Goal: Task Accomplishment & Management: Complete application form

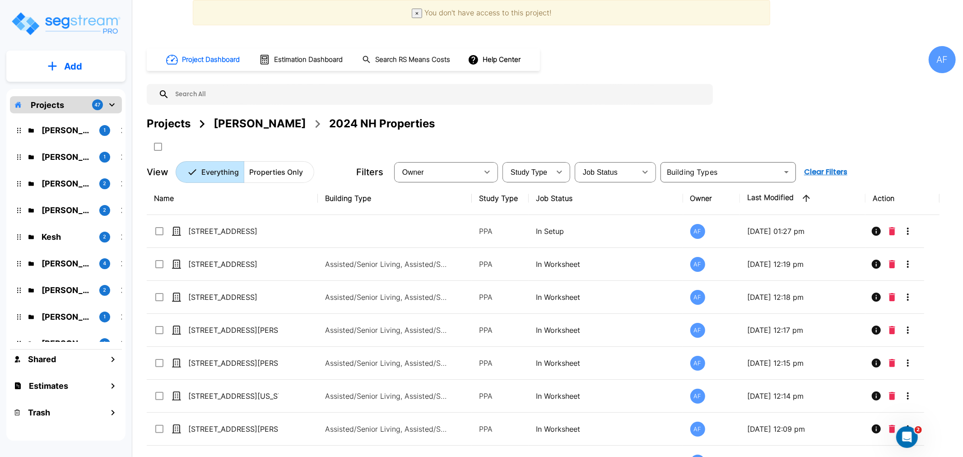
click at [940, 62] on div "AF" at bounding box center [942, 59] width 27 height 27
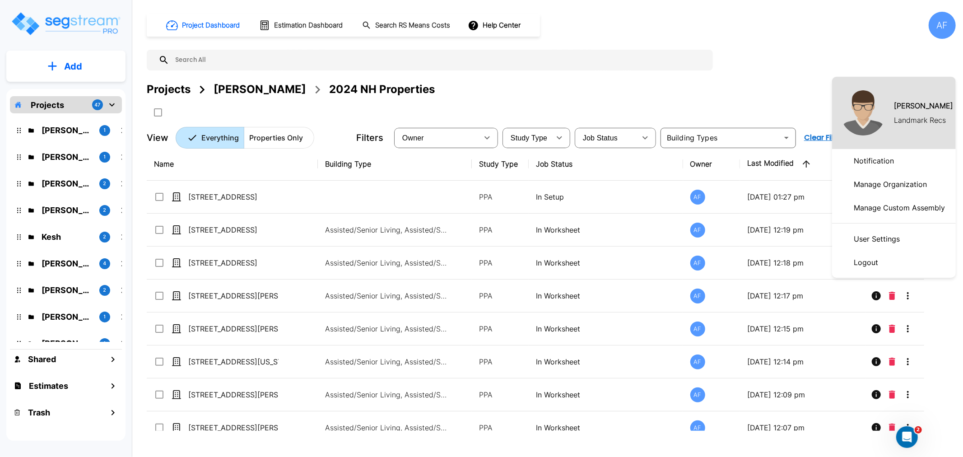
click at [875, 265] on p "Logout" at bounding box center [866, 262] width 32 height 18
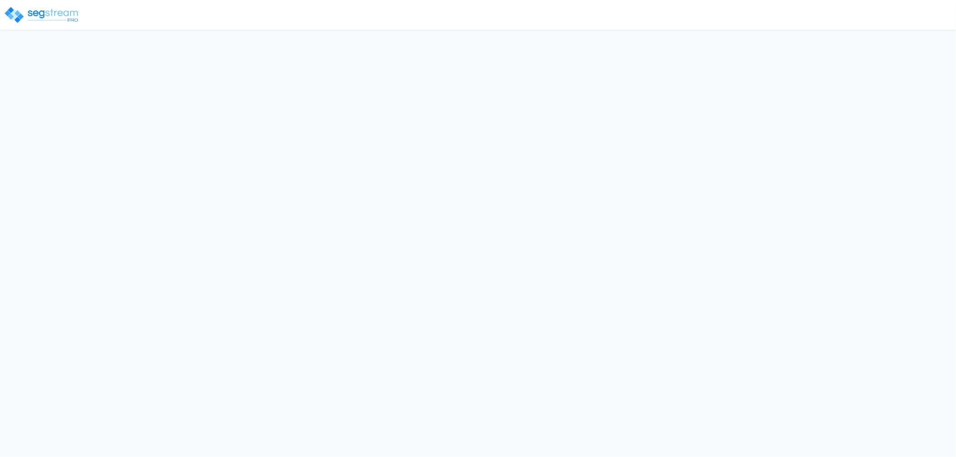
select select "NJ"
select select "2024"
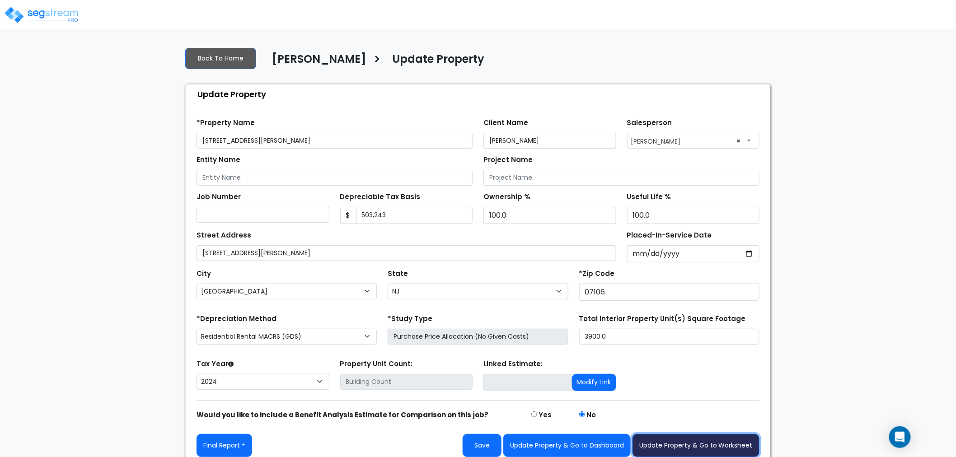
click at [671, 449] on button "Update Property & Go to Worksheet" at bounding box center [695, 445] width 127 height 23
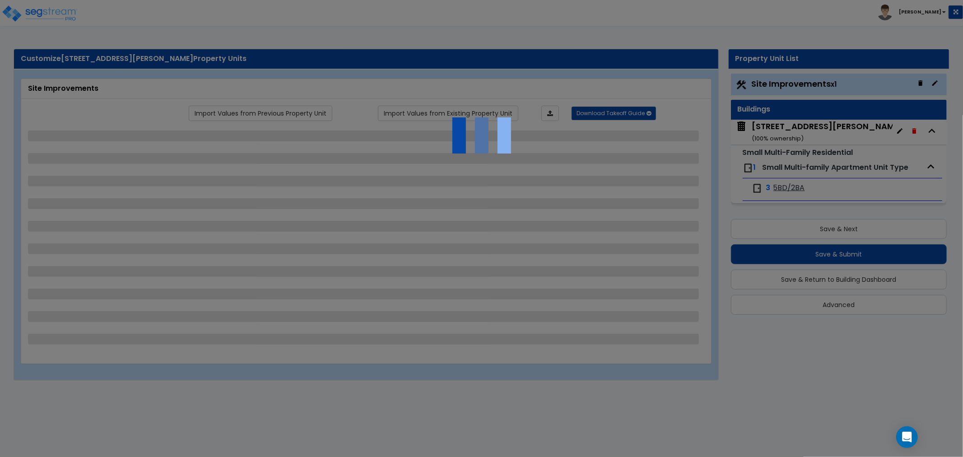
select select "2"
select select "3"
select select "2"
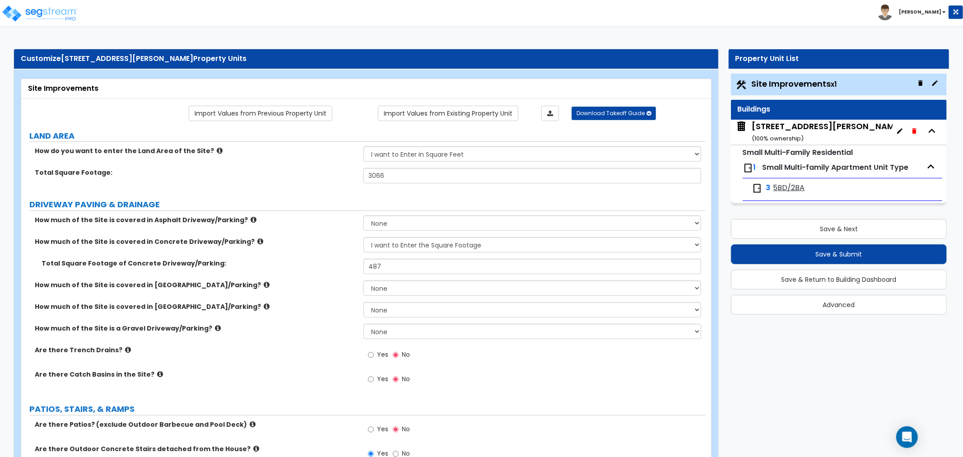
click at [791, 193] on span "5BD/2BA" at bounding box center [790, 188] width 32 height 10
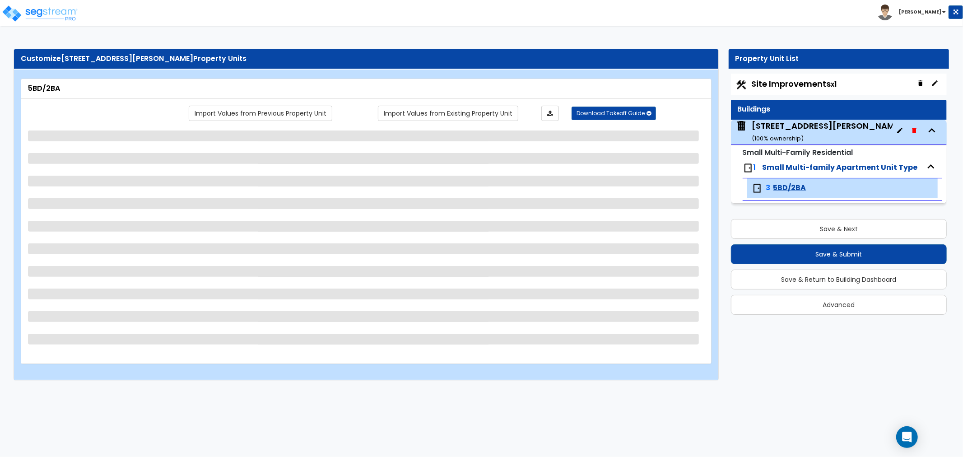
select select "3"
select select "1"
select select "2"
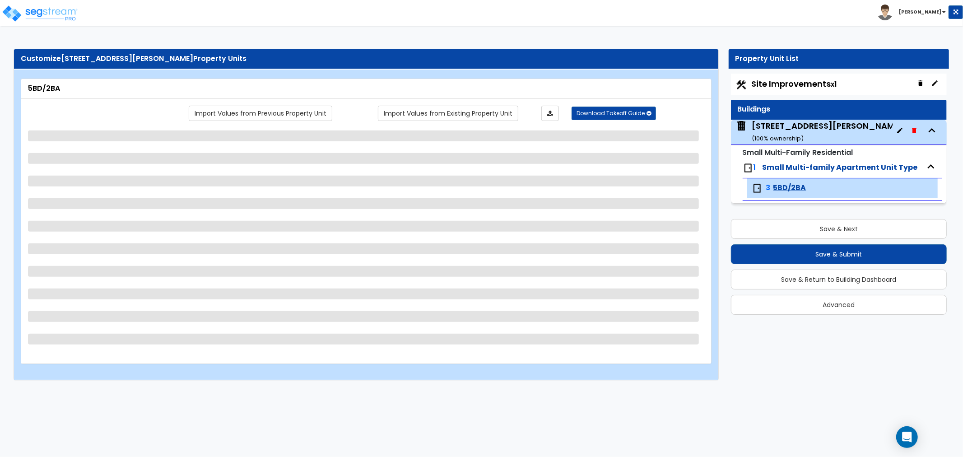
select select "1"
select select "3"
select select "4"
select select "1"
select select "2"
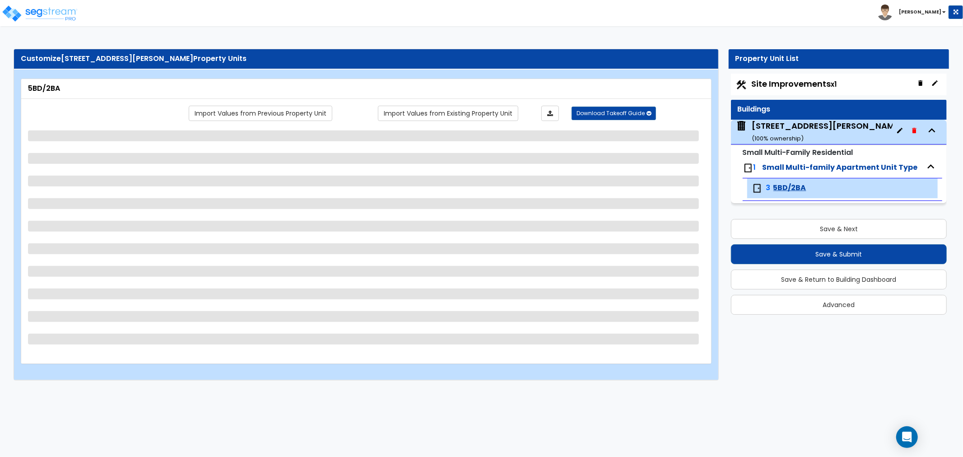
select select "1"
select select "2"
select select "5"
select select "3"
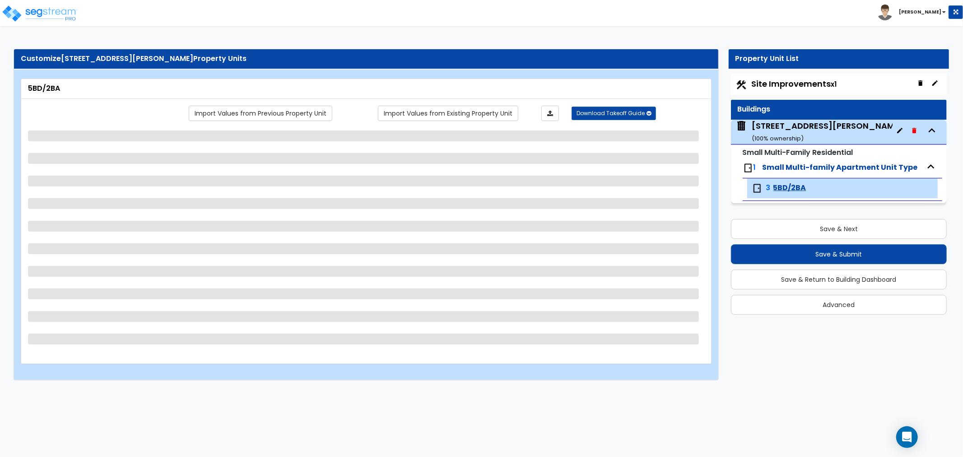
select select "4"
select select "6"
select select "1"
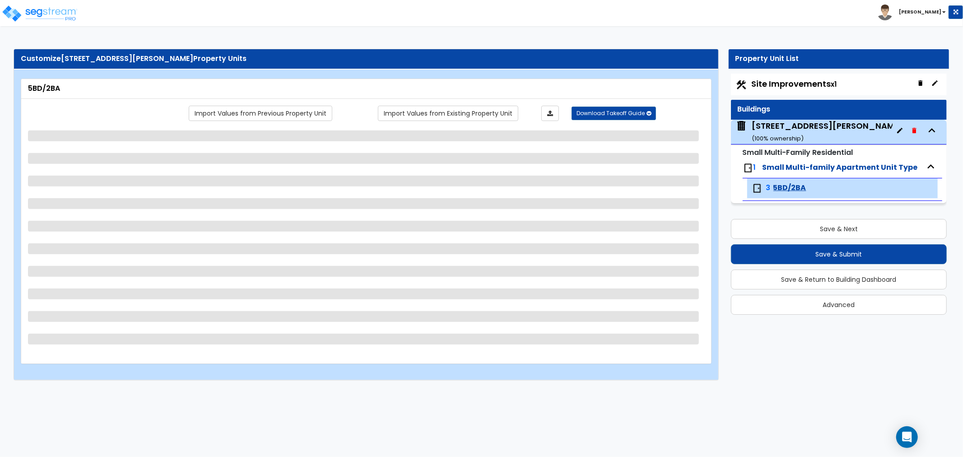
select select "1"
select select "2"
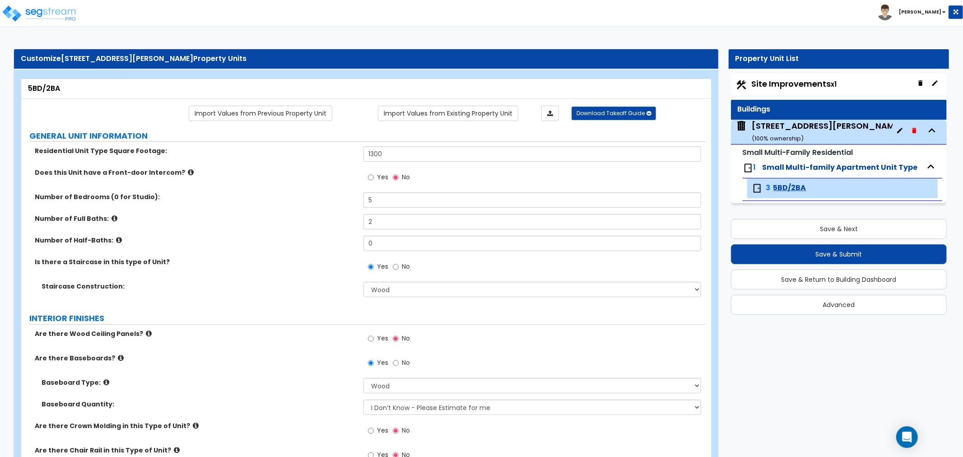
click at [816, 79] on span "Site Improvements x1" at bounding box center [794, 83] width 85 height 11
select select "2"
select select "3"
select select "2"
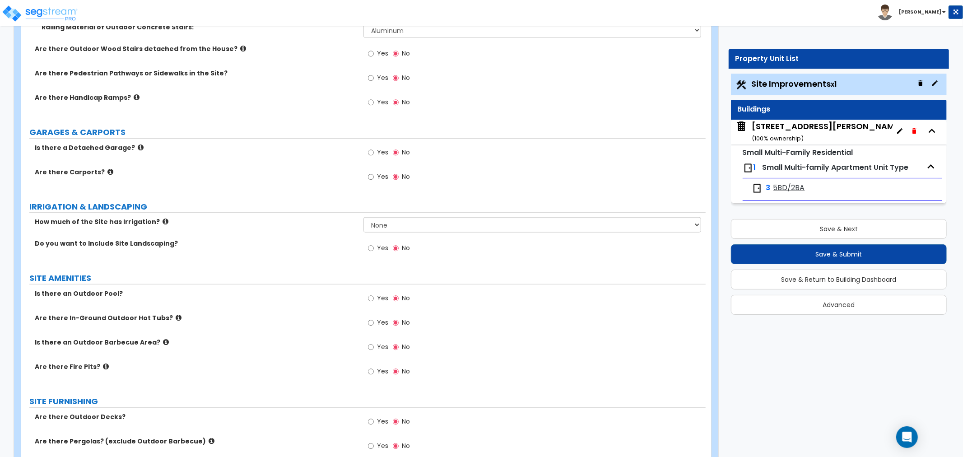
scroll to position [552, 0]
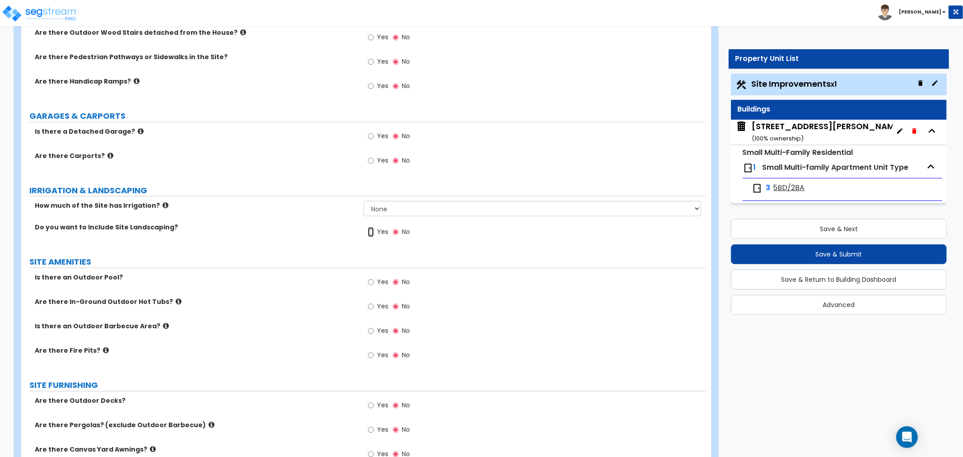
click at [371, 232] on input "Yes" at bounding box center [371, 232] width 6 height 10
radio input "true"
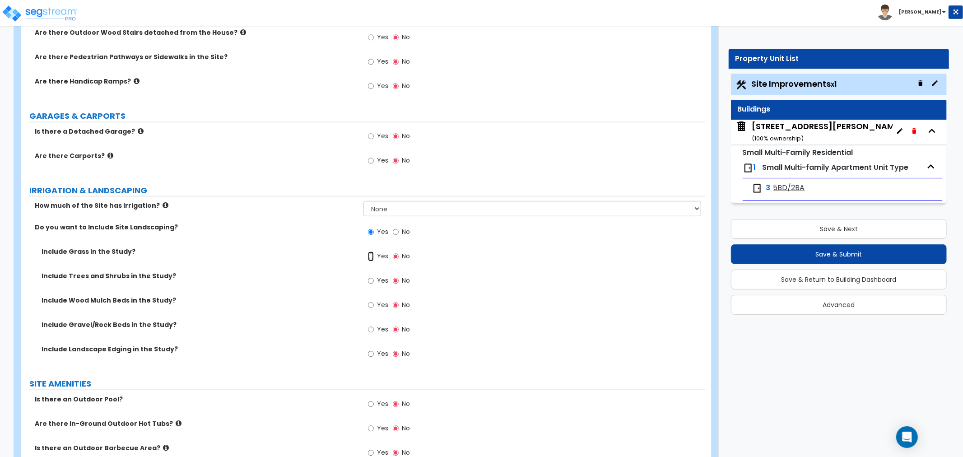
click at [369, 258] on input "Yes" at bounding box center [371, 257] width 6 height 10
radio input "true"
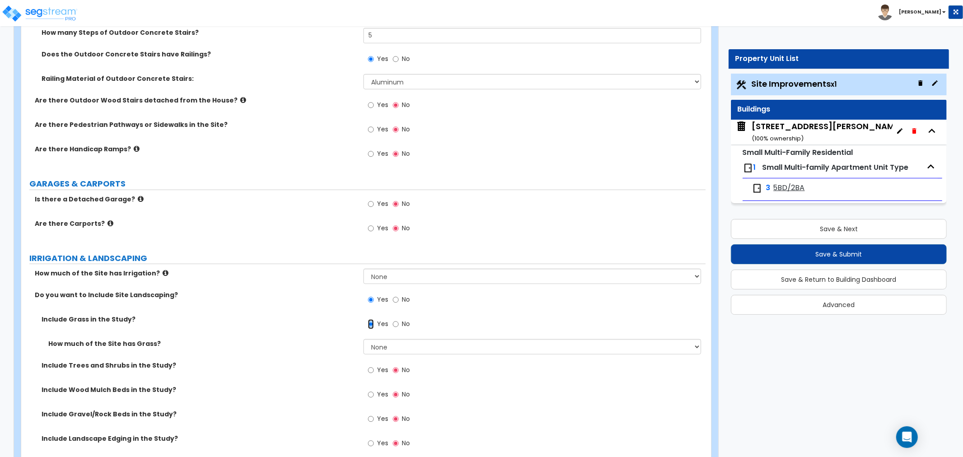
scroll to position [502, 0]
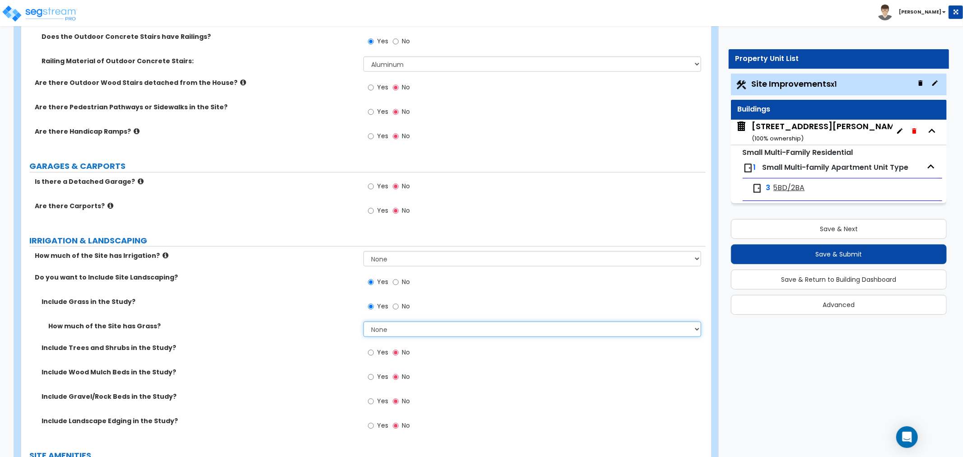
click at [393, 330] on select "None I want to Enter an Approximate Percentage I want to Enter the Square Foota…" at bounding box center [533, 329] width 338 height 15
select select "2"
click at [364, 322] on select "None I want to Enter an Approximate Percentage I want to Enter the Square Foota…" at bounding box center [533, 329] width 338 height 15
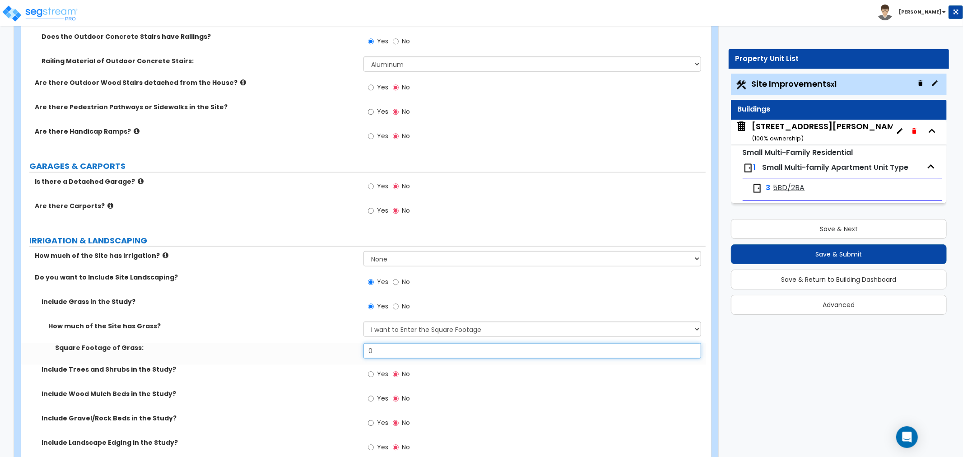
drag, startPoint x: 380, startPoint y: 354, endPoint x: 333, endPoint y: 351, distance: 47.5
click at [333, 351] on div "Square Footage of Grass: 0" at bounding box center [363, 354] width 685 height 22
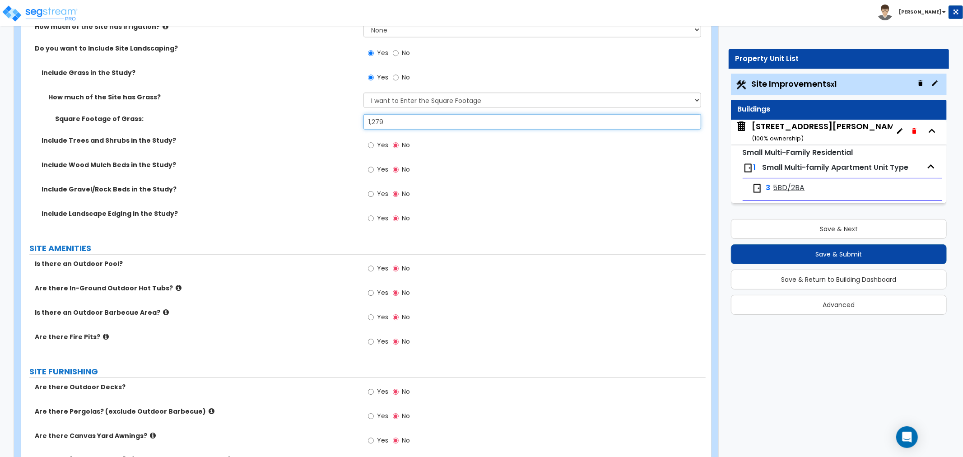
scroll to position [752, 0]
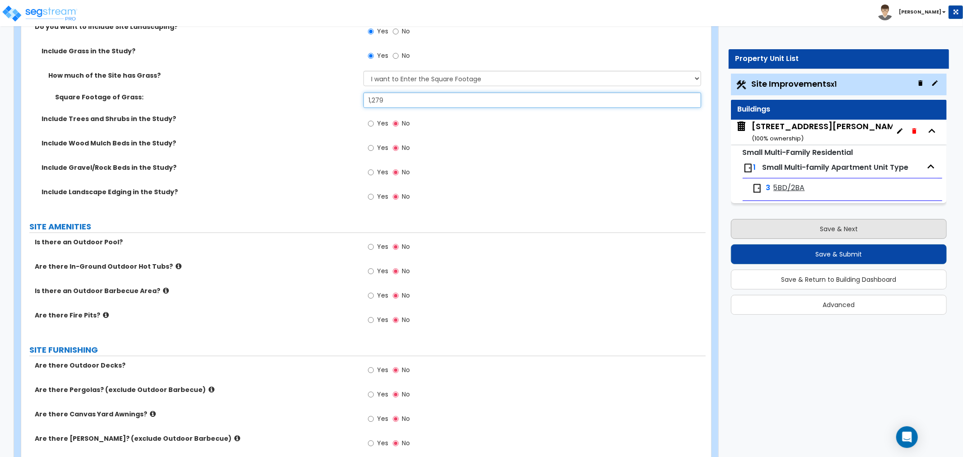
type input "1,279"
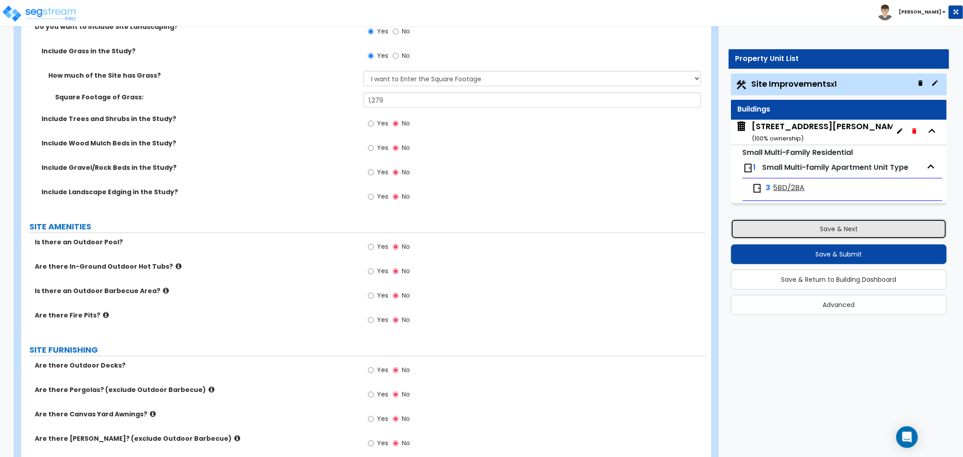
click at [769, 234] on button "Save & Next" at bounding box center [839, 229] width 216 height 20
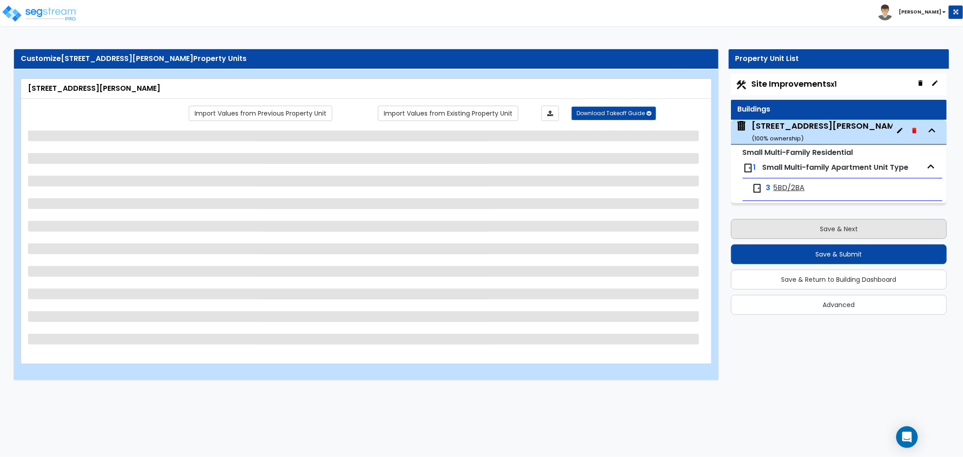
scroll to position [0, 0]
select select "3"
select select "7"
select select "2"
select select "1"
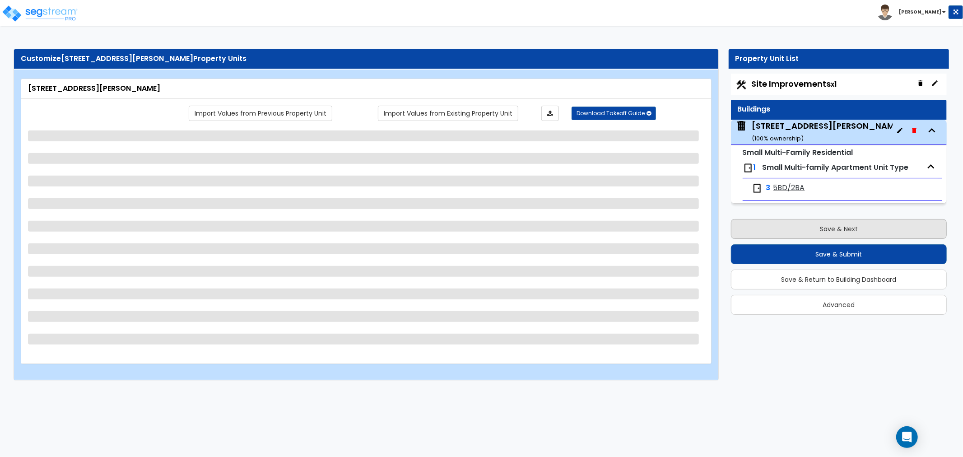
select select "1"
select select "4"
select select "2"
select select "1"
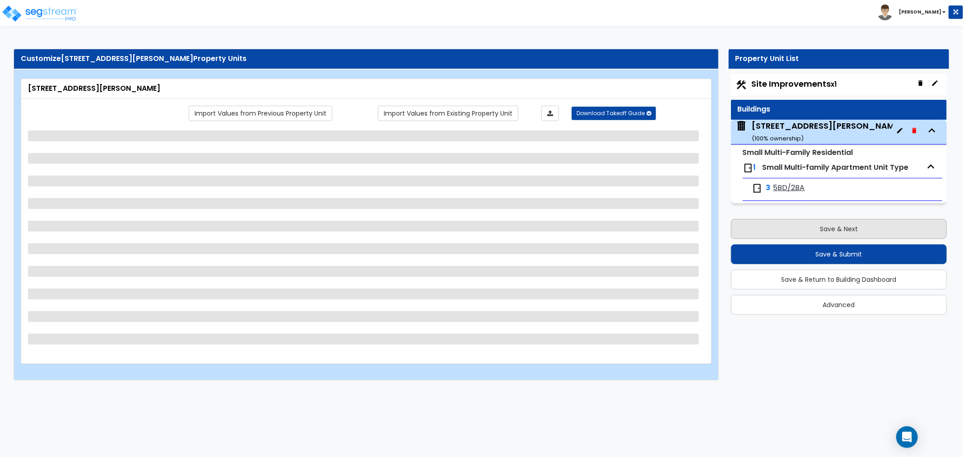
select select "1"
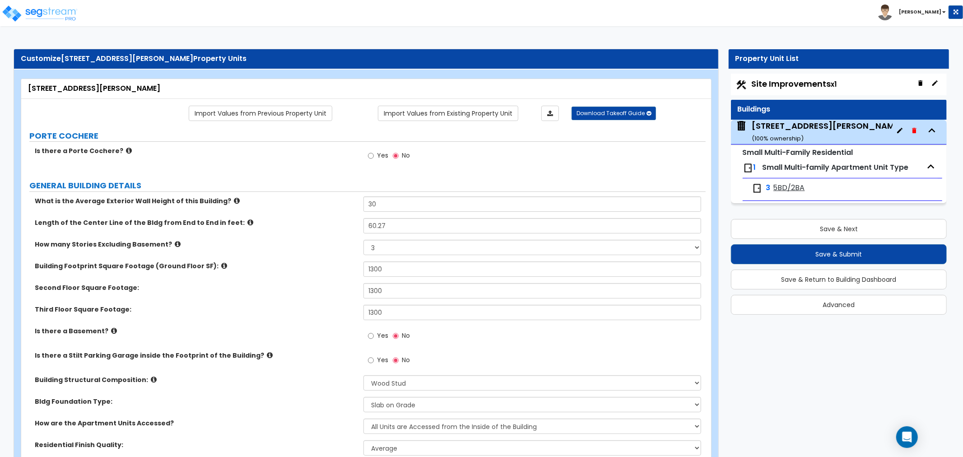
scroll to position [50, 0]
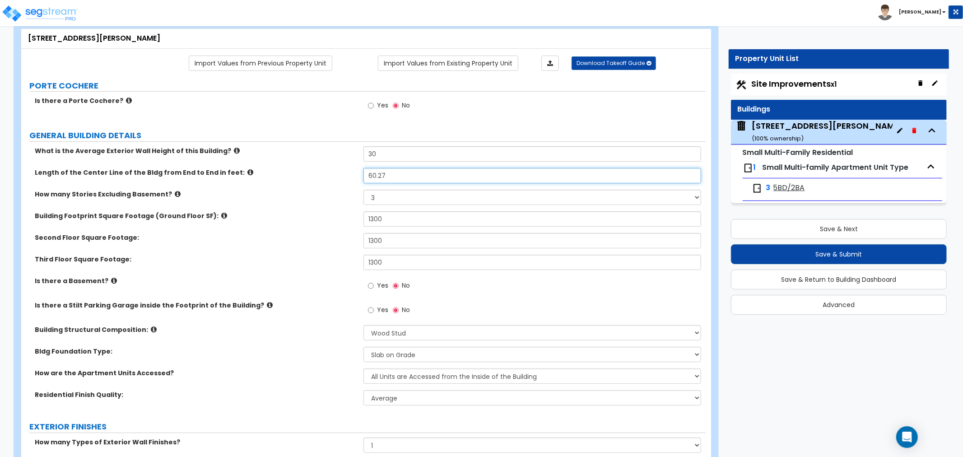
drag, startPoint x: 396, startPoint y: 172, endPoint x: 346, endPoint y: 178, distance: 50.1
click at [346, 178] on div "Length of the Center Line of the Bldg from End to End in feet: 60.27" at bounding box center [363, 179] width 685 height 22
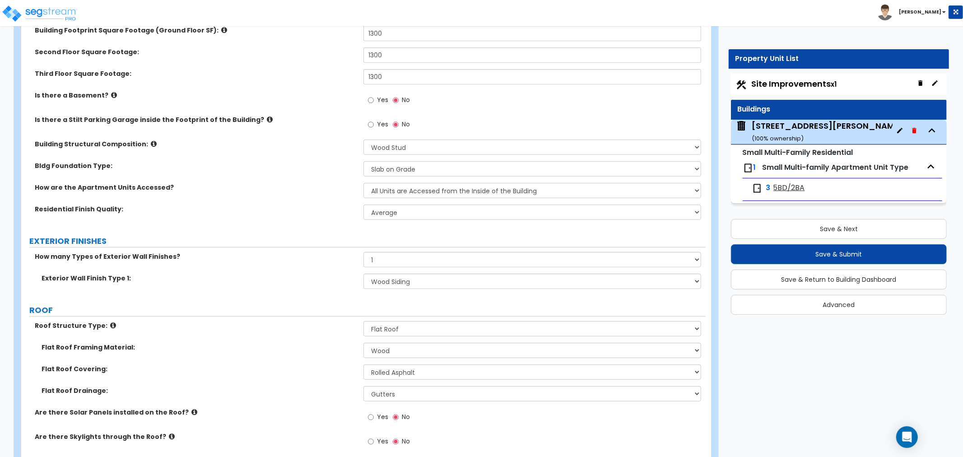
scroll to position [251, 0]
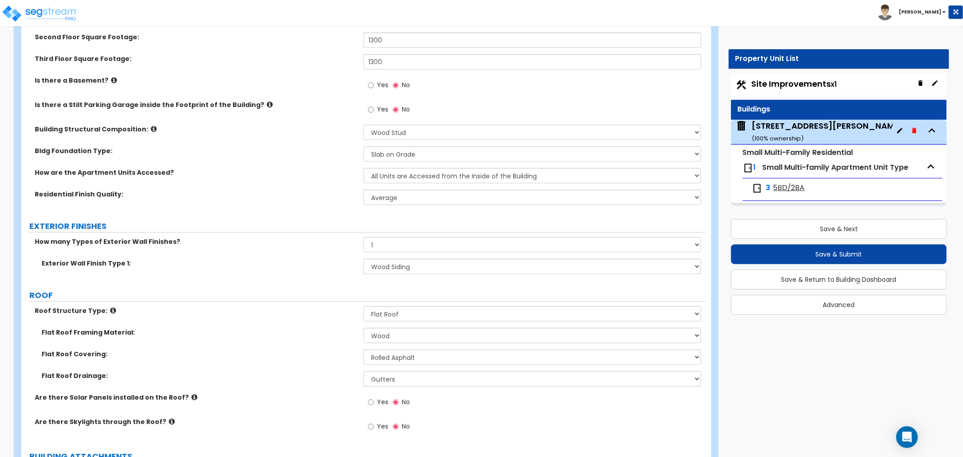
type input "58.62"
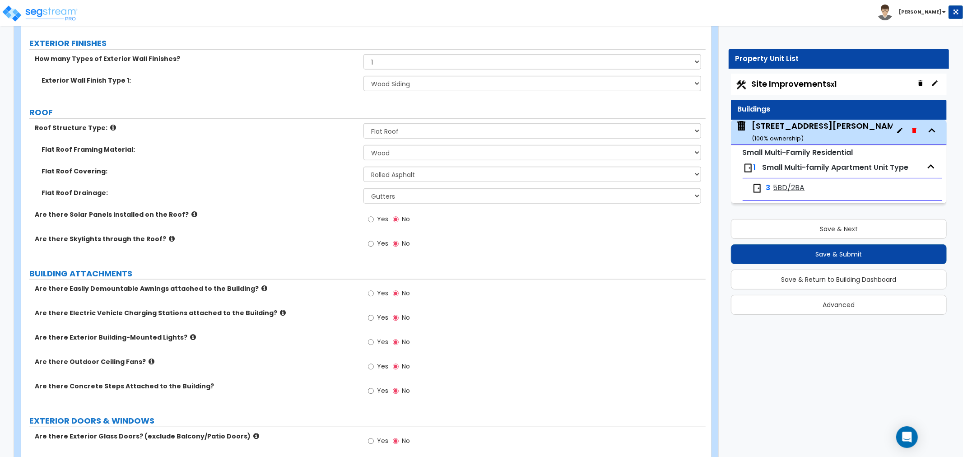
scroll to position [452, 0]
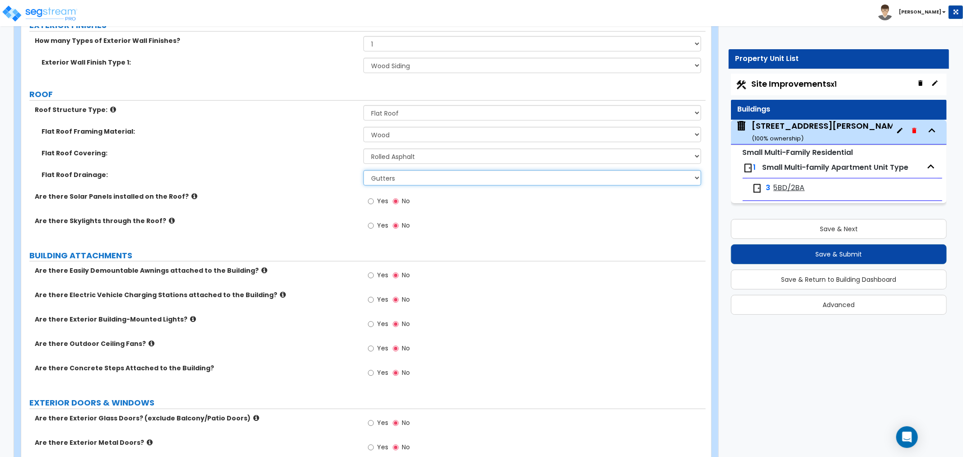
click at [373, 177] on select "Surface Drain (Typical) Gutters Downspout Only" at bounding box center [533, 177] width 338 height 15
click at [364, 170] on select "Surface Drain (Typical) Gutters Downspout Only" at bounding box center [533, 177] width 338 height 15
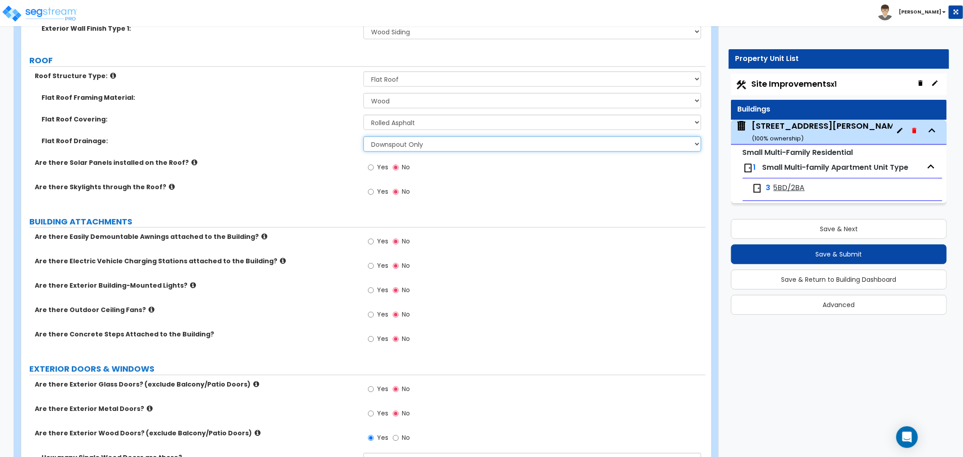
scroll to position [502, 0]
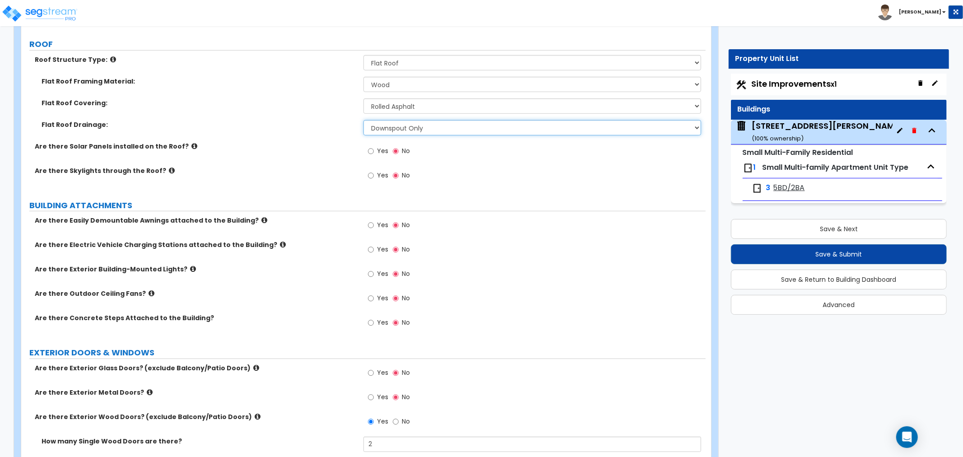
click at [371, 129] on select "Surface Drain (Typical) Gutters Downspout Only" at bounding box center [533, 127] width 338 height 15
select select "1"
click at [364, 120] on select "Surface Drain (Typical) Gutters Downspout Only" at bounding box center [533, 127] width 338 height 15
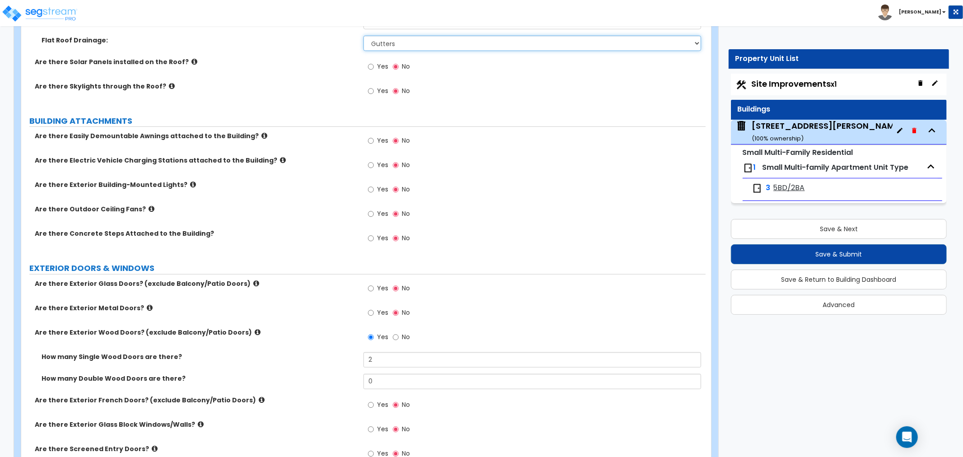
scroll to position [602, 0]
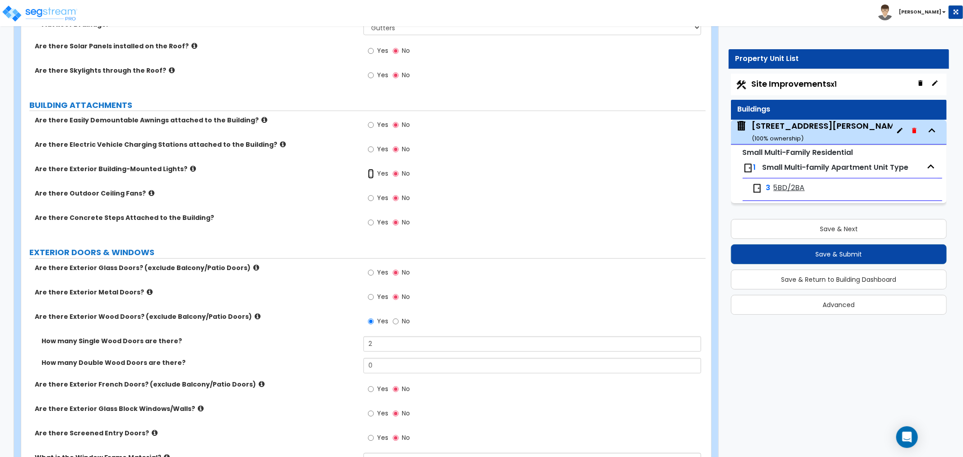
click at [372, 173] on input "Yes" at bounding box center [371, 174] width 6 height 10
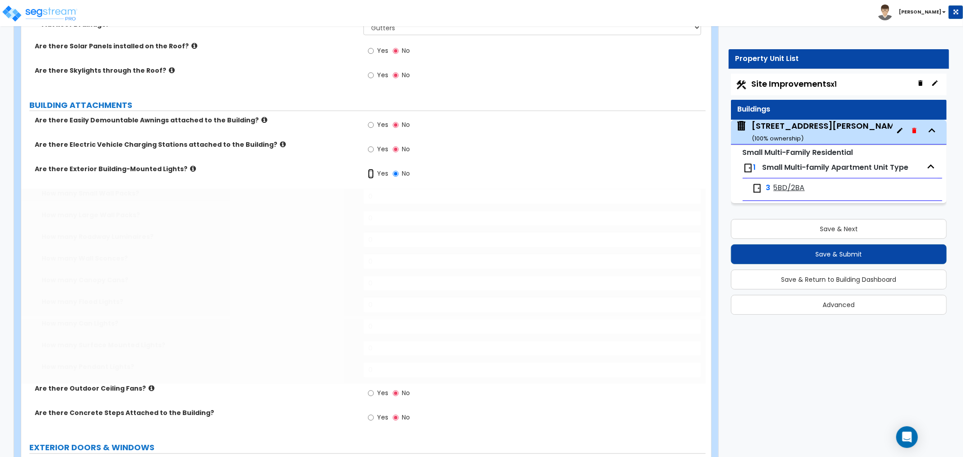
radio input "true"
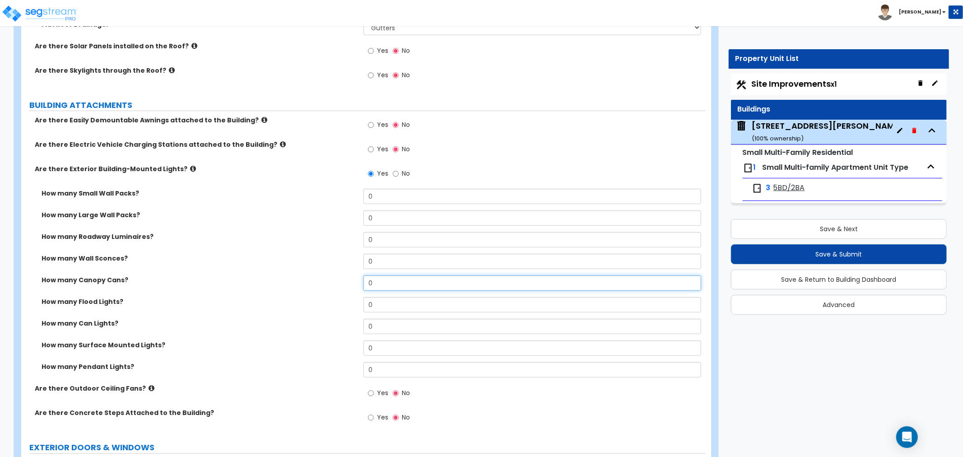
drag, startPoint x: 391, startPoint y: 277, endPoint x: 324, endPoint y: 280, distance: 67.4
click at [324, 280] on div "How many Canopy Cans? 0" at bounding box center [363, 286] width 685 height 22
drag, startPoint x: 376, startPoint y: 279, endPoint x: 351, endPoint y: 281, distance: 24.5
click at [351, 281] on div "How many Canopy Cans? 2" at bounding box center [363, 286] width 685 height 22
type input "1"
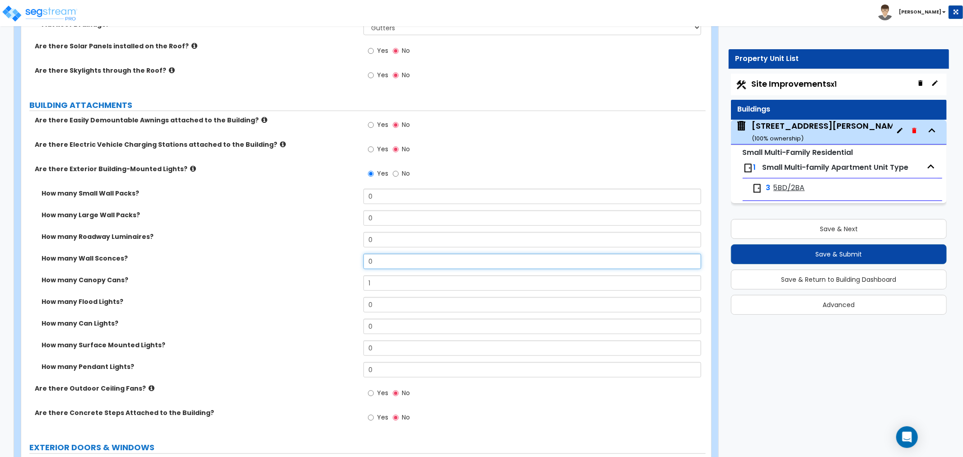
drag, startPoint x: 378, startPoint y: 258, endPoint x: 341, endPoint y: 260, distance: 36.2
click at [341, 260] on div "How many Wall Sconces? 0" at bounding box center [363, 265] width 685 height 22
type input "1"
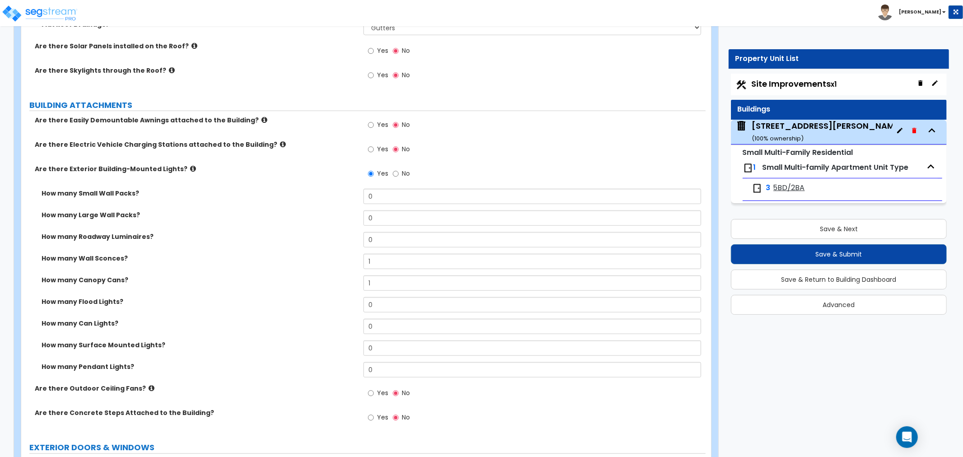
click at [283, 291] on div "How many Canopy Cans? 1" at bounding box center [363, 286] width 685 height 22
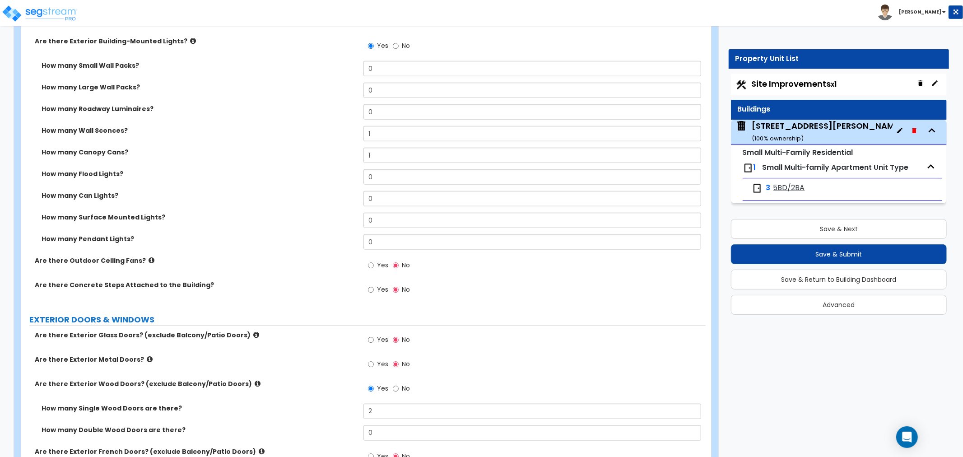
scroll to position [752, 0]
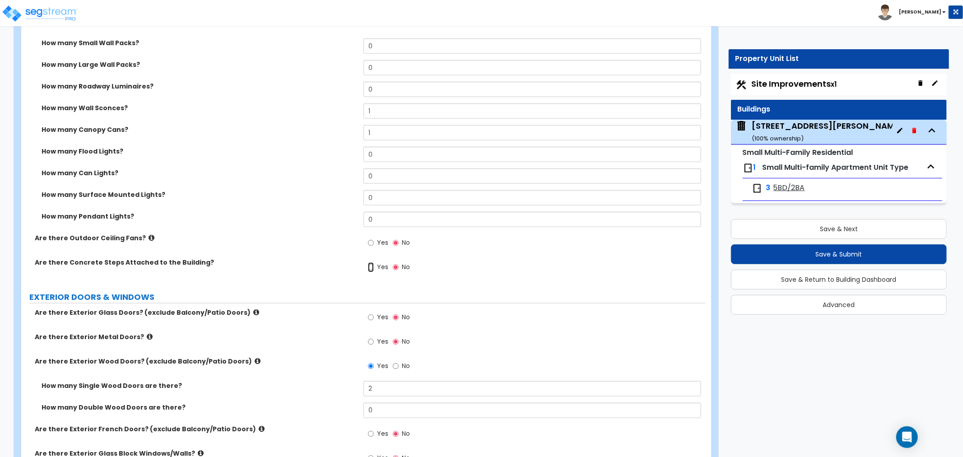
click at [368, 267] on input "Yes" at bounding box center [371, 267] width 6 height 10
radio input "true"
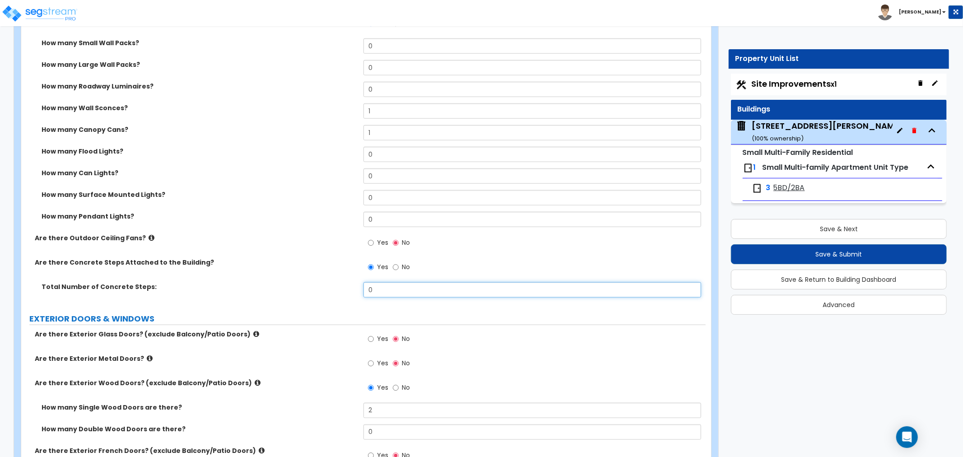
drag, startPoint x: 387, startPoint y: 291, endPoint x: 300, endPoint y: 294, distance: 87.2
click at [300, 294] on div "Total Number of Concrete Steps: 0" at bounding box center [363, 293] width 685 height 22
type input "4"
click at [270, 287] on label "Total Number of Concrete Steps:" at bounding box center [199, 286] width 315 height 9
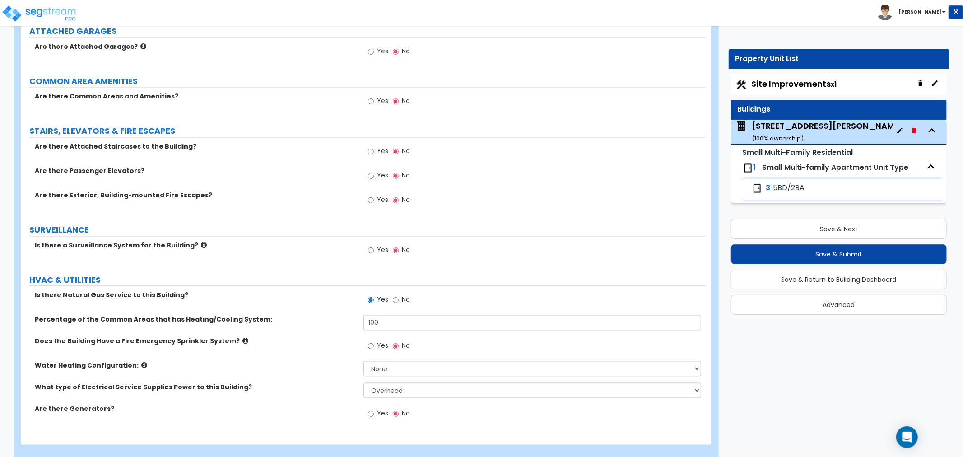
scroll to position [1483, 0]
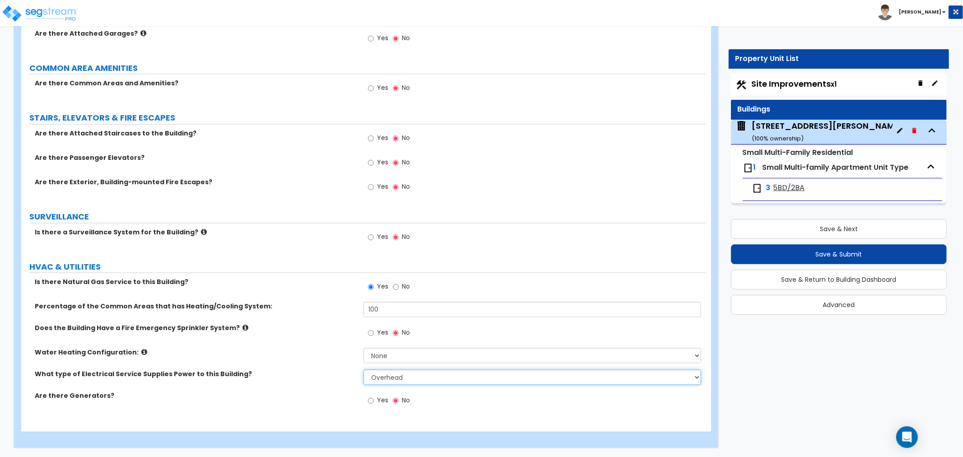
click at [385, 376] on select "Please Choose One Overhead Underground" at bounding box center [533, 376] width 338 height 15
select select "2"
click at [364, 369] on select "Please Choose One Overhead Underground" at bounding box center [533, 376] width 338 height 15
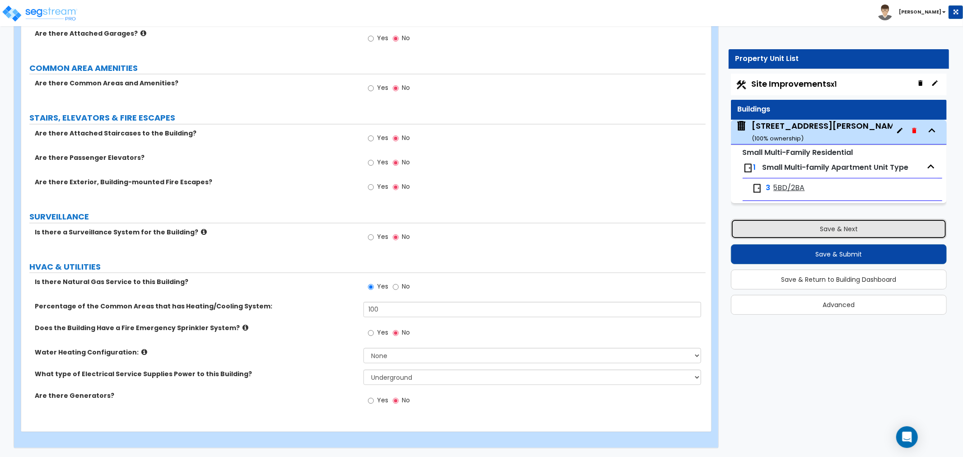
click at [818, 232] on button "Save & Next" at bounding box center [839, 229] width 216 height 20
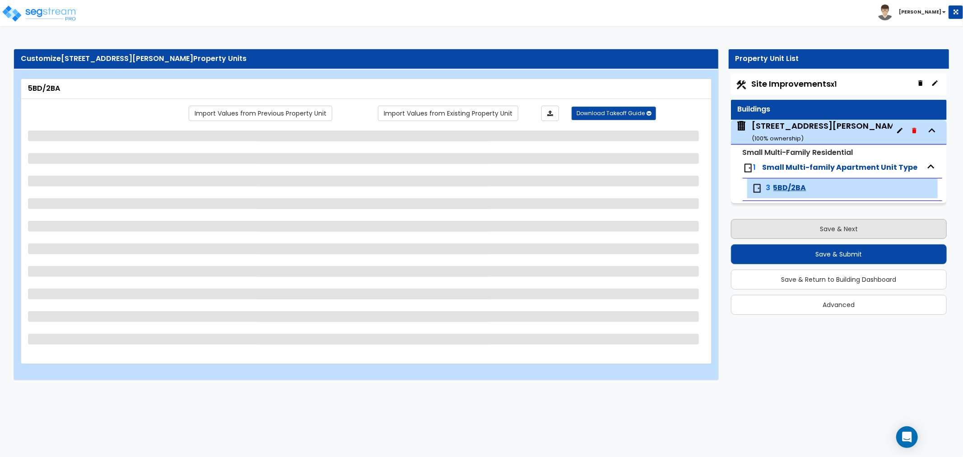
scroll to position [0, 0]
select select "1"
select select "2"
select select "1"
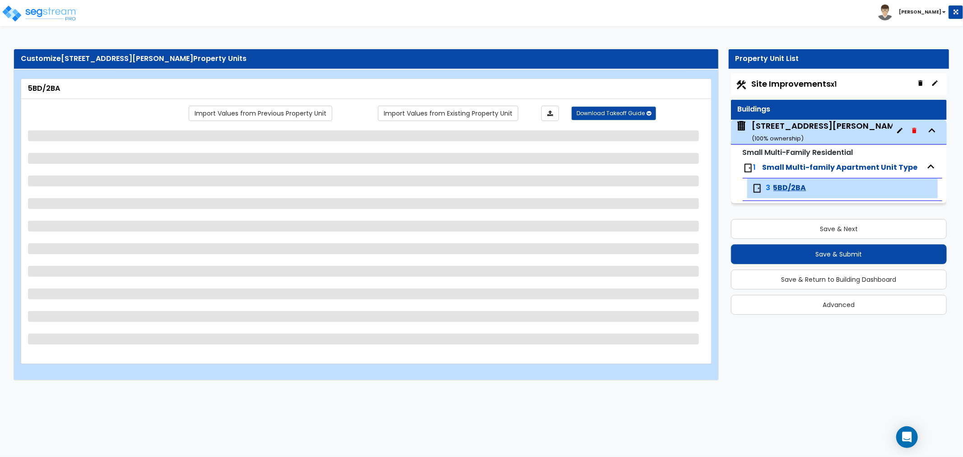
select select "3"
select select "1"
select select "2"
select select "1"
select select "3"
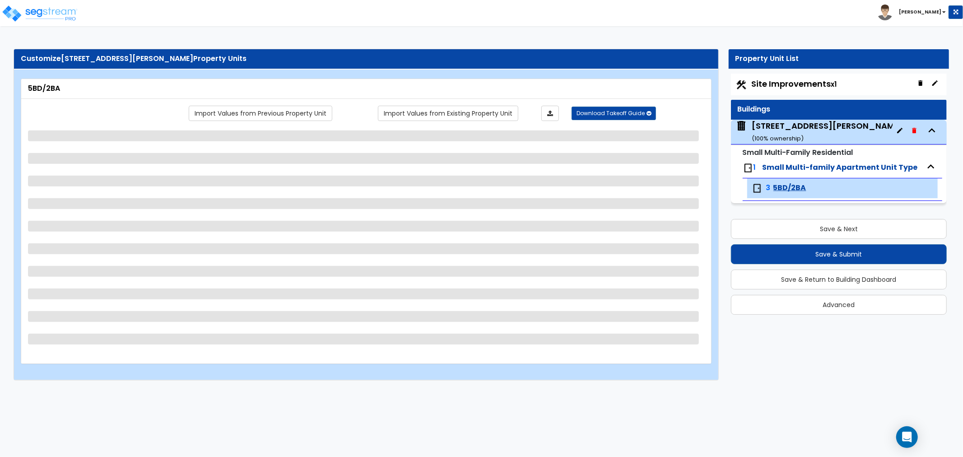
select select "4"
select select "1"
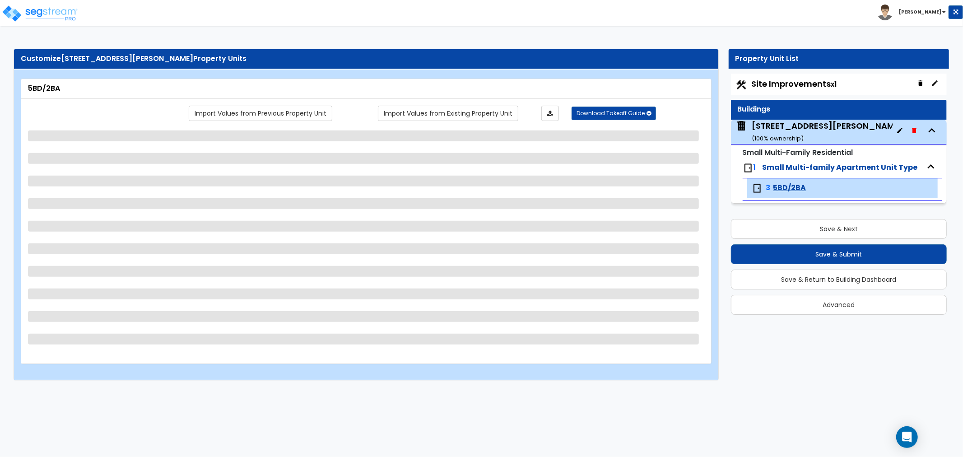
select select "1"
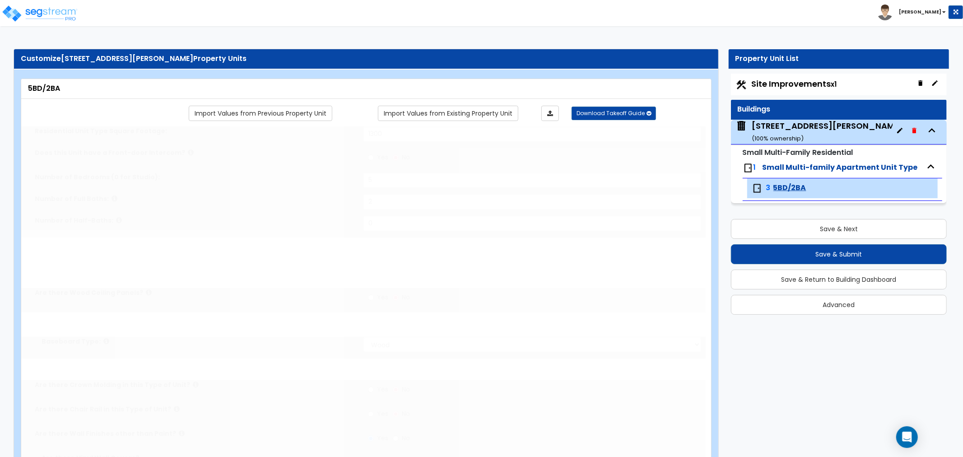
radio input "true"
select select "3"
radio input "true"
select select "2"
select select "4"
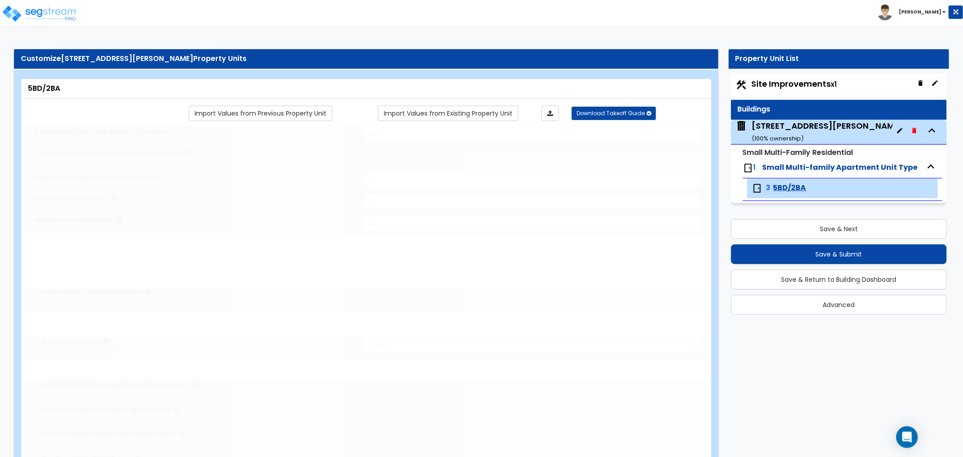
select select "2"
type input "60"
select select "5"
radio input "true"
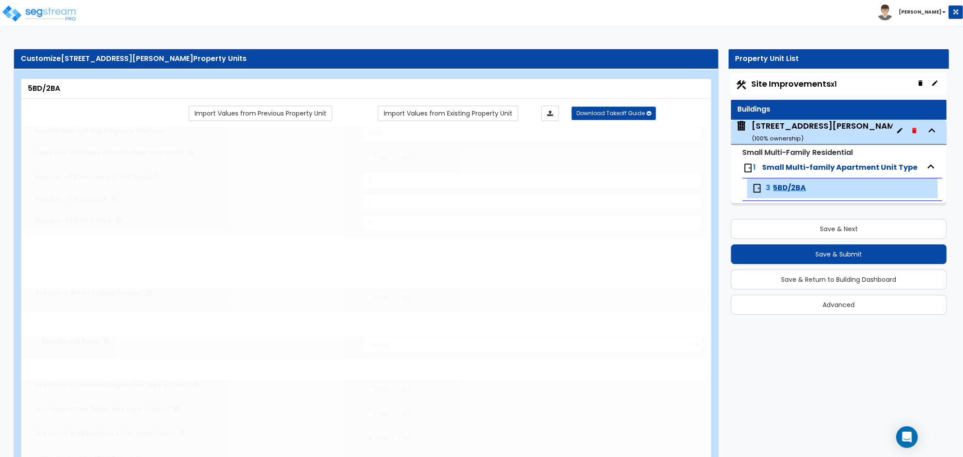
type input "2"
select select "6"
select select "2"
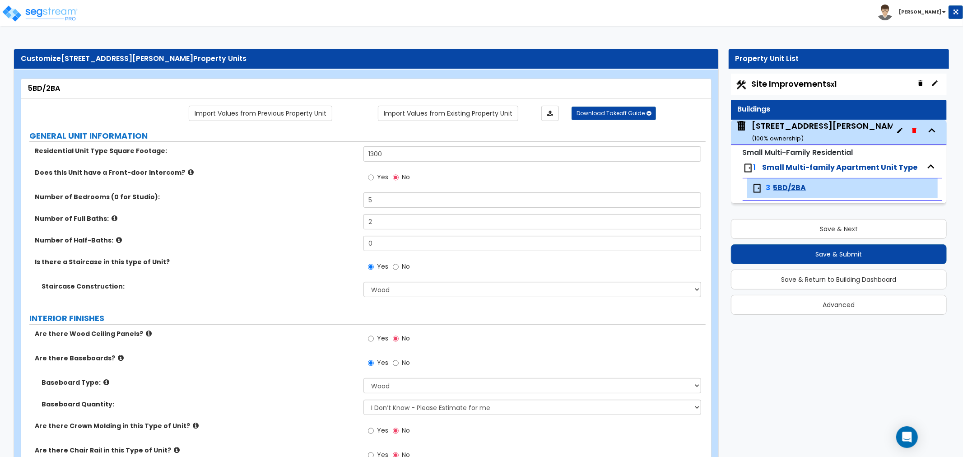
scroll to position [50, 0]
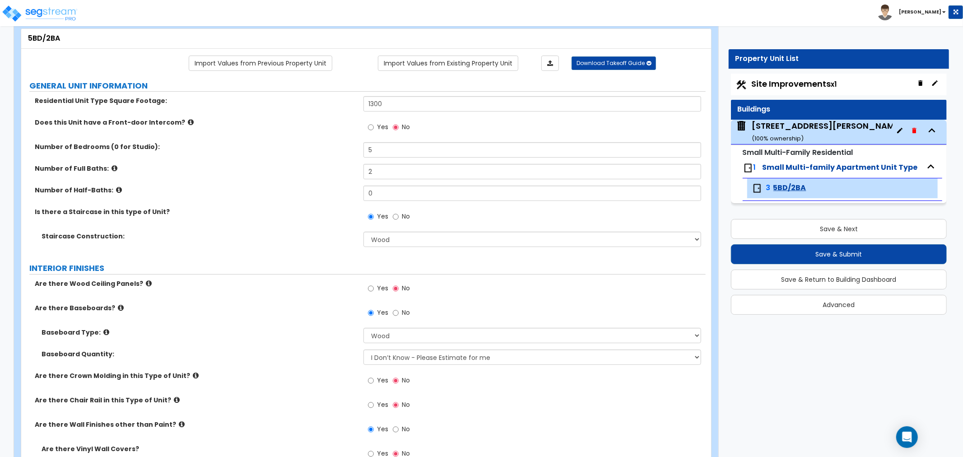
click at [779, 134] on small "( 100 % ownership)" at bounding box center [778, 138] width 52 height 9
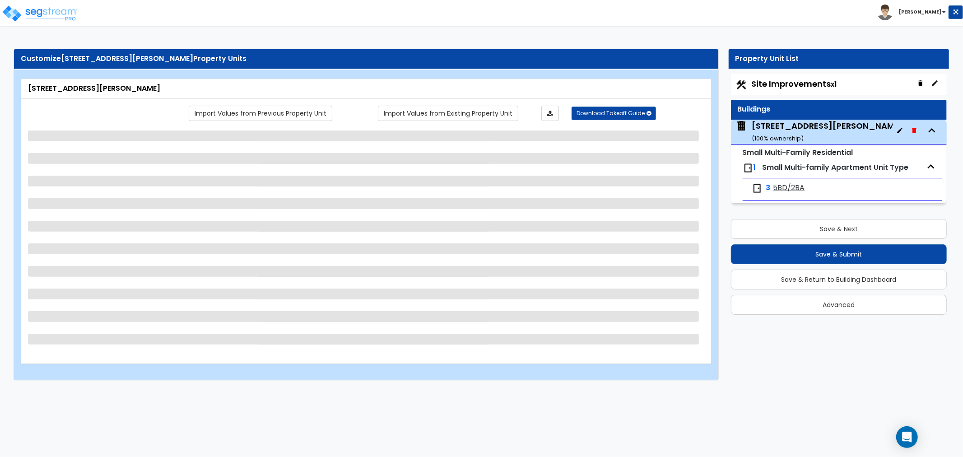
scroll to position [0, 0]
select select "3"
select select "7"
select select "2"
select select "1"
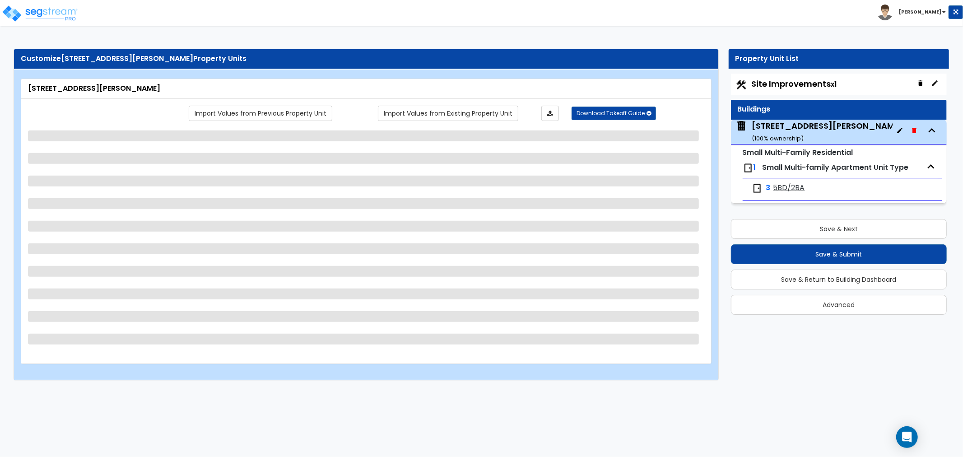
select select "1"
select select "4"
select select "2"
select select "1"
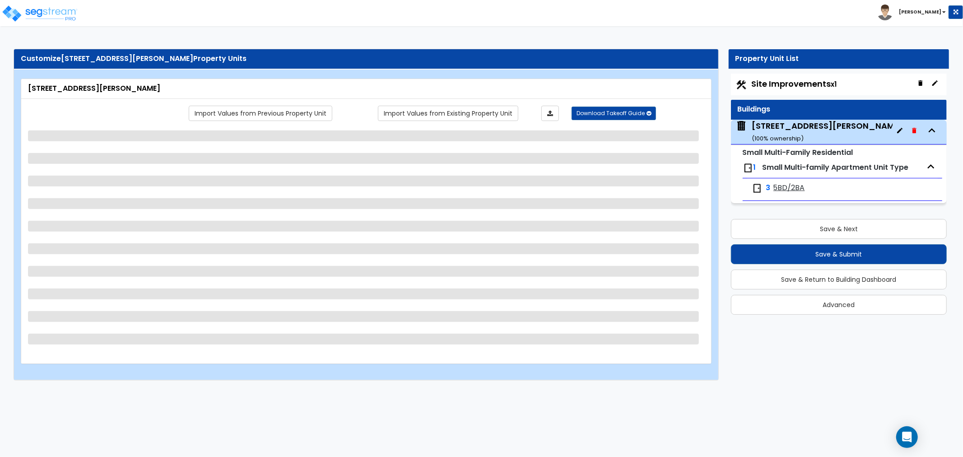
select select "1"
select select "2"
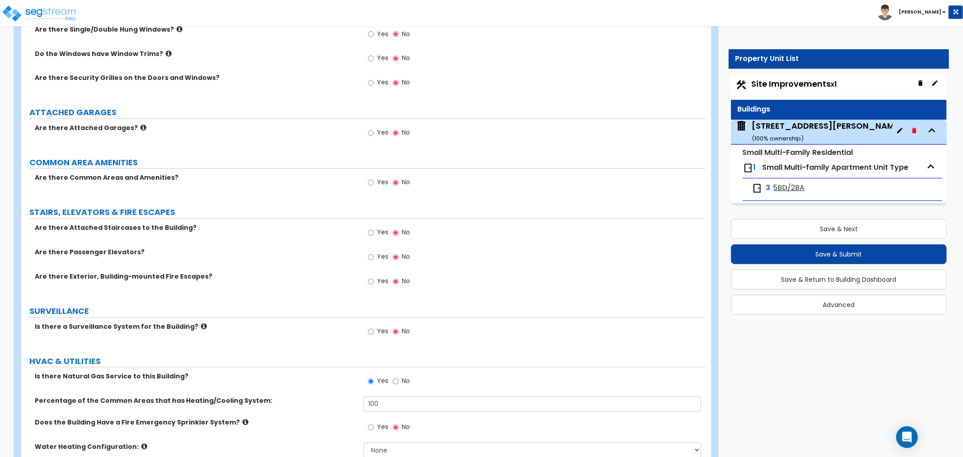
scroll to position [1405, 0]
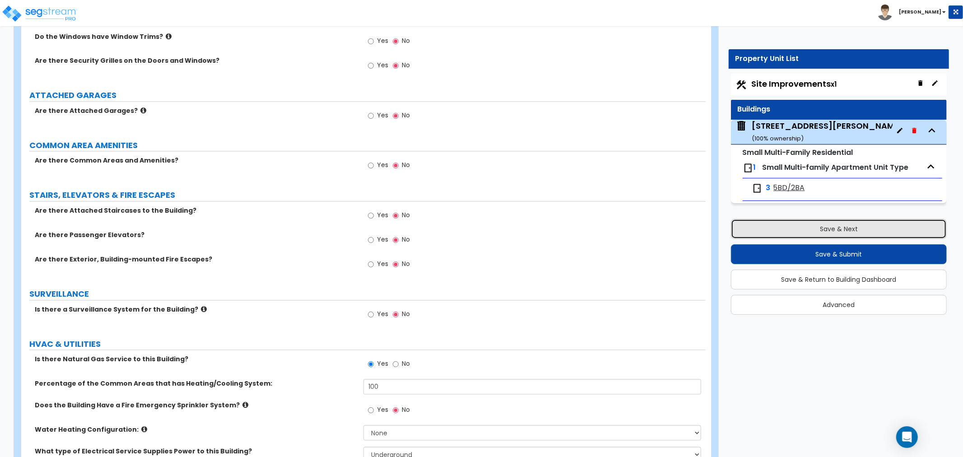
click at [797, 227] on button "Save & Next" at bounding box center [839, 229] width 216 height 20
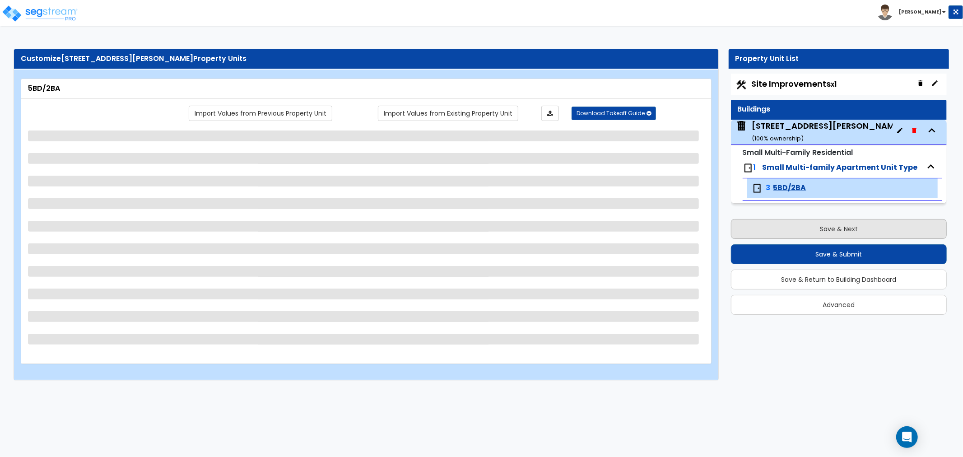
scroll to position [0, 0]
select select "3"
select select "1"
select select "2"
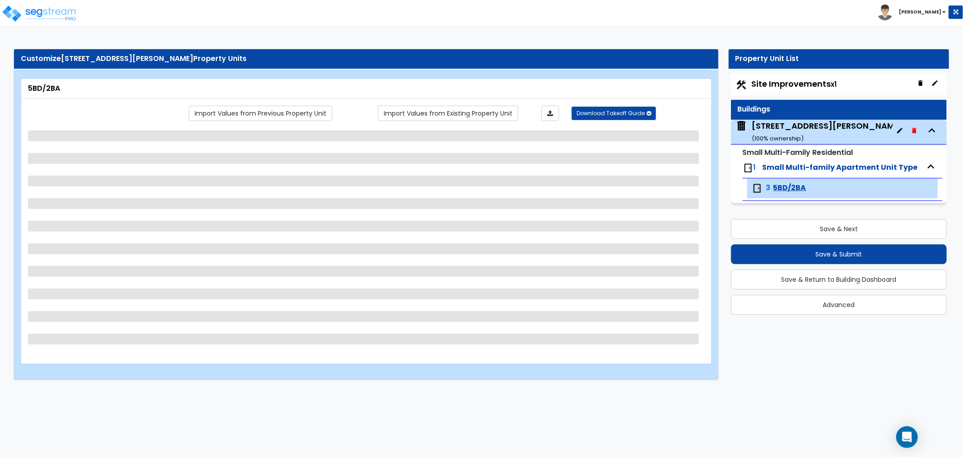
select select "2"
select select "1"
select select "3"
select select "4"
select select "1"
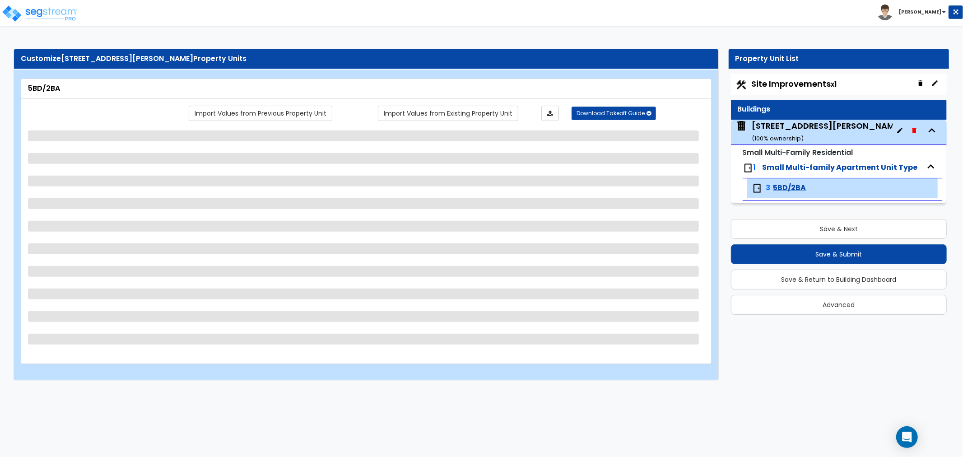
select select "2"
select select "1"
select select "2"
select select "5"
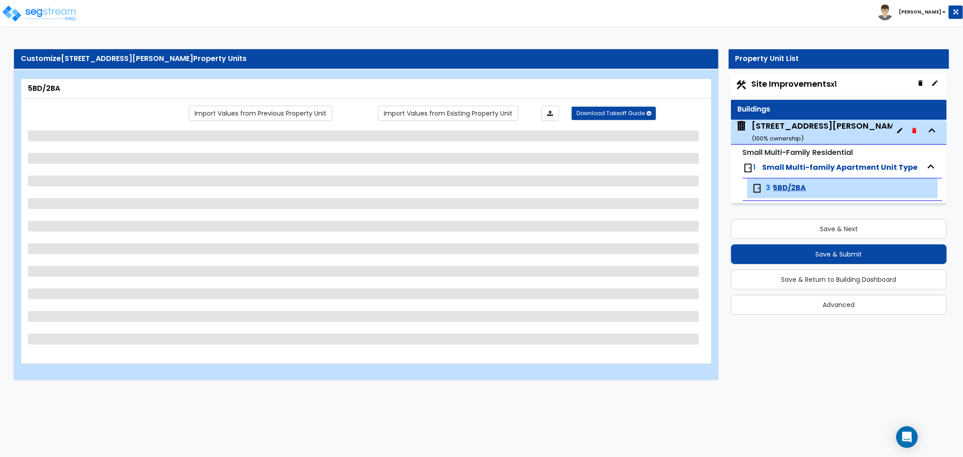
select select "3"
select select "4"
select select "6"
select select "1"
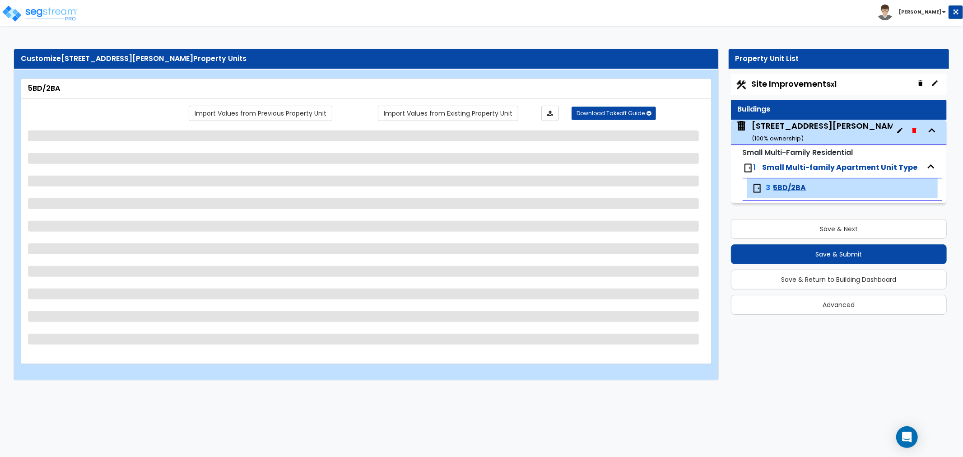
select select "1"
select select "2"
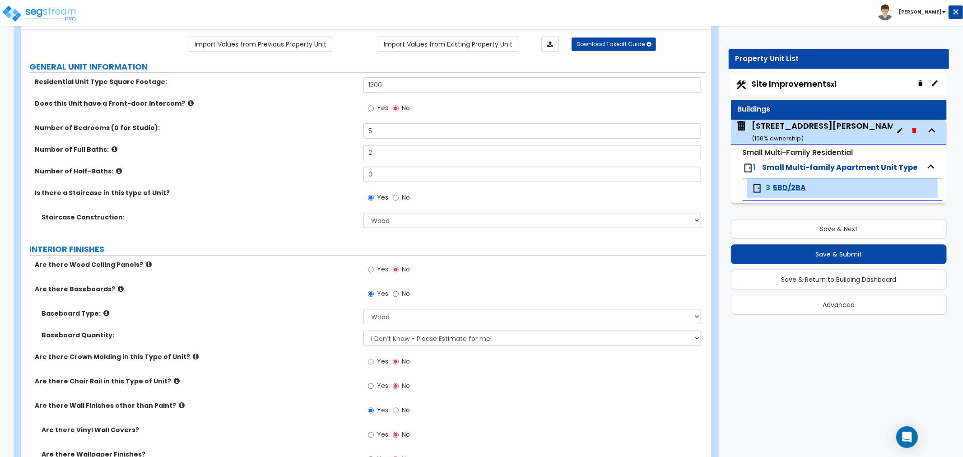
scroll to position [100, 0]
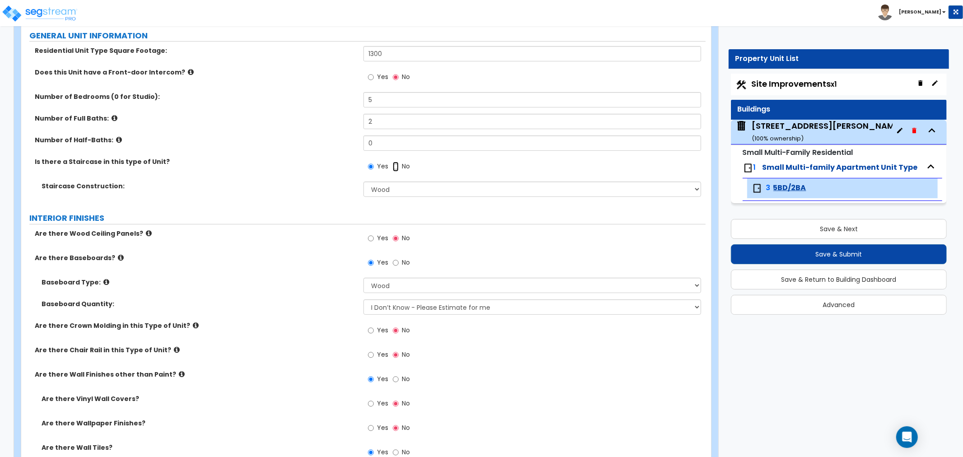
click at [396, 166] on input "No" at bounding box center [396, 167] width 6 height 10
radio input "false"
radio input "true"
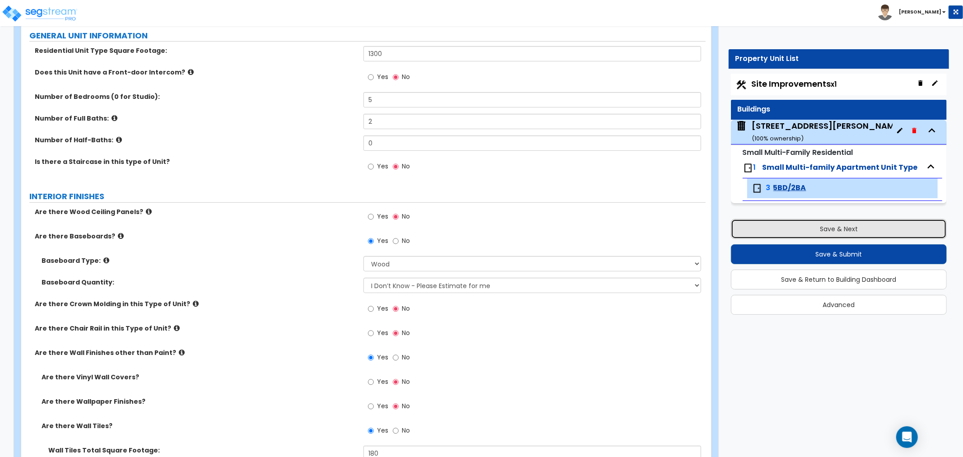
click at [822, 232] on button "Save & Next" at bounding box center [839, 229] width 216 height 20
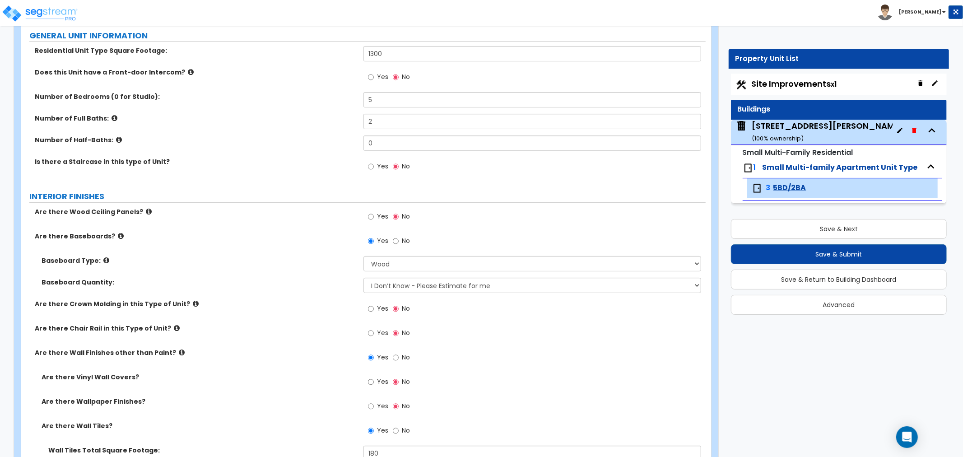
select select "2"
select select "3"
select select "2"
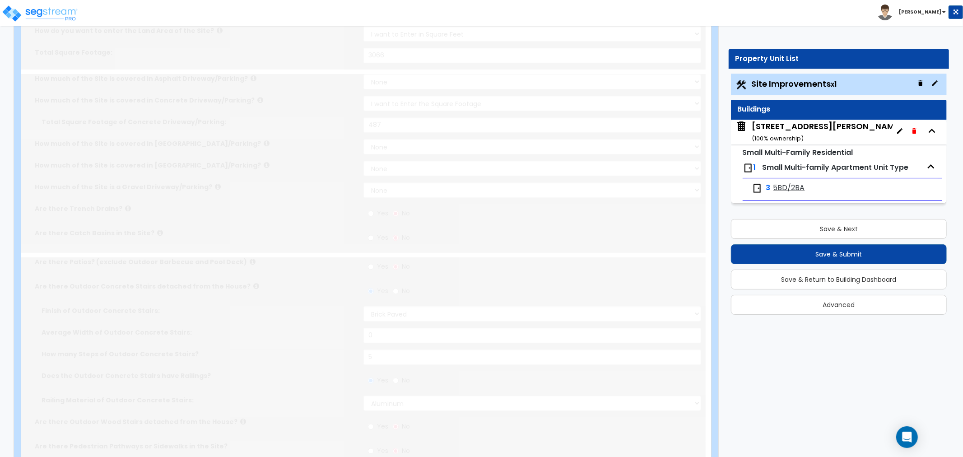
scroll to position [0, 0]
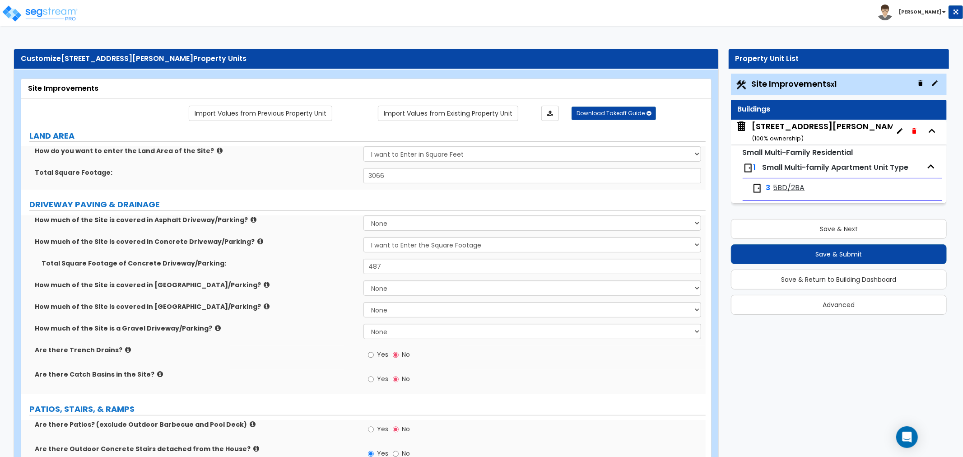
click at [785, 130] on div "71 N Munn Ave, Newark, NJ 07106, USA ( 100 % ownership)" at bounding box center [827, 132] width 151 height 23
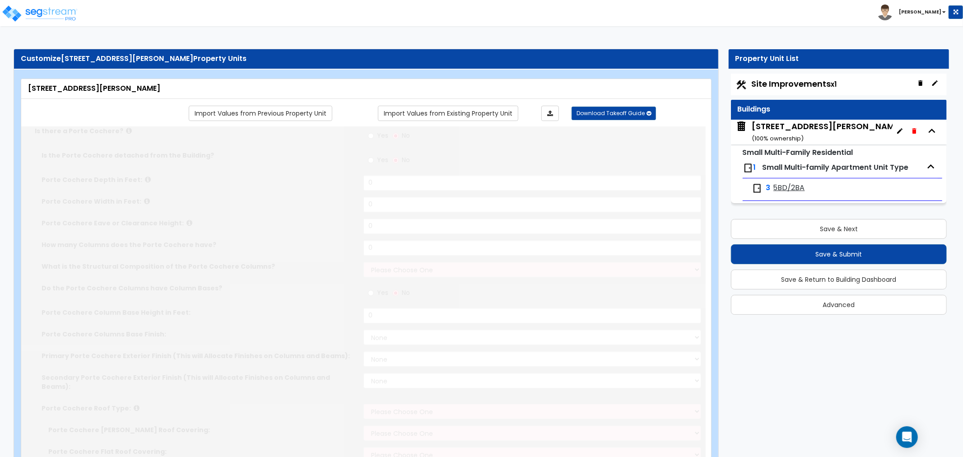
type input "30"
type input "58.62"
select select "3"
type input "1300"
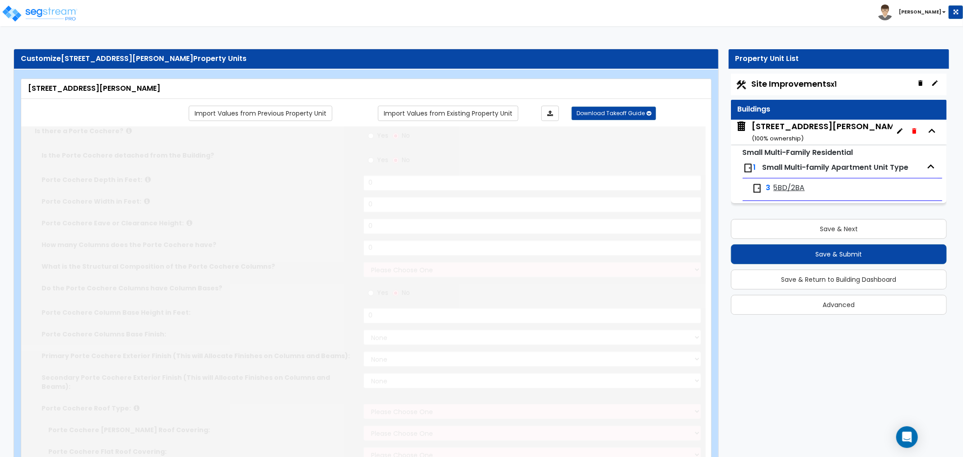
type input "1300"
select select "7"
select select "2"
select select "1"
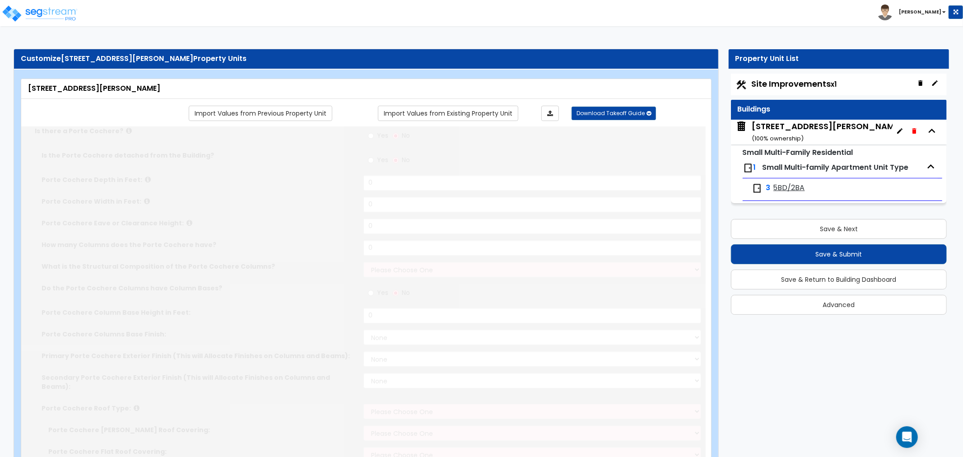
select select "4"
select select "2"
select select "1"
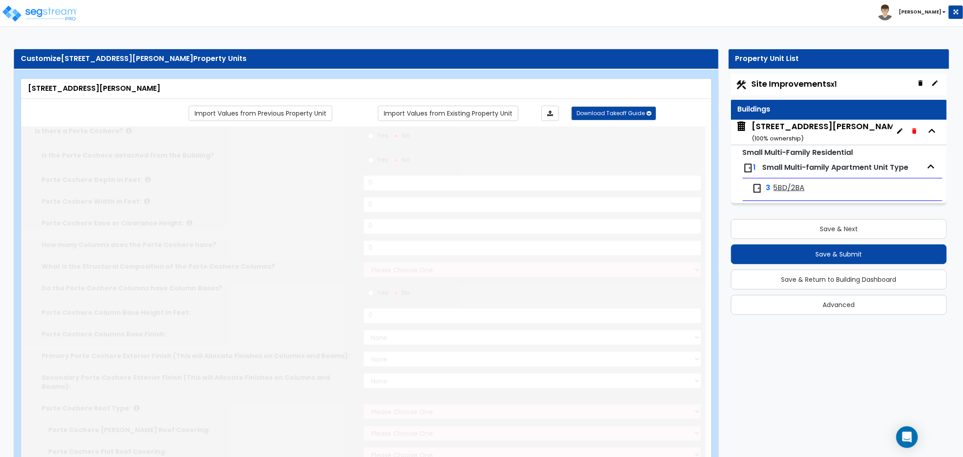
radio input "true"
type input "1"
radio input "true"
type input "4"
radio input "true"
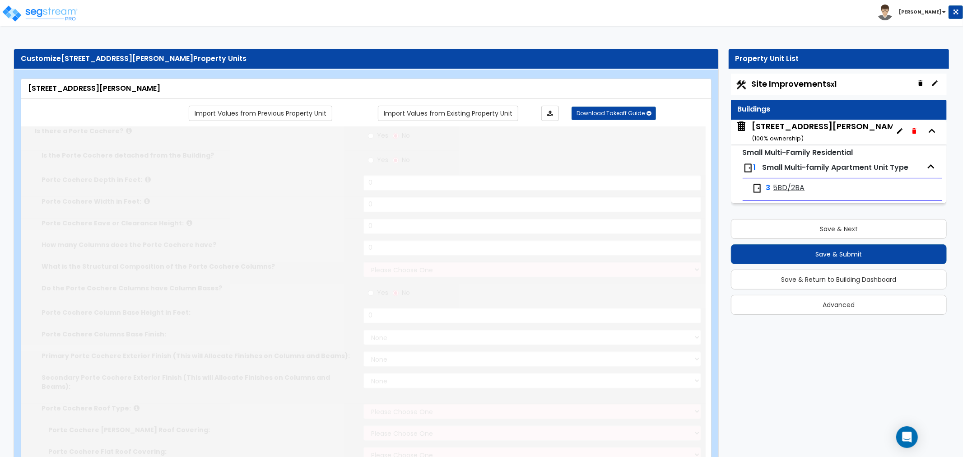
type input "2"
select select "1"
radio input "true"
type input "10"
radio input "true"
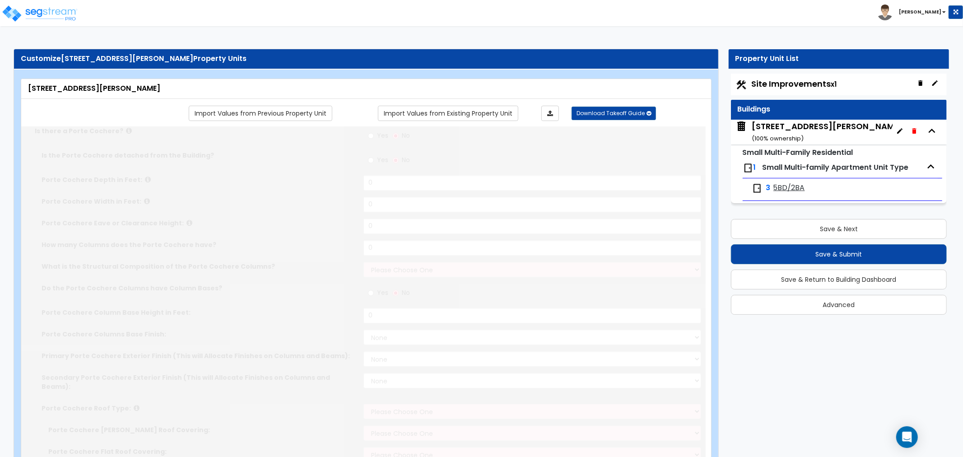
type input "100"
select select "2"
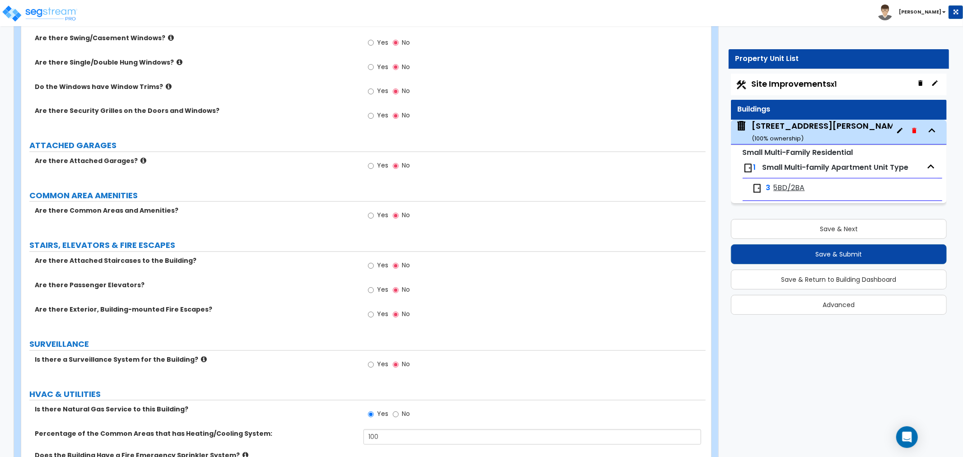
scroll to position [1405, 0]
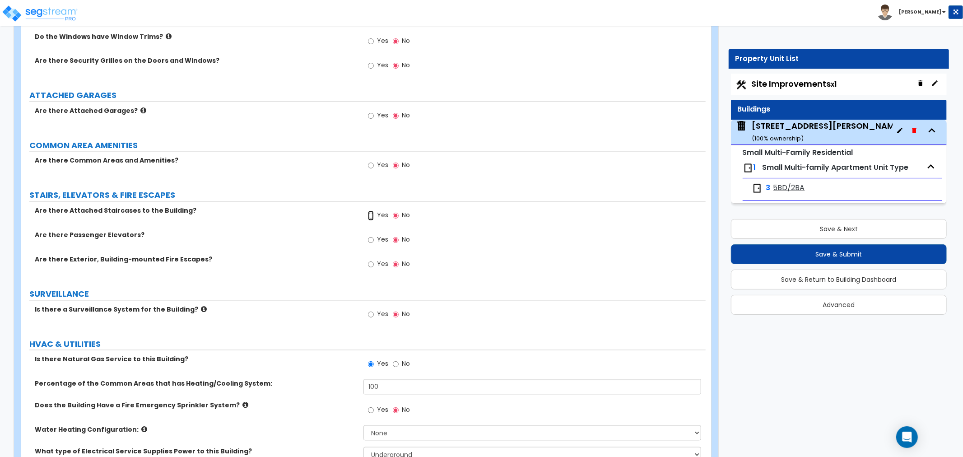
click at [372, 215] on input "Yes" at bounding box center [371, 216] width 6 height 10
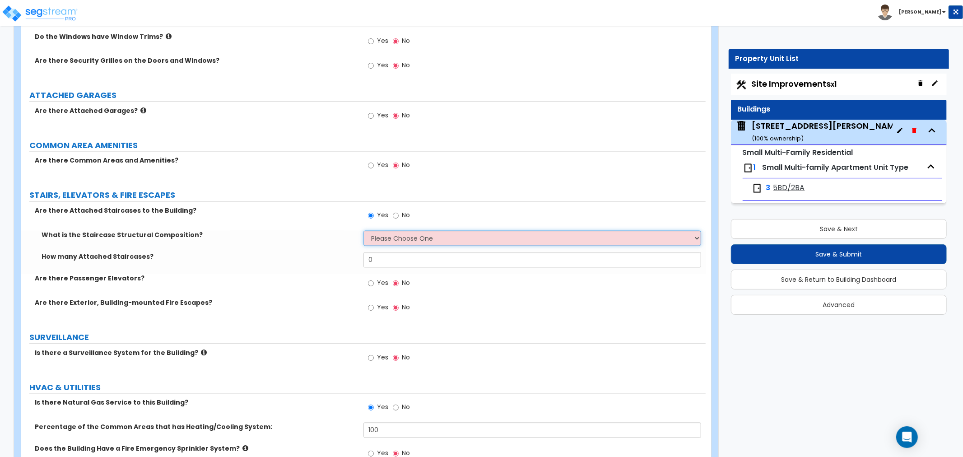
click at [385, 238] on select "Please Choose One Reinforced Concrete Structural Steel Wood" at bounding box center [533, 238] width 338 height 15
click at [304, 246] on div "What is the Staircase Structural Composition? Please Choose One Reinforced Conc…" at bounding box center [363, 242] width 685 height 22
click at [393, 218] on input "No" at bounding box center [396, 216] width 6 height 10
radio input "false"
radio input "true"
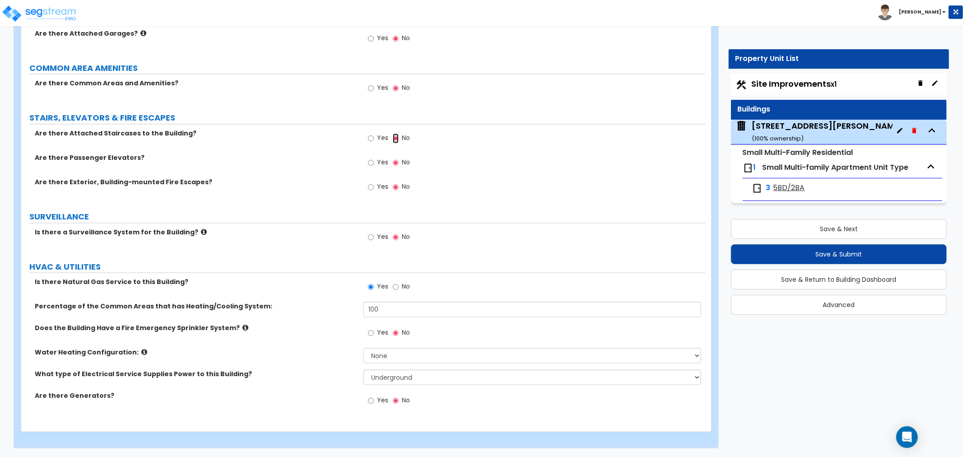
scroll to position [1432, 0]
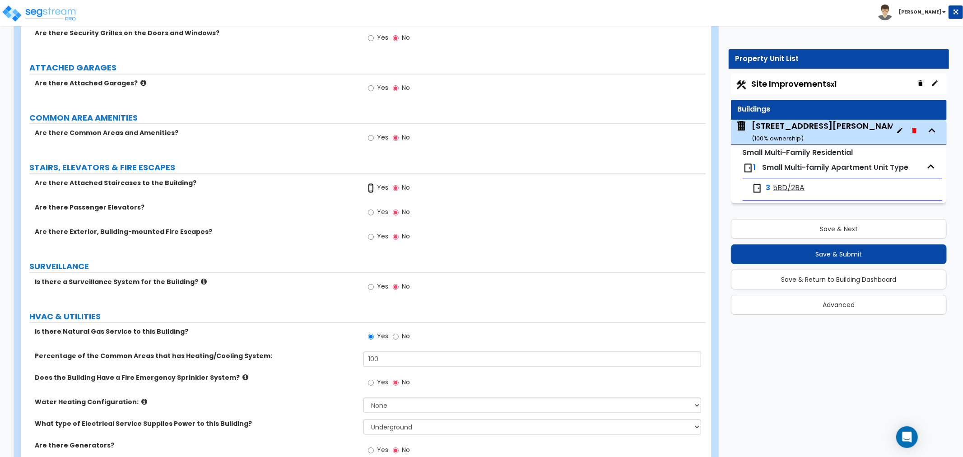
click at [369, 187] on input "Yes" at bounding box center [371, 188] width 6 height 10
radio input "true"
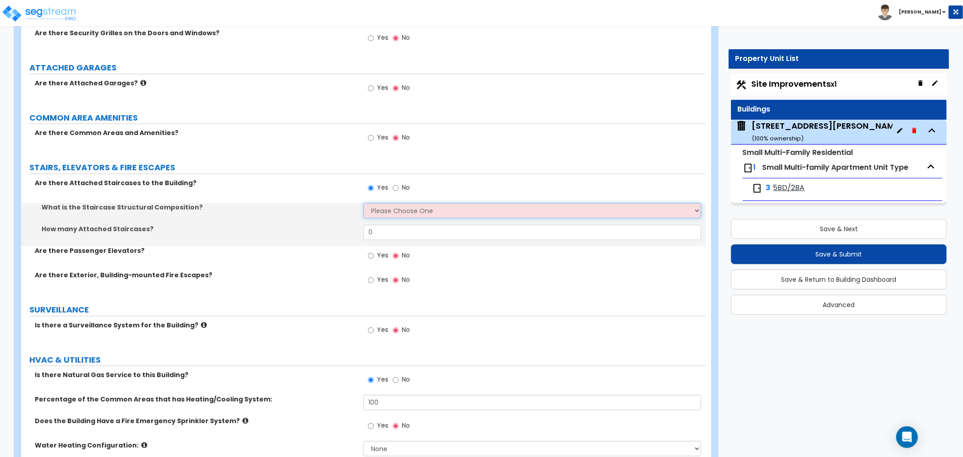
click at [382, 210] on select "Please Choose One Reinforced Concrete Structural Steel Wood" at bounding box center [533, 210] width 338 height 15
select select "7"
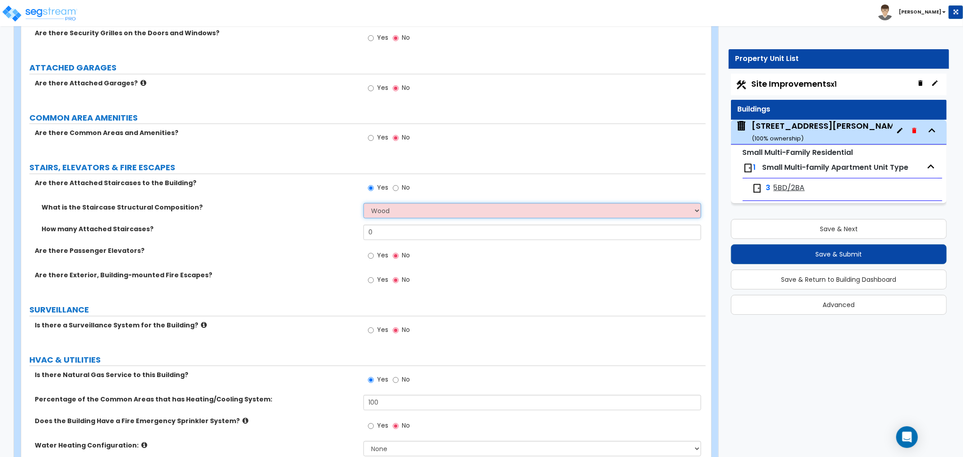
click at [364, 203] on select "Please Choose One Reinforced Concrete Structural Steel Wood" at bounding box center [533, 210] width 338 height 15
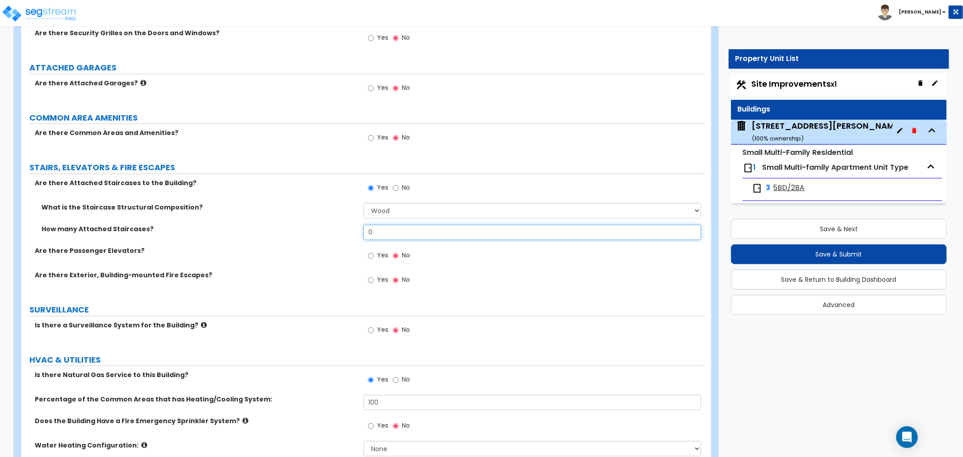
drag, startPoint x: 381, startPoint y: 229, endPoint x: 338, endPoint y: 235, distance: 43.7
click at [338, 235] on div "How many Attached Staircases? 0" at bounding box center [363, 236] width 685 height 22
type input "2"
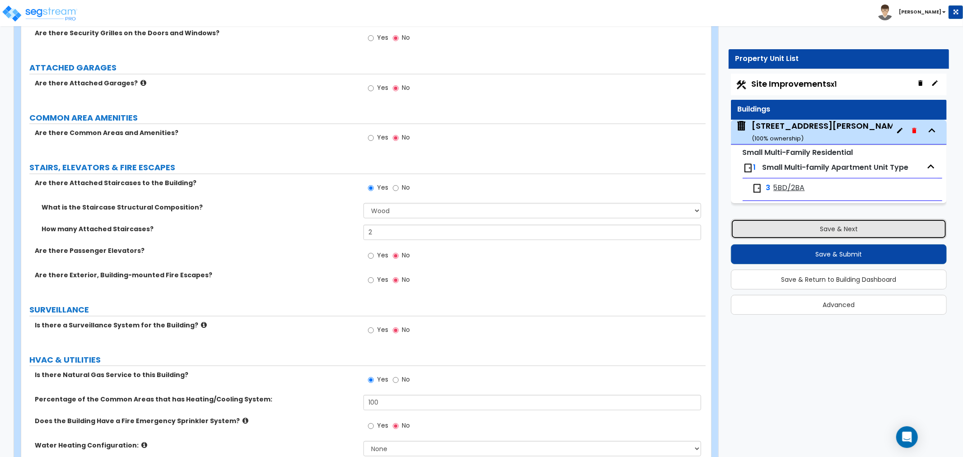
click at [780, 232] on button "Save & Next" at bounding box center [839, 229] width 216 height 20
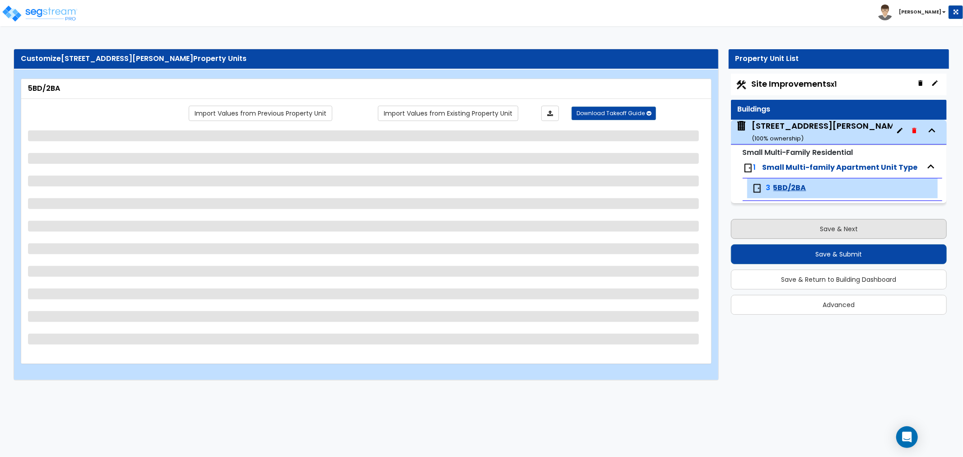
scroll to position [0, 0]
select select "1"
select select "2"
select select "1"
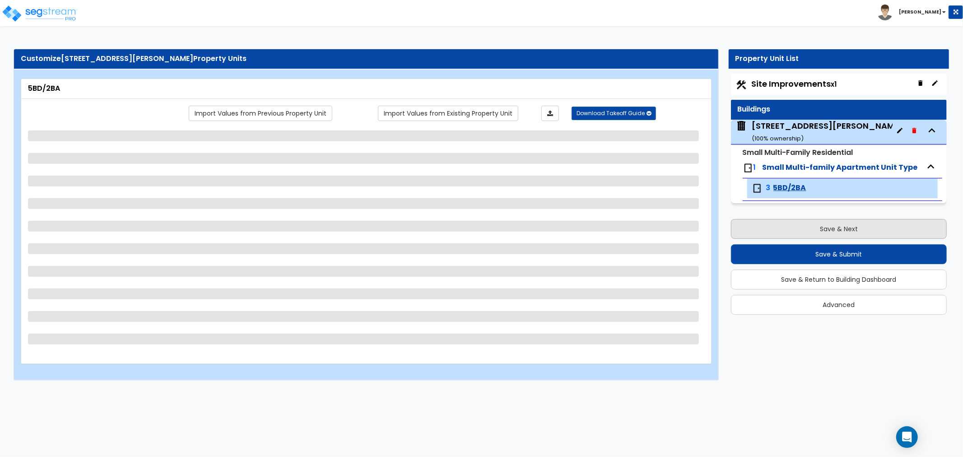
select select "3"
select select "1"
select select "2"
select select "1"
select select "3"
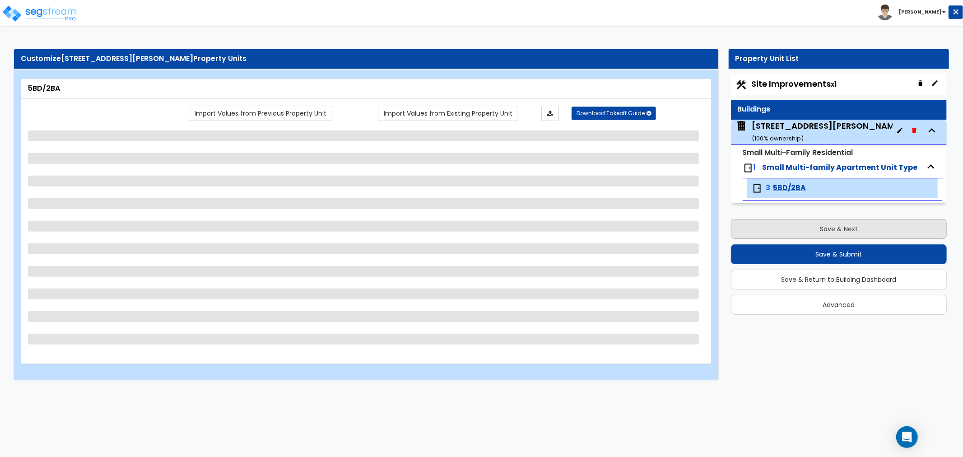
select select "4"
select select "1"
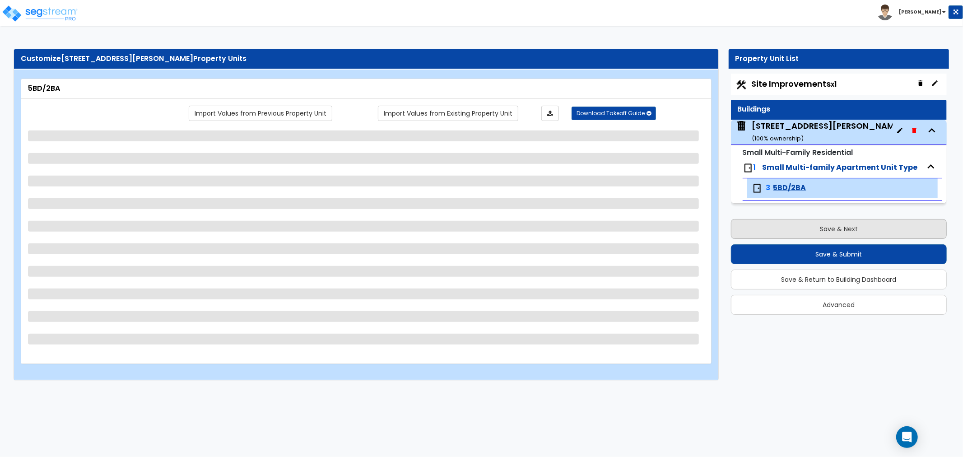
select select "1"
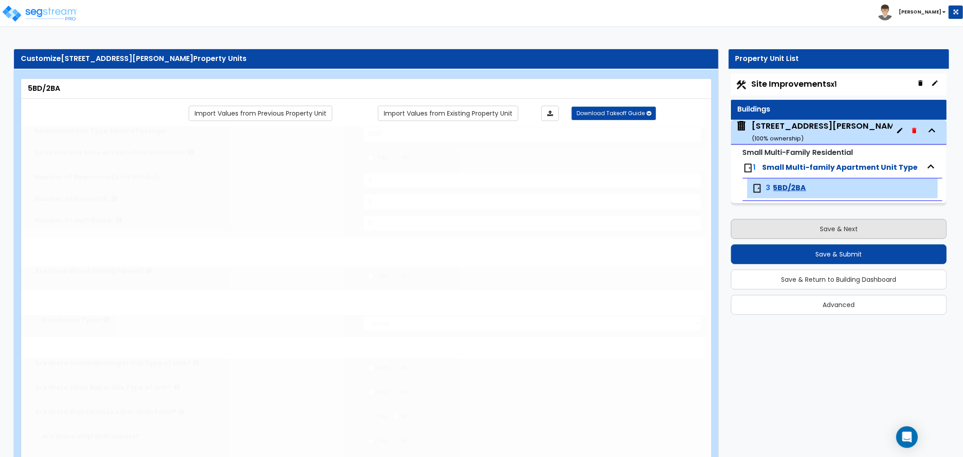
radio input "true"
select select "4"
select select "2"
type input "60"
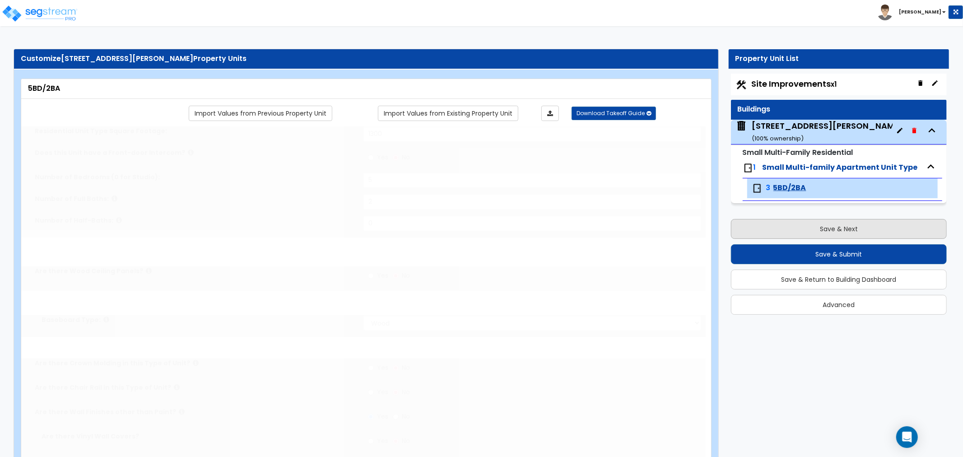
select select "5"
radio input "true"
type input "2"
select select "6"
select select "2"
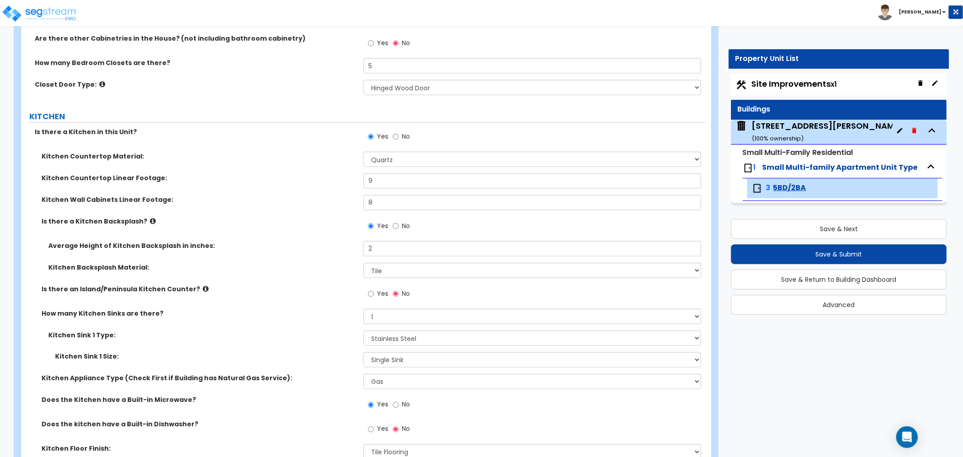
scroll to position [1104, 0]
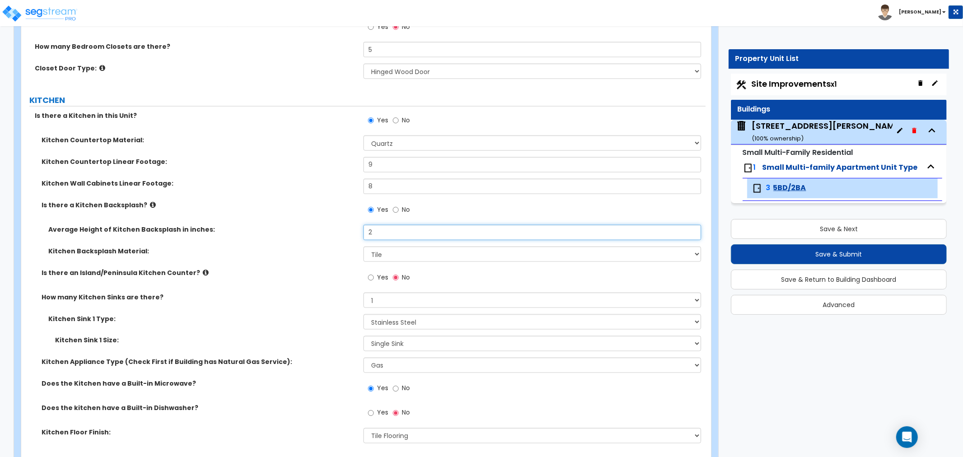
drag, startPoint x: 390, startPoint y: 232, endPoint x: 316, endPoint y: 232, distance: 73.6
click at [316, 232] on div "Average Height of Kitchen Backsplash in inches: 2" at bounding box center [363, 236] width 685 height 22
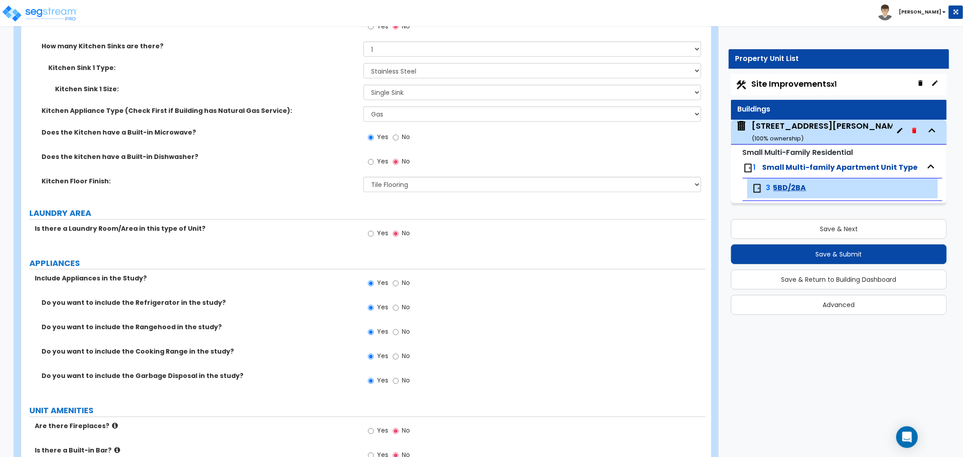
scroll to position [1405, 0]
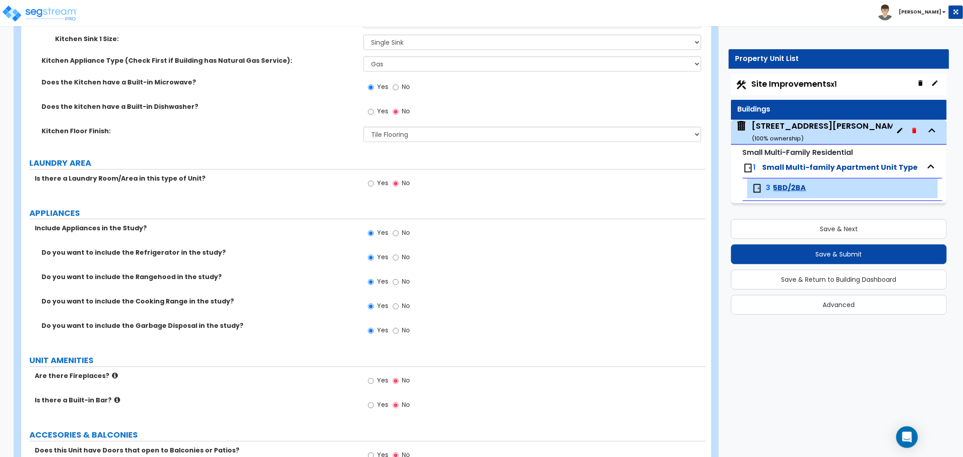
type input "16"
click at [371, 185] on input "Yes" at bounding box center [371, 184] width 6 height 10
radio input "true"
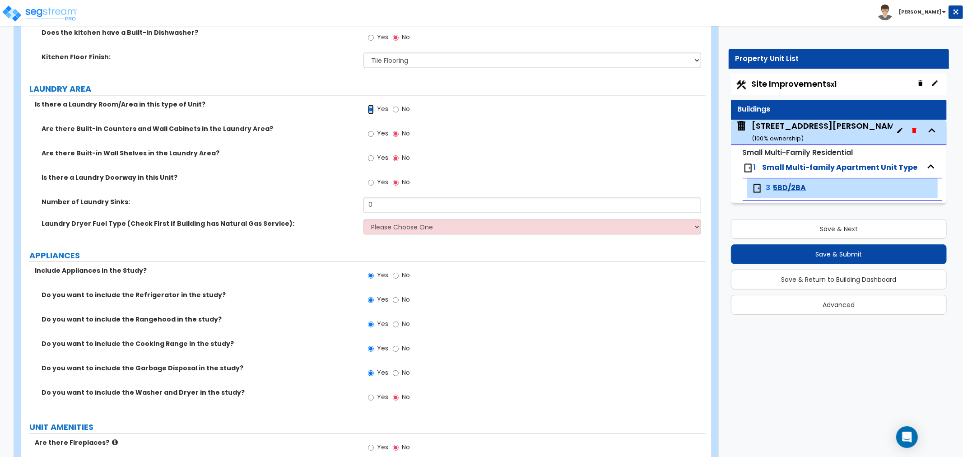
scroll to position [1455, 0]
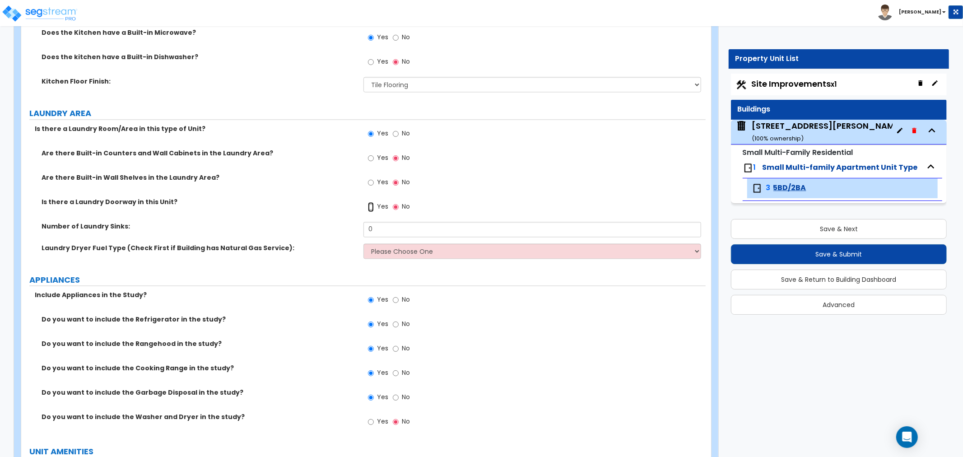
click at [369, 207] on input "Yes" at bounding box center [371, 207] width 6 height 10
radio input "true"
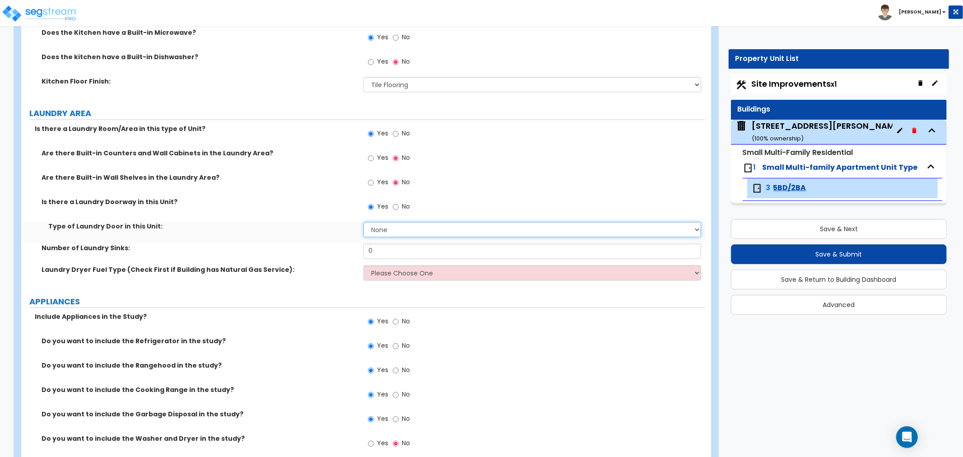
click at [395, 228] on select "None Bi-Fold Louvered Paneled Wood Passage" at bounding box center [533, 229] width 338 height 15
select select "4"
click at [364, 222] on select "None Bi-Fold Louvered Paneled Wood Passage" at bounding box center [533, 229] width 338 height 15
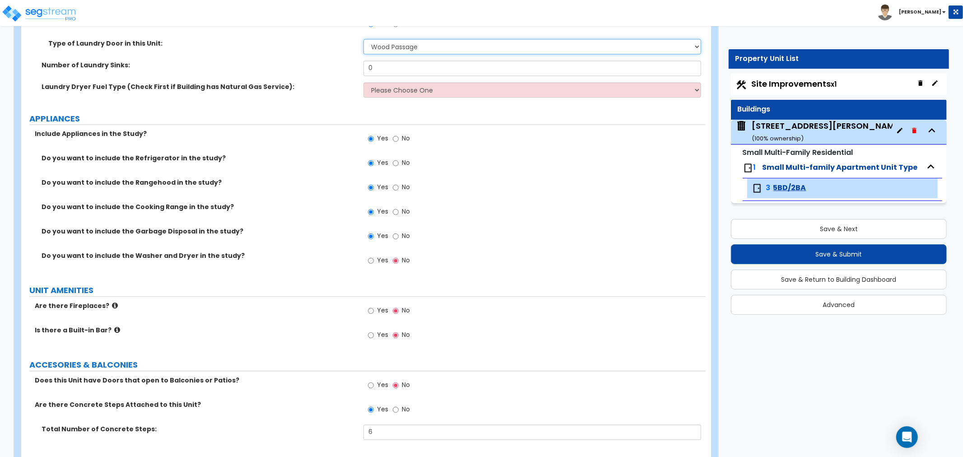
scroll to position [1655, 0]
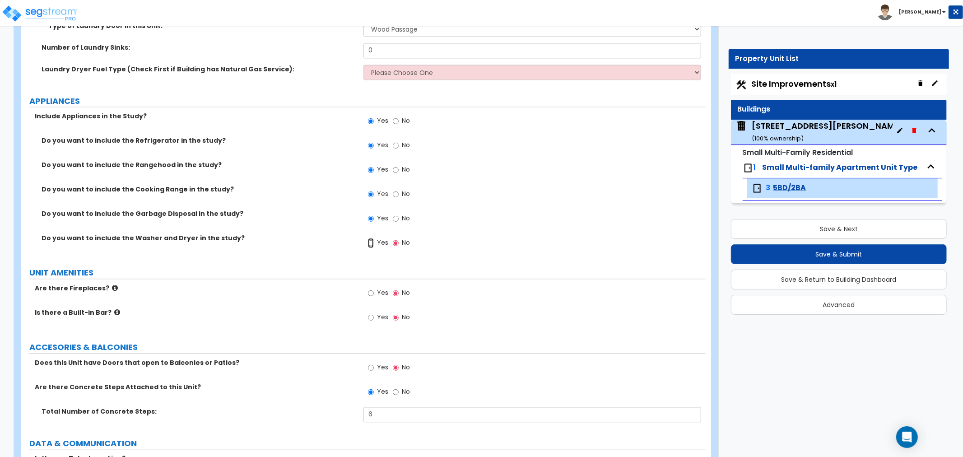
click at [371, 244] on input "Yes" at bounding box center [371, 243] width 6 height 10
radio input "true"
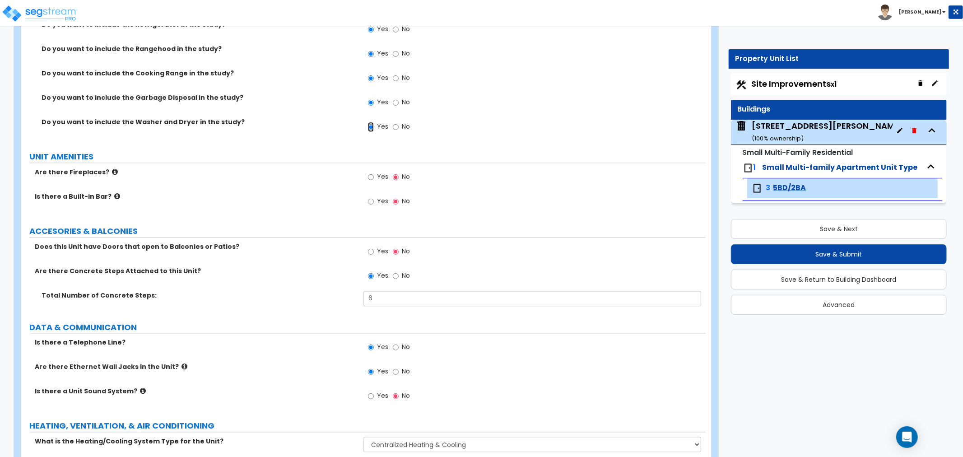
scroll to position [1806, 0]
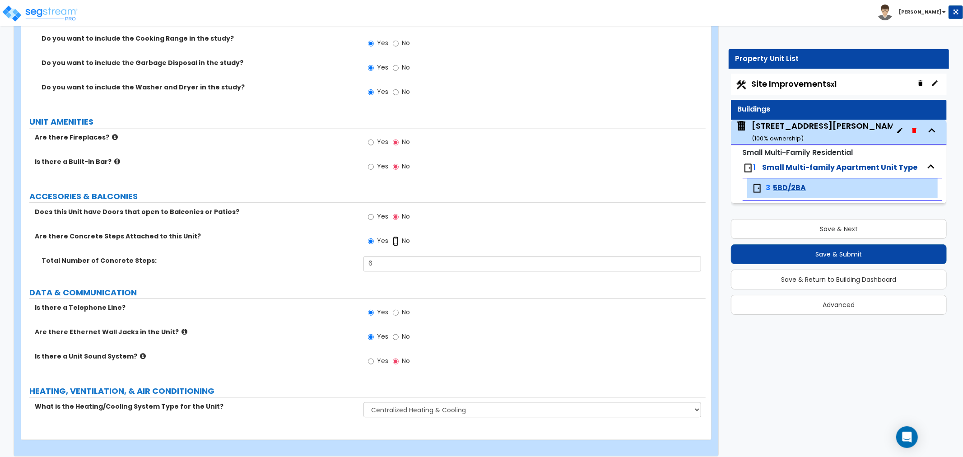
click at [396, 241] on input "No" at bounding box center [396, 241] width 6 height 10
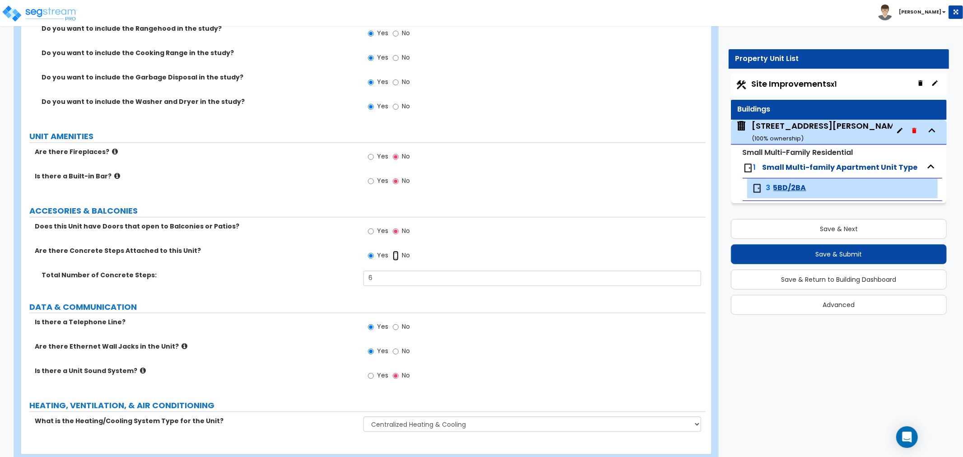
radio input "false"
radio input "true"
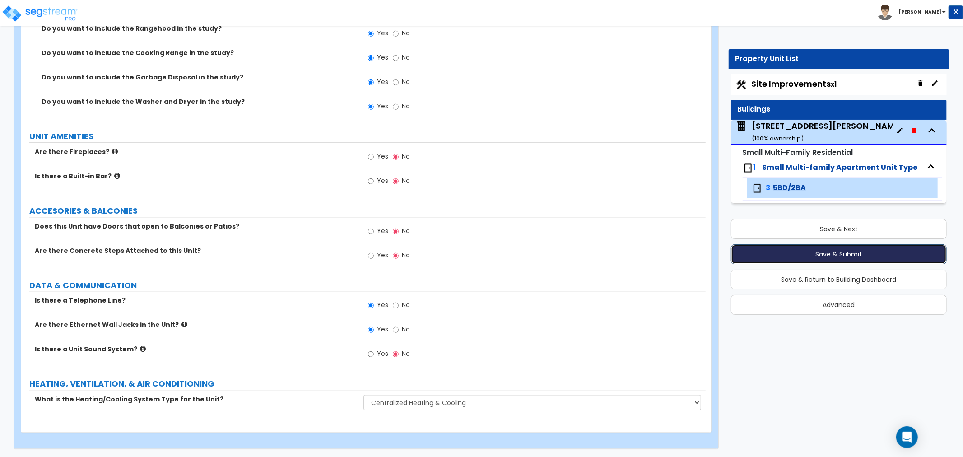
click at [828, 255] on button "Save & Submit" at bounding box center [839, 254] width 216 height 20
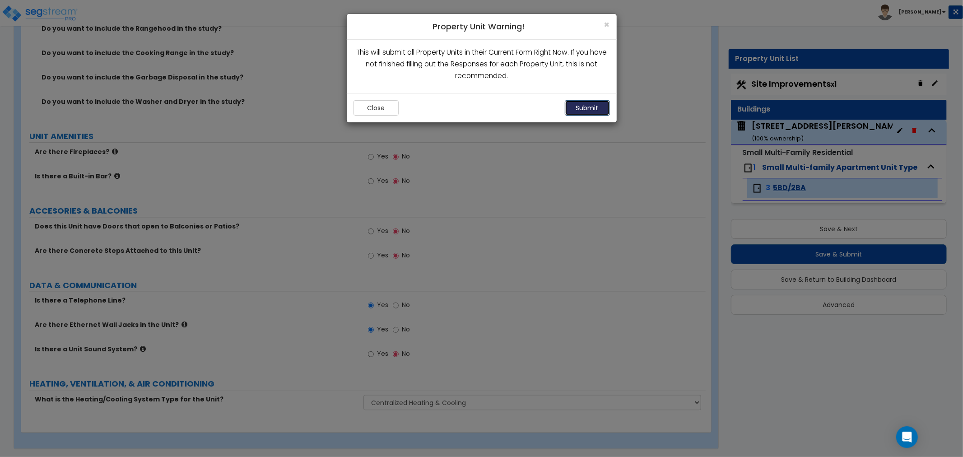
click at [585, 105] on button "Submit" at bounding box center [587, 107] width 45 height 15
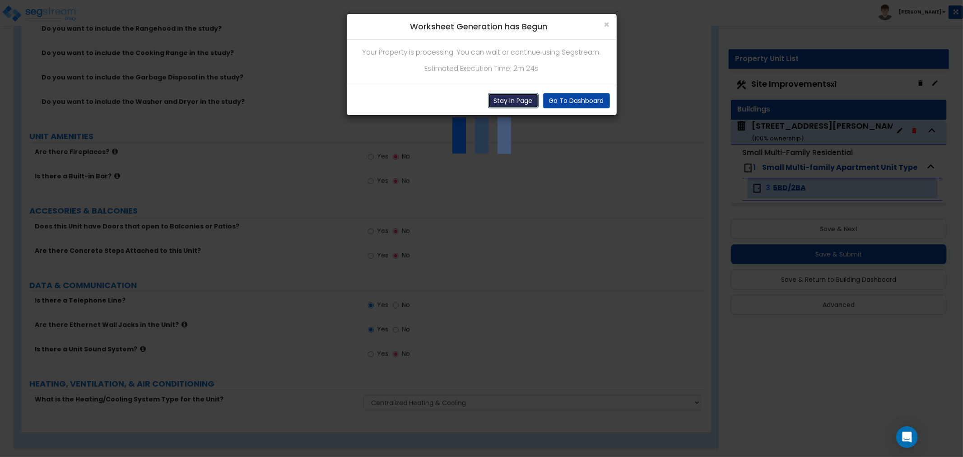
click at [518, 103] on button "Stay In Page" at bounding box center [513, 100] width 51 height 15
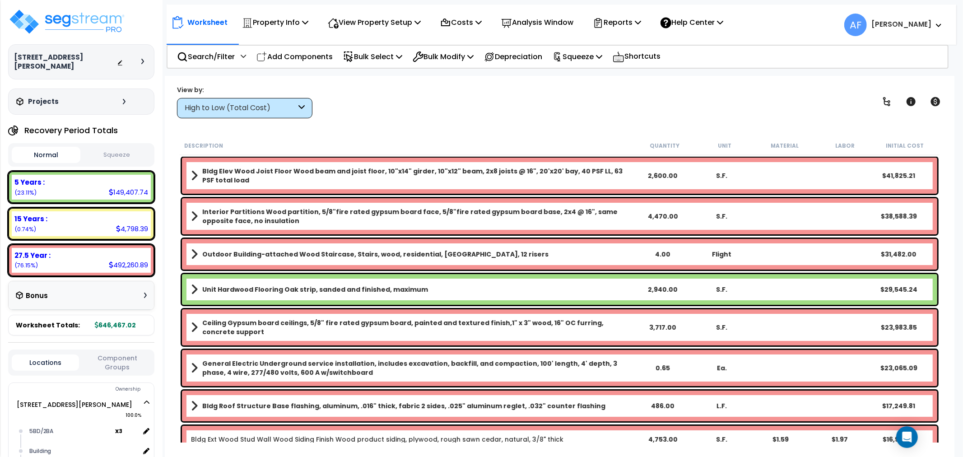
click at [247, 111] on div "High to Low (Total Cost)" at bounding box center [241, 108] width 112 height 10
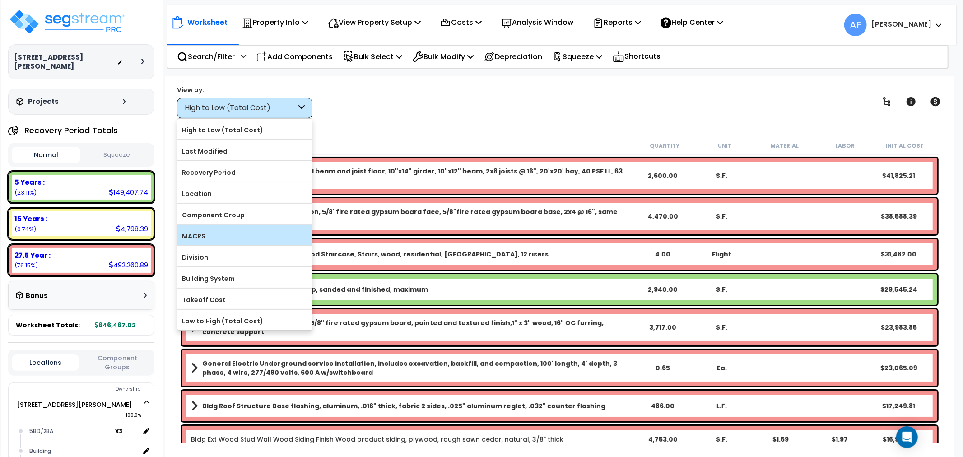
click at [226, 244] on div "MACRS" at bounding box center [244, 235] width 135 height 20
click at [219, 242] on label "MACRS" at bounding box center [244, 236] width 135 height 14
click at [0, 0] on input "MACRS" at bounding box center [0, 0] width 0 height 0
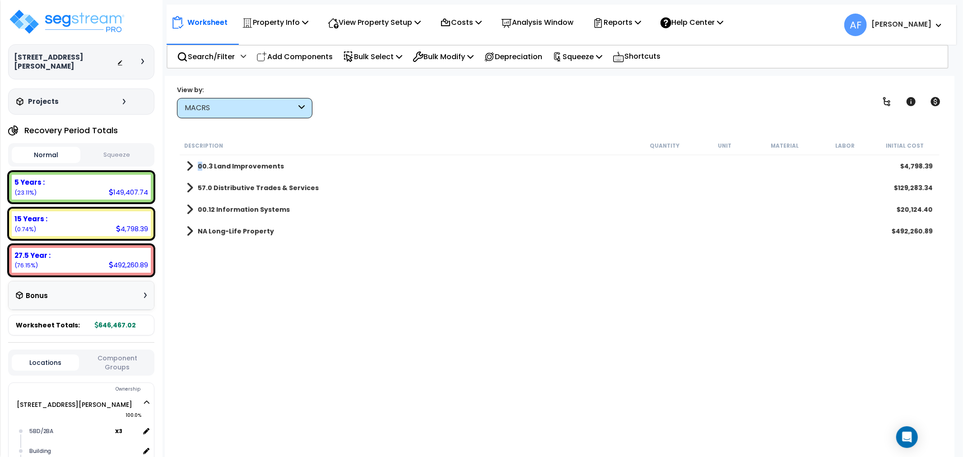
click at [202, 170] on link "00.3 Land Improvements" at bounding box center [236, 166] width 98 height 13
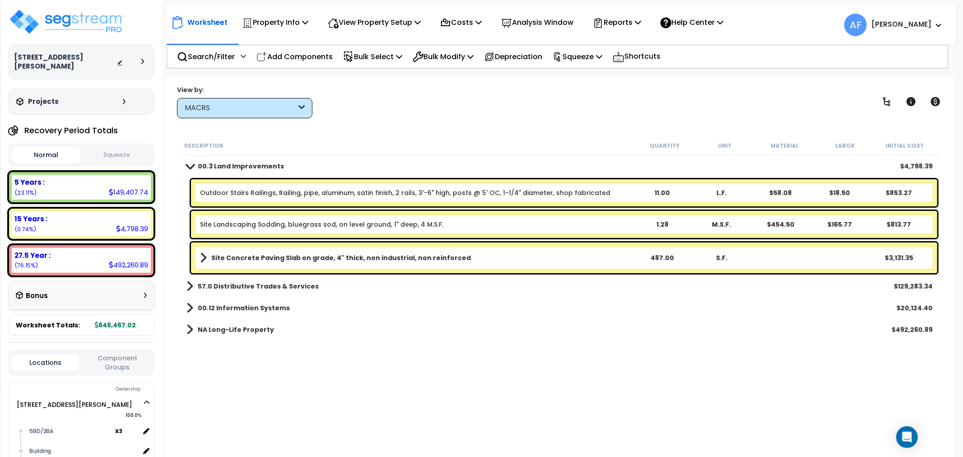
click at [193, 168] on span at bounding box center [189, 166] width 13 height 7
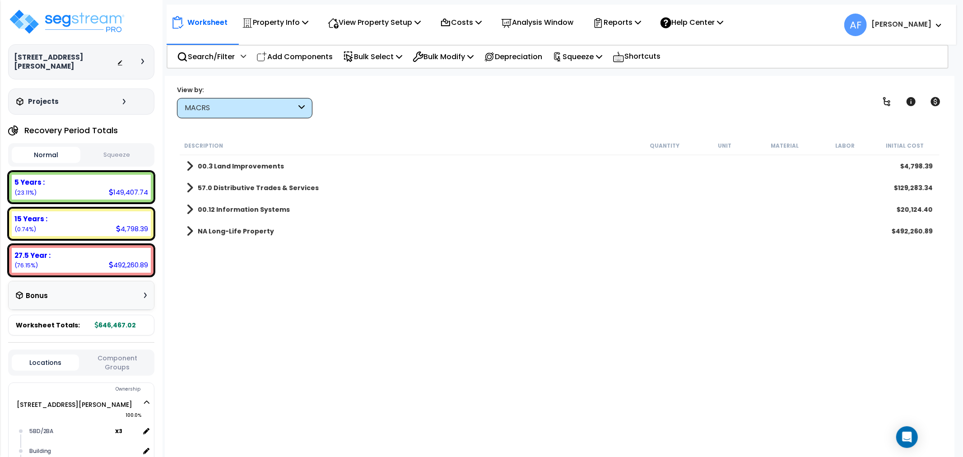
click at [187, 185] on span at bounding box center [190, 188] width 7 height 13
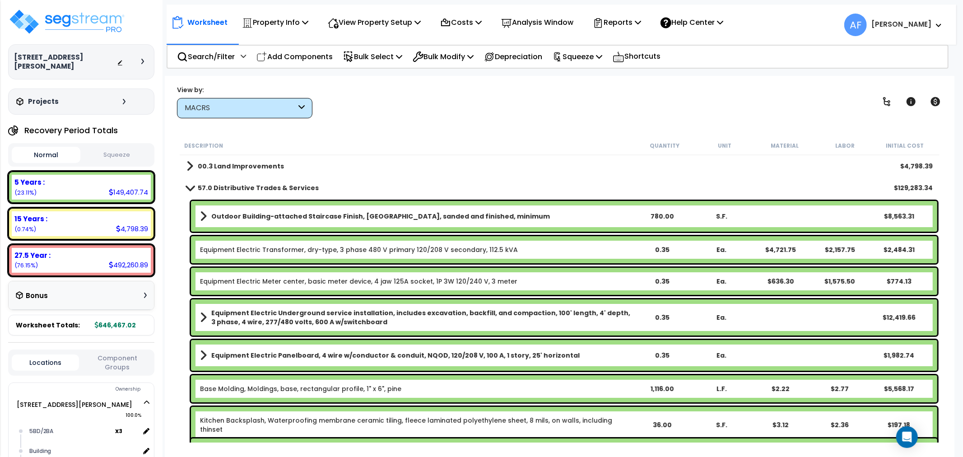
click at [193, 186] on span at bounding box center [189, 187] width 13 height 7
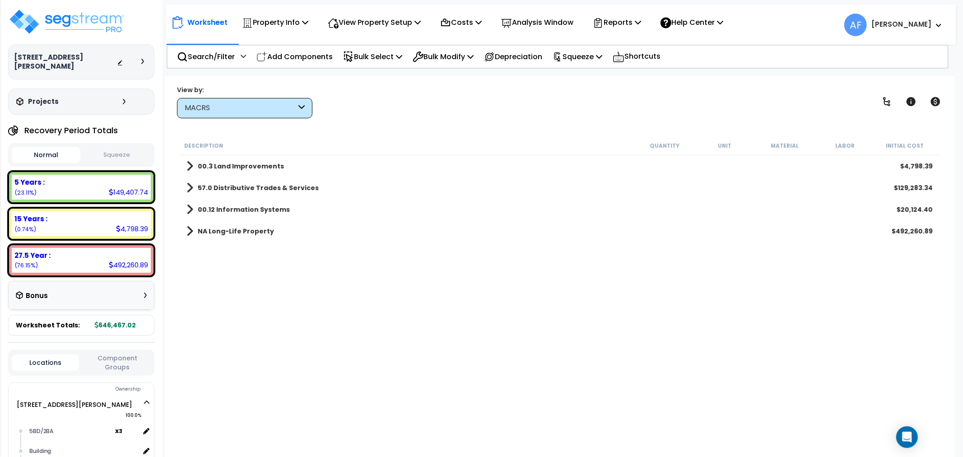
click at [190, 205] on span at bounding box center [190, 209] width 7 height 13
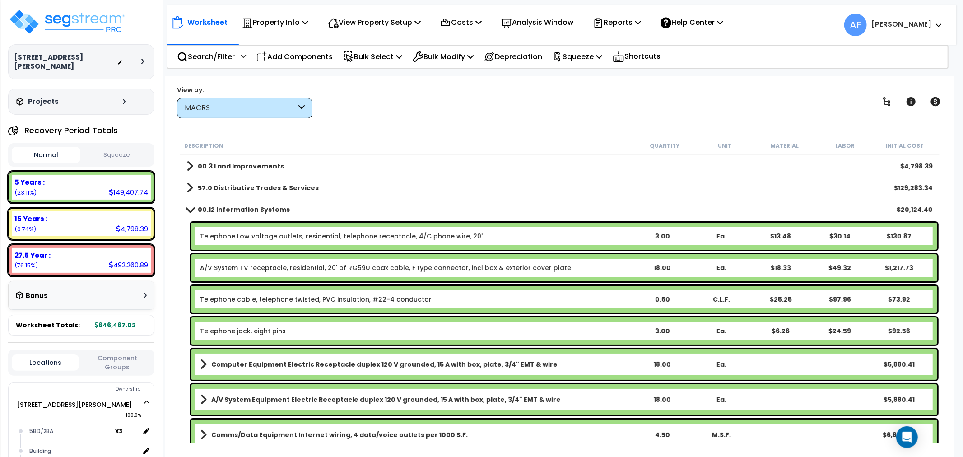
click at [190, 206] on span at bounding box center [189, 209] width 13 height 7
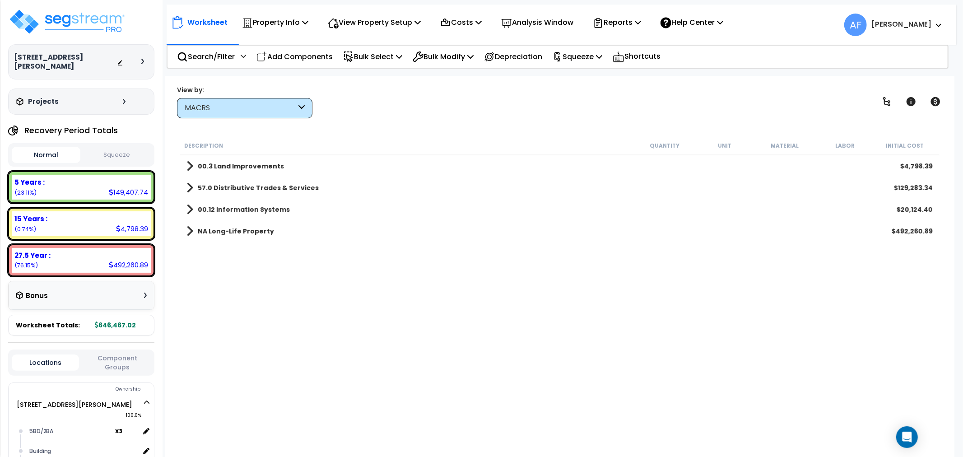
click at [191, 221] on div "NA Long-Life Property $492,260.89" at bounding box center [559, 231] width 755 height 22
click at [191, 231] on span at bounding box center [190, 231] width 7 height 13
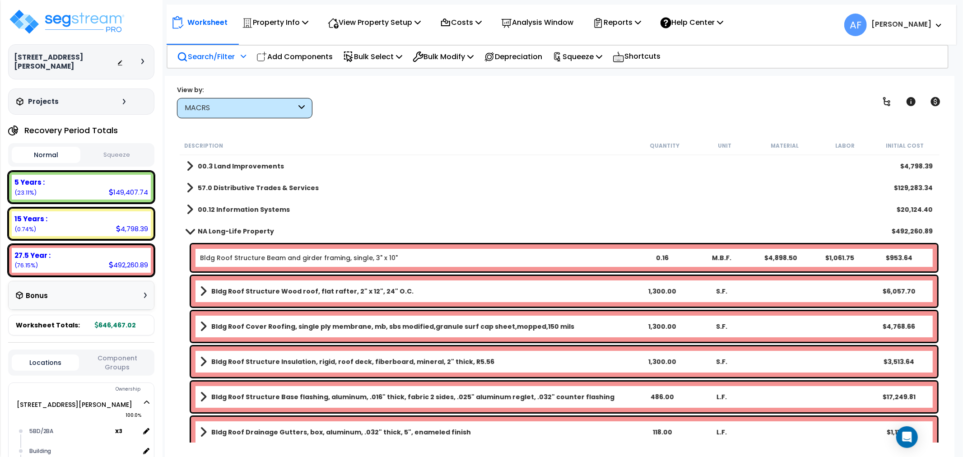
click at [217, 56] on p "Search/Filter" at bounding box center [206, 57] width 58 height 12
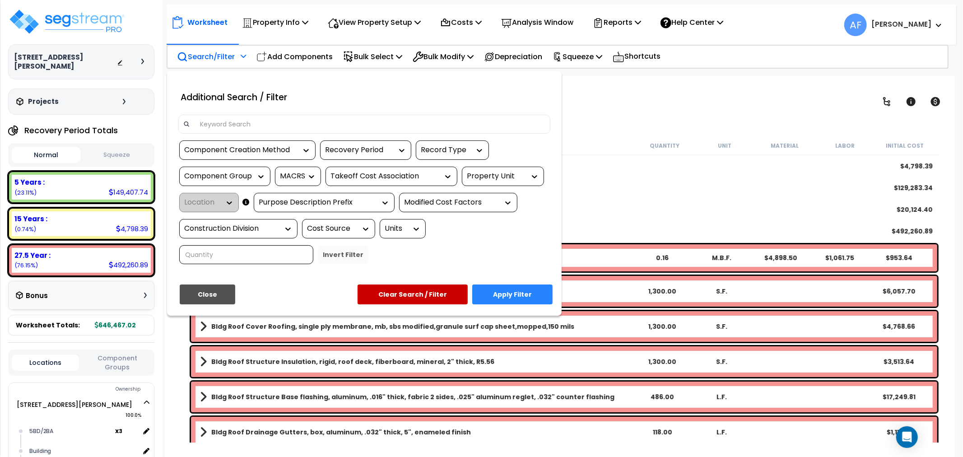
click at [242, 117] on input at bounding box center [370, 124] width 351 height 14
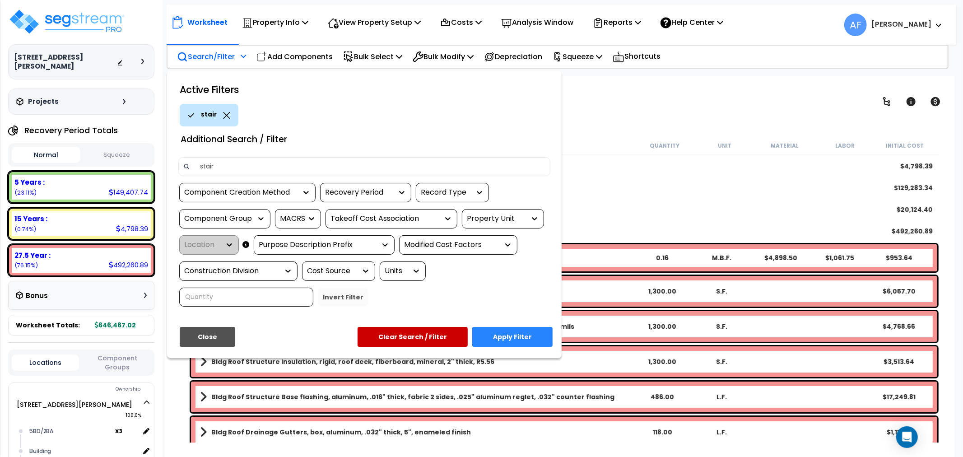
type input "stair"
click at [535, 333] on button "Apply Filter" at bounding box center [512, 337] width 80 height 20
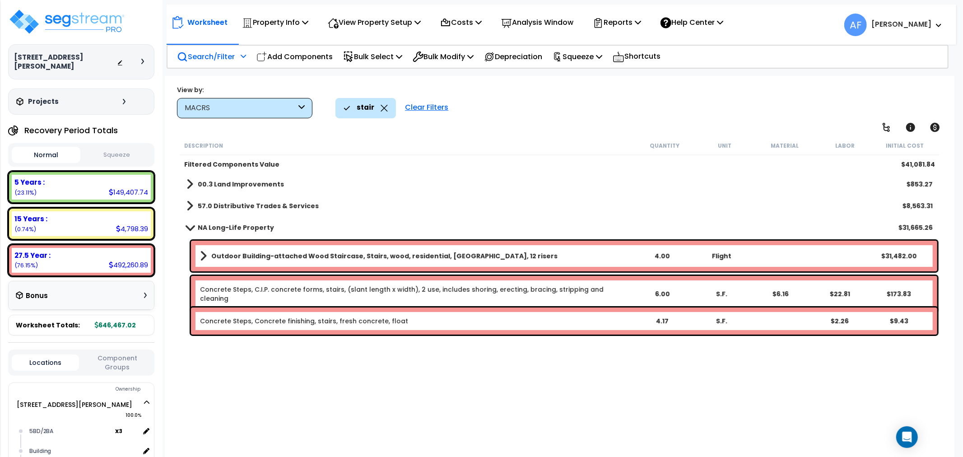
click at [192, 224] on span at bounding box center [189, 227] width 13 height 7
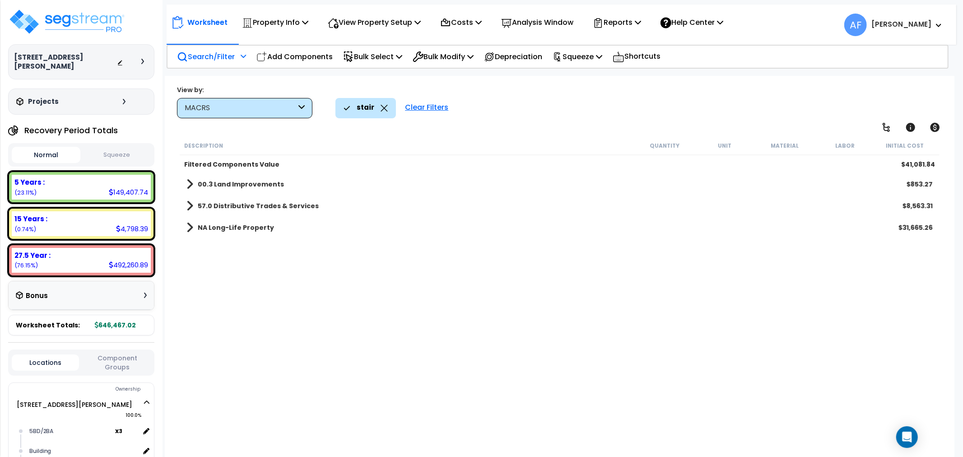
click at [386, 109] on icon at bounding box center [384, 108] width 7 height 7
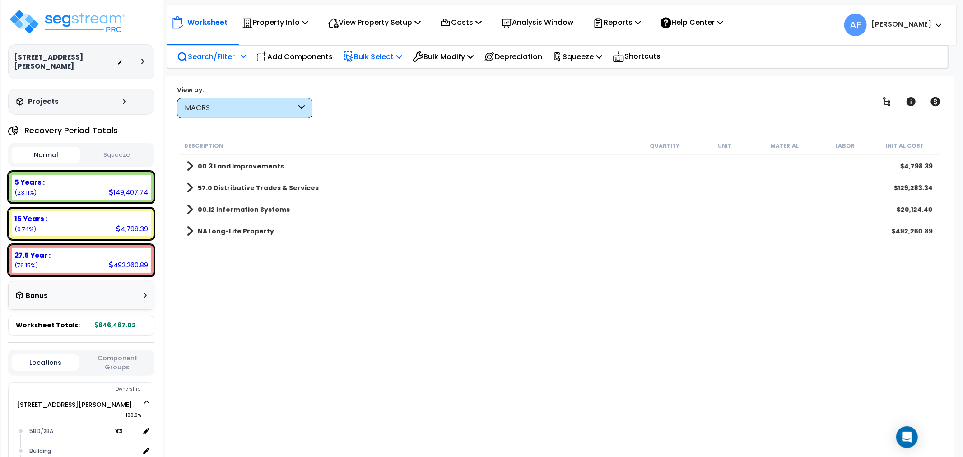
click at [378, 57] on p "Bulk Select" at bounding box center [372, 57] width 59 height 12
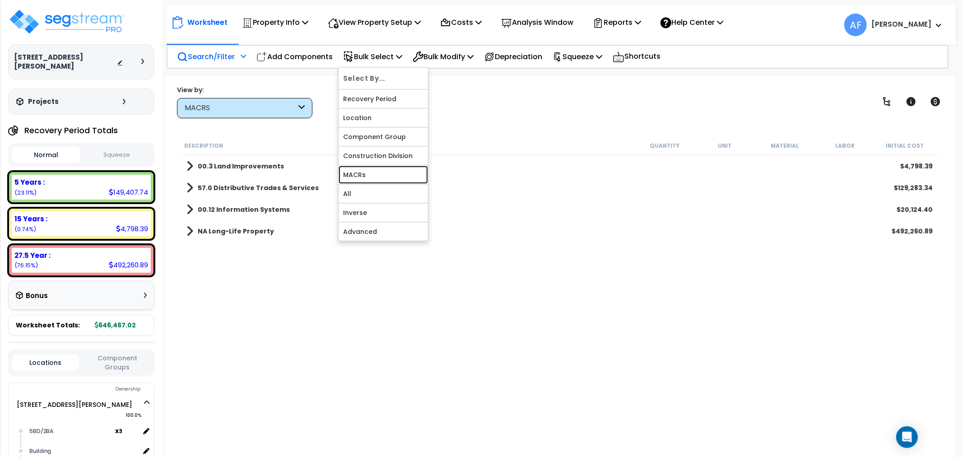
click at [369, 173] on link "MACRs" at bounding box center [383, 175] width 89 height 18
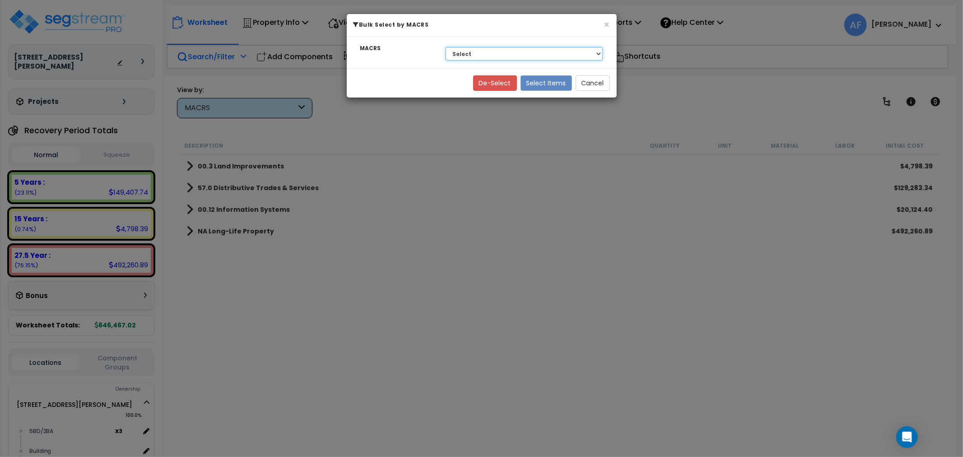
click at [537, 47] on select "Select 27.5 Year - NA - Long-Life Property 5 Years - 00.12 - Information System…" at bounding box center [525, 54] width 158 height 14
select select "3668"
click at [446, 47] on select "Select 27.5 Year - NA - Long-Life Property 5 Years - 00.12 - Information System…" at bounding box center [525, 54] width 158 height 14
click at [548, 76] on button "Select Items" at bounding box center [546, 82] width 51 height 15
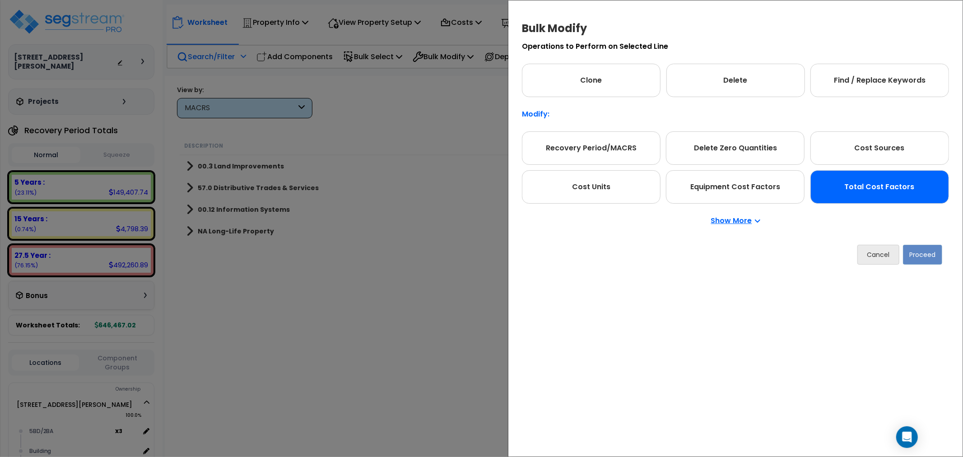
click at [914, 194] on div "Total Cost Factors" at bounding box center [880, 186] width 139 height 33
click at [923, 252] on button "Proceed" at bounding box center [922, 255] width 39 height 20
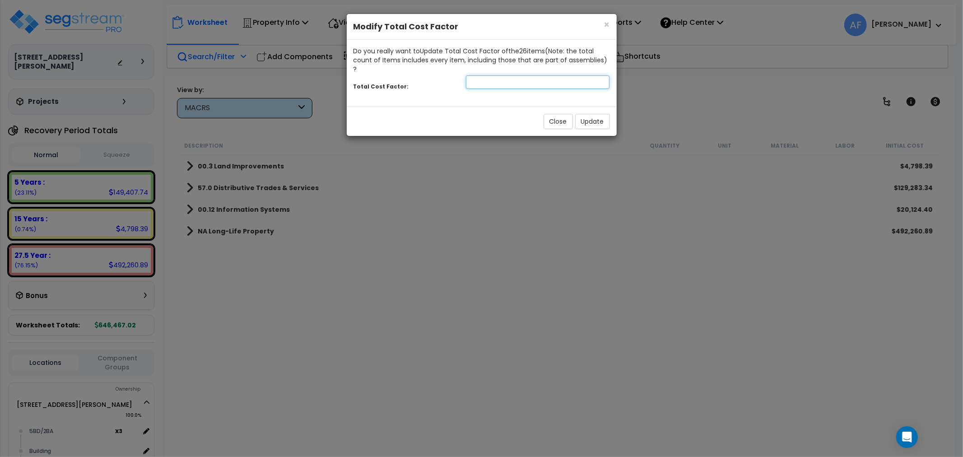
click at [527, 75] on input "number" at bounding box center [538, 82] width 144 height 14
type input ".95"
click at [598, 117] on button "Update" at bounding box center [592, 121] width 35 height 15
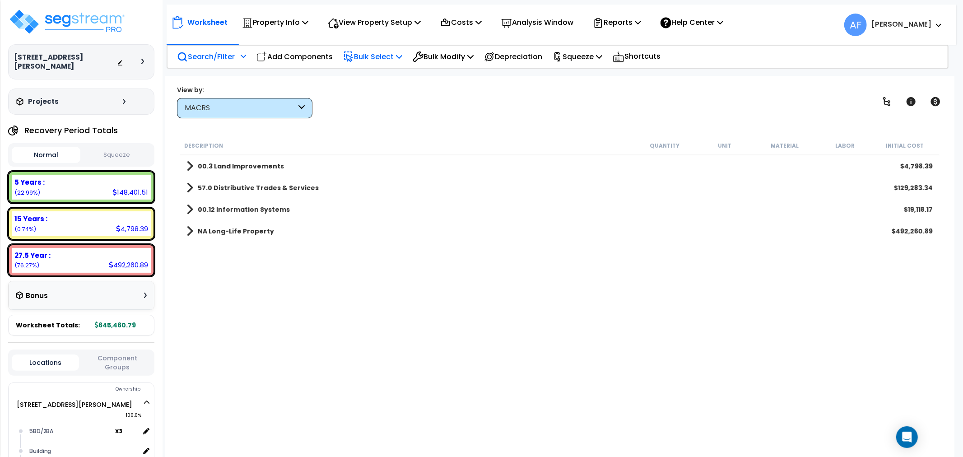
click at [373, 58] on p "Bulk Select" at bounding box center [372, 57] width 59 height 12
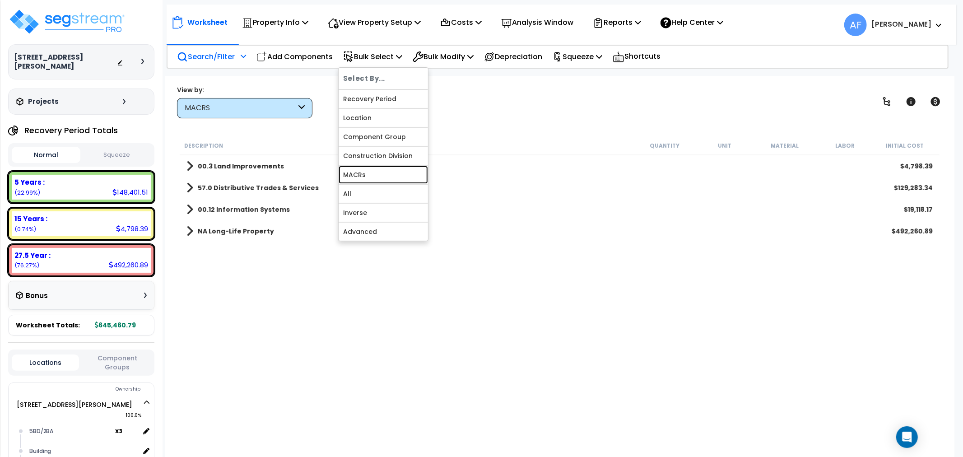
click at [381, 172] on link "MACRs" at bounding box center [383, 175] width 89 height 18
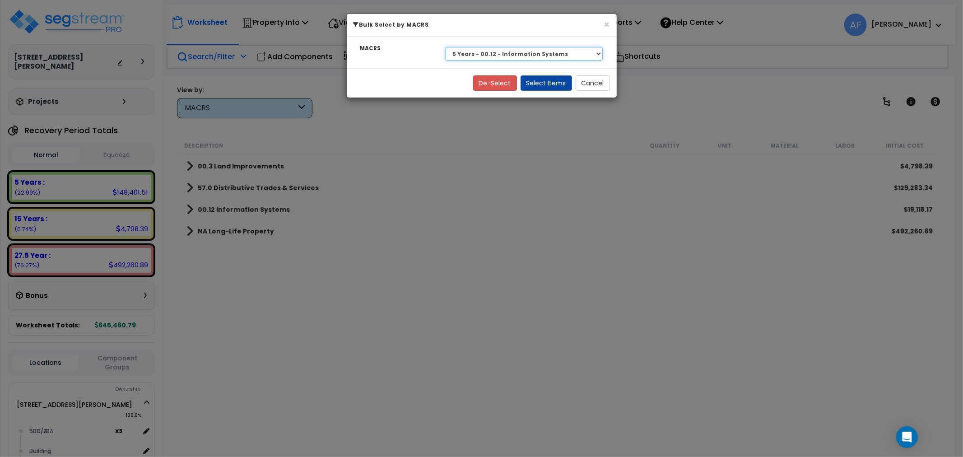
click at [542, 56] on select "Select 27.5 Year - NA - Long-Life Property 5 Years - 00.12 - Information System…" at bounding box center [525, 54] width 158 height 14
click at [446, 47] on select "Select 27.5 Year - NA - Long-Life Property 5 Years - 00.12 - Information System…" at bounding box center [525, 54] width 158 height 14
click at [541, 84] on button "Select Items" at bounding box center [546, 82] width 51 height 15
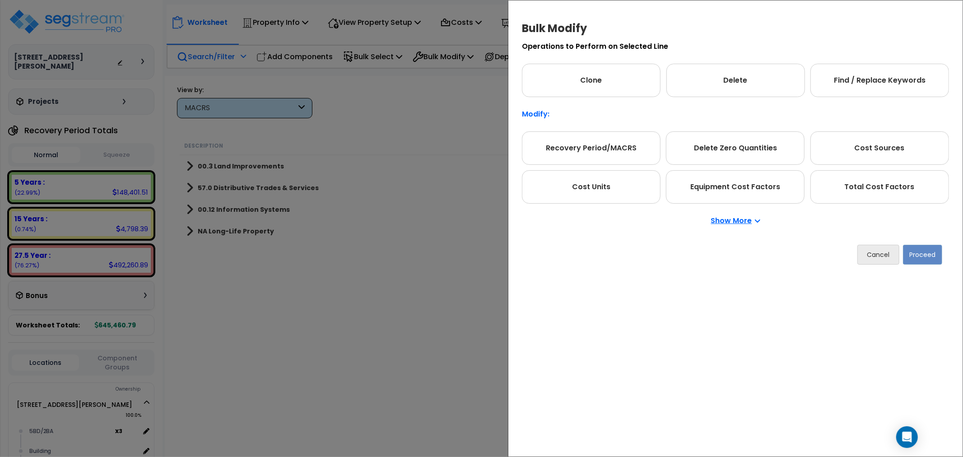
drag, startPoint x: 859, startPoint y: 188, endPoint x: 958, endPoint y: 261, distance: 122.7
click at [860, 188] on div "Total Cost Factors" at bounding box center [880, 186] width 139 height 33
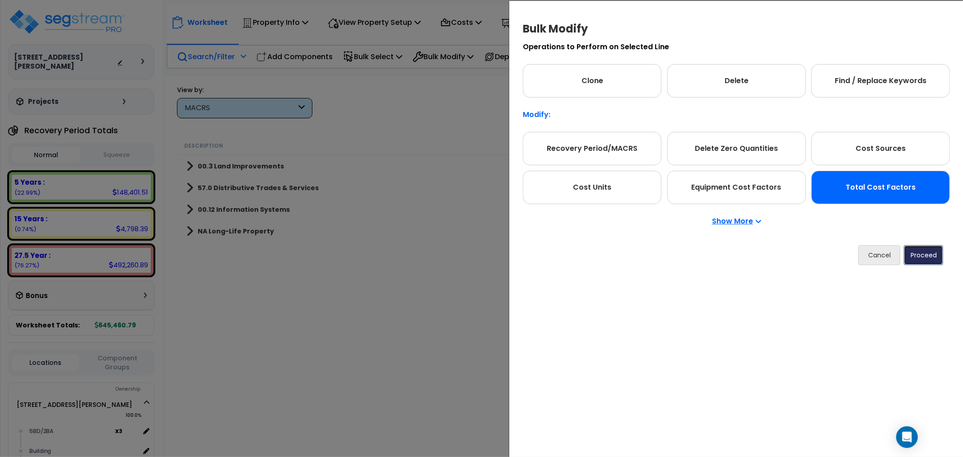
click at [926, 262] on button "Proceed" at bounding box center [923, 255] width 39 height 20
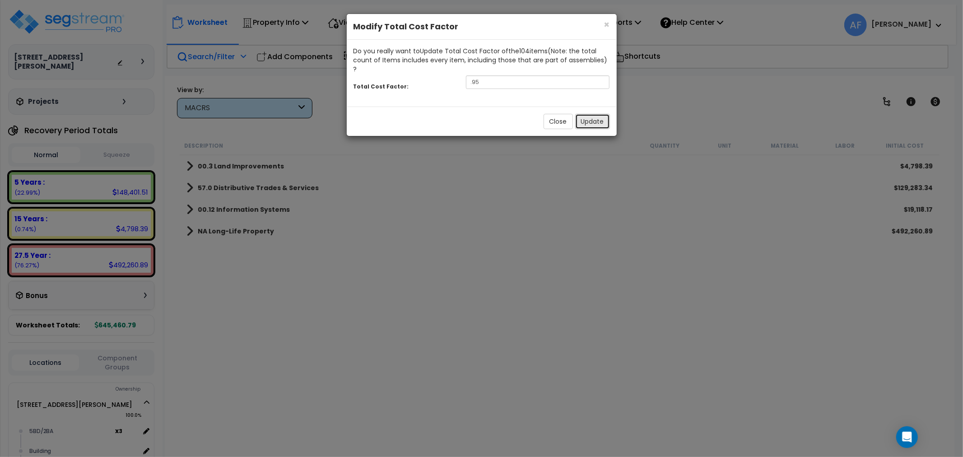
click at [598, 114] on button "Update" at bounding box center [592, 121] width 35 height 15
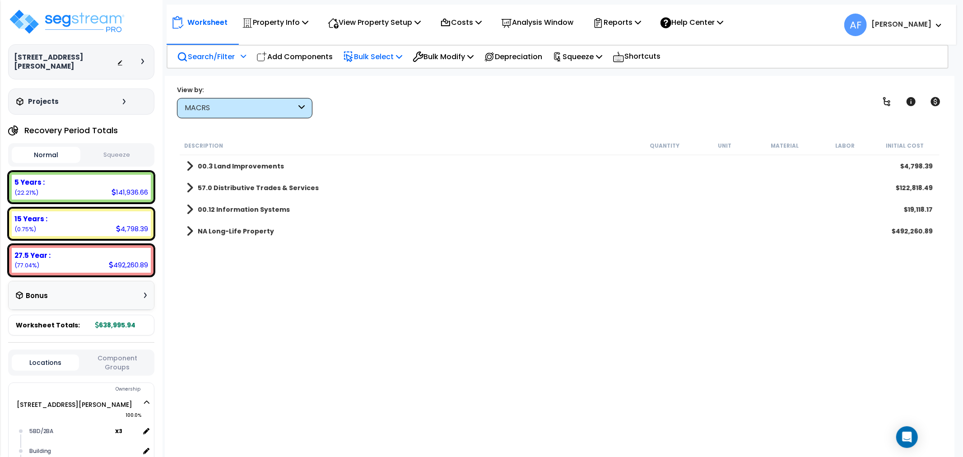
click at [377, 56] on p "Bulk Select" at bounding box center [372, 57] width 59 height 12
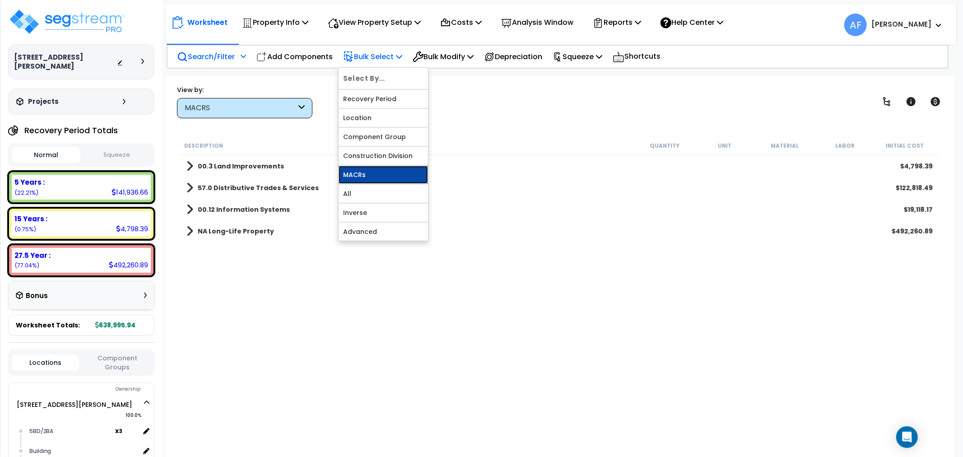
click at [360, 169] on link "MACRs" at bounding box center [383, 175] width 89 height 18
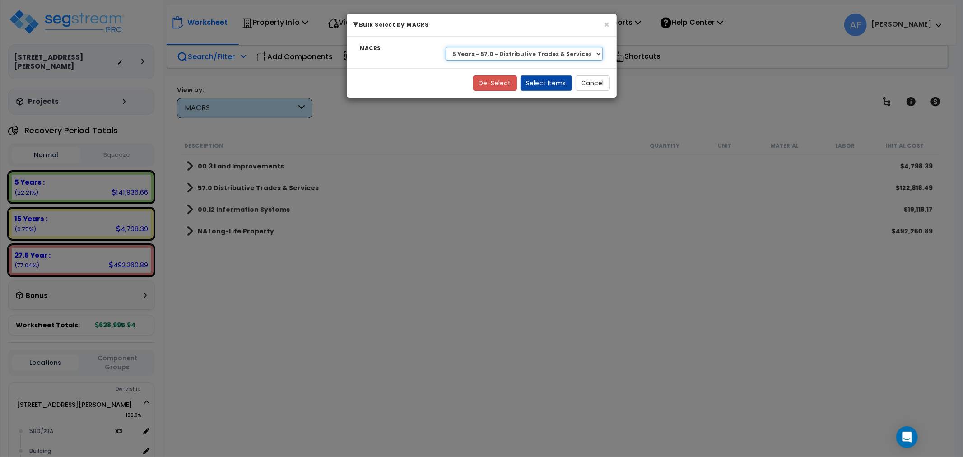
click at [578, 56] on select "Select 27.5 Year - NA - Long-Life Property 5 Years - 00.12 - Information System…" at bounding box center [525, 54] width 158 height 14
select select "3666"
click at [446, 47] on select "Select 27.5 Year - NA - Long-Life Property 5 Years - 00.12 - Information System…" at bounding box center [525, 54] width 158 height 14
click at [557, 82] on button "Select Items" at bounding box center [546, 82] width 51 height 15
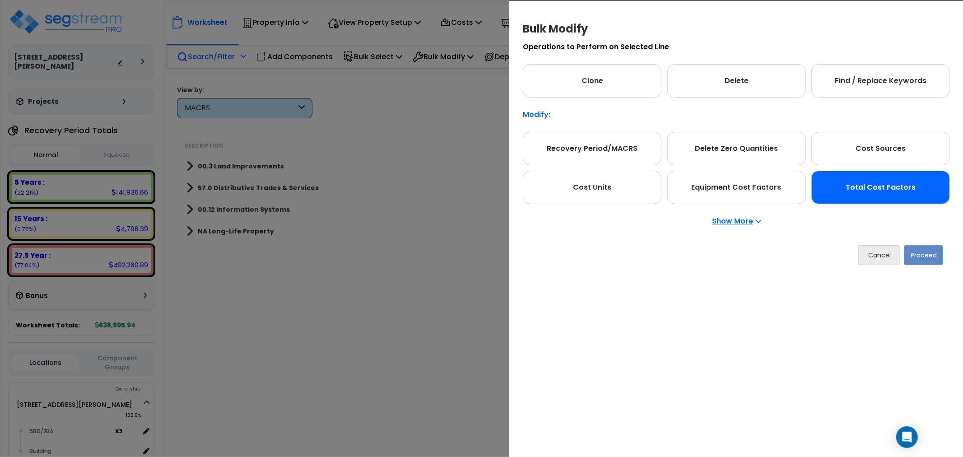
click at [877, 190] on div "Total Cost Factors" at bounding box center [880, 187] width 139 height 33
click at [922, 263] on button "Proceed" at bounding box center [923, 255] width 39 height 20
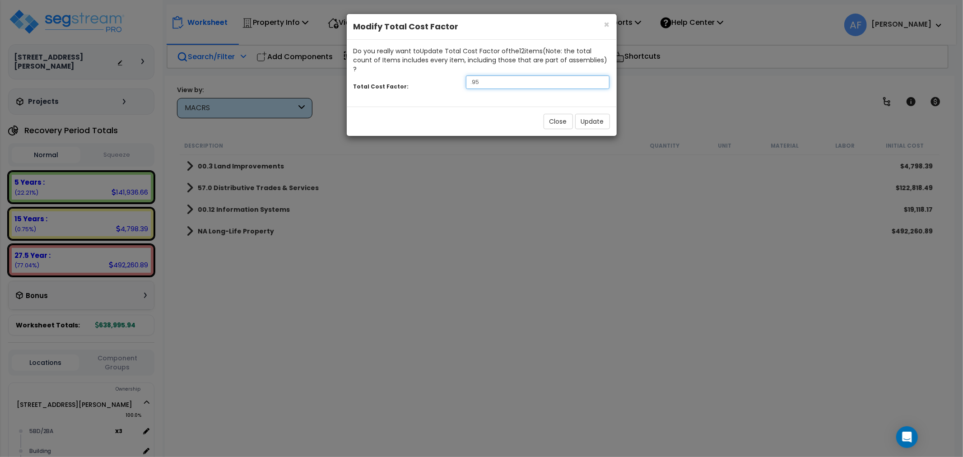
click at [532, 77] on input ".95" at bounding box center [538, 82] width 144 height 14
type input ".9"
click at [594, 114] on button "Update" at bounding box center [592, 121] width 35 height 15
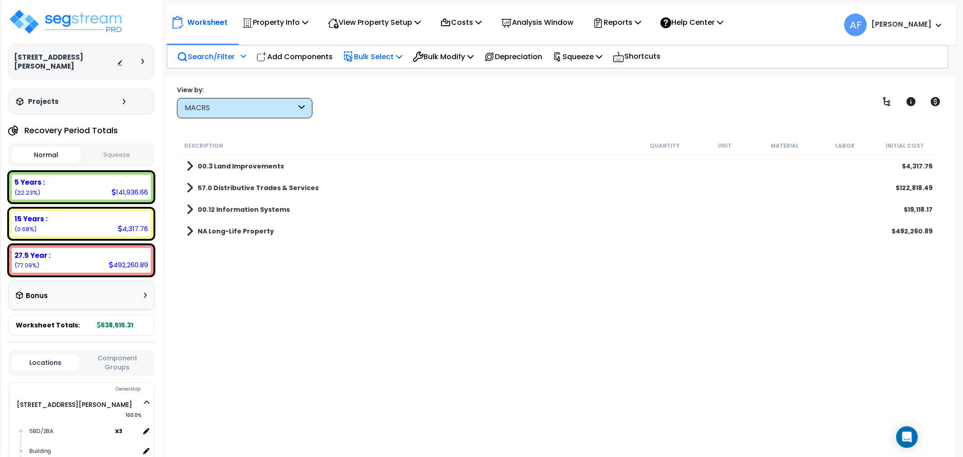
click at [387, 56] on p "Bulk Select" at bounding box center [372, 57] width 59 height 12
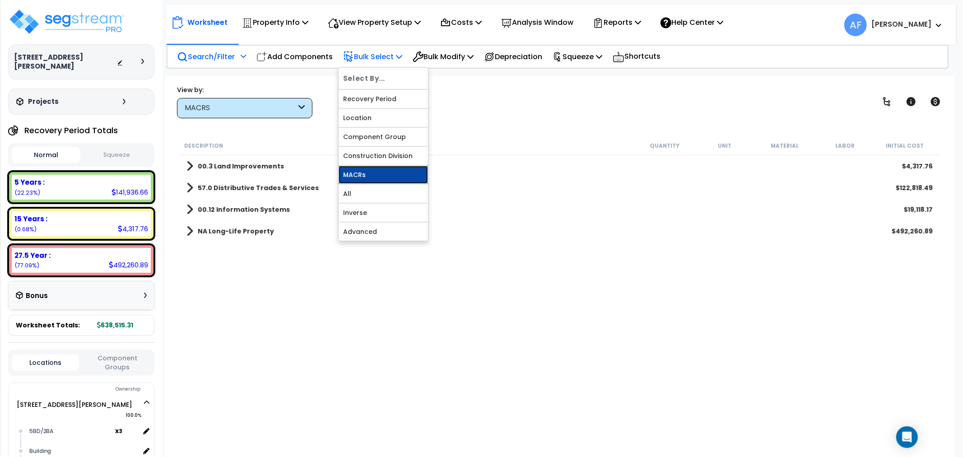
click at [368, 178] on link "MACRs" at bounding box center [383, 175] width 89 height 18
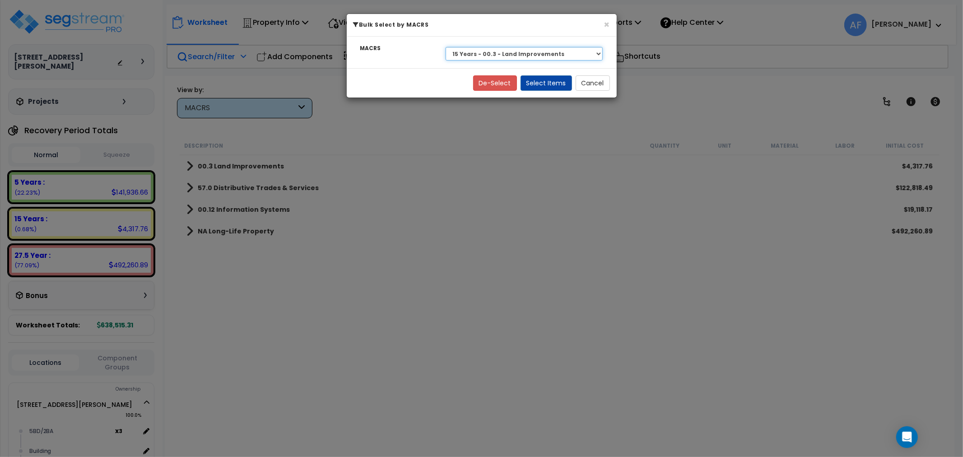
click at [516, 47] on select "Select 27.5 Year - NA - Long-Life Property 5 Years - 00.12 - Information System…" at bounding box center [525, 54] width 158 height 14
select select "3669"
click at [446, 47] on select "Select 27.5 Year - NA - Long-Life Property 5 Years - 00.12 - Information System…" at bounding box center [525, 54] width 158 height 14
click at [552, 84] on button "Select Items" at bounding box center [546, 82] width 51 height 15
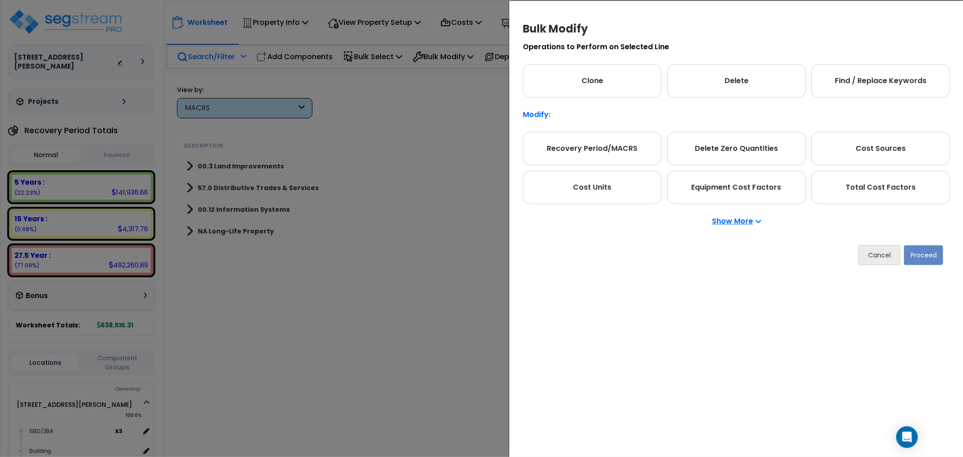
drag, startPoint x: 869, startPoint y: 191, endPoint x: 919, endPoint y: 241, distance: 70.6
click at [869, 191] on div "Total Cost Factors" at bounding box center [880, 187] width 139 height 33
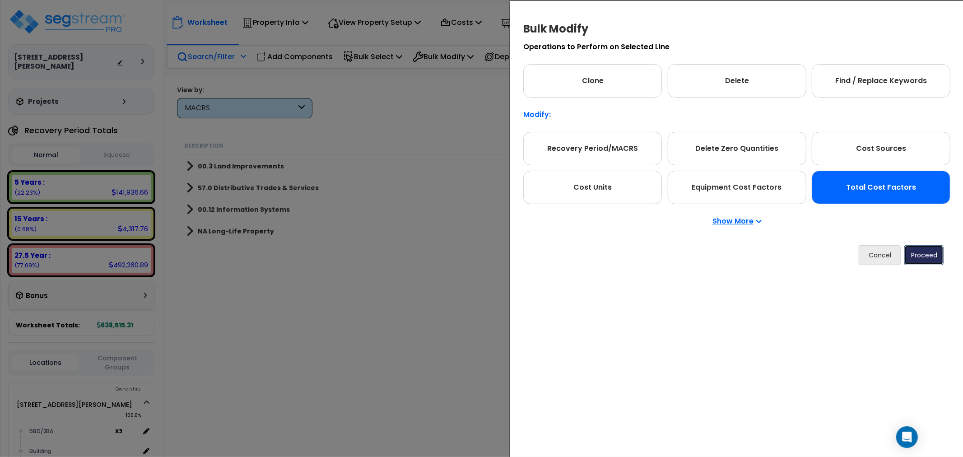
click at [924, 249] on button "Proceed" at bounding box center [924, 255] width 39 height 20
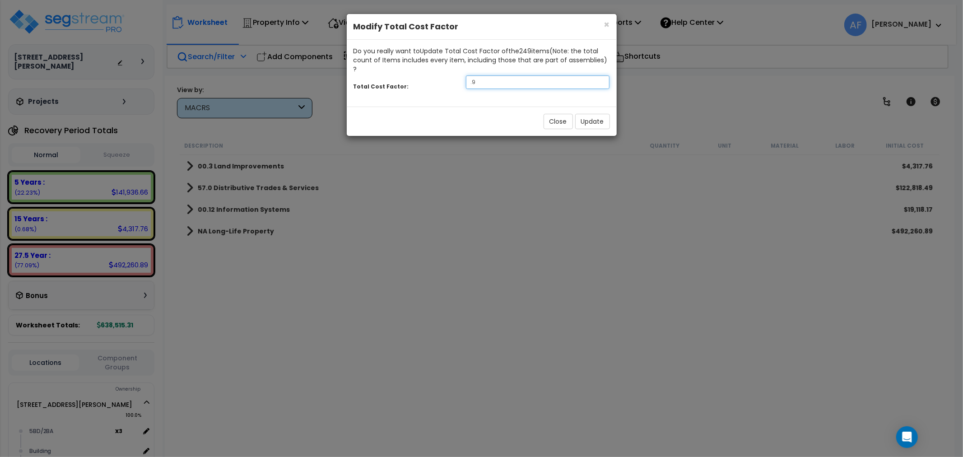
drag, startPoint x: 479, startPoint y: 74, endPoint x: 443, endPoint y: 74, distance: 36.6
click at [443, 74] on div "Total Cost Factor: .9" at bounding box center [482, 83] width 270 height 19
type input "0.75"
click at [594, 114] on button "Update" at bounding box center [592, 121] width 35 height 15
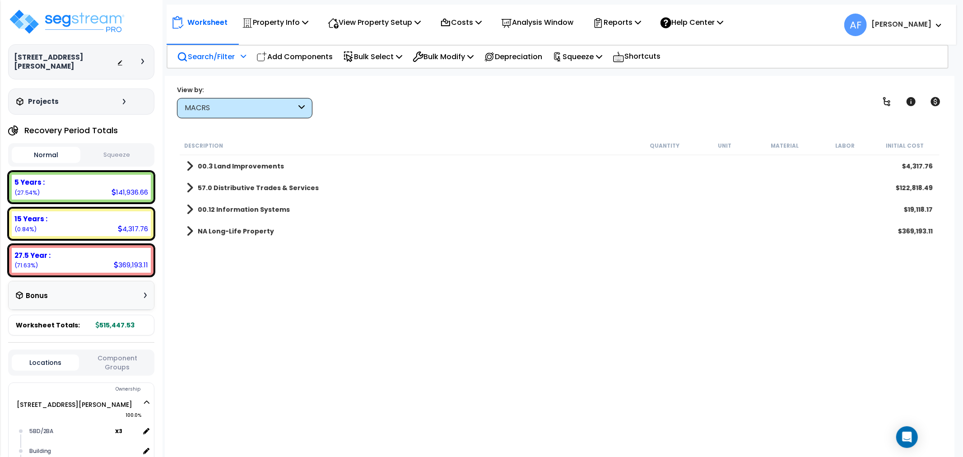
click at [433, 271] on div "Description Quantity Unit Material Labor Initial Cost 00.3 Land Improvements $4…" at bounding box center [559, 289] width 763 height 306
click at [83, 26] on img at bounding box center [66, 21] width 117 height 27
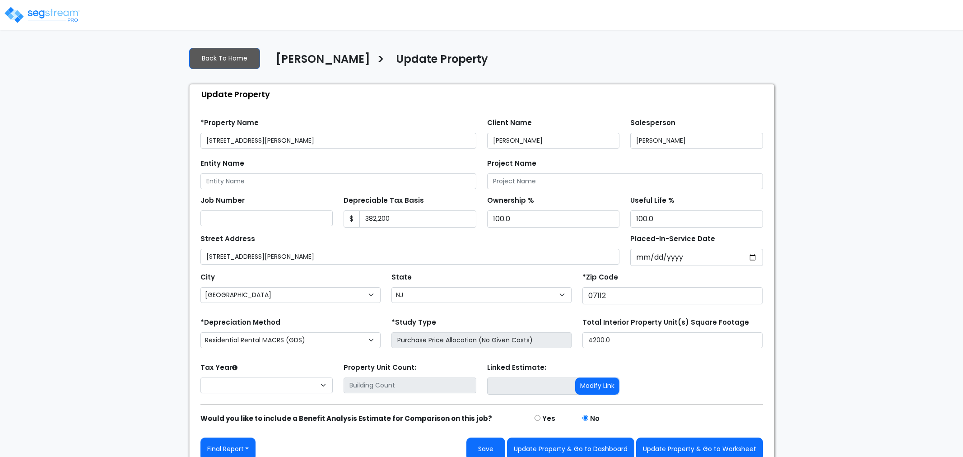
select select "NJ"
select select "2024"
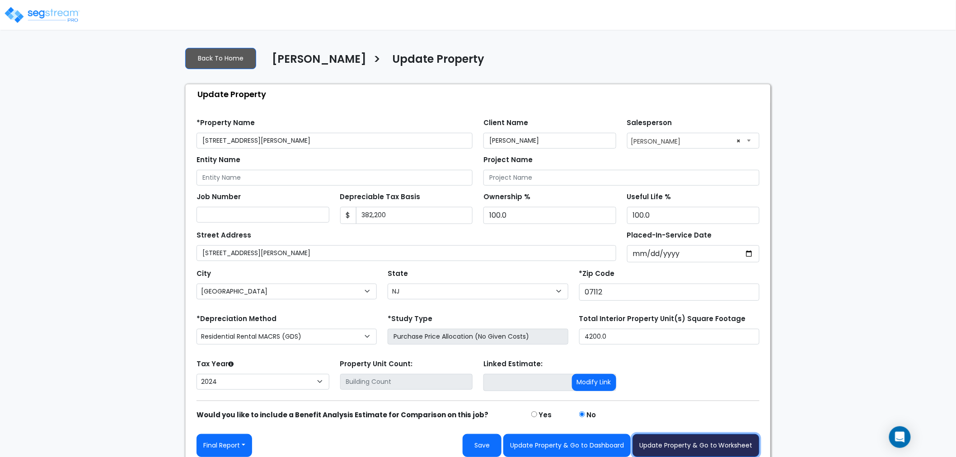
click at [686, 444] on button "Update Property & Go to Worksheet" at bounding box center [695, 445] width 127 height 23
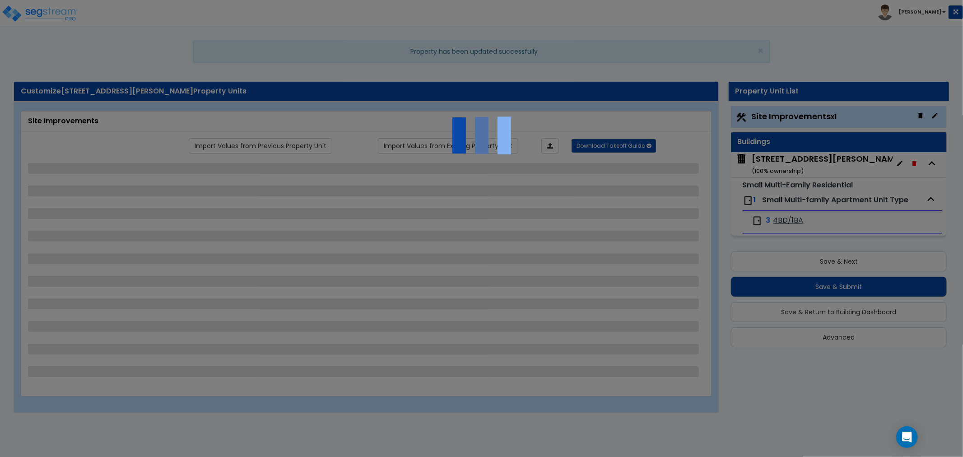
select select "2"
select select "1"
select select "3"
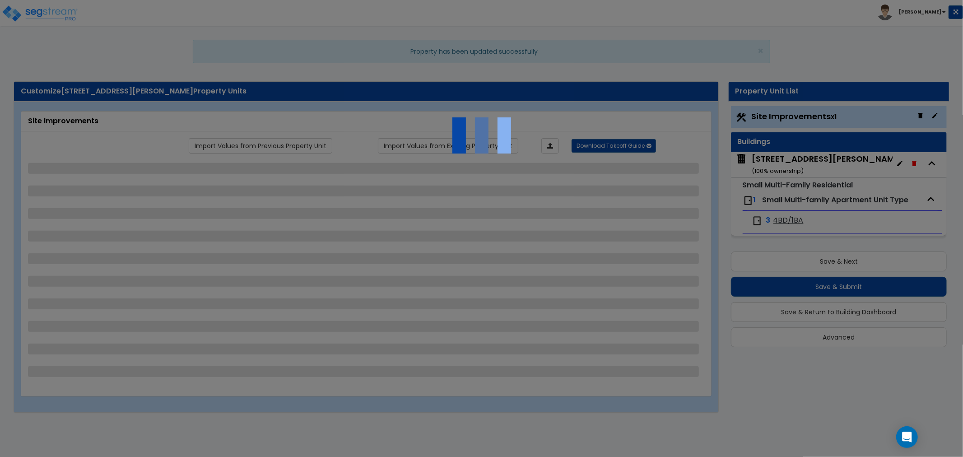
select select "6"
select select "1"
select select "2"
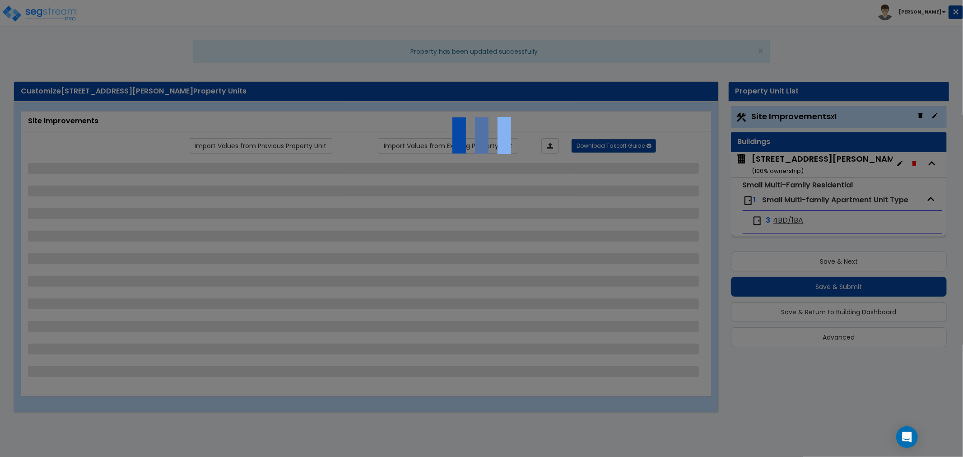
select select "4"
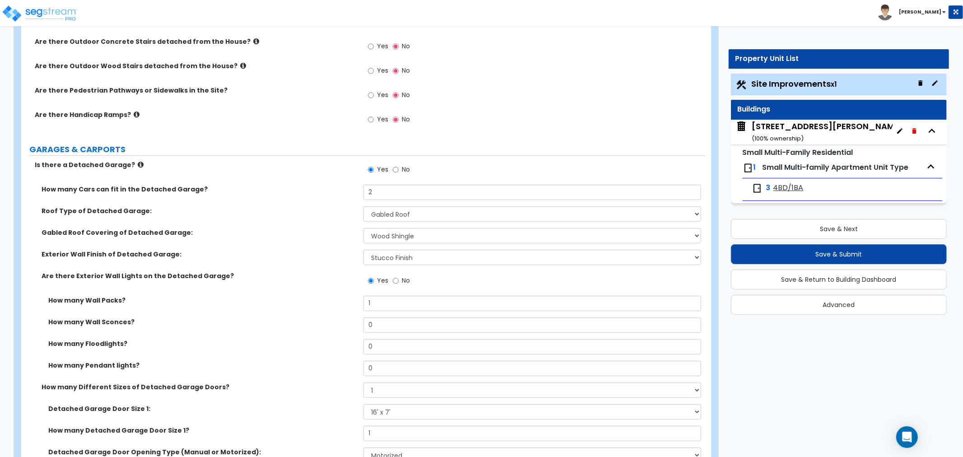
scroll to position [452, 0]
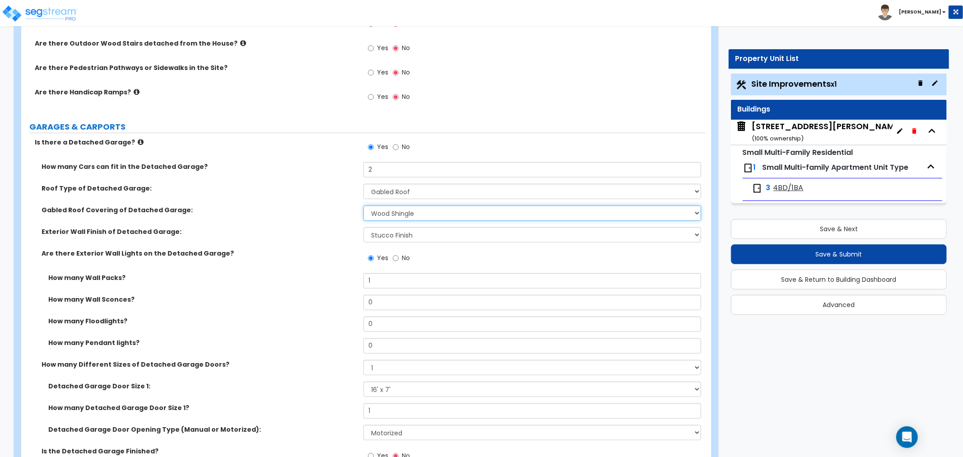
click at [408, 215] on select "Please Choose One Asphalt Shingle Clay Tile Wood Shingle Metal Shingle Standing…" at bounding box center [533, 212] width 338 height 15
select select "1"
click at [364, 205] on select "Please Choose One Asphalt Shingle Clay Tile Wood Shingle Metal Shingle Standing…" at bounding box center [533, 212] width 338 height 15
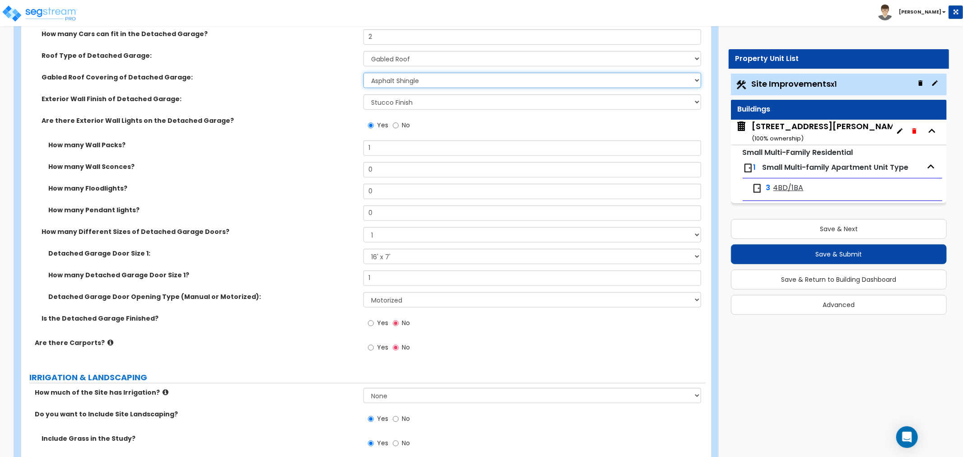
scroll to position [602, 0]
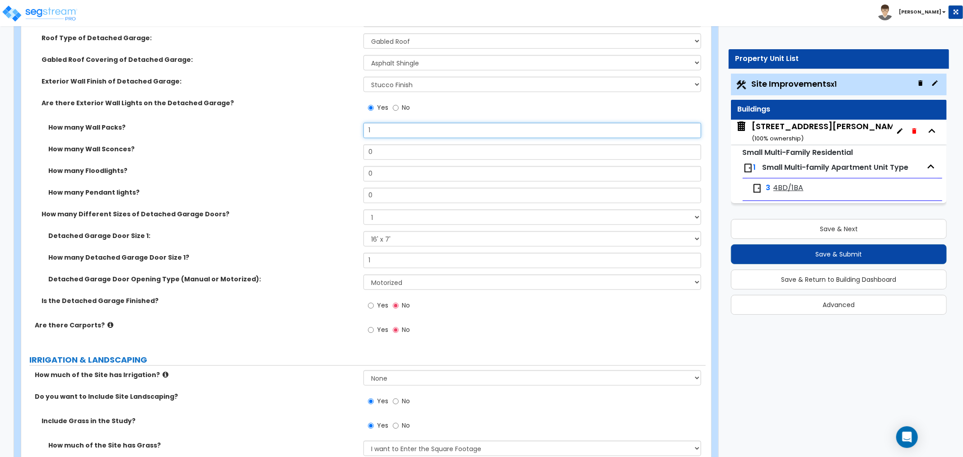
click at [381, 131] on input "1" at bounding box center [533, 130] width 338 height 15
drag, startPoint x: 381, startPoint y: 131, endPoint x: 330, endPoint y: 135, distance: 51.2
click at [330, 135] on div "How many Wall Packs? 1" at bounding box center [363, 134] width 685 height 22
drag, startPoint x: 375, startPoint y: 129, endPoint x: 364, endPoint y: 128, distance: 10.5
click at [364, 128] on input "0" at bounding box center [533, 130] width 338 height 15
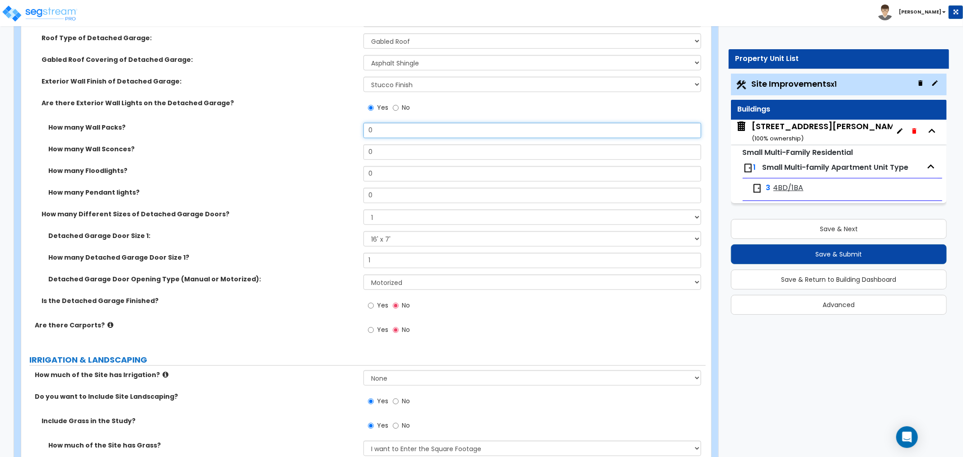
type input "1"
click at [313, 181] on div "How many Floodlights? 0" at bounding box center [363, 177] width 685 height 22
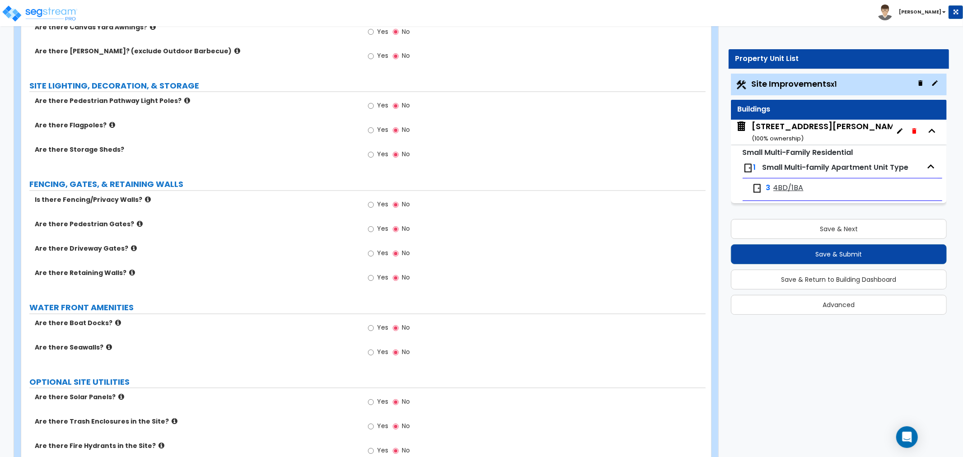
scroll to position [1400, 0]
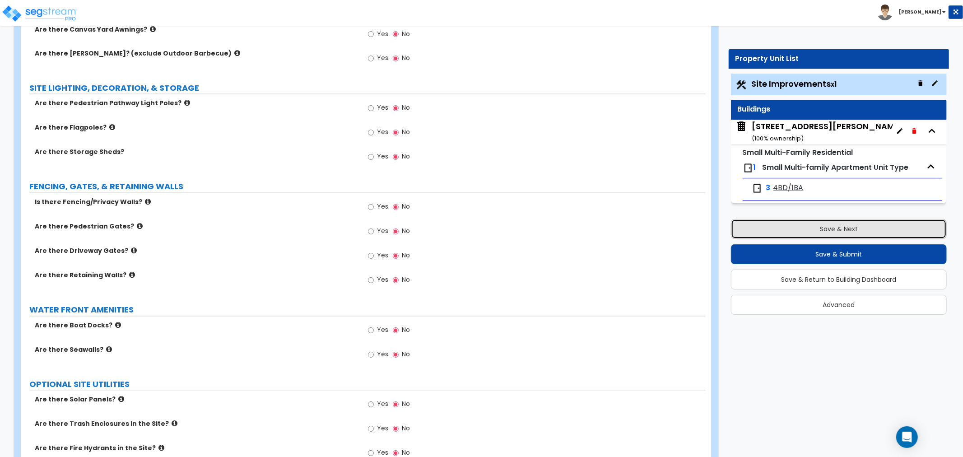
click at [840, 224] on button "Save & Next" at bounding box center [839, 229] width 216 height 20
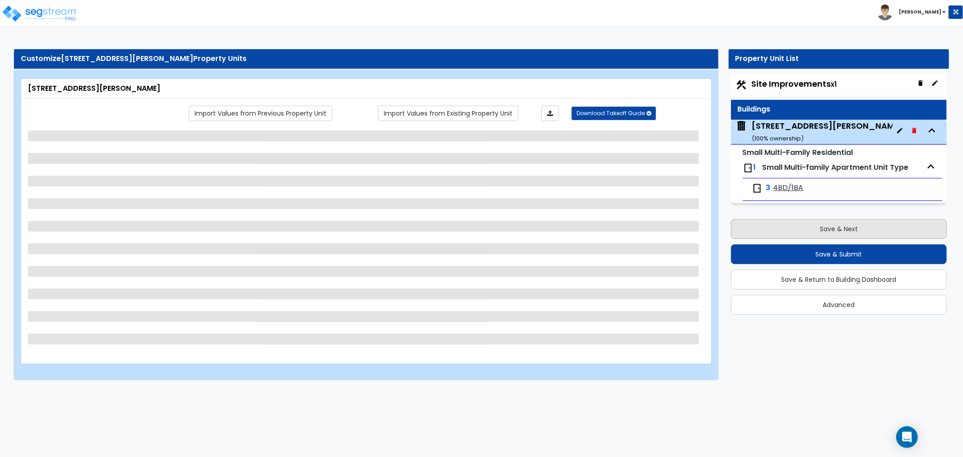
scroll to position [0, 0]
select select "3"
select select "7"
select select "1"
select select "2"
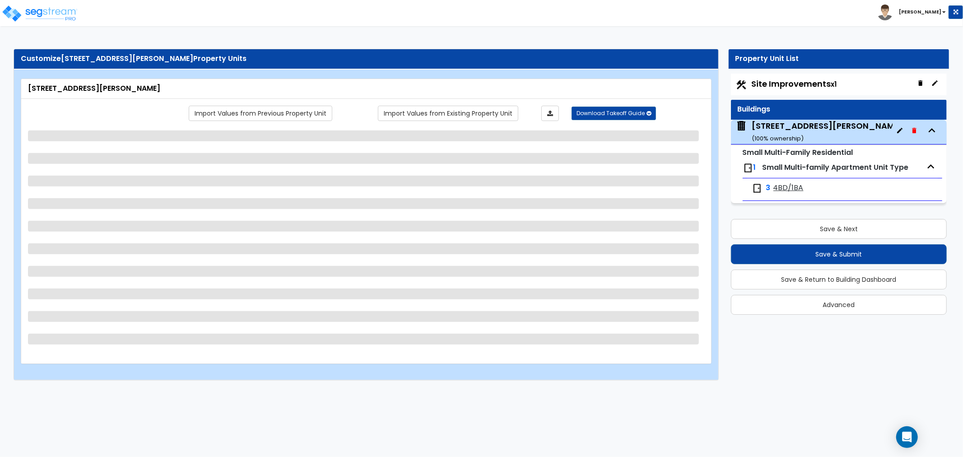
select select "4"
select select "2"
select select "3"
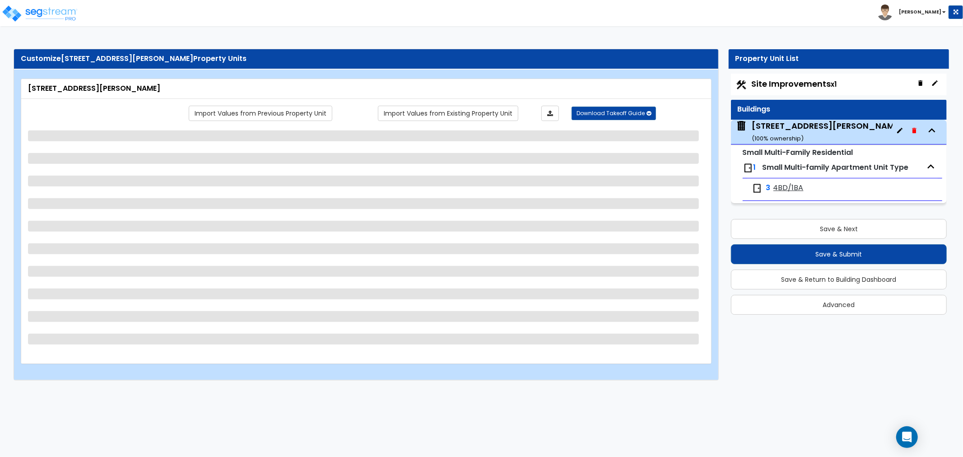
select select "2"
select select "1"
select select "3"
select select "1"
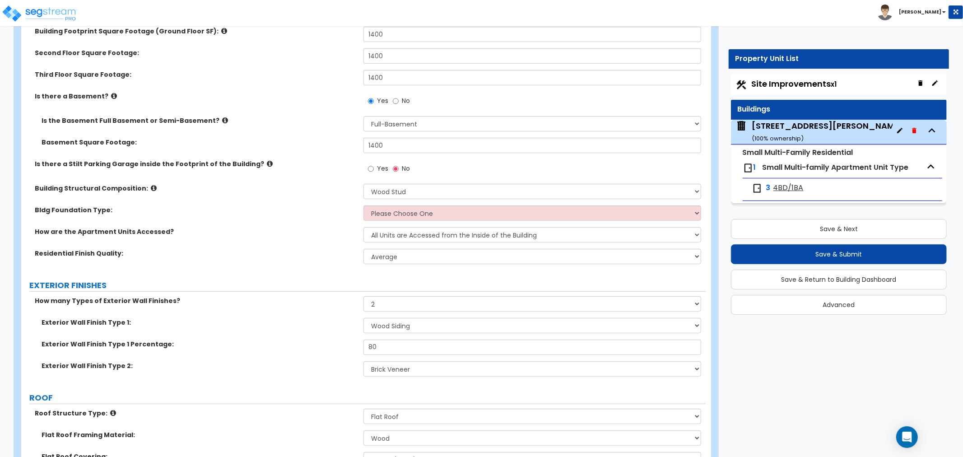
scroll to position [251, 0]
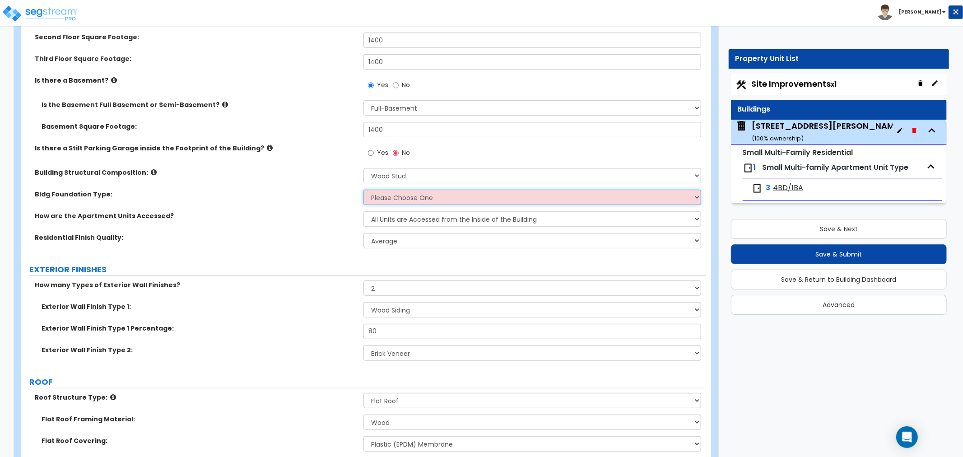
click at [404, 200] on select "Please Choose One Spread Ftg, Col, & Beam FDN Slab on Grade" at bounding box center [533, 197] width 338 height 15
select select "2"
click at [364, 190] on select "Please Choose One Spread Ftg, Col, & Beam FDN Slab on Grade" at bounding box center [533, 197] width 338 height 15
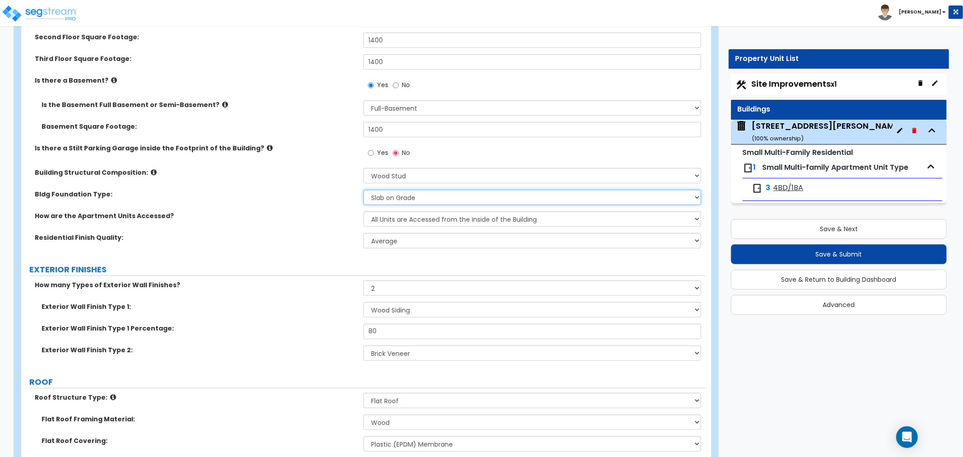
click at [380, 197] on select "Please Choose One Spread Ftg, Col, & Beam FDN Slab on Grade" at bounding box center [533, 197] width 338 height 15
click at [364, 190] on select "Please Choose One Spread Ftg, Col, & Beam FDN Slab on Grade" at bounding box center [533, 197] width 338 height 15
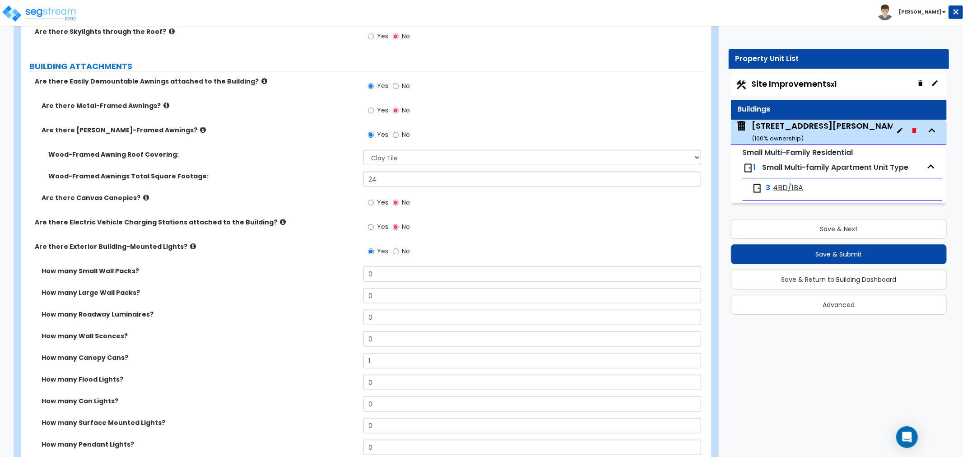
scroll to position [752, 0]
click at [396, 135] on input "No" at bounding box center [396, 135] width 6 height 10
radio input "false"
radio input "true"
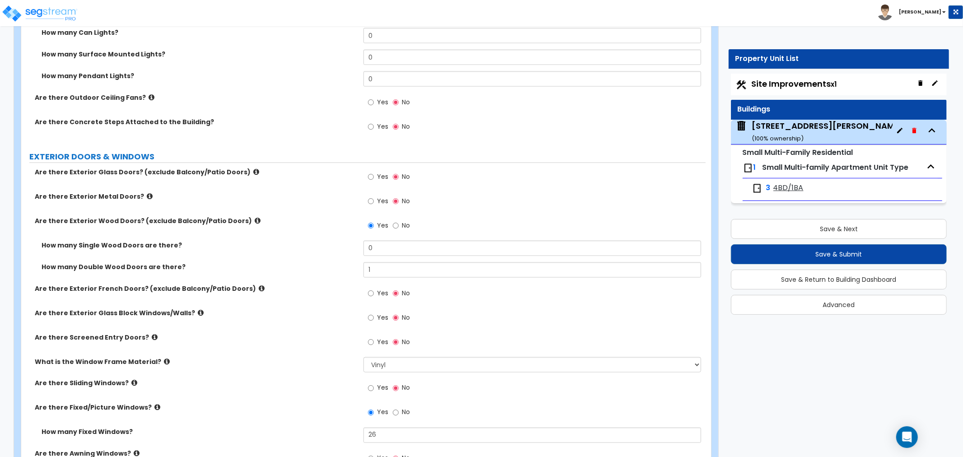
scroll to position [1104, 0]
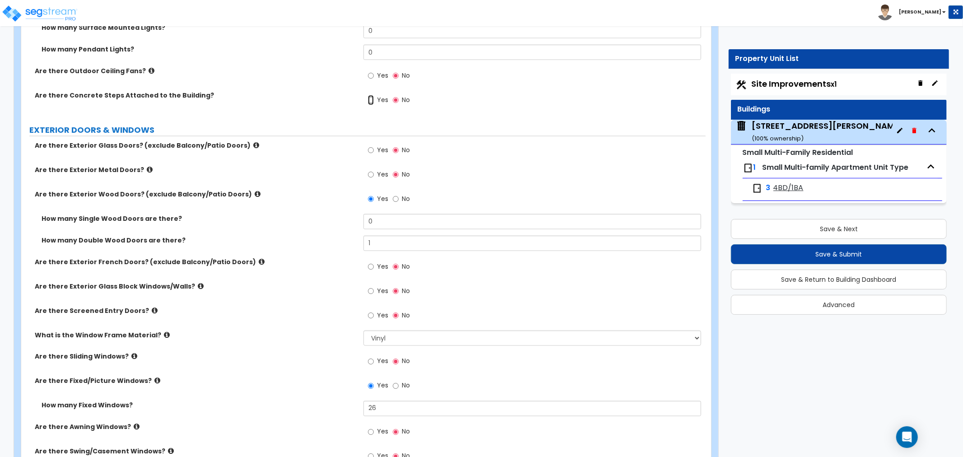
click at [369, 101] on input "Yes" at bounding box center [371, 100] width 6 height 10
radio input "true"
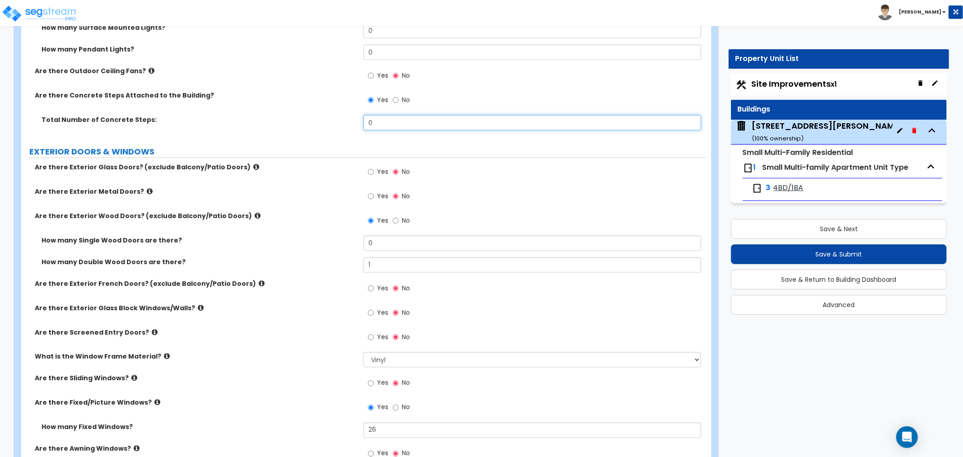
drag, startPoint x: 379, startPoint y: 120, endPoint x: 335, endPoint y: 128, distance: 44.9
click at [335, 128] on div "Total Number of Concrete Steps: 0" at bounding box center [363, 126] width 685 height 22
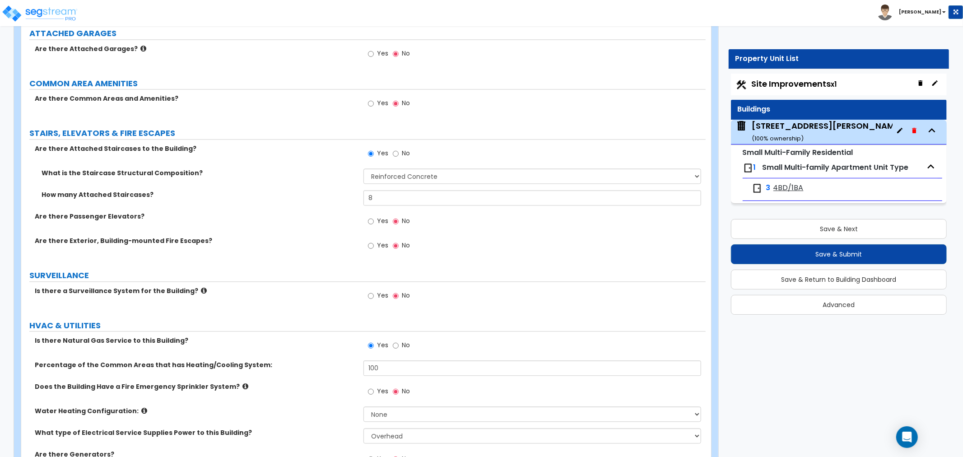
scroll to position [1655, 0]
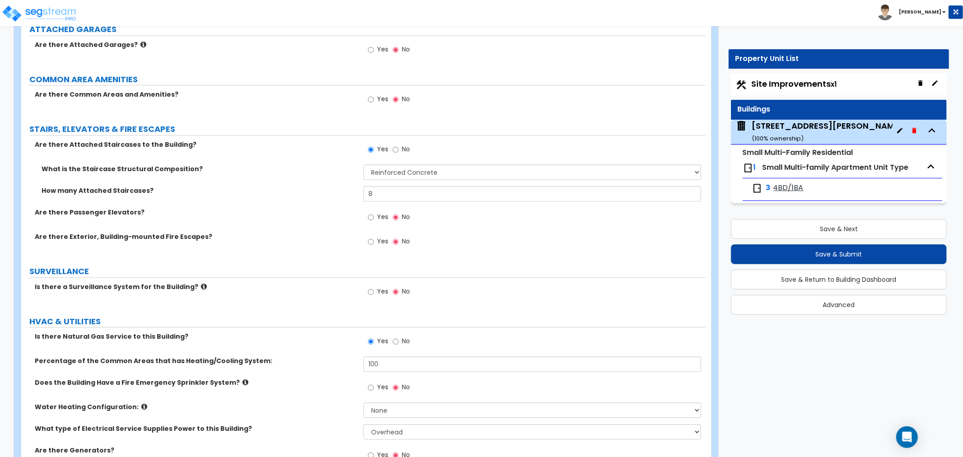
type input "7"
click at [378, 170] on select "Please Choose One Reinforced Concrete Structural Steel Wood" at bounding box center [533, 171] width 338 height 15
select select "7"
click at [364, 164] on select "Please Choose One Reinforced Concrete Structural Steel Wood" at bounding box center [533, 171] width 338 height 15
click at [379, 194] on input "8" at bounding box center [533, 193] width 338 height 15
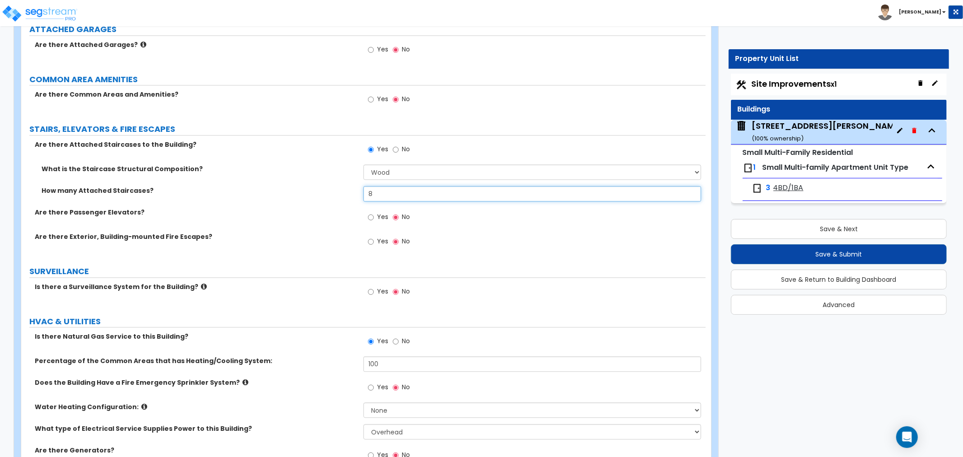
drag, startPoint x: 399, startPoint y: 192, endPoint x: 301, endPoint y: 202, distance: 98.0
click at [301, 202] on div "How many Attached Staircases? 8" at bounding box center [363, 197] width 685 height 22
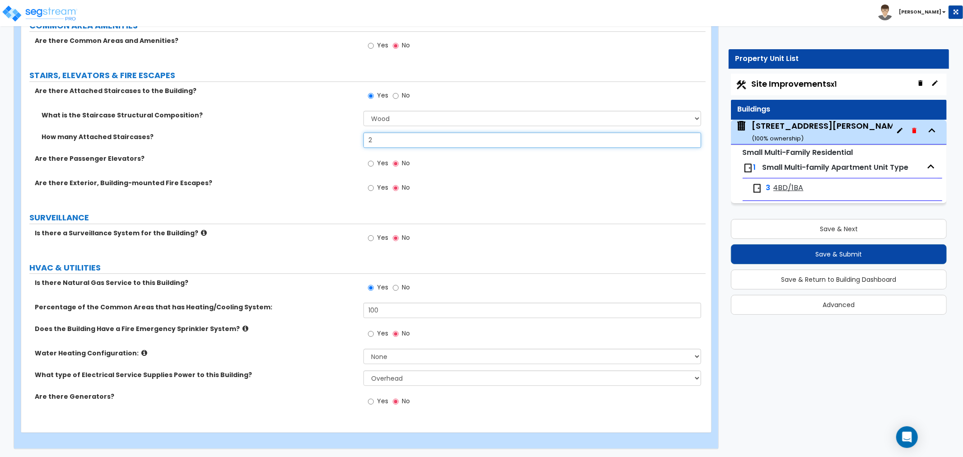
scroll to position [1710, 0]
type input "2"
click at [384, 376] on select "Please Choose One Overhead Underground" at bounding box center [533, 377] width 338 height 15
click at [275, 378] on label "What type of Electrical Service Supplies Power to this Building?" at bounding box center [196, 374] width 322 height 9
click at [381, 349] on select "None Water Heater for Multiple Units Water Heater for Individual Units" at bounding box center [533, 355] width 338 height 15
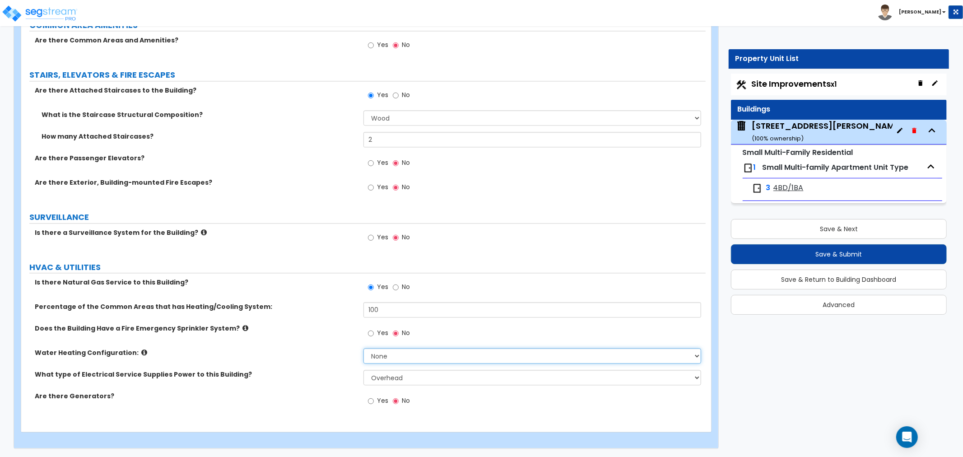
select select "2"
click at [364, 348] on select "None Water Heater for Multiple Units Water Heater for Individual Units" at bounding box center [533, 355] width 338 height 15
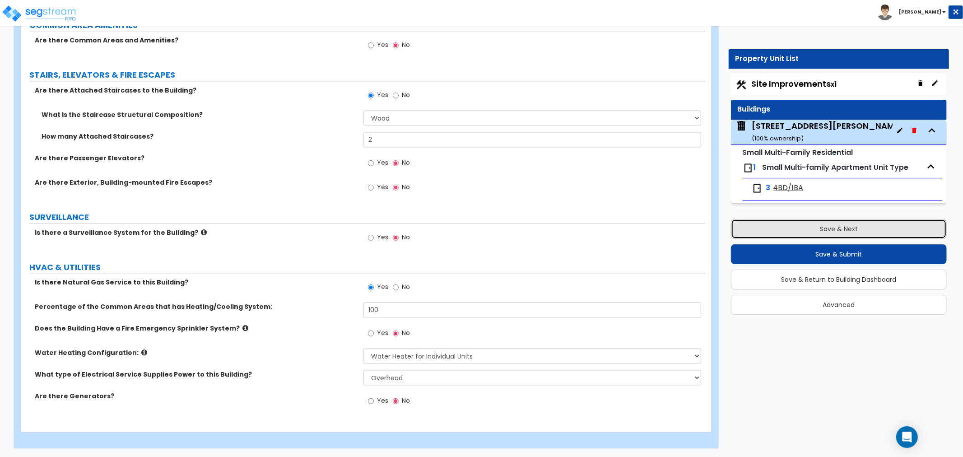
click at [834, 229] on button "Save & Next" at bounding box center [839, 229] width 216 height 20
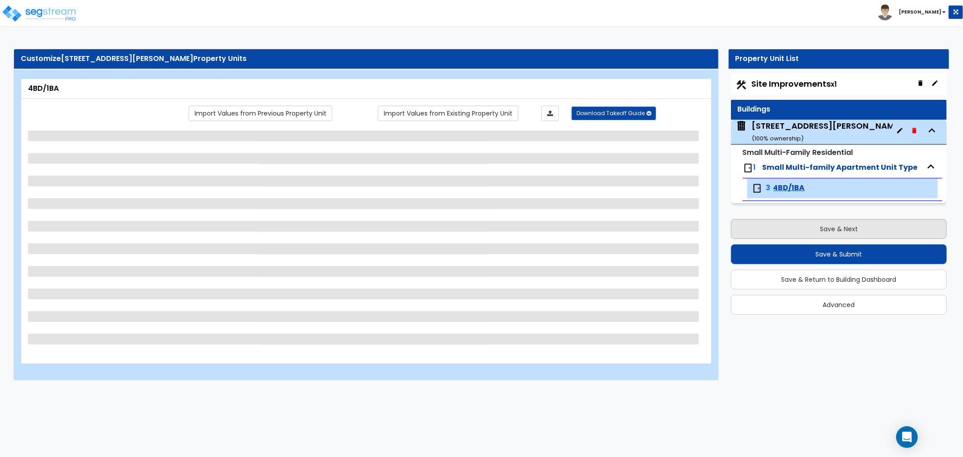
scroll to position [0, 0]
select select "3"
select select "1"
select select "2"
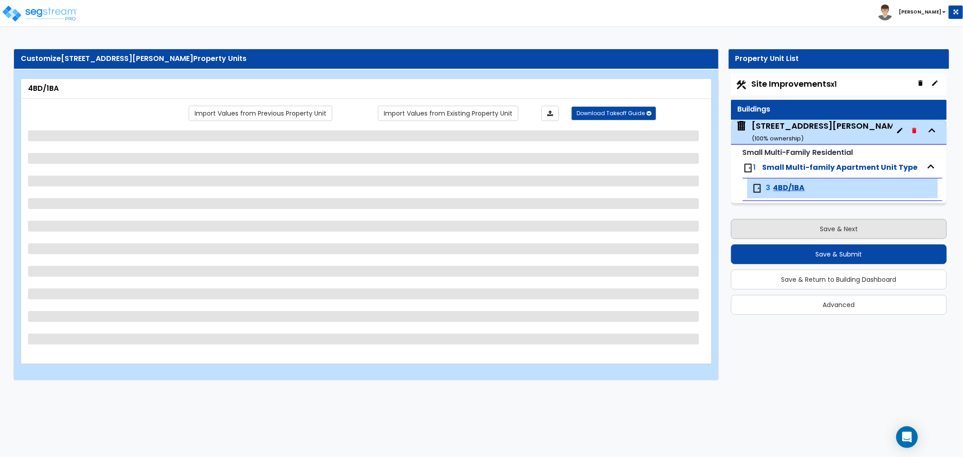
select select "2"
select select "1"
select select "3"
select select "4"
select select "1"
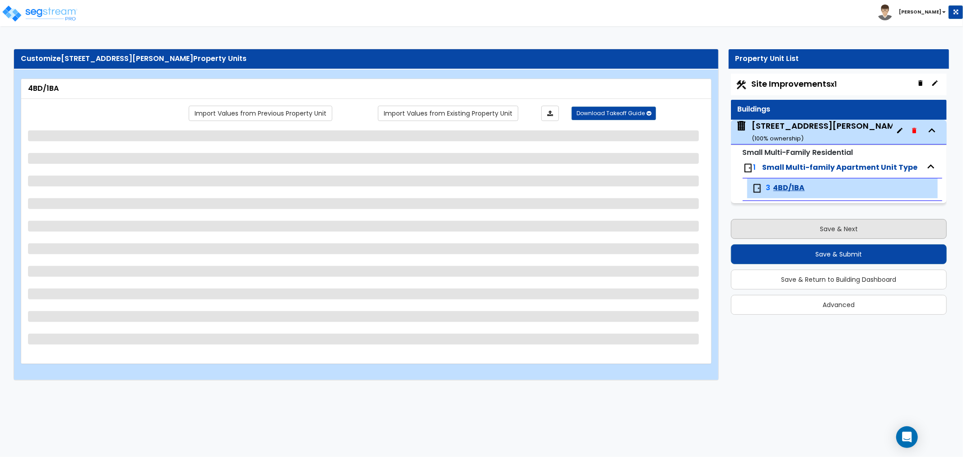
select select "2"
select select "1"
select select "2"
select select "5"
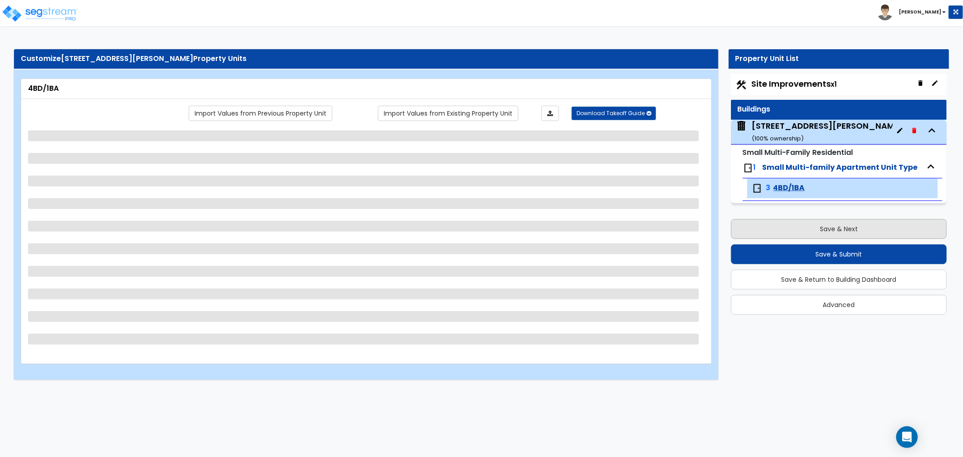
select select "3"
select select "4"
select select "6"
select select "1"
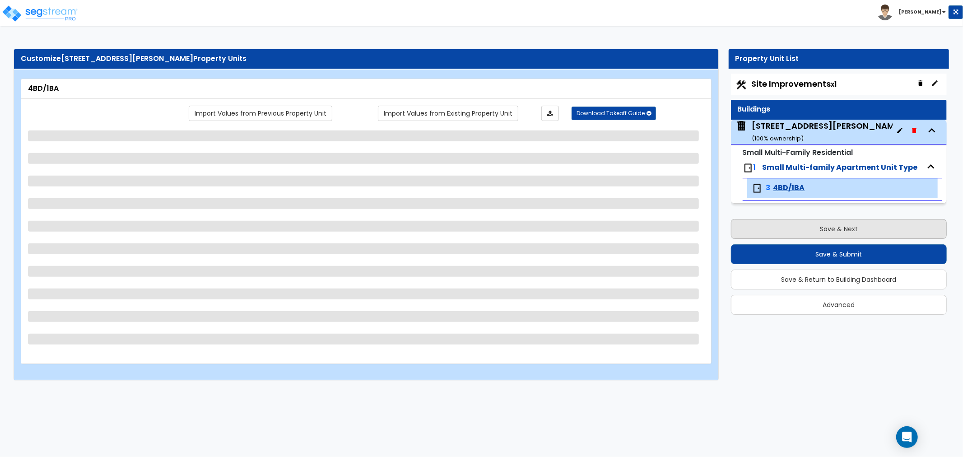
select select "1"
select select "2"
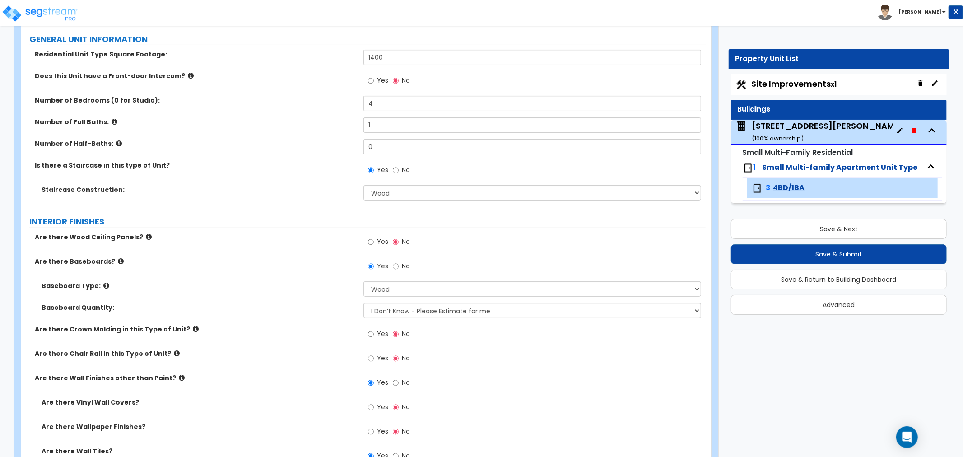
scroll to position [100, 0]
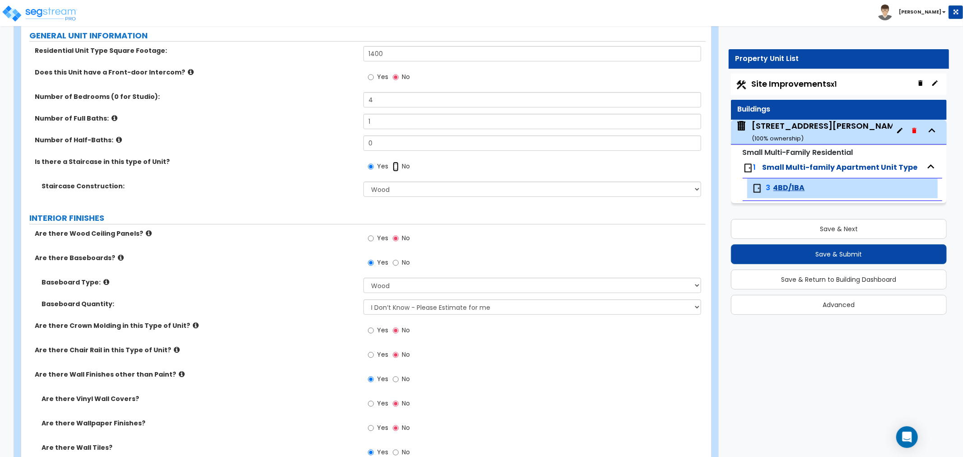
click at [396, 166] on input "No" at bounding box center [396, 167] width 6 height 10
radio input "false"
radio input "true"
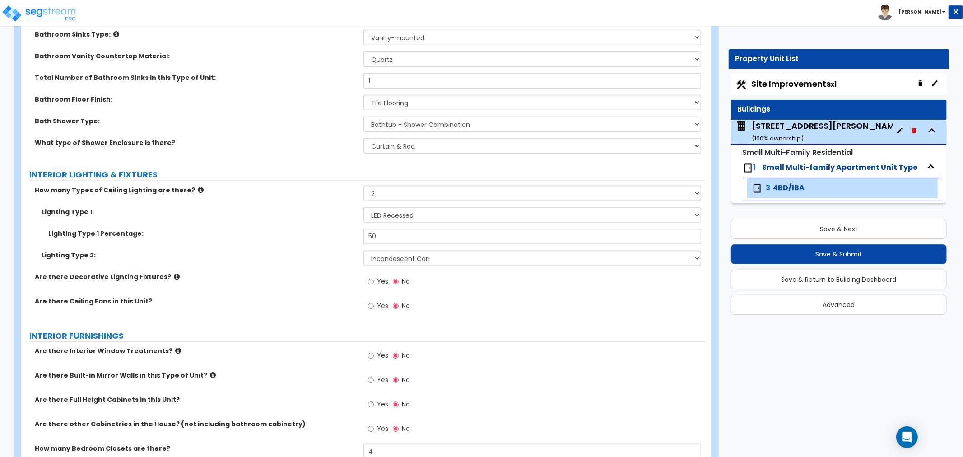
scroll to position [702, 0]
drag, startPoint x: 383, startPoint y: 237, endPoint x: 343, endPoint y: 238, distance: 39.8
click at [343, 238] on div "Lighting Type 1 Percentage: 50" at bounding box center [363, 239] width 685 height 22
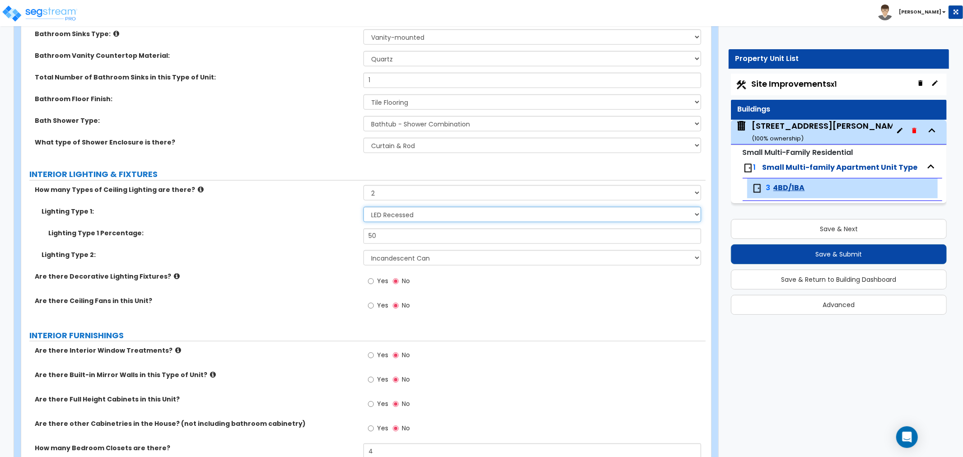
click at [392, 215] on select "Please Choose One LED Surface-Mounted LED Recessed Fluorescent Surface-Mounted …" at bounding box center [533, 214] width 338 height 15
select select "5"
click at [364, 207] on select "Please Choose One LED Surface-Mounted LED Recessed Fluorescent Surface-Mounted …" at bounding box center [533, 214] width 338 height 15
type input "70"
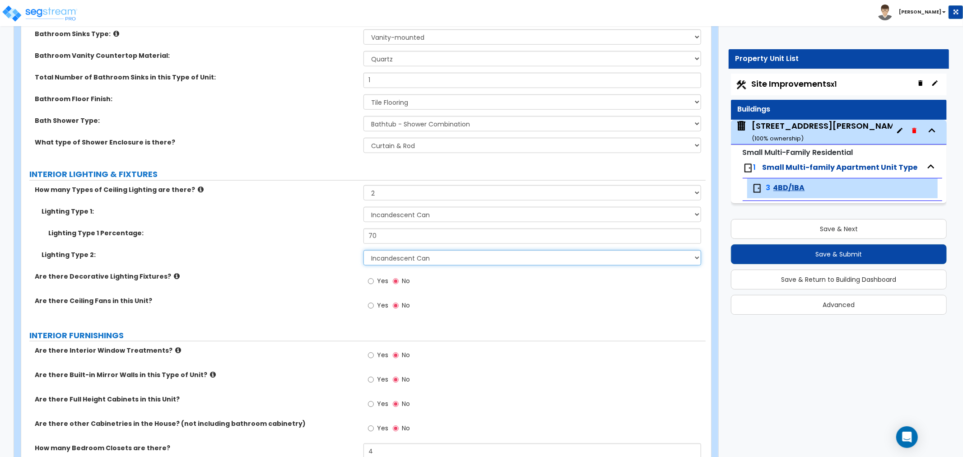
click at [373, 257] on select "Please Choose One LED Surface-Mounted LED Recessed Fluorescent Surface-Mounted …" at bounding box center [533, 257] width 338 height 15
select select "2"
click at [364, 250] on select "Please Choose One LED Surface-Mounted LED Recessed Fluorescent Surface-Mounted …" at bounding box center [533, 257] width 338 height 15
click at [294, 268] on div "Lighting Type 2: Please Choose One LED Surface-Mounted LED Recessed Fluorescent…" at bounding box center [363, 261] width 685 height 22
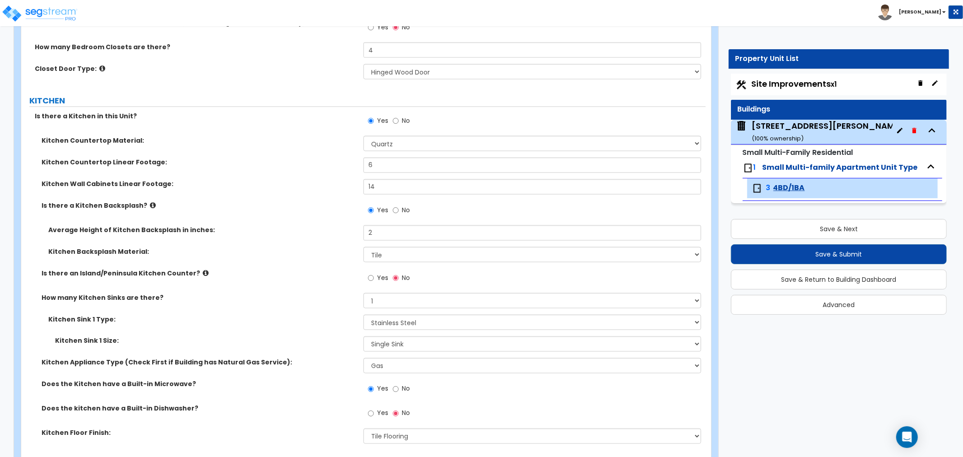
scroll to position [1104, 0]
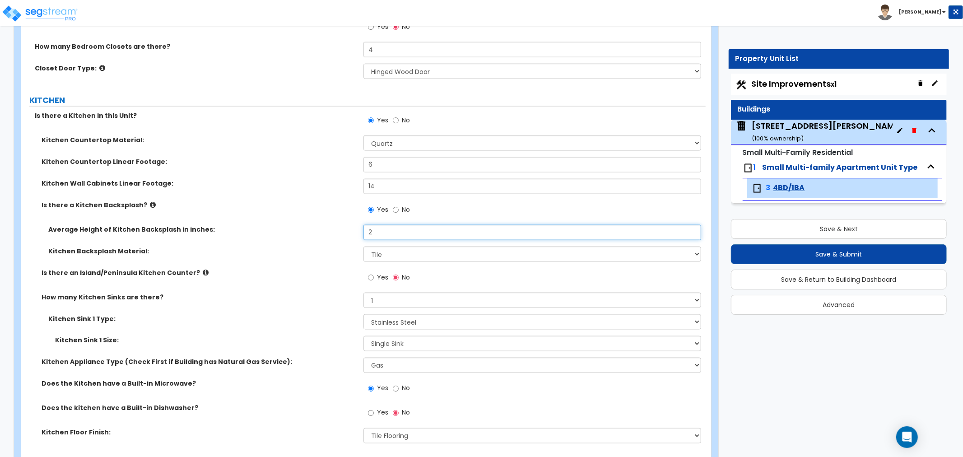
drag, startPoint x: 397, startPoint y: 228, endPoint x: 345, endPoint y: 233, distance: 53.0
click at [345, 233] on div "Average Height of Kitchen Backsplash in inches: 2" at bounding box center [363, 236] width 685 height 22
type input "12"
click at [335, 248] on label "Kitchen Backsplash Material:" at bounding box center [202, 251] width 308 height 9
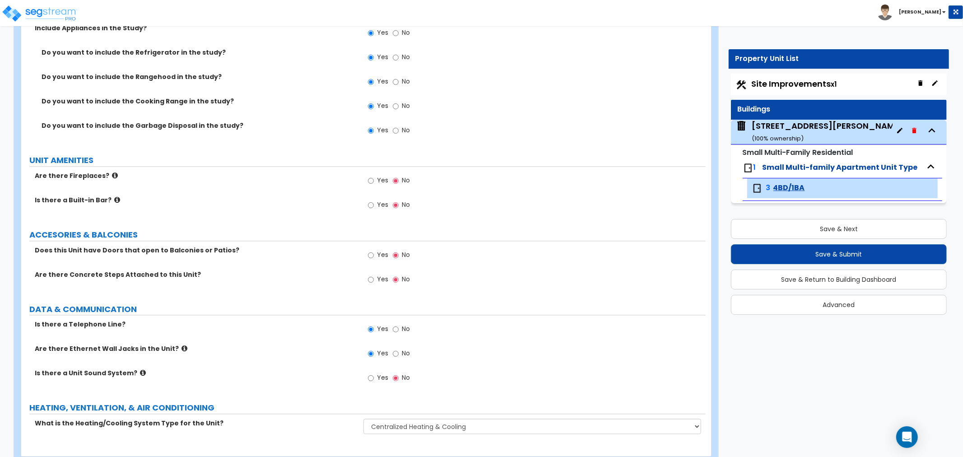
scroll to position [1630, 0]
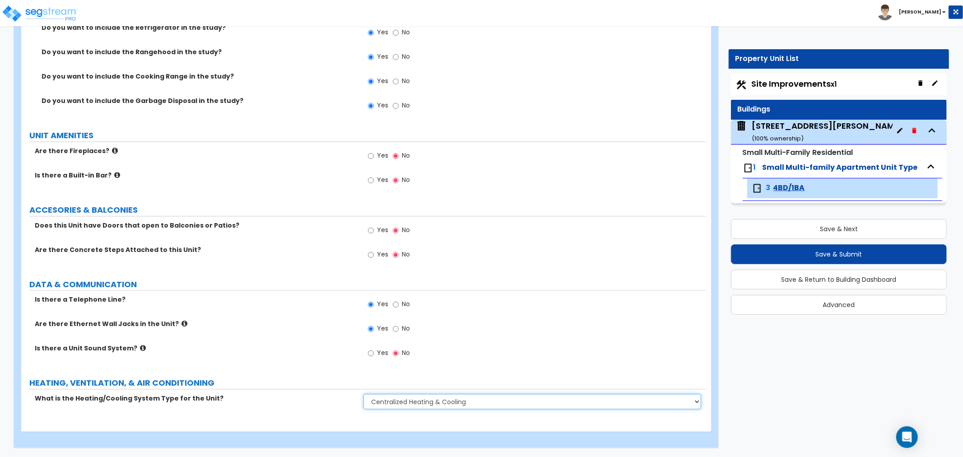
click at [403, 396] on select "None Heat Only Centralized Heating & Cooling Thru Wall Air Conditioners Mini Sp…" at bounding box center [533, 401] width 338 height 15
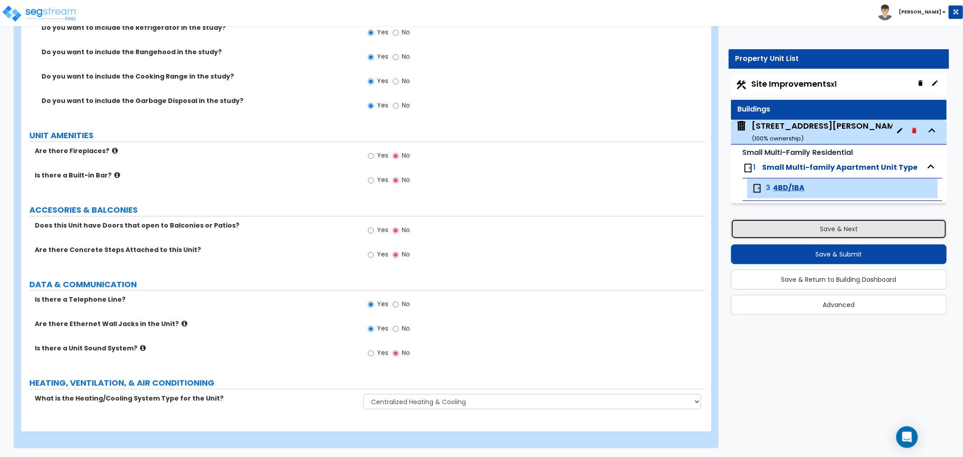
click at [863, 229] on button "Save & Next" at bounding box center [839, 229] width 216 height 20
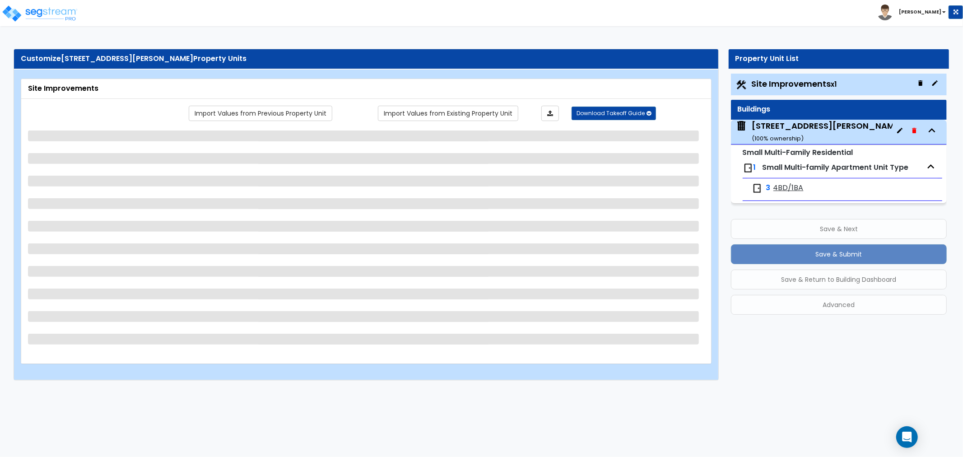
scroll to position [0, 0]
select select "2"
select select "1"
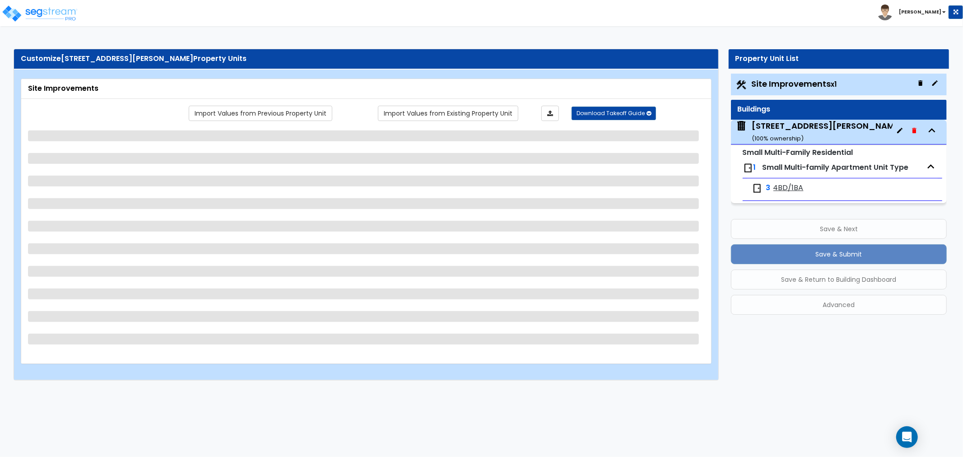
select select "1"
select select "6"
select select "1"
select select "2"
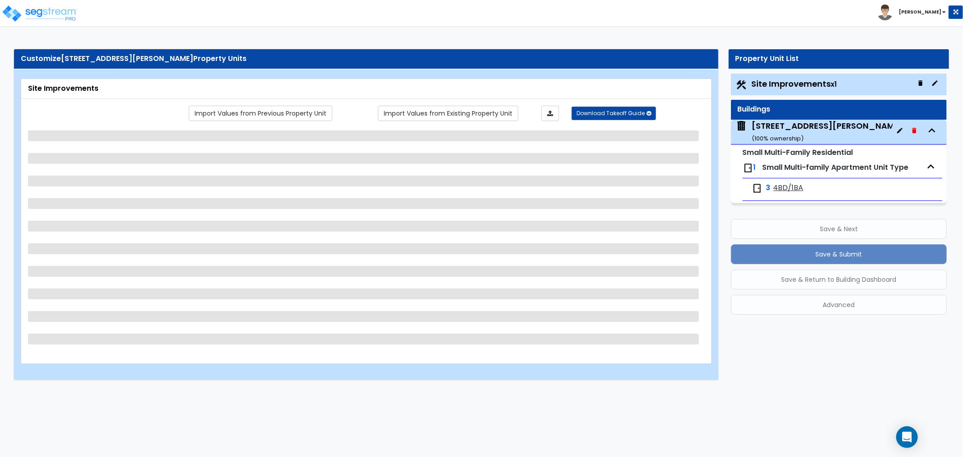
select select "2"
select select "4"
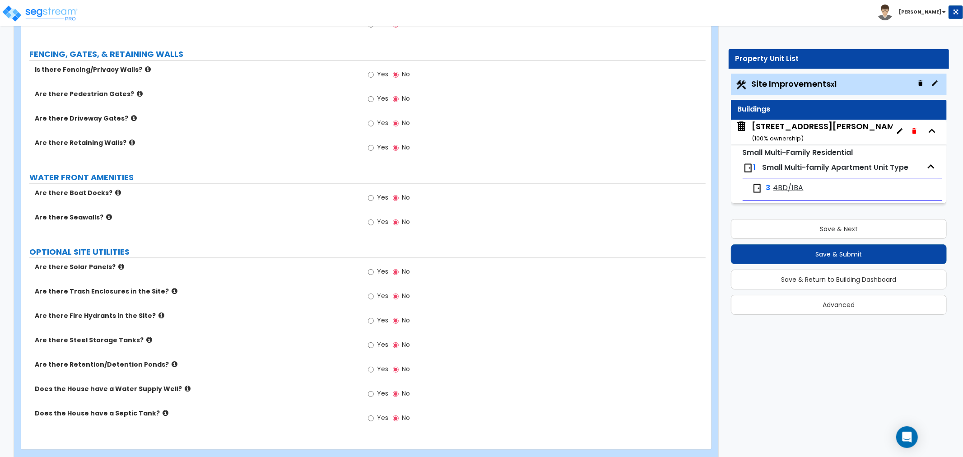
scroll to position [1550, 0]
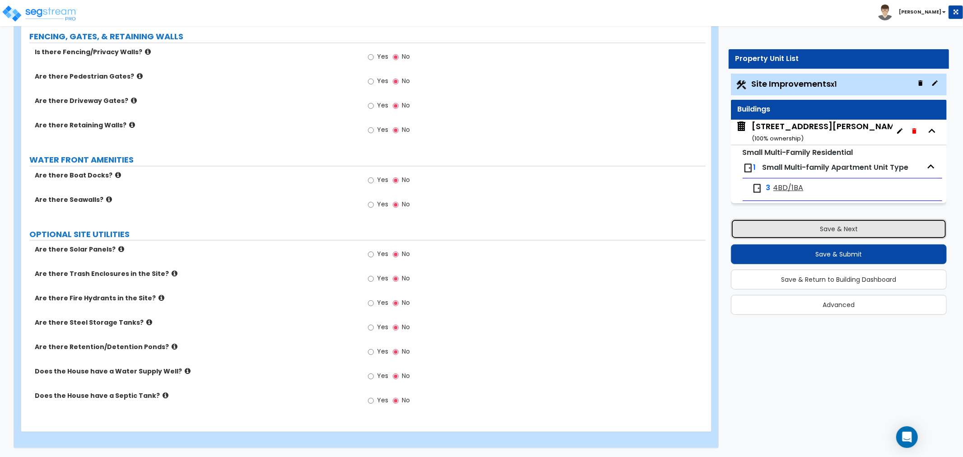
click at [801, 228] on button "Save & Next" at bounding box center [839, 229] width 216 height 20
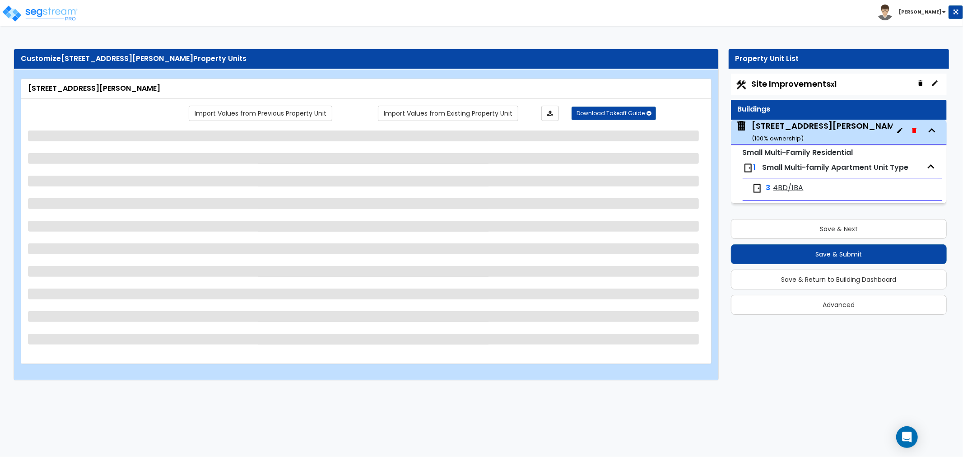
select select "3"
select select "7"
select select "2"
select select "1"
select select "2"
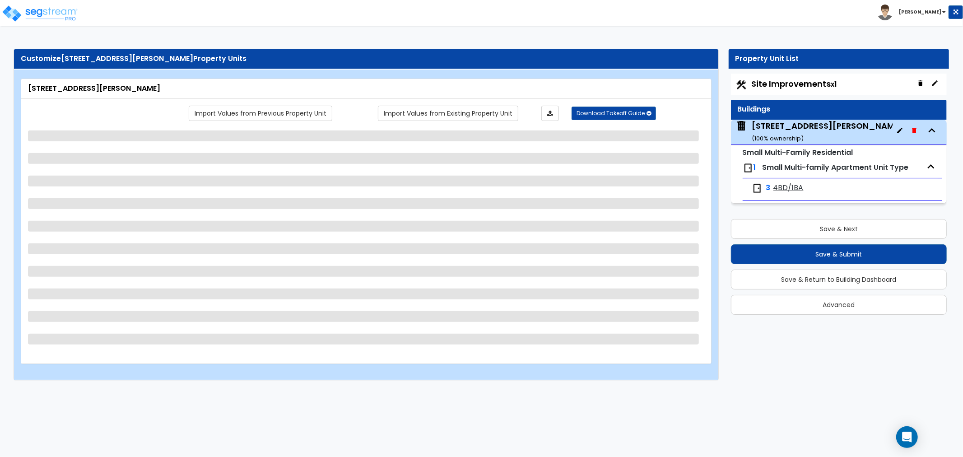
select select "4"
select select "2"
select select "3"
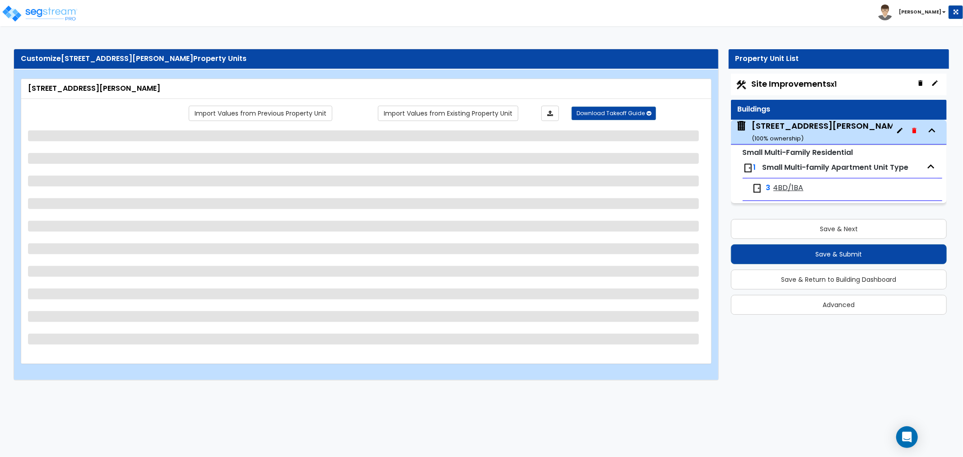
select select "1"
select select "7"
select select "2"
select select "1"
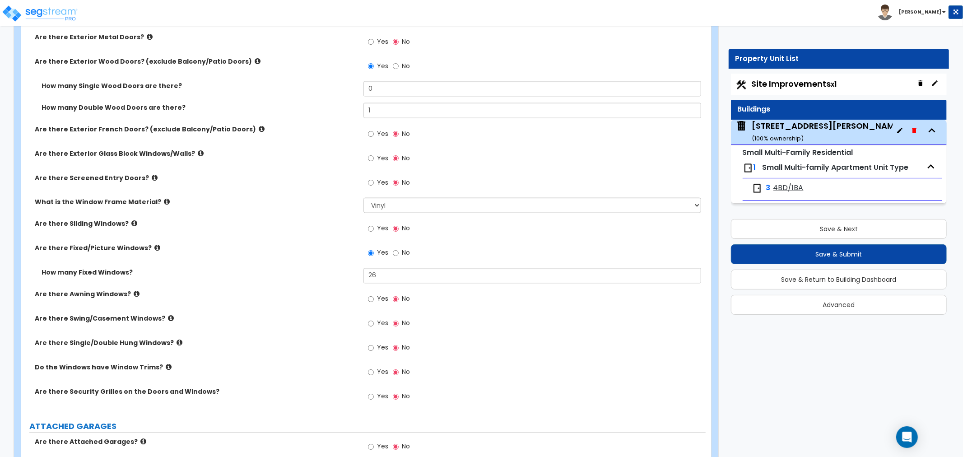
scroll to position [1058, 0]
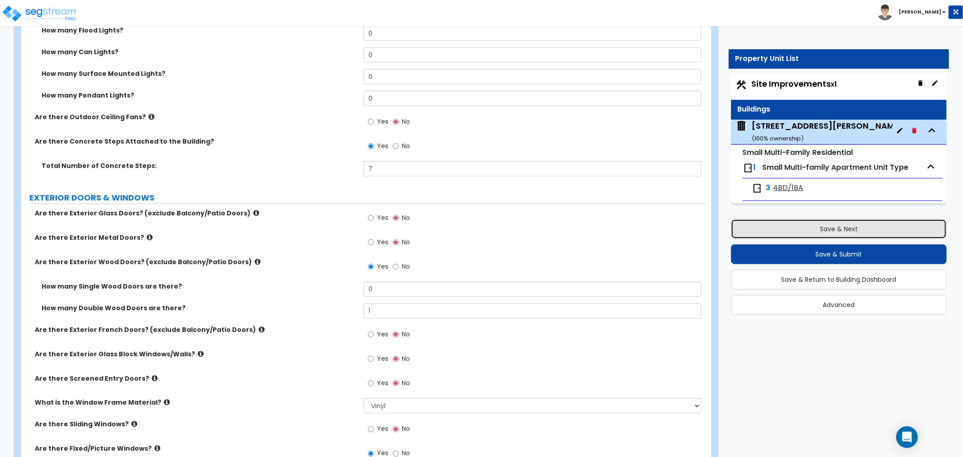
click at [834, 223] on button "Save & Next" at bounding box center [839, 229] width 216 height 20
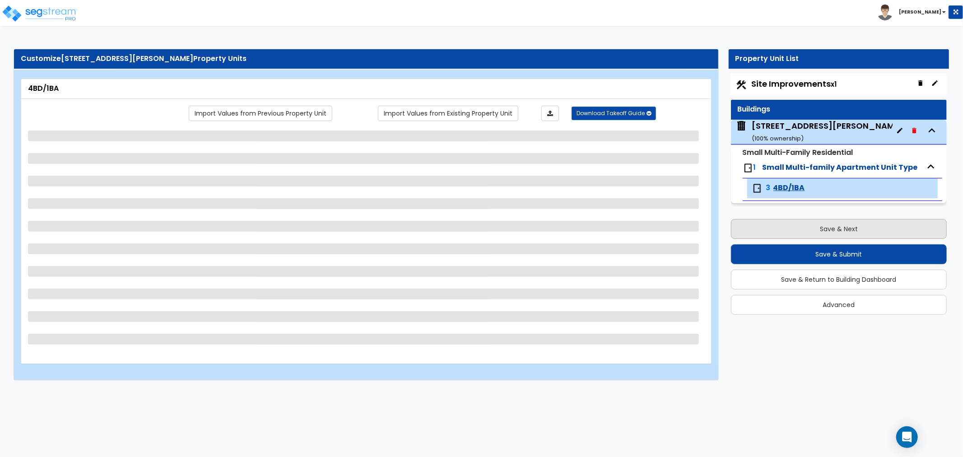
select select "1"
select select "2"
select select "1"
select select "3"
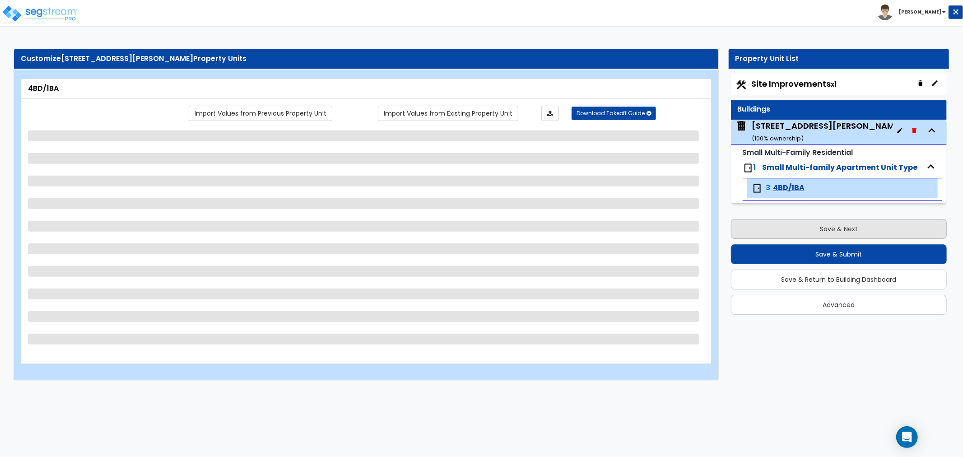
select select "4"
select select "1"
select select "2"
select select "1"
select select "2"
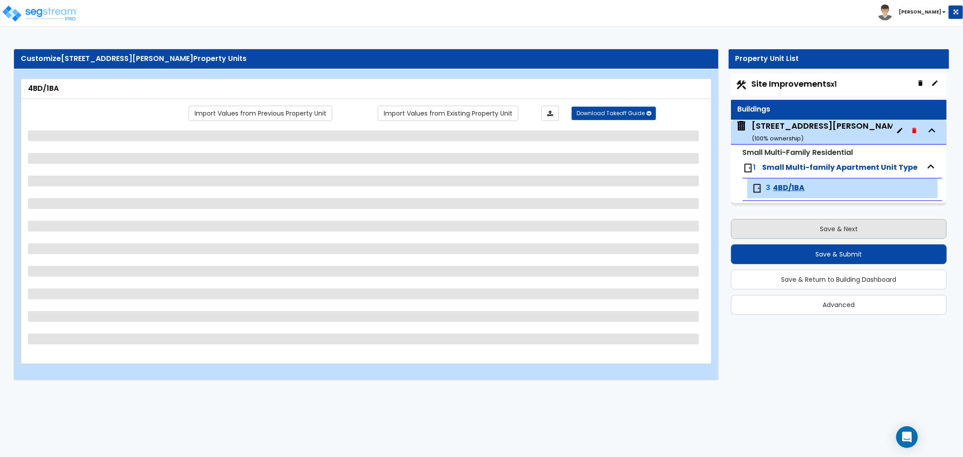
select select "5"
select select "2"
select select "3"
select select "4"
select select "6"
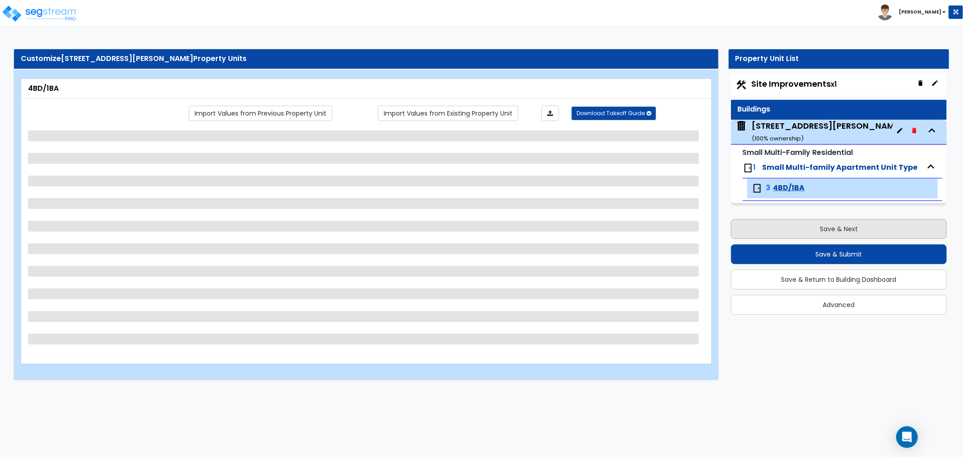
select select "1"
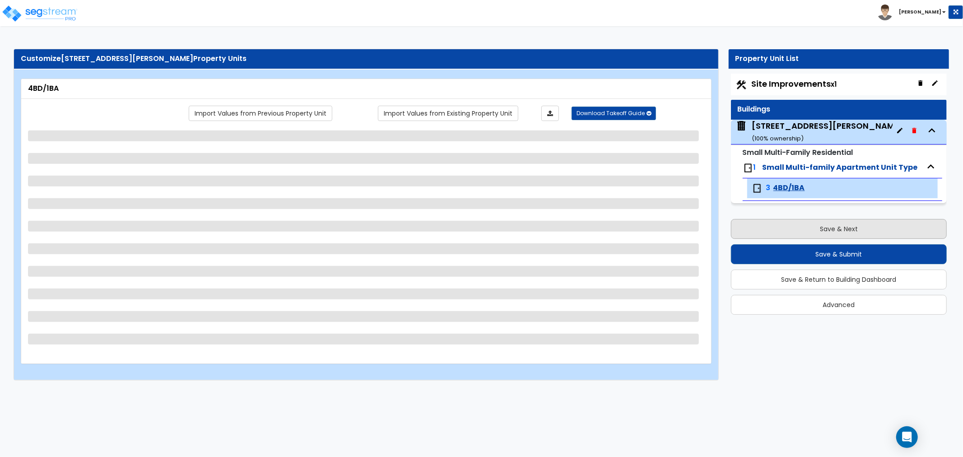
select select "2"
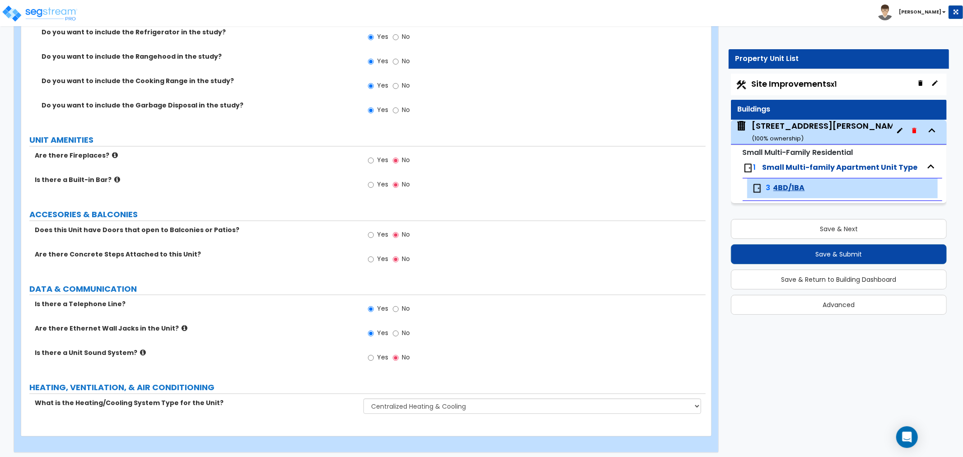
scroll to position [1630, 0]
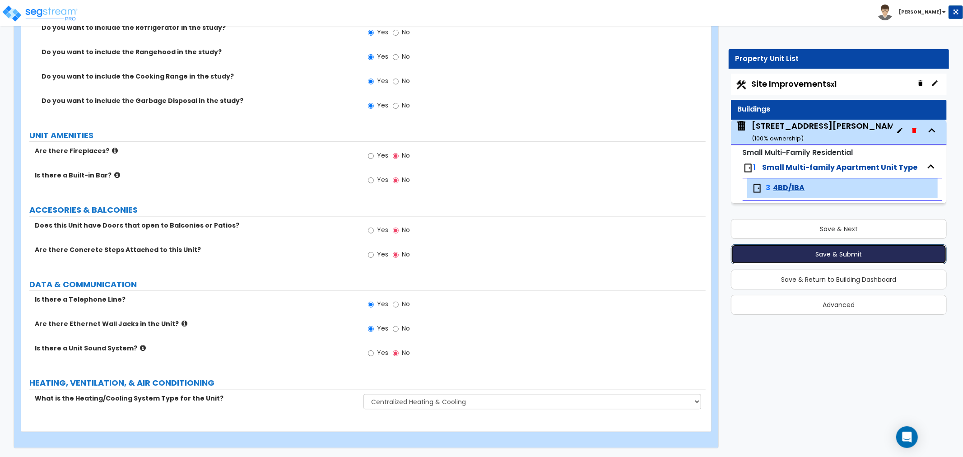
click at [820, 257] on button "Save & Submit" at bounding box center [839, 254] width 216 height 20
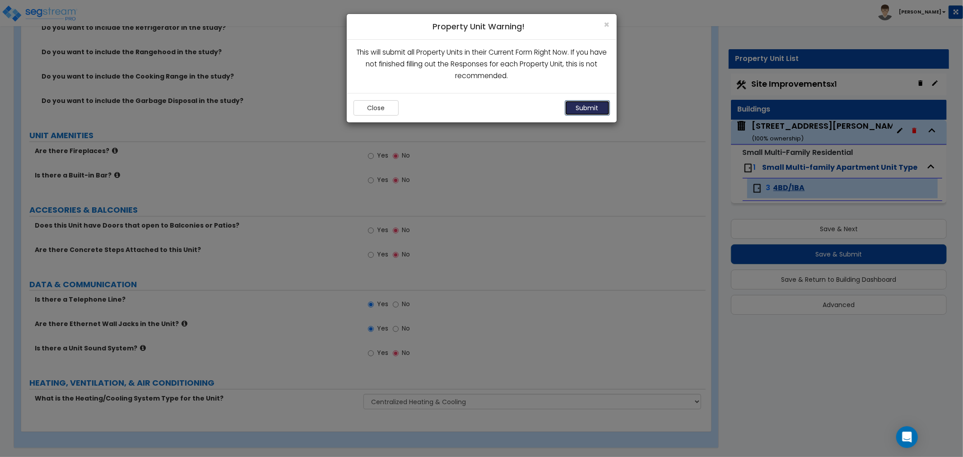
click at [586, 109] on button "Submit" at bounding box center [587, 107] width 45 height 15
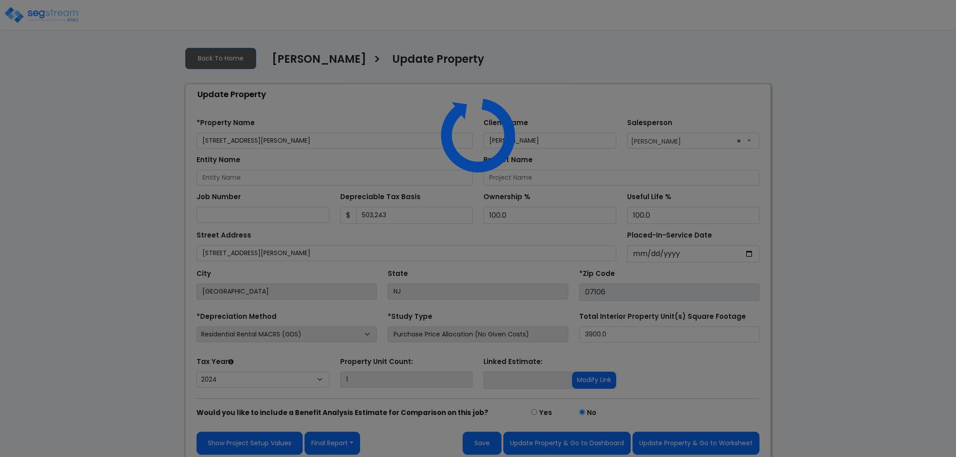
select select "2024"
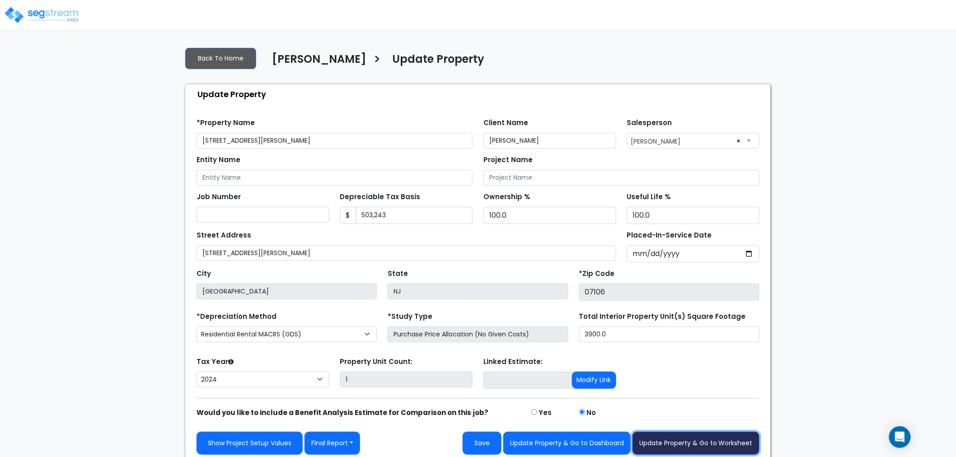
click at [716, 441] on button "Update Property & Go to Worksheet" at bounding box center [695, 443] width 127 height 23
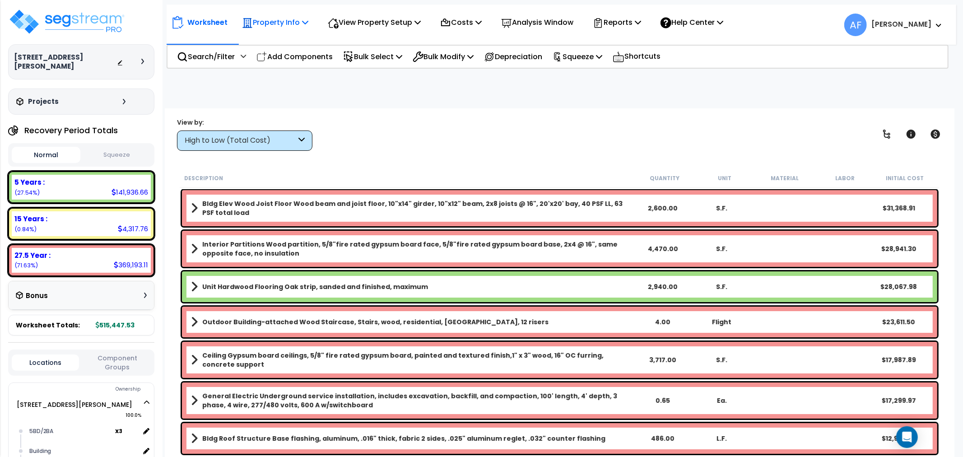
click at [281, 23] on p "Property Info" at bounding box center [275, 22] width 66 height 12
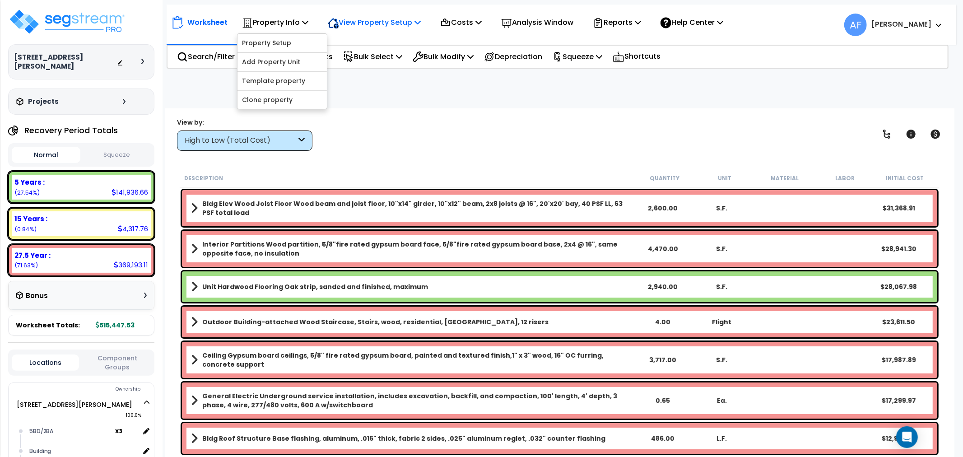
click at [367, 23] on p "View Property Setup" at bounding box center [374, 22] width 93 height 12
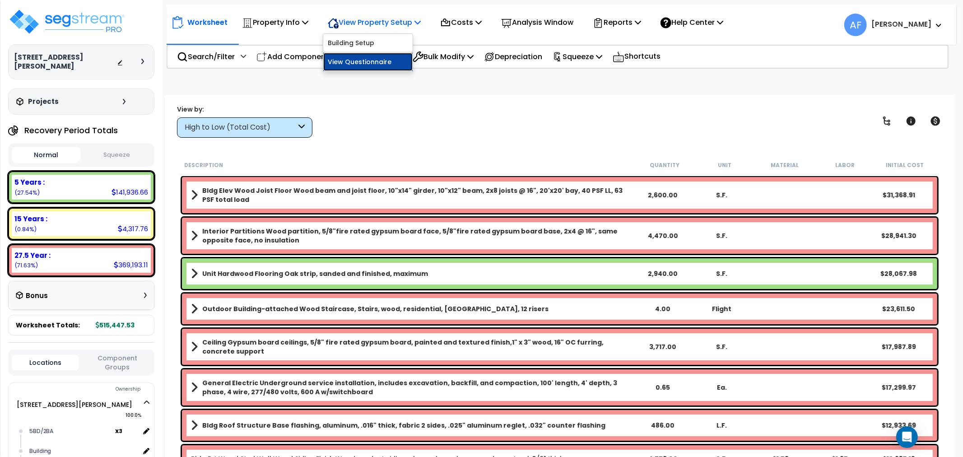
click at [371, 62] on link "View Questionnaire" at bounding box center [367, 62] width 89 height 18
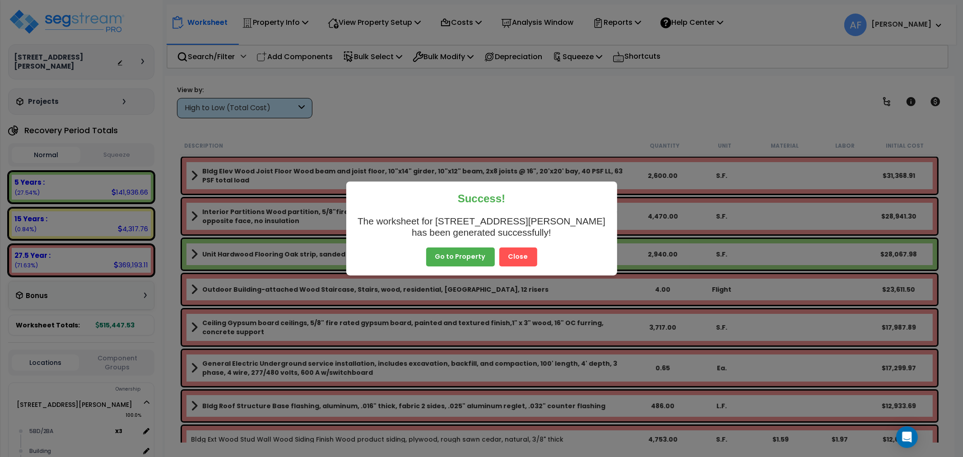
click at [470, 264] on button "Go to Property" at bounding box center [460, 256] width 69 height 19
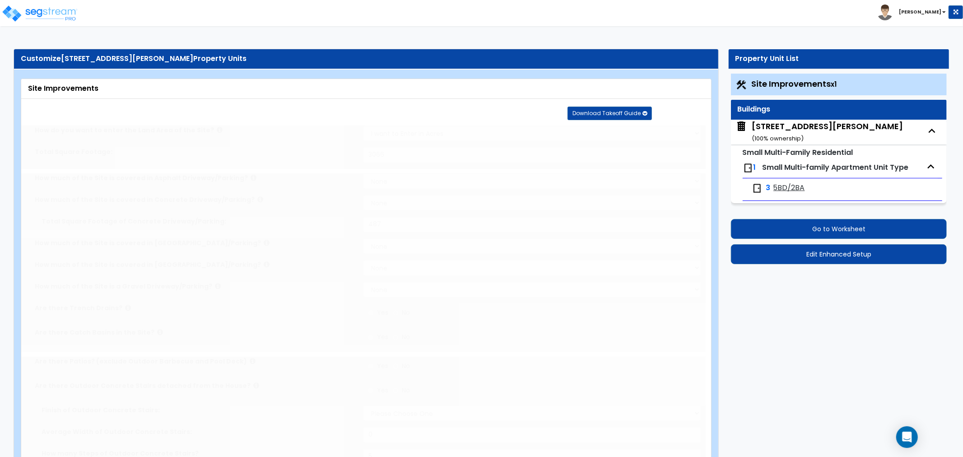
select select "2"
type input "3066"
select select "2"
type input "487"
radio input "true"
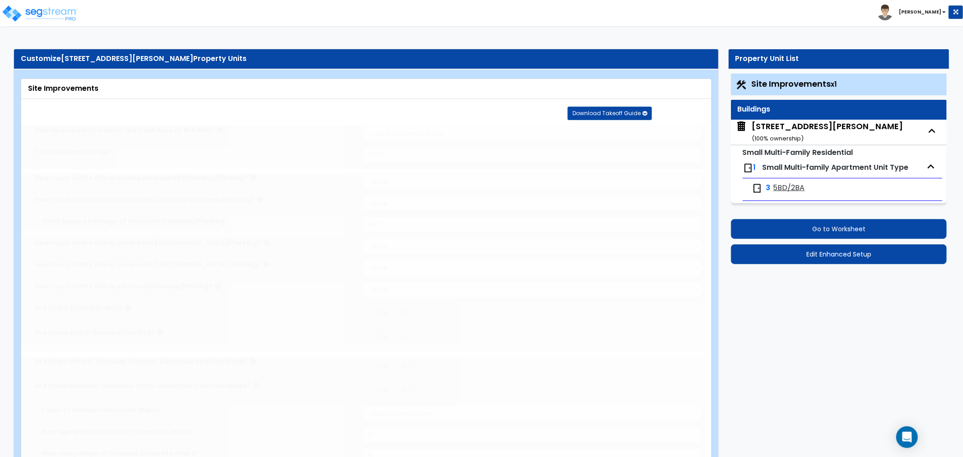
select select "3"
type input "5"
radio input "true"
select select "2"
radio input "true"
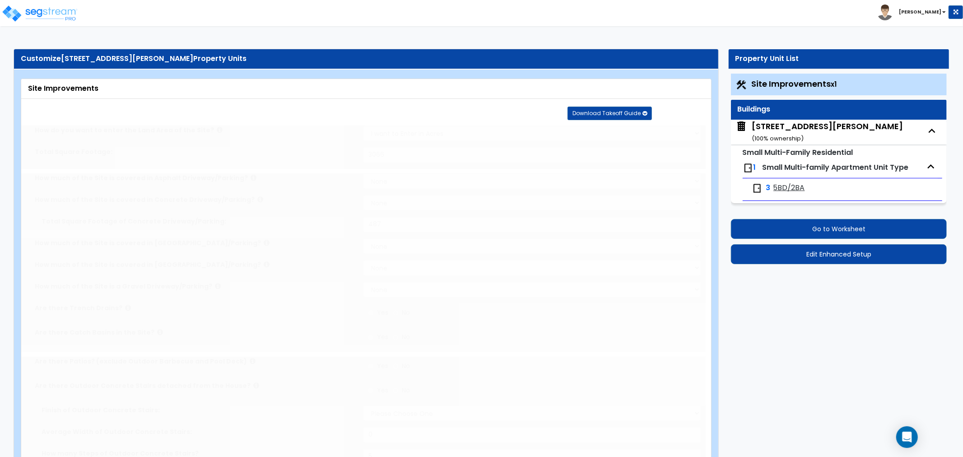
radio input "true"
select select "2"
type input "1279"
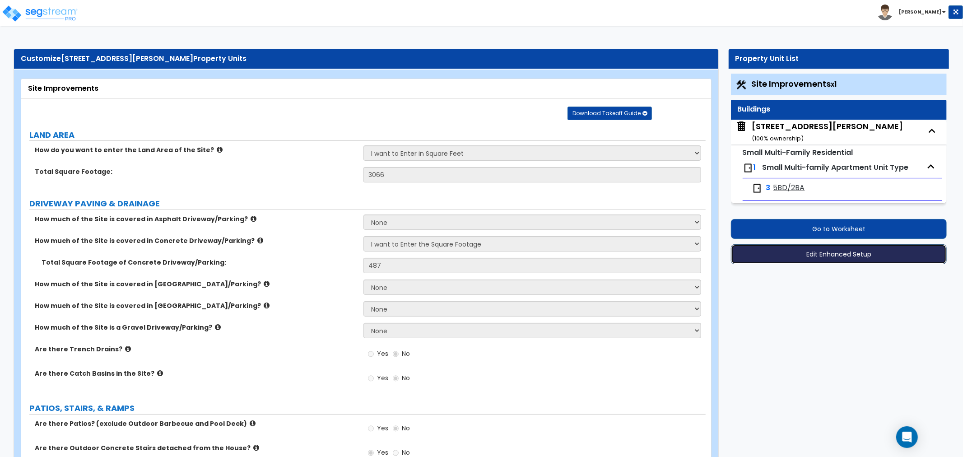
click at [836, 255] on button "Edit Enhanced Setup" at bounding box center [839, 254] width 216 height 20
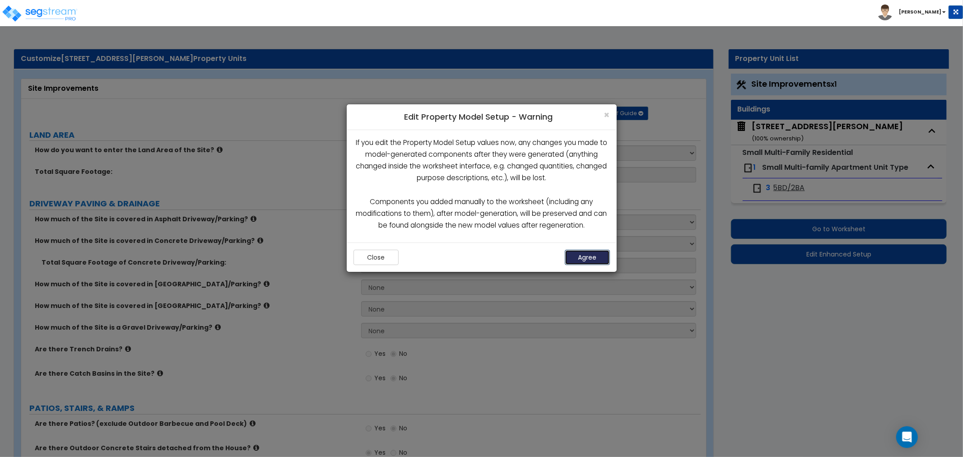
click at [576, 257] on button "Agree" at bounding box center [587, 257] width 45 height 15
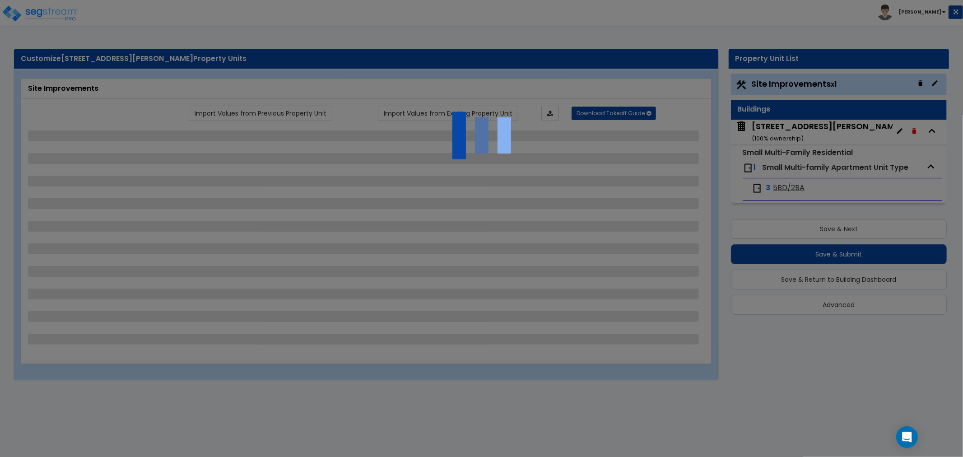
select select "2"
select select "3"
select select "2"
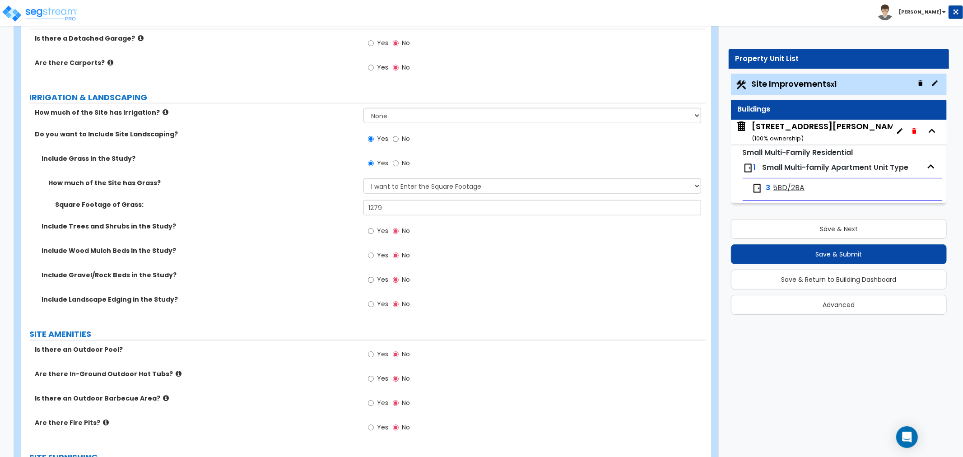
scroll to position [1287, 0]
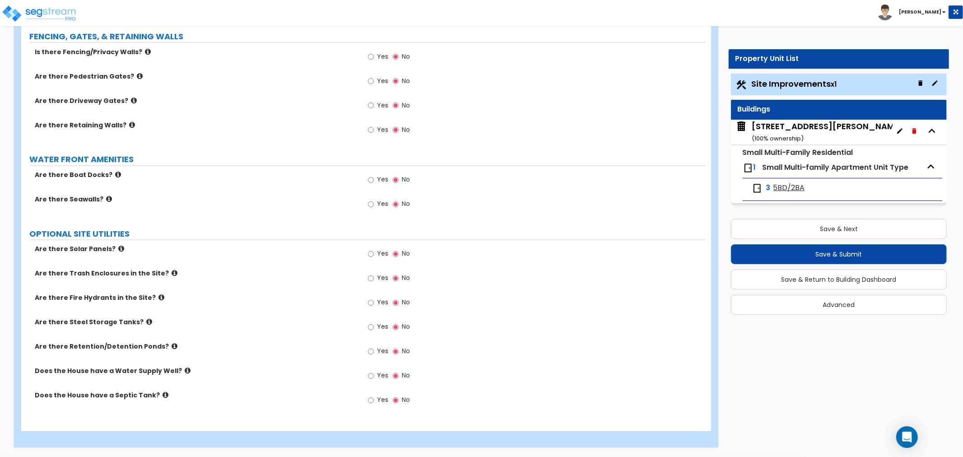
click at [785, 135] on small "( 100 % ownership)" at bounding box center [778, 138] width 52 height 9
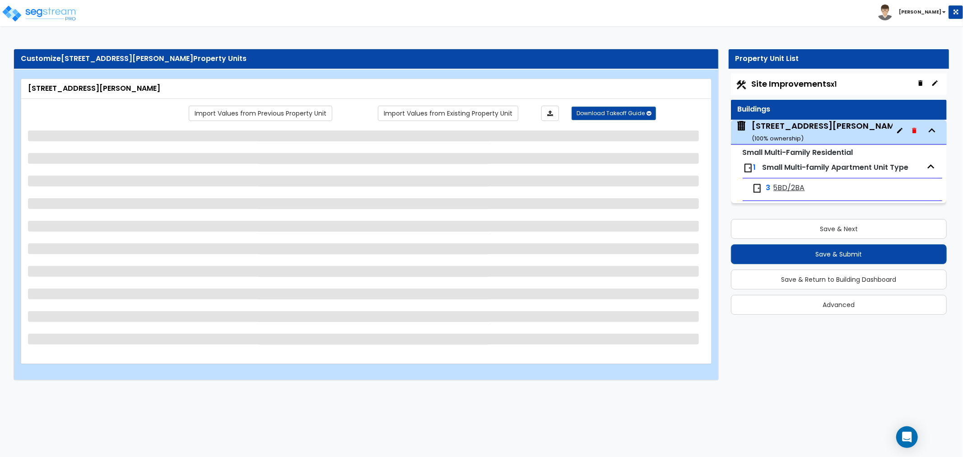
select select "3"
select select "7"
select select "2"
select select "1"
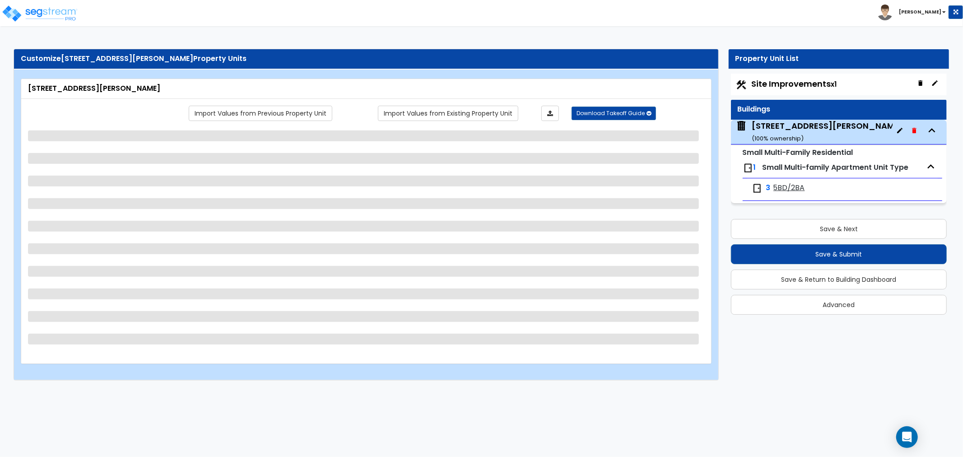
select select "4"
select select "2"
select select "1"
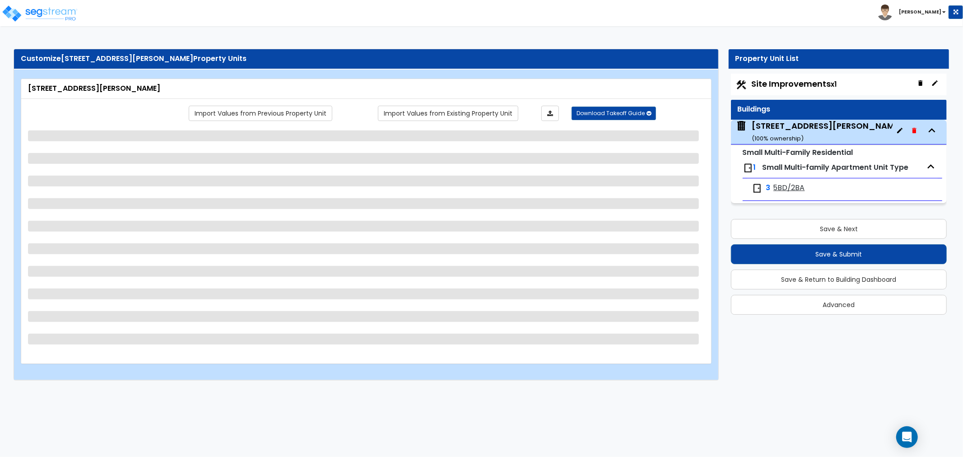
select select "1"
select select "7"
select select "2"
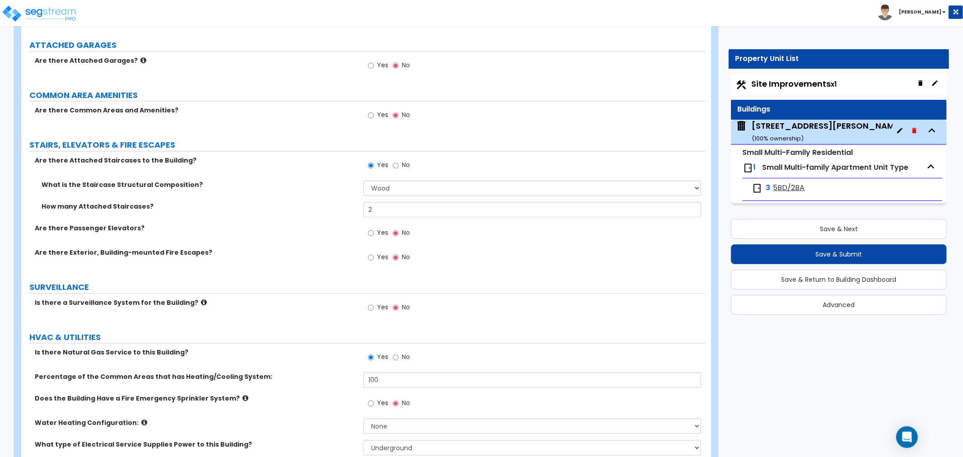
scroll to position [1525, 0]
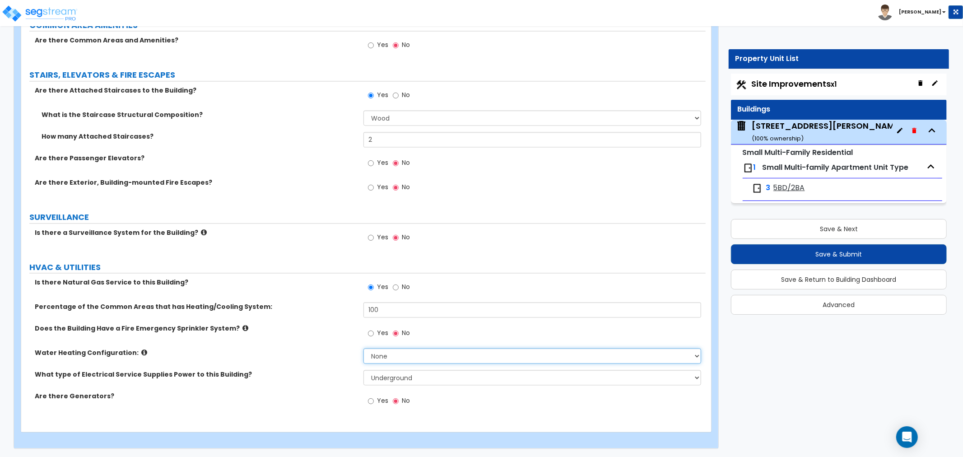
click at [388, 358] on select "None Water Heater for Multiple Units Water Heater for Individual Units" at bounding box center [533, 355] width 338 height 15
select select "2"
click at [364, 348] on select "None Water Heater for Multiple Units Water Heater for Individual Units" at bounding box center [533, 355] width 338 height 15
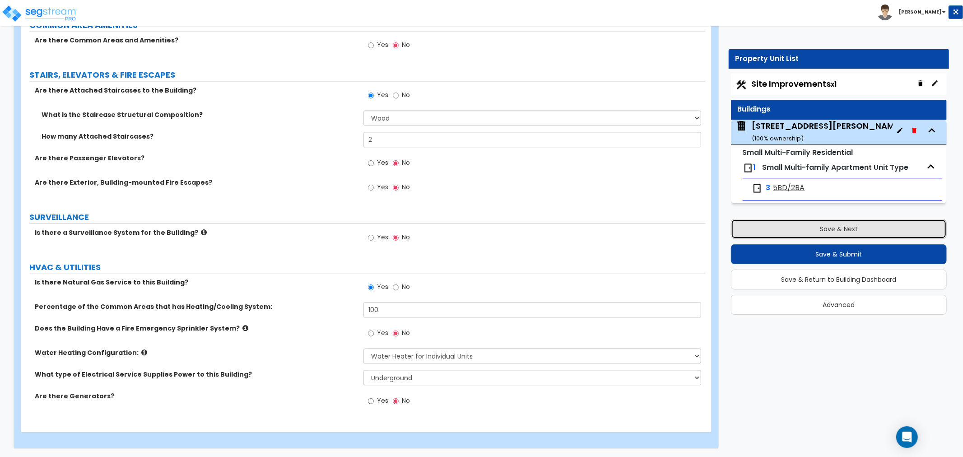
click at [840, 232] on button "Save & Next" at bounding box center [839, 229] width 216 height 20
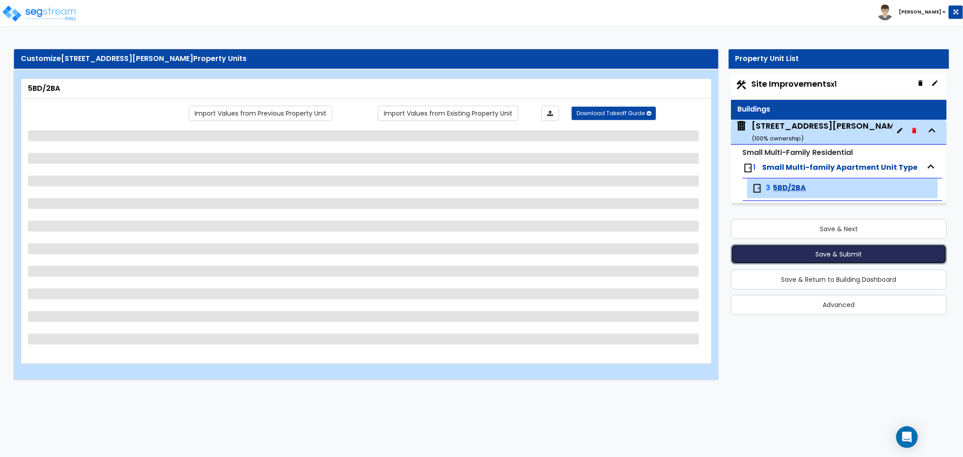
click at [845, 252] on button "Save & Submit" at bounding box center [839, 254] width 216 height 20
select select "1"
select select "2"
select select "1"
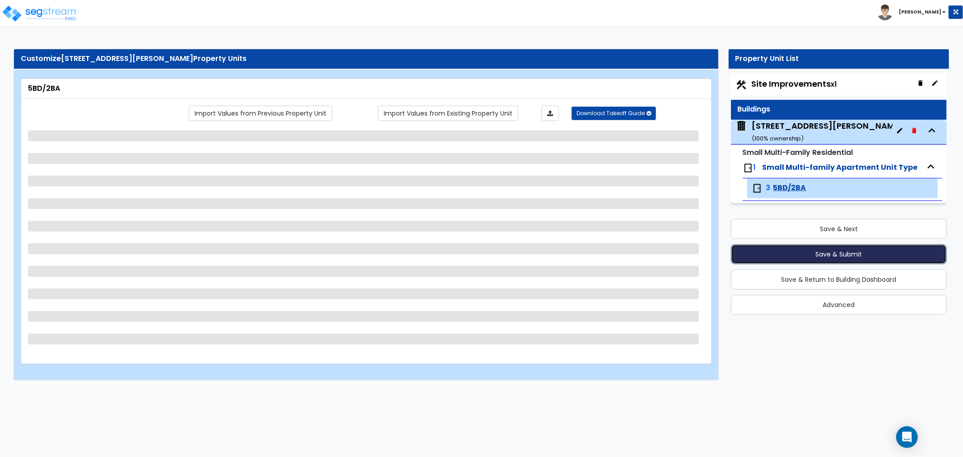
select select "3"
select select "1"
select select "2"
select select "1"
select select "3"
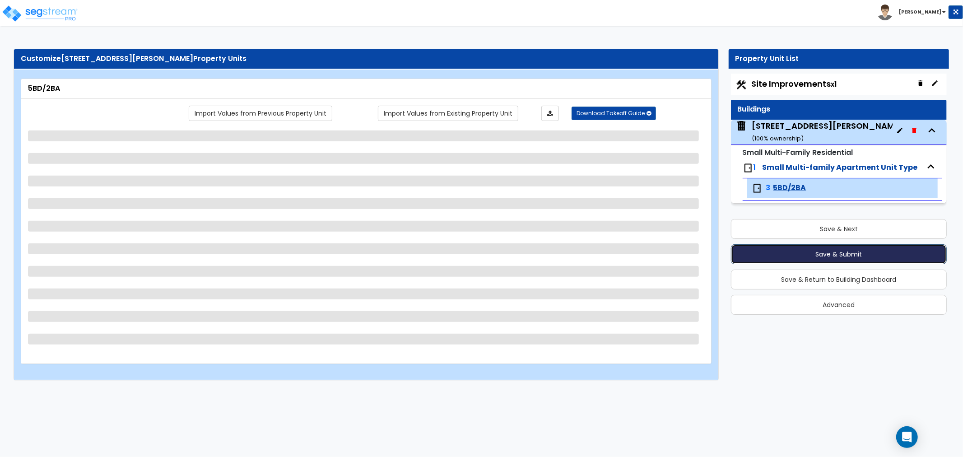
select select "4"
select select "1"
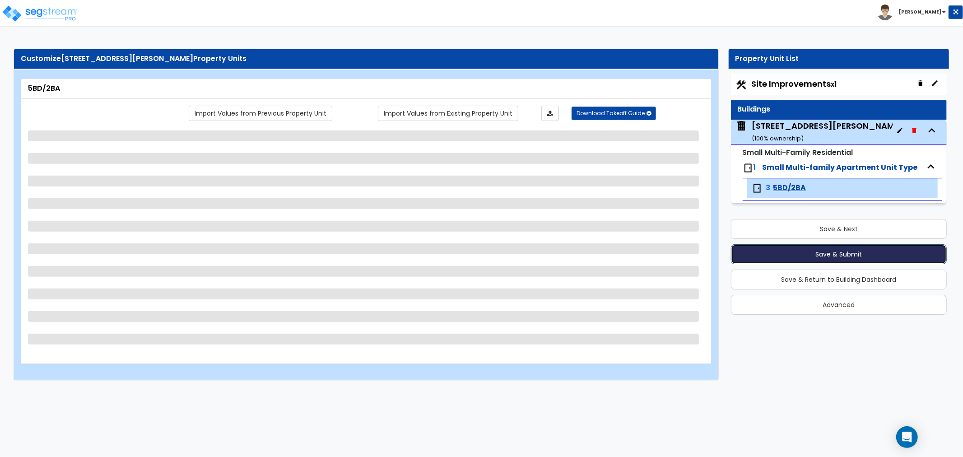
select select "1"
select select "4"
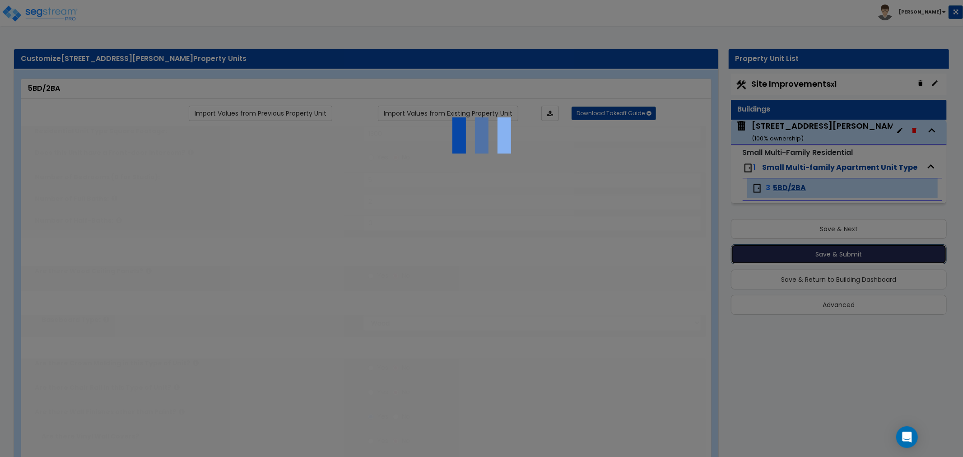
radio input "true"
select select "4"
select select "2"
type input "60"
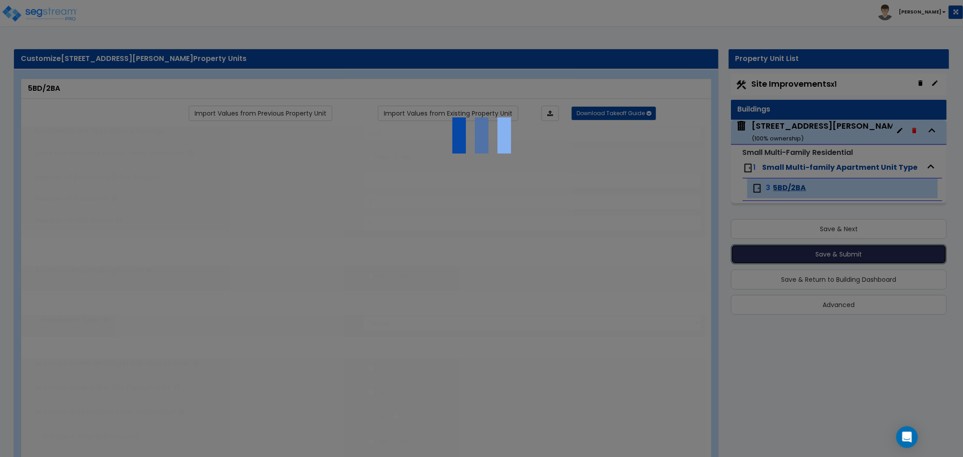
select select "5"
radio input "true"
type input "16"
select select "6"
select select "2"
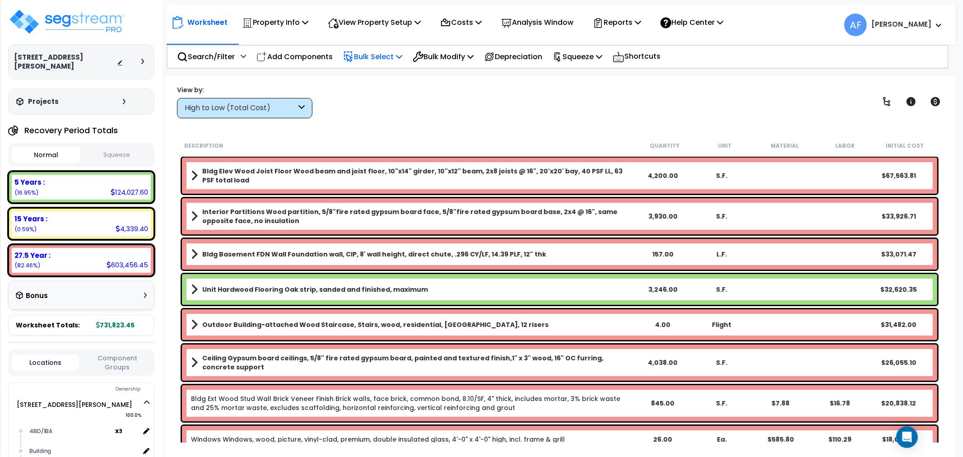
click at [380, 55] on p "Bulk Select" at bounding box center [372, 57] width 59 height 12
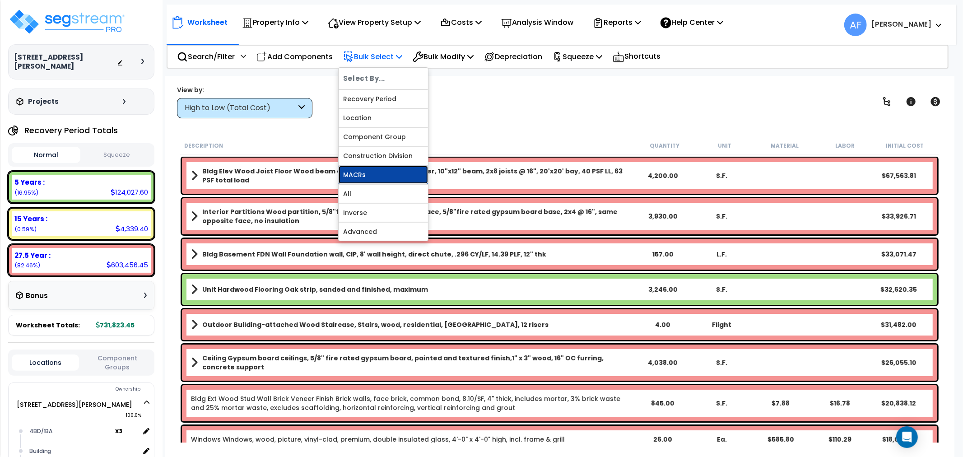
click at [359, 175] on link "MACRs" at bounding box center [383, 175] width 89 height 18
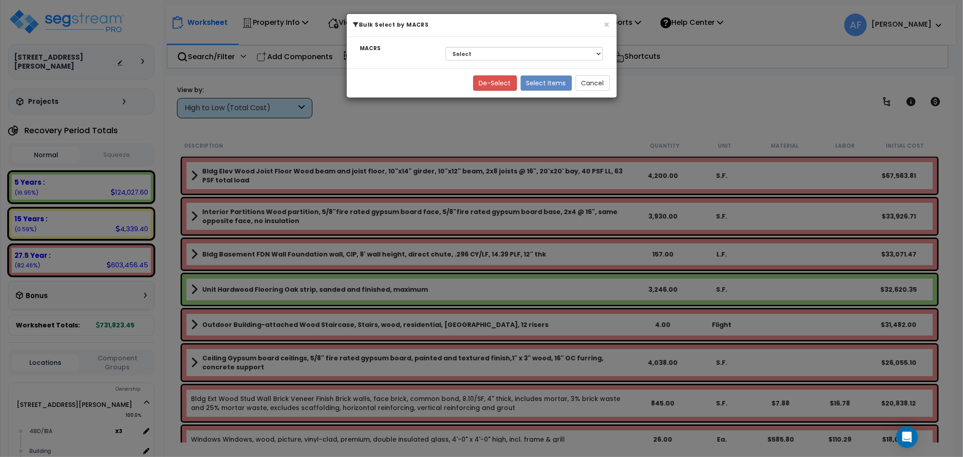
click at [386, 136] on div "× Bulk Select by MACRS MACRS Select 27.5 Year - NA - Long-Life Property 5 Years…" at bounding box center [481, 228] width 963 height 457
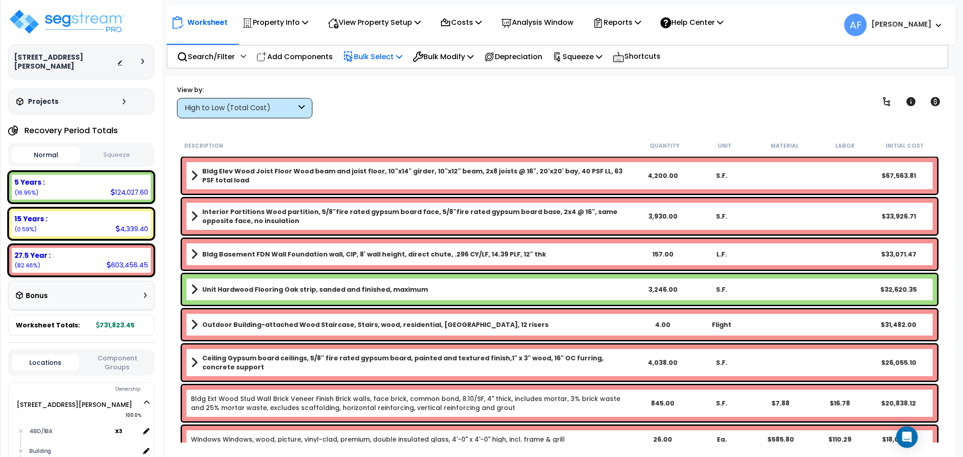
click at [372, 59] on p "Bulk Select" at bounding box center [372, 57] width 59 height 12
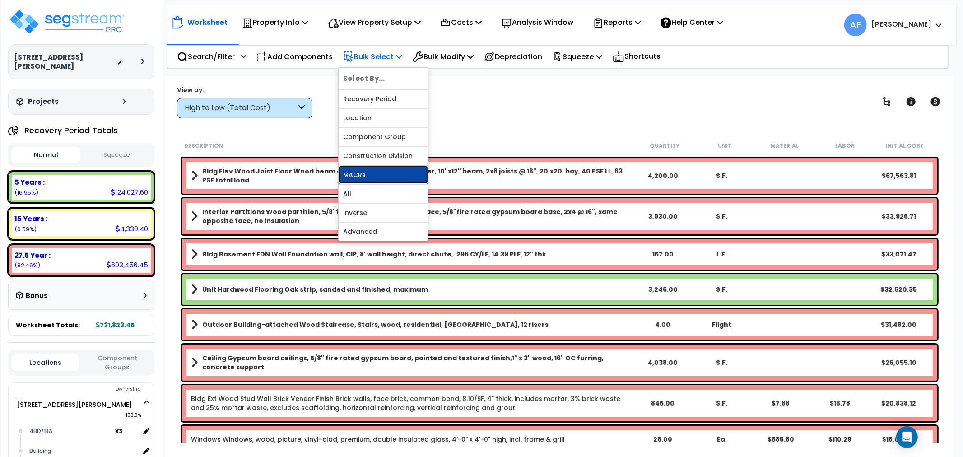
click at [373, 172] on link "MACRs" at bounding box center [383, 175] width 89 height 18
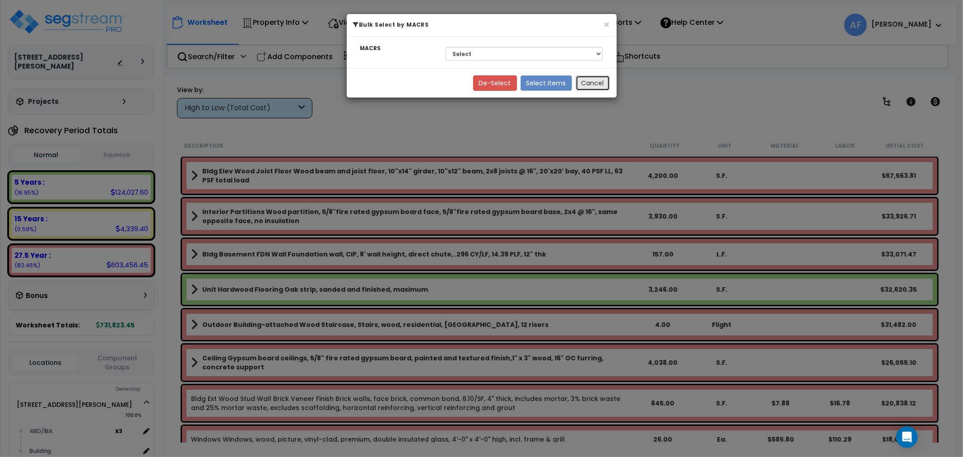
click at [599, 87] on button "Cancel" at bounding box center [593, 82] width 34 height 15
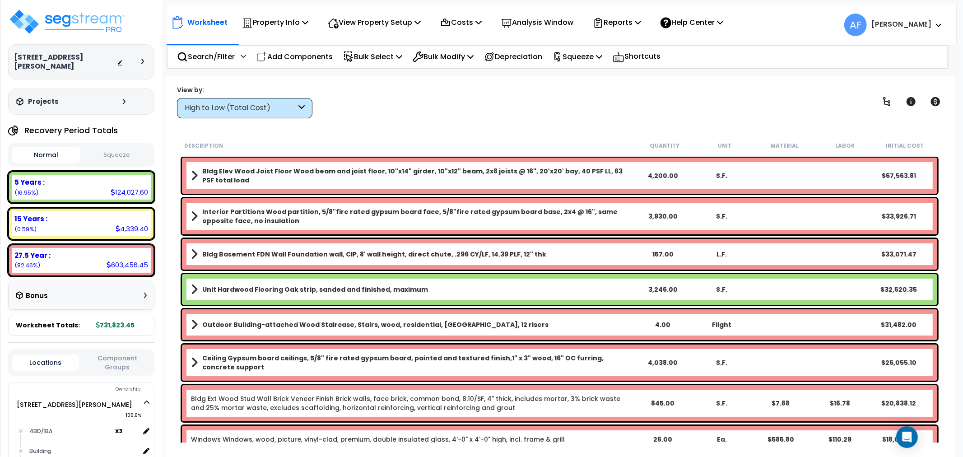
click at [286, 110] on div "High to Low (Total Cost)" at bounding box center [241, 108] width 112 height 10
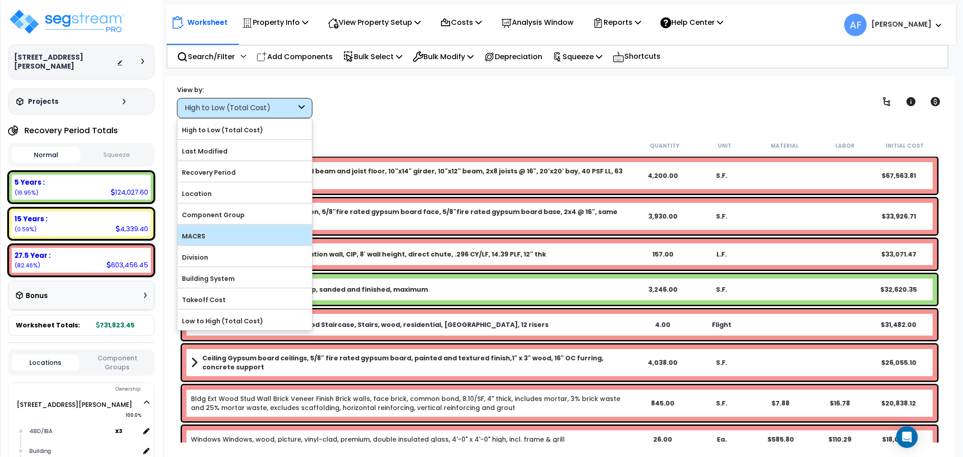
click at [211, 232] on label "MACRS" at bounding box center [244, 236] width 135 height 14
click at [0, 0] on input "MACRS" at bounding box center [0, 0] width 0 height 0
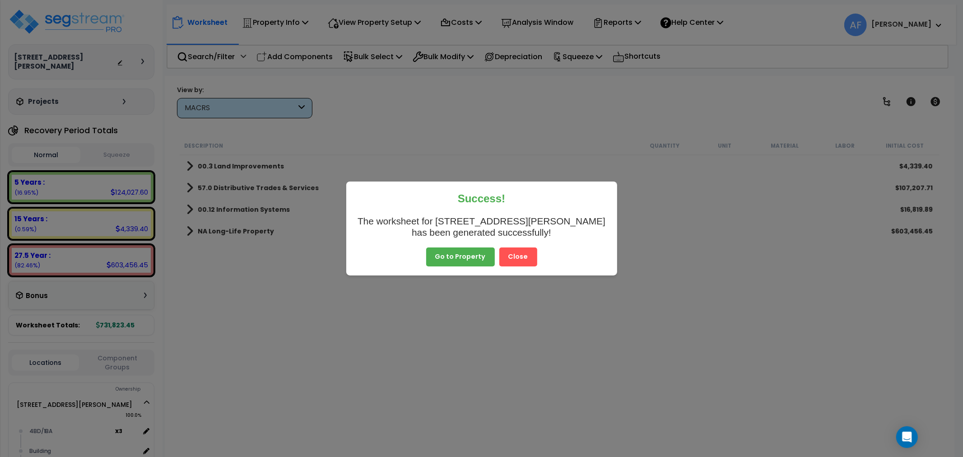
click at [517, 251] on button "Close" at bounding box center [518, 256] width 38 height 19
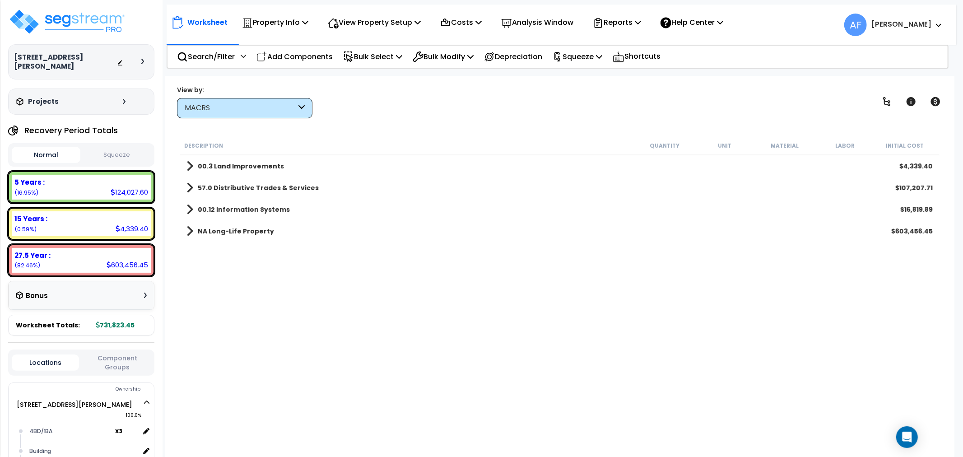
click at [453, 295] on div "Description Quantity Unit Material Labor Initial Cost 00.3 Land Improvements $4…" at bounding box center [559, 289] width 763 height 306
click at [396, 25] on p "View Property Setup" at bounding box center [374, 22] width 93 height 12
click at [375, 61] on link "View Questionnaire" at bounding box center [367, 62] width 89 height 18
click at [381, 57] on p "Bulk Select" at bounding box center [372, 57] width 59 height 12
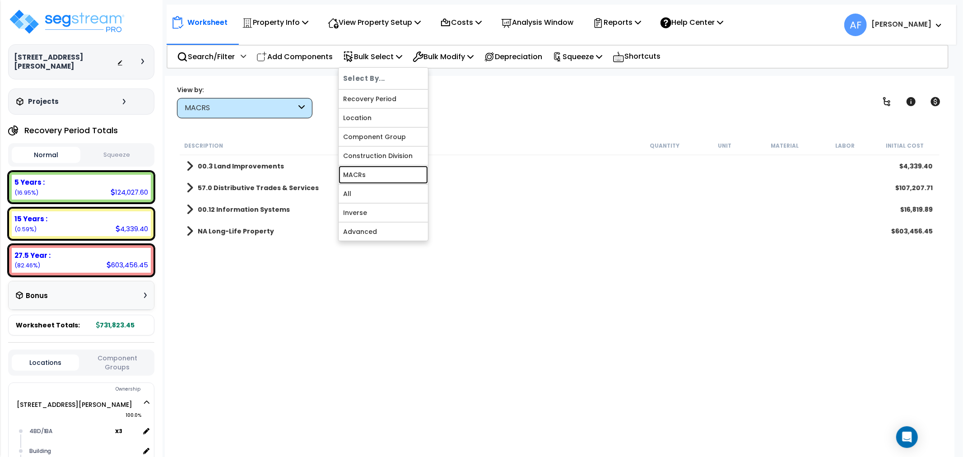
click at [359, 167] on link "MACRs" at bounding box center [383, 175] width 89 height 18
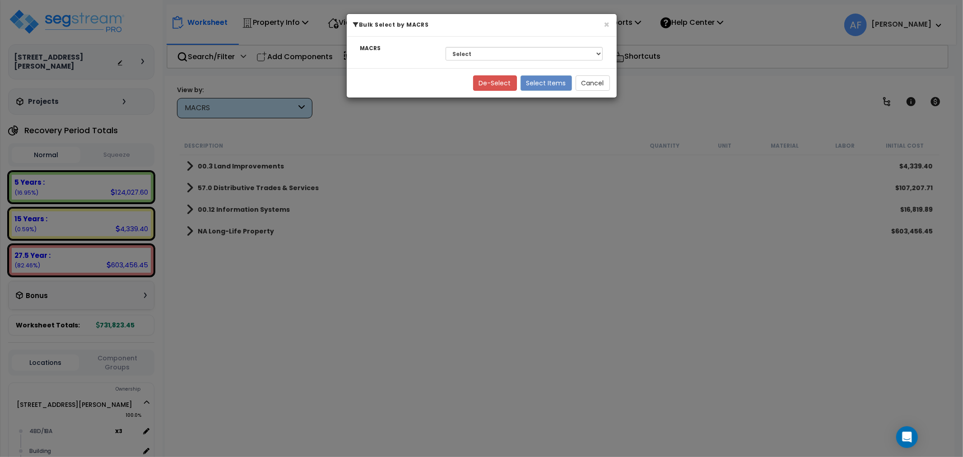
click at [530, 45] on div "Select 27.5 Year - NA - Long-Life Property 5 Years - 00.12 - Information System…" at bounding box center [524, 53] width 171 height 21
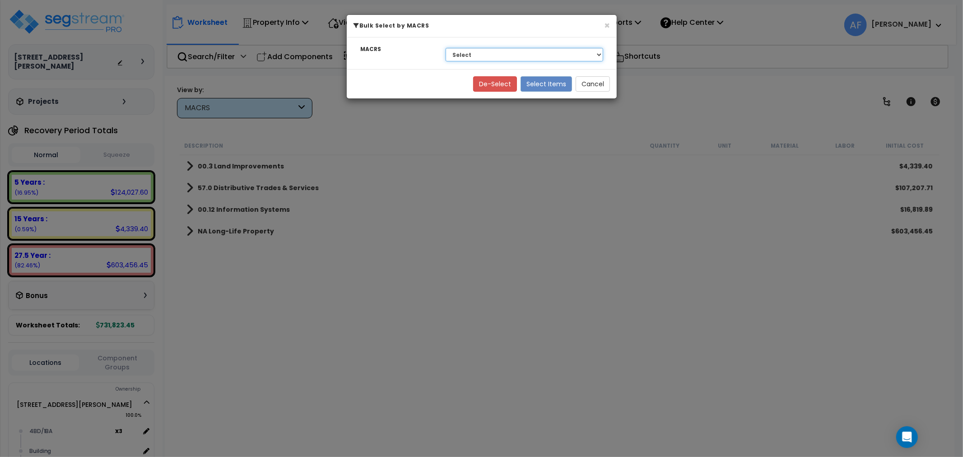
click at [530, 57] on select "Select 27.5 Year - NA - Long-Life Property 5 Years - 00.12 - Information System…" at bounding box center [525, 55] width 158 height 14
select select "3668"
click at [446, 48] on select "Select 27.5 Year - NA - Long-Life Property 5 Years - 00.12 - Information System…" at bounding box center [525, 55] width 158 height 14
click at [541, 86] on button "Select Items" at bounding box center [546, 83] width 51 height 15
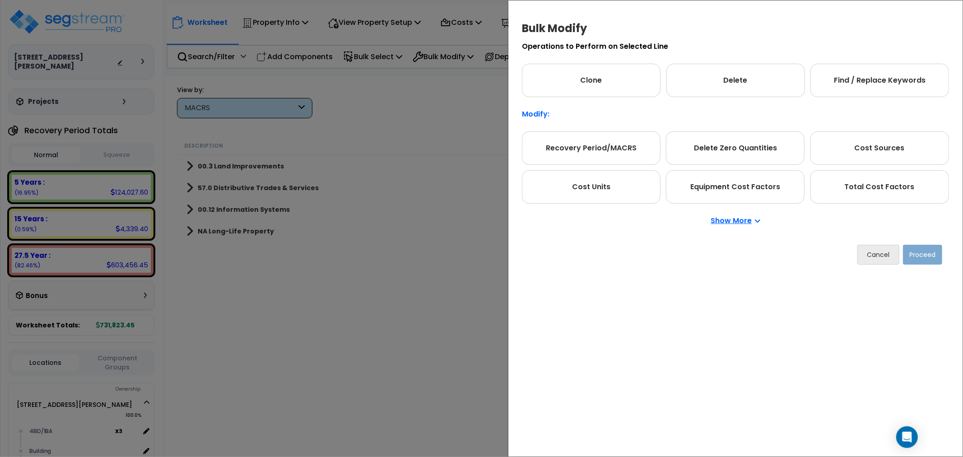
drag, startPoint x: 891, startPoint y: 181, endPoint x: 914, endPoint y: 254, distance: 76.3
click at [891, 182] on div "Total Cost Factors" at bounding box center [880, 186] width 139 height 33
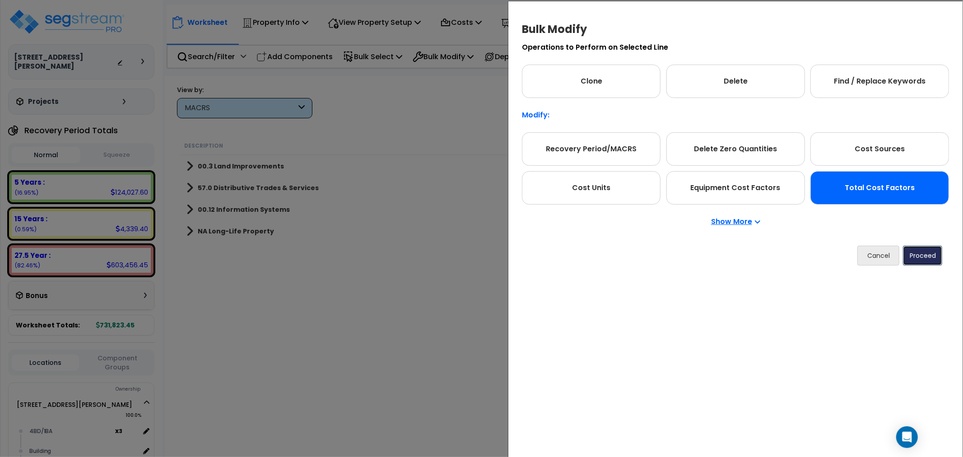
click at [915, 258] on button "Proceed" at bounding box center [922, 256] width 39 height 20
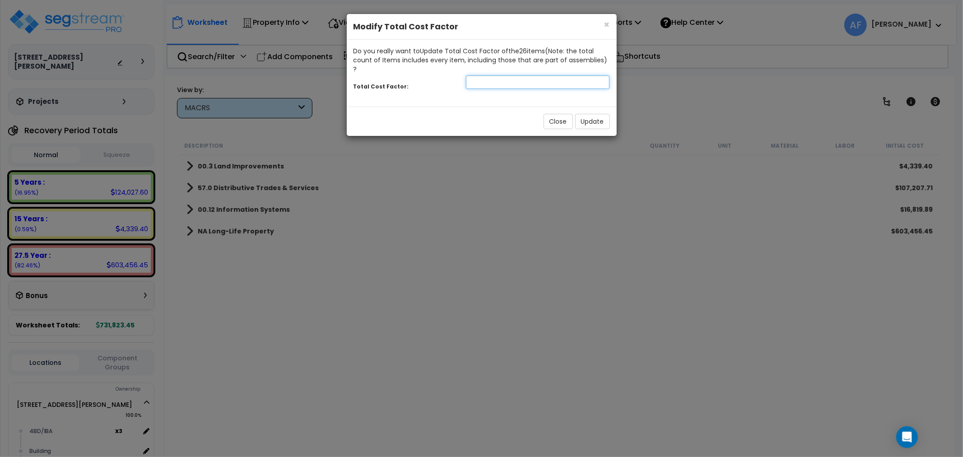
click at [566, 75] on input "number" at bounding box center [538, 82] width 144 height 14
type input "0.95"
click at [589, 114] on button "Update" at bounding box center [592, 121] width 35 height 15
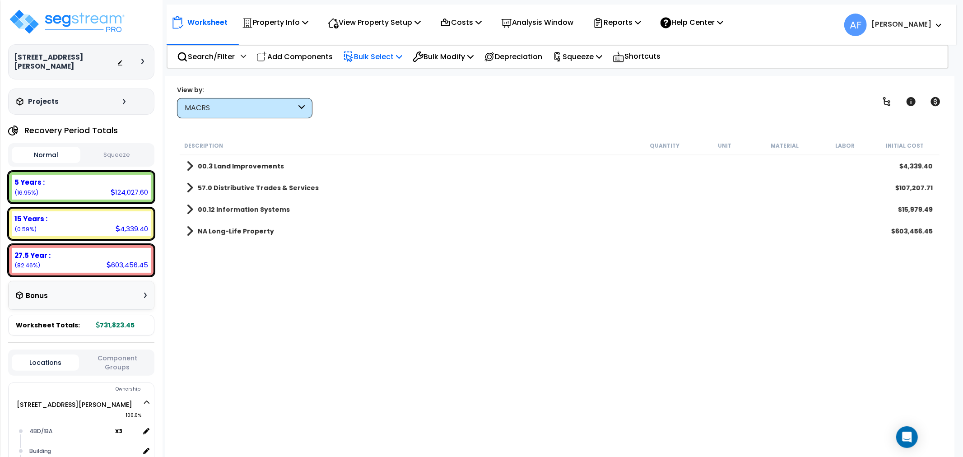
click at [366, 51] on p "Bulk Select" at bounding box center [372, 57] width 59 height 12
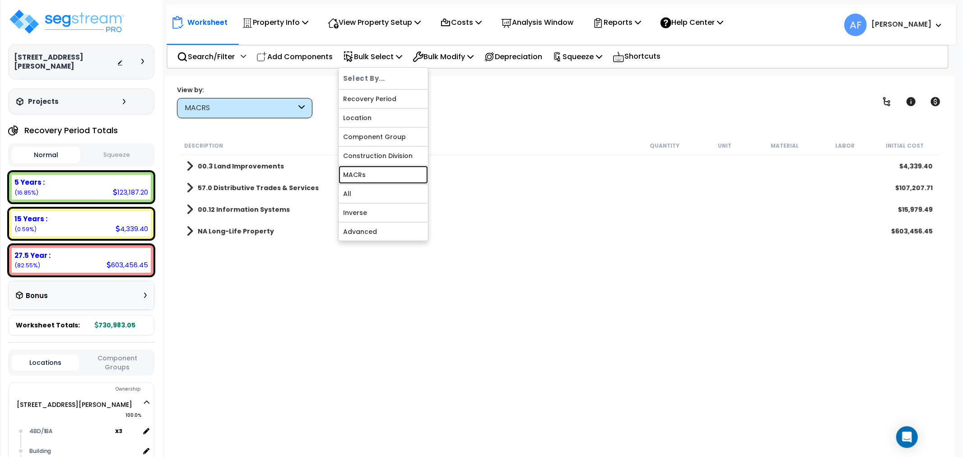
drag, startPoint x: 355, startPoint y: 176, endPoint x: 370, endPoint y: 170, distance: 16.6
click at [355, 176] on link "MACRs" at bounding box center [383, 175] width 89 height 18
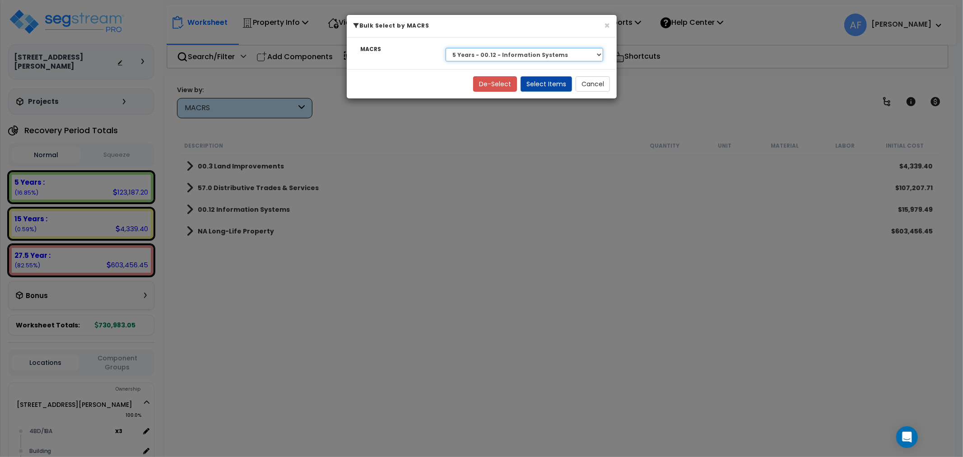
click at [549, 53] on select "Select 27.5 Year - NA - Long-Life Property 5 Years - 00.12 - Information System…" at bounding box center [525, 55] width 158 height 14
click at [446, 48] on select "Select 27.5 Year - NA - Long-Life Property 5 Years - 00.12 - Information System…" at bounding box center [525, 55] width 158 height 14
click at [464, 112] on div "× Bulk Select by MACRS MACRS Select 27.5 Year - NA - Long-Life Property 5 Years…" at bounding box center [481, 228] width 963 height 457
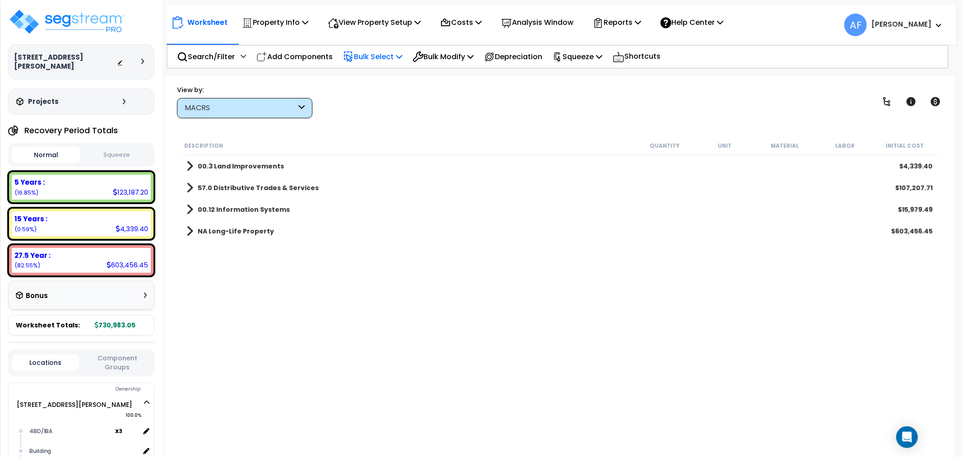
click at [380, 52] on p "Bulk Select" at bounding box center [372, 57] width 59 height 12
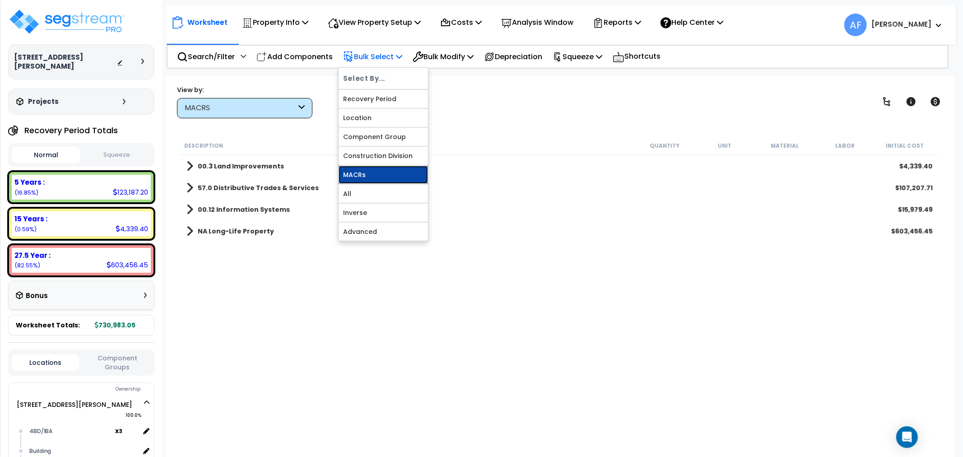
click at [364, 173] on link "MACRs" at bounding box center [383, 175] width 89 height 18
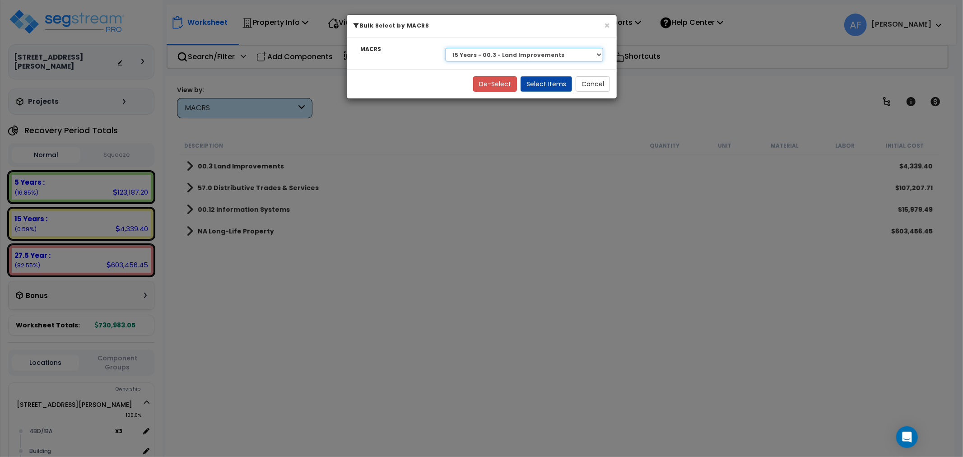
click at [540, 54] on select "Select 27.5 Year - NA - Long-Life Property 5 Years - 00.12 - Information System…" at bounding box center [525, 55] width 158 height 14
click at [446, 48] on select "Select 27.5 Year - NA - Long-Life Property 5 Years - 00.12 - Information System…" at bounding box center [525, 55] width 158 height 14
click at [557, 88] on button "Select Items" at bounding box center [546, 83] width 51 height 15
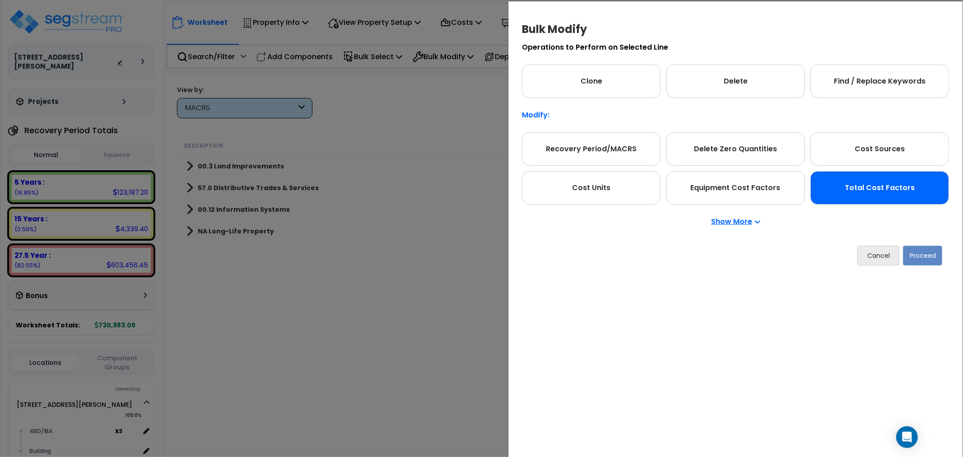
click at [859, 187] on div "Total Cost Factors" at bounding box center [880, 187] width 139 height 33
click at [923, 261] on button "Proceed" at bounding box center [922, 256] width 39 height 20
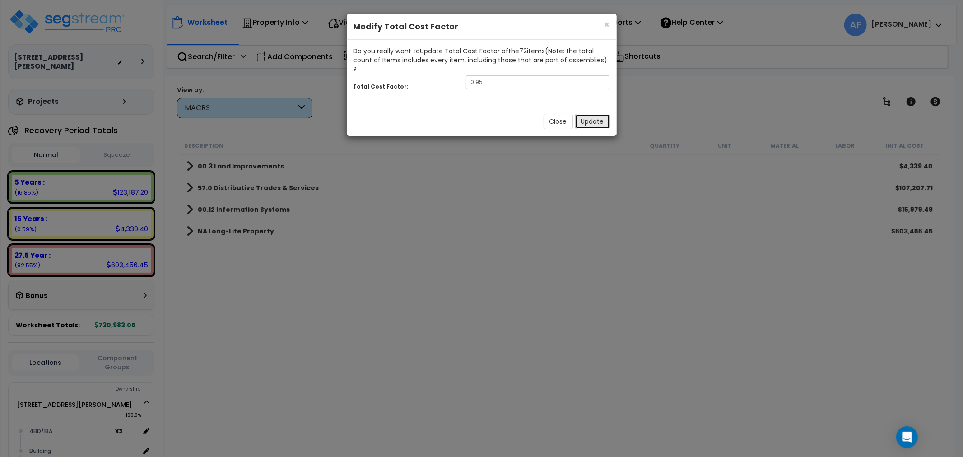
click at [580, 114] on button "Update" at bounding box center [592, 121] width 35 height 15
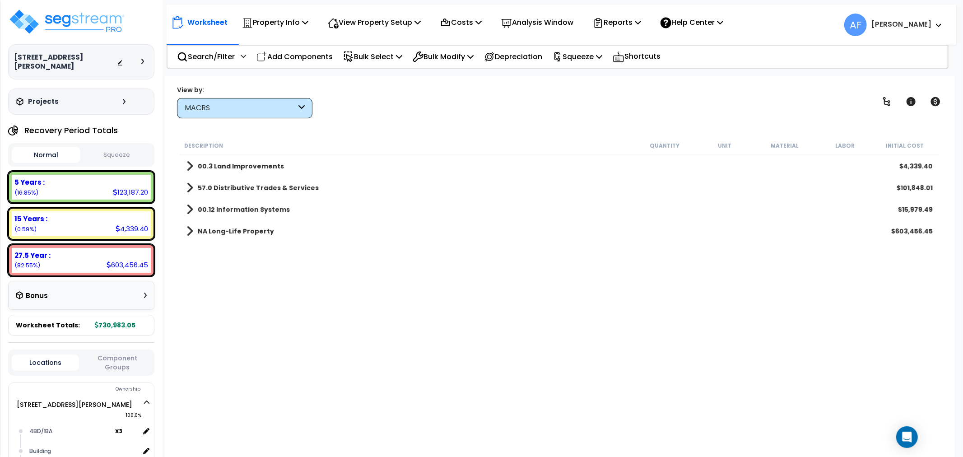
click at [380, 52] on p "Bulk Select" at bounding box center [372, 57] width 59 height 12
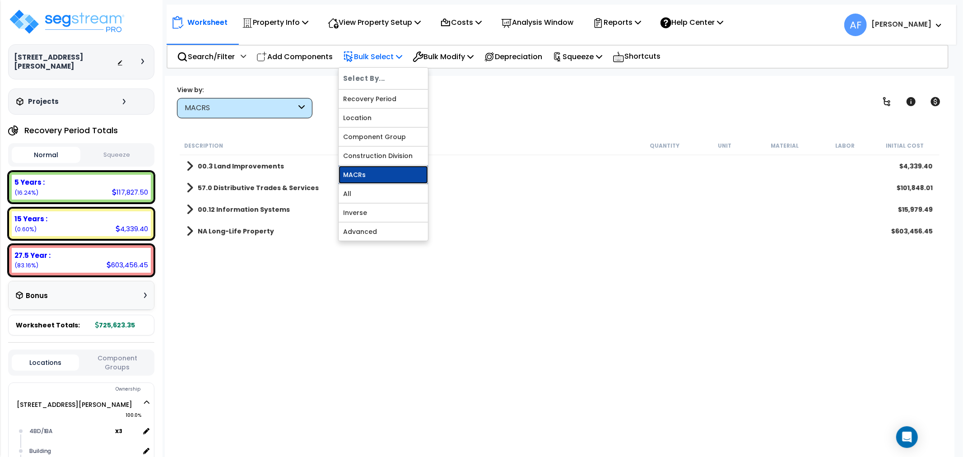
click at [359, 169] on link "MACRs" at bounding box center [383, 175] width 89 height 18
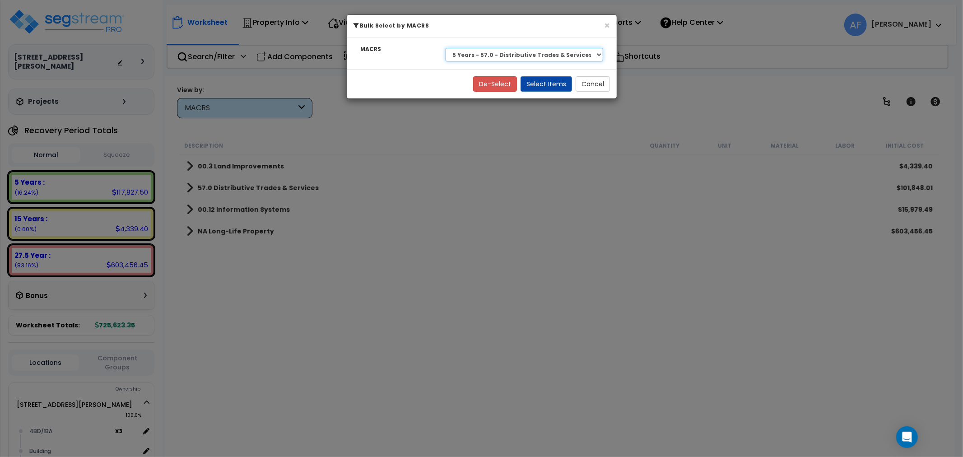
click at [569, 52] on select "Select 27.5 Year - NA - Long-Life Property 5 Years - 00.12 - Information System…" at bounding box center [525, 55] width 158 height 14
click at [446, 48] on select "Select 27.5 Year - NA - Long-Life Property 5 Years - 00.12 - Information System…" at bounding box center [525, 55] width 158 height 14
click at [563, 83] on button "Select Items" at bounding box center [546, 83] width 51 height 15
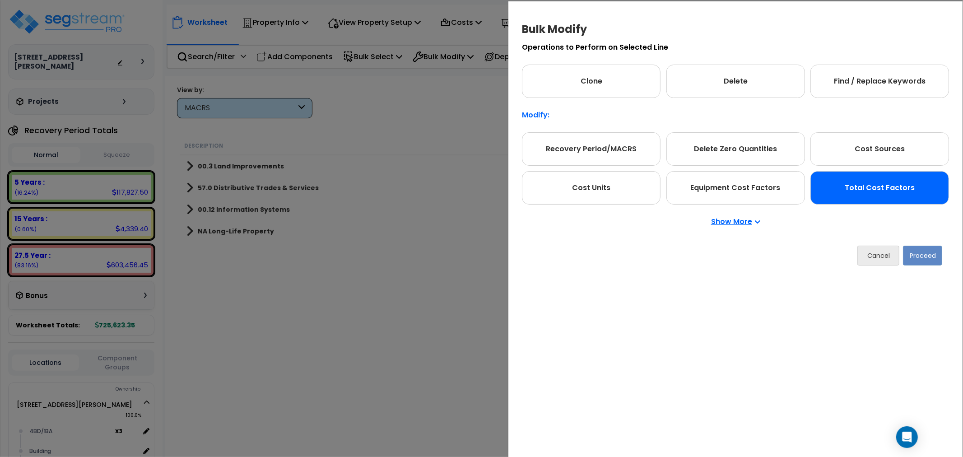
drag, startPoint x: 884, startPoint y: 179, endPoint x: 892, endPoint y: 200, distance: 22.3
click at [884, 179] on div "Total Cost Factors" at bounding box center [880, 187] width 139 height 33
click at [914, 254] on button "Proceed" at bounding box center [922, 256] width 39 height 20
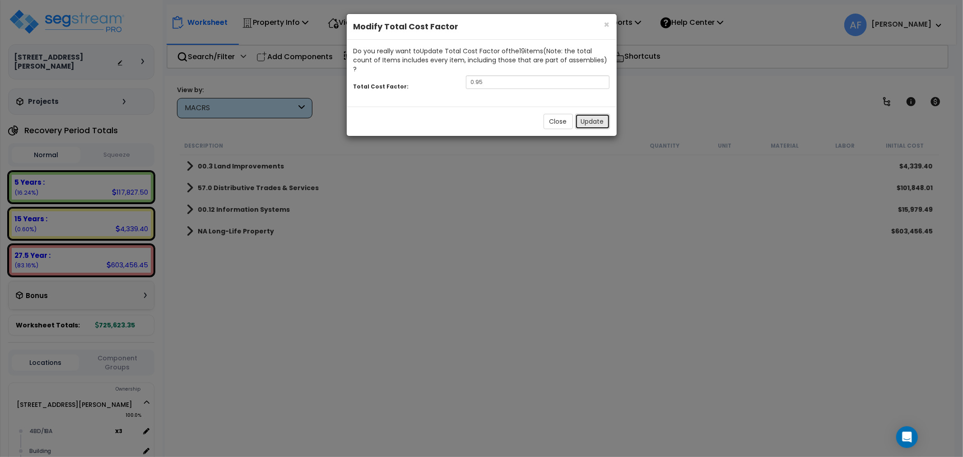
click at [597, 115] on button "Update" at bounding box center [592, 121] width 35 height 15
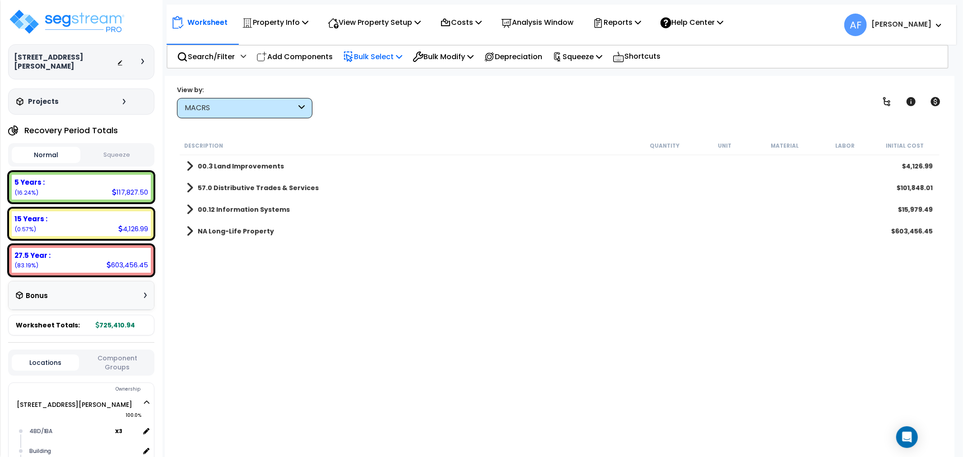
drag, startPoint x: 366, startPoint y: 47, endPoint x: 385, endPoint y: 68, distance: 28.4
click at [367, 47] on div "Bulk Select" at bounding box center [372, 56] width 59 height 21
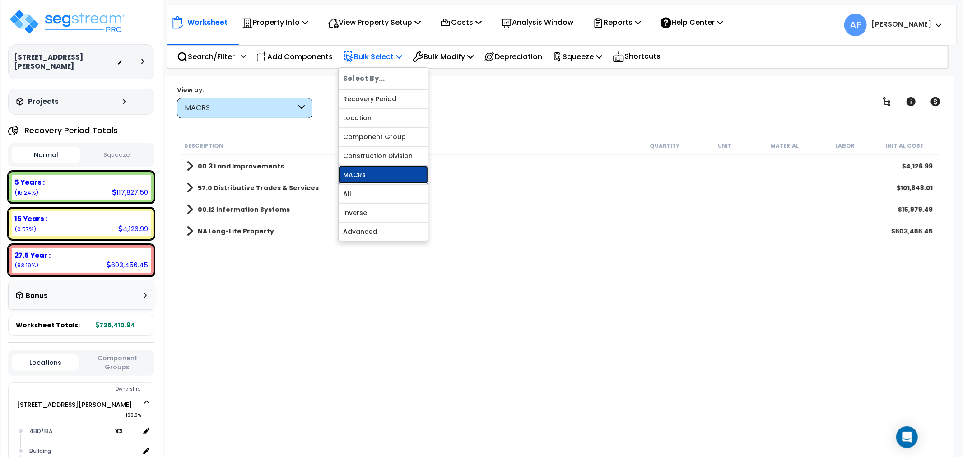
click at [358, 174] on link "MACRs" at bounding box center [383, 175] width 89 height 18
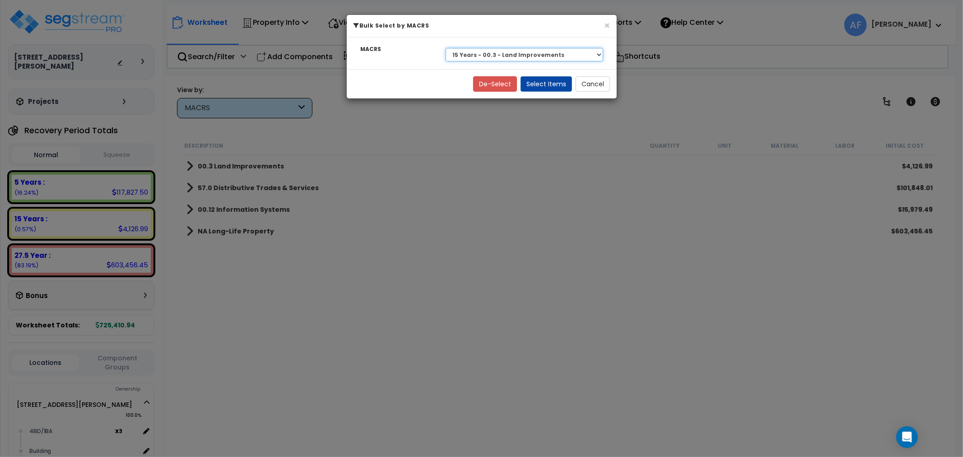
click at [527, 57] on select "Select 27.5 Year - NA - Long-Life Property 5 Years - 00.12 - Information System…" at bounding box center [525, 55] width 158 height 14
select select "3669"
click at [446, 48] on select "Select 27.5 Year - NA - Long-Life Property 5 Years - 00.12 - Information System…" at bounding box center [525, 55] width 158 height 14
click at [542, 80] on button "Select Items" at bounding box center [546, 83] width 51 height 15
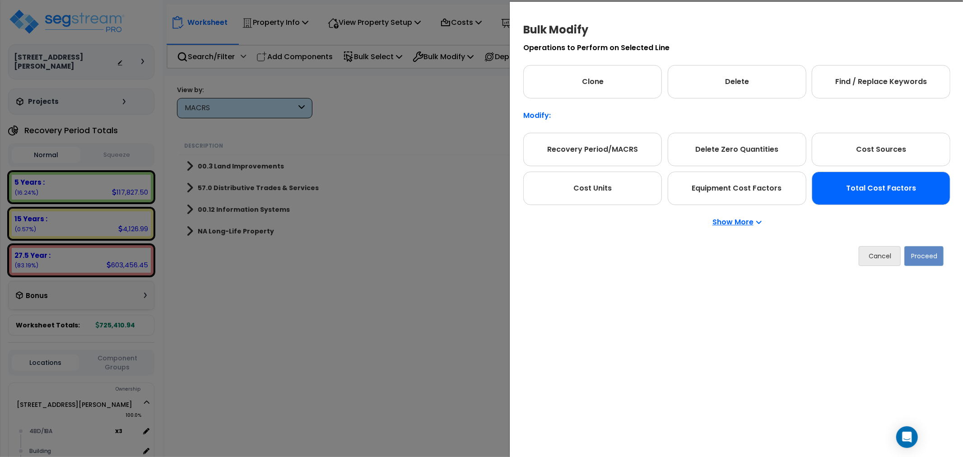
click at [864, 190] on div "Total Cost Factors" at bounding box center [881, 188] width 139 height 33
click at [928, 253] on button "Proceed" at bounding box center [924, 256] width 39 height 20
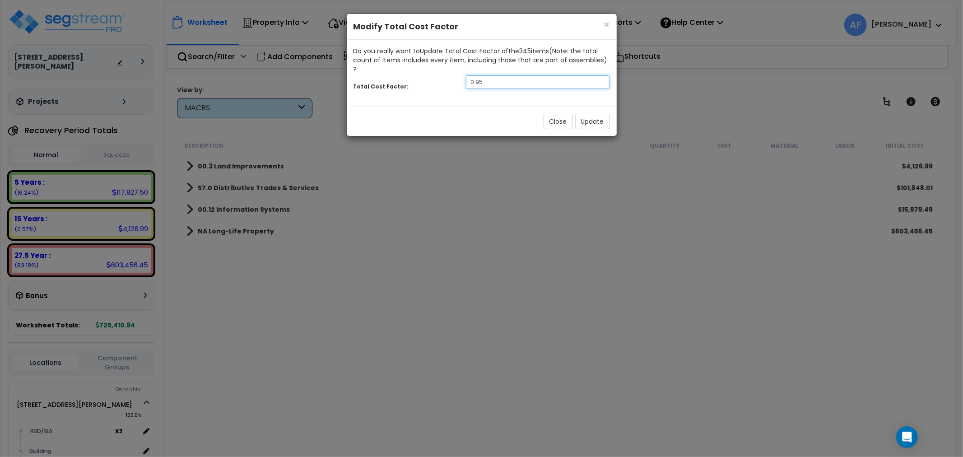
click at [539, 75] on input "0.95" at bounding box center [538, 82] width 144 height 14
type input "0.7"
click at [589, 118] on button "Update" at bounding box center [592, 121] width 35 height 15
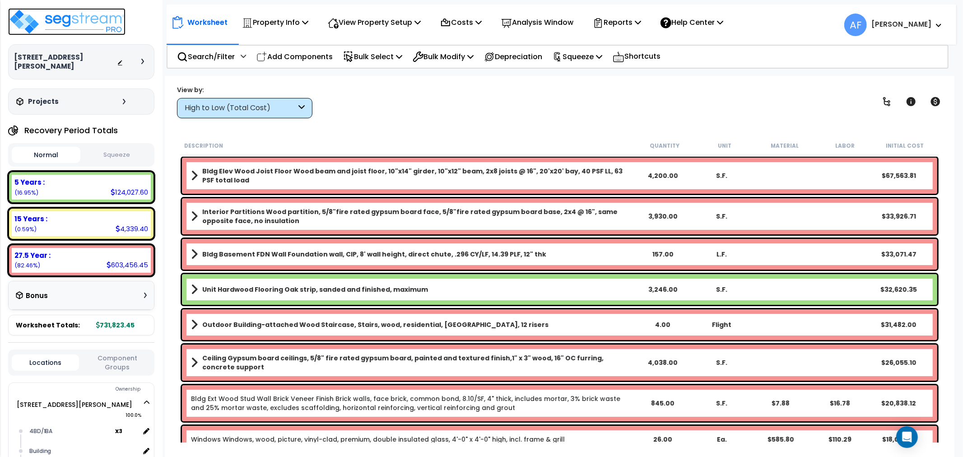
click at [89, 19] on img at bounding box center [66, 21] width 117 height 27
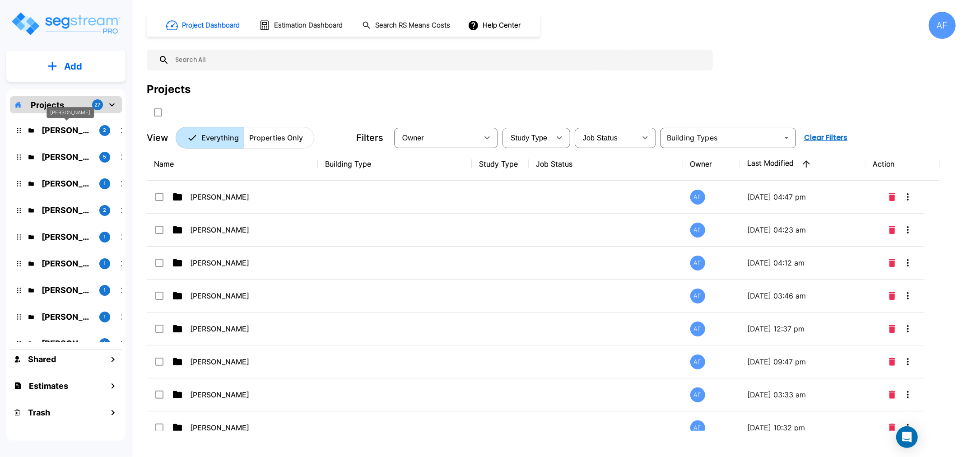
click at [69, 130] on p "[PERSON_NAME]" at bounding box center [67, 130] width 51 height 12
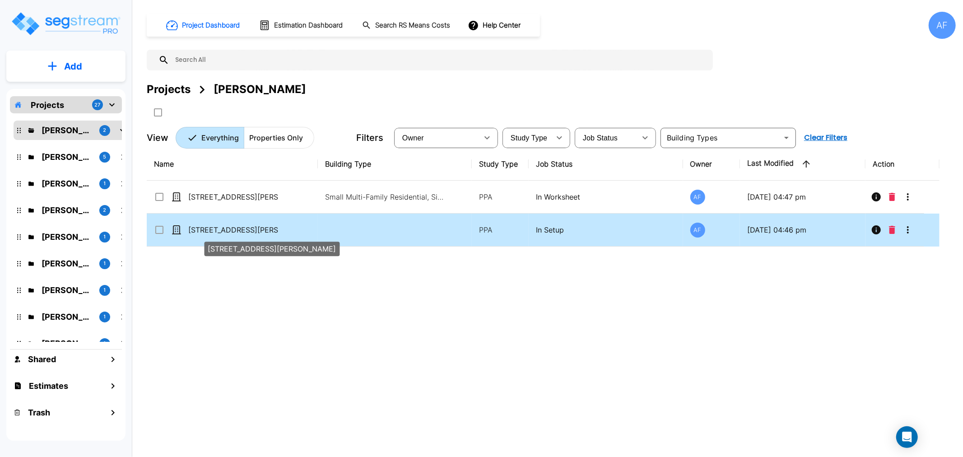
click at [203, 233] on p "[STREET_ADDRESS][PERSON_NAME]" at bounding box center [233, 229] width 90 height 11
checkbox input "true"
click at [203, 233] on p "[STREET_ADDRESS][PERSON_NAME]" at bounding box center [233, 229] width 90 height 11
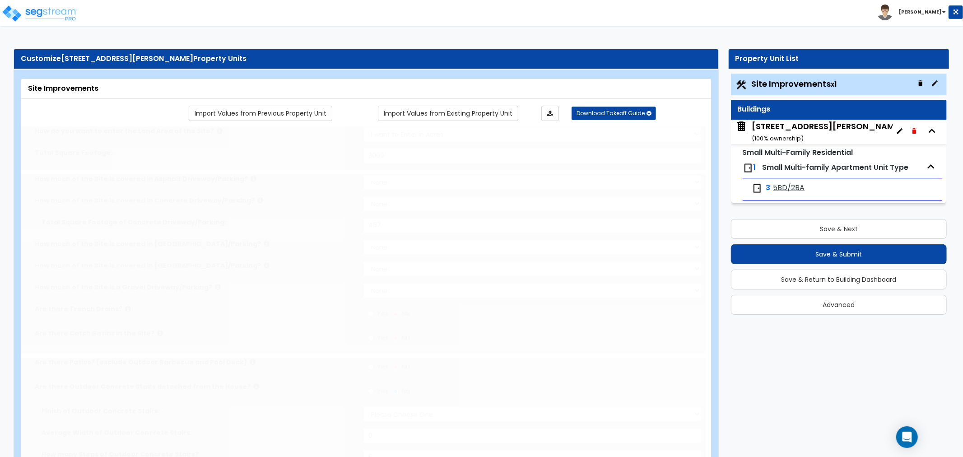
select select "2"
type input "3066"
select select "2"
type input "487"
radio input "true"
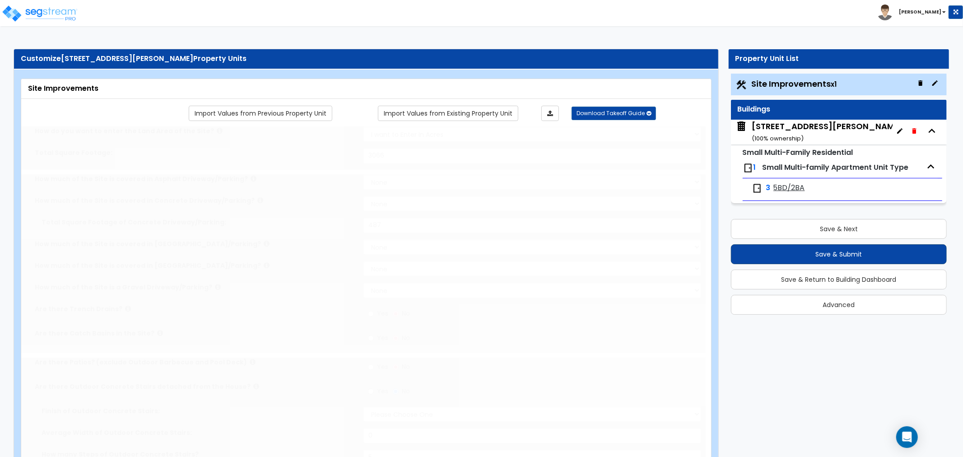
select select "3"
type input "5"
radio input "true"
select select "2"
radio input "true"
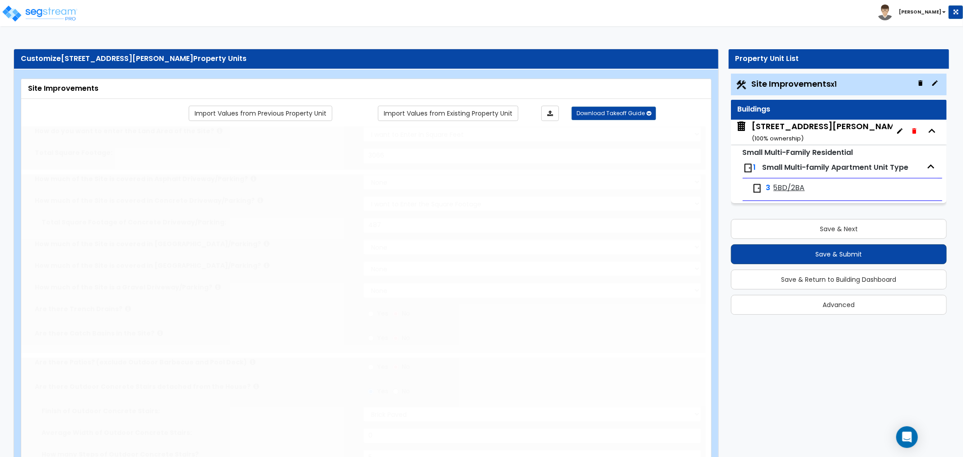
radio input "true"
select select "2"
type input "1279"
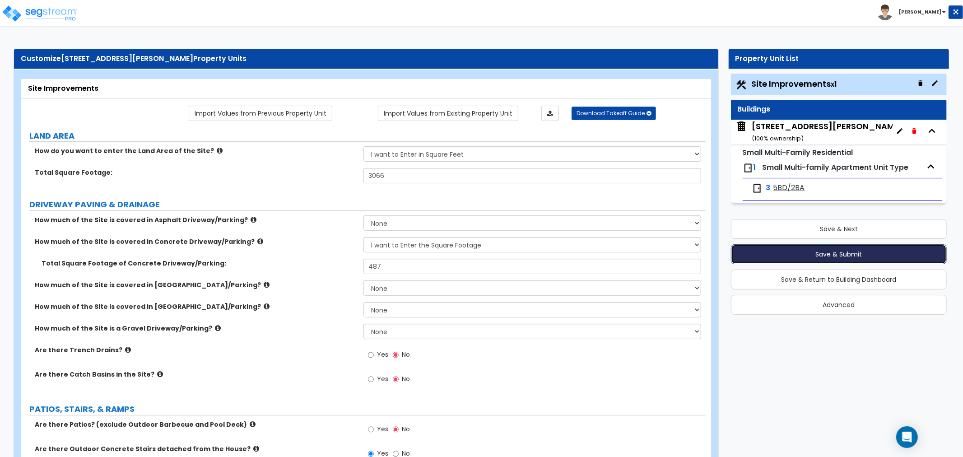
click at [836, 253] on button "Save & Submit" at bounding box center [839, 254] width 216 height 20
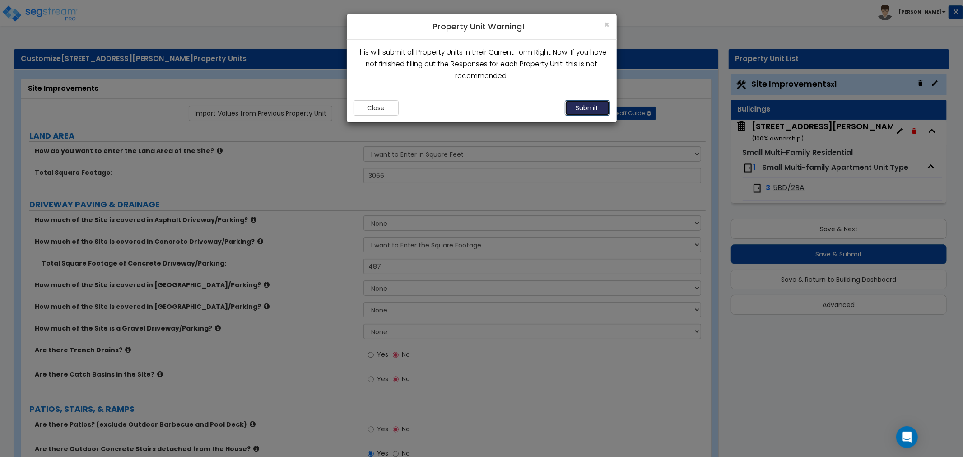
click at [582, 109] on button "Submit" at bounding box center [587, 107] width 45 height 15
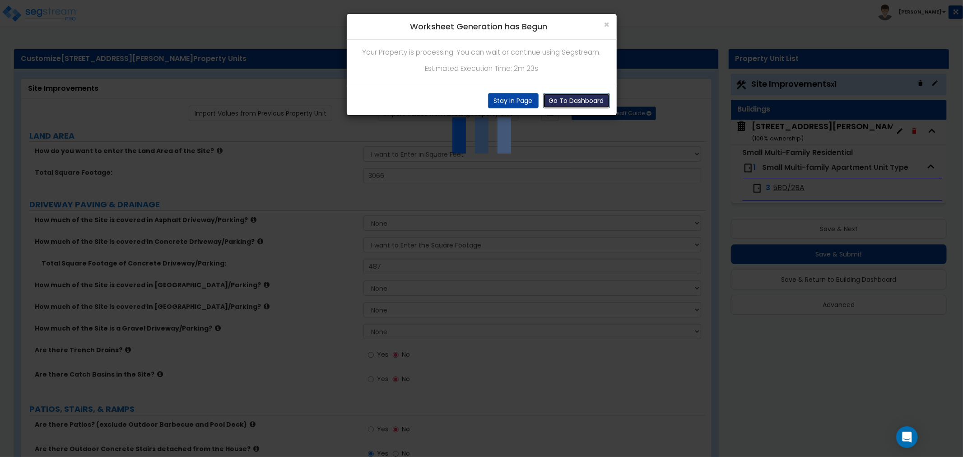
click at [553, 100] on button "Go To Dashboard" at bounding box center [576, 100] width 67 height 15
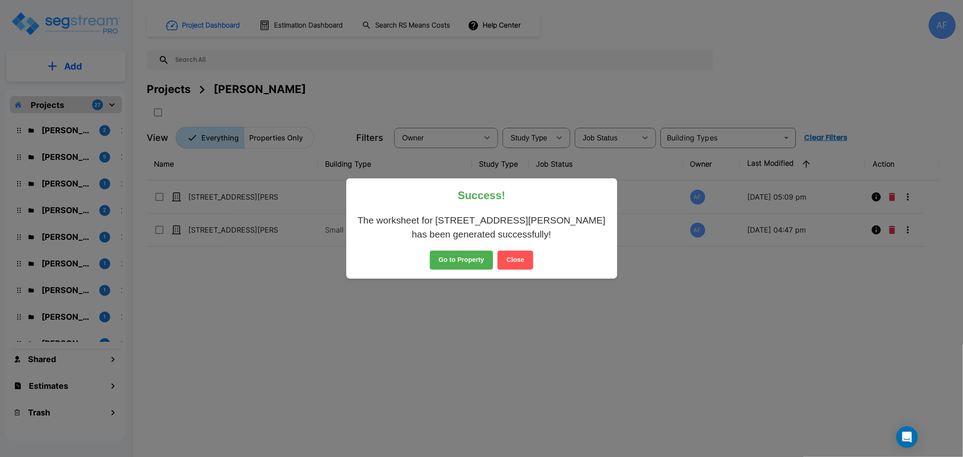
click at [448, 258] on button "Go to Property" at bounding box center [462, 260] width 64 height 19
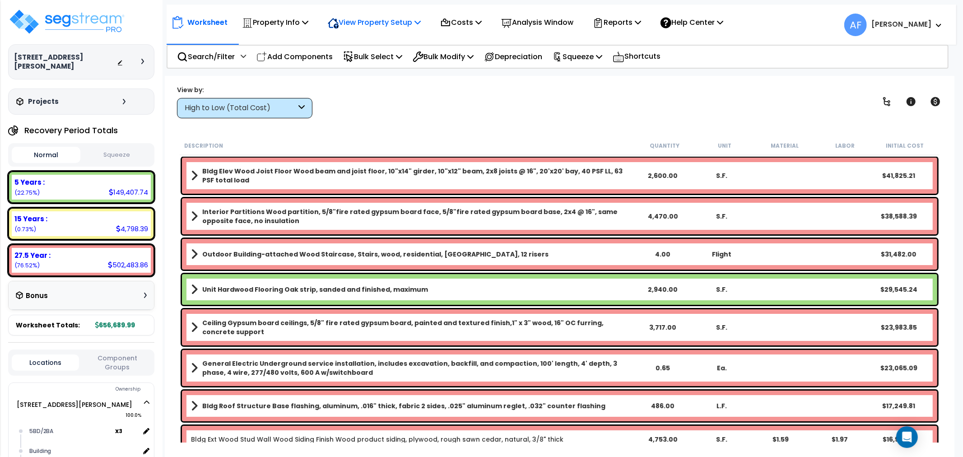
click at [398, 20] on p "View Property Setup" at bounding box center [374, 22] width 93 height 12
click at [385, 62] on link "View Questionnaire" at bounding box center [367, 62] width 89 height 18
click at [265, 91] on div "View by:" at bounding box center [244, 89] width 135 height 9
click at [260, 101] on div "High to Low (Total Cost)" at bounding box center [244, 108] width 135 height 20
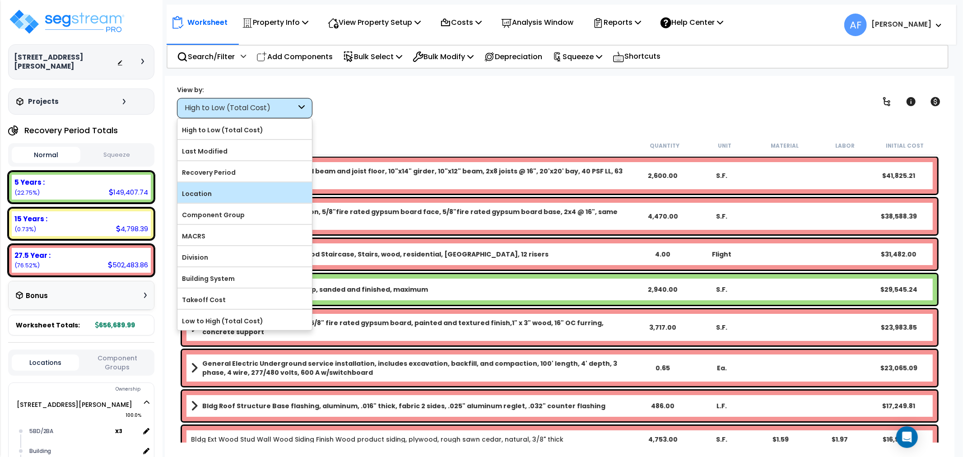
click at [211, 199] on label "Location" at bounding box center [244, 194] width 135 height 14
click at [0, 0] on input "Location" at bounding box center [0, 0] width 0 height 0
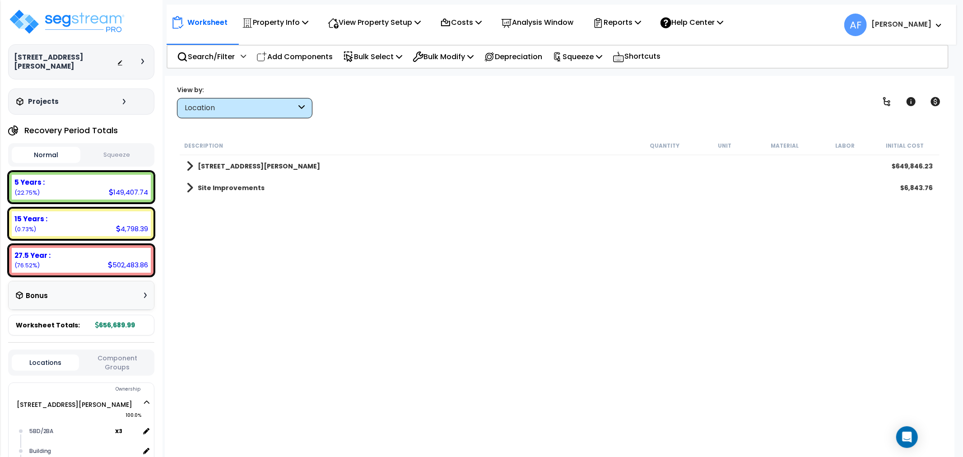
click at [195, 170] on link "[STREET_ADDRESS][PERSON_NAME]" at bounding box center [254, 166] width 134 height 13
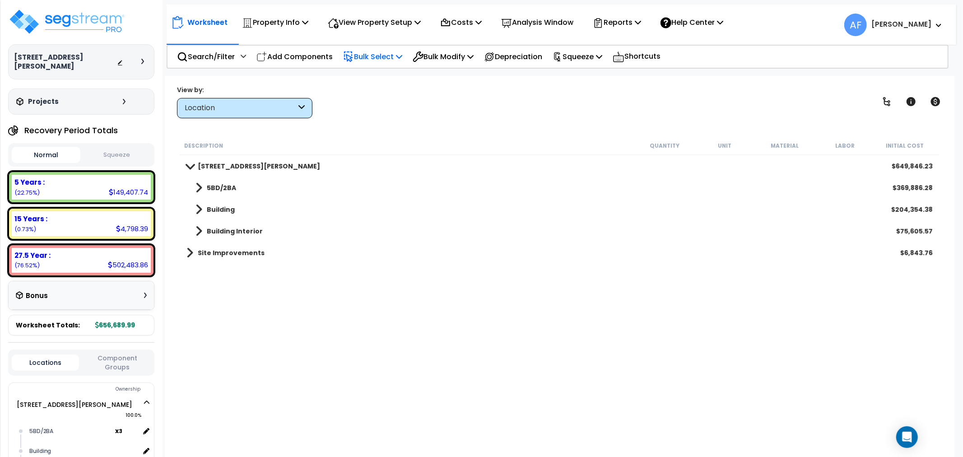
click at [398, 51] on p "Bulk Select" at bounding box center [372, 57] width 59 height 12
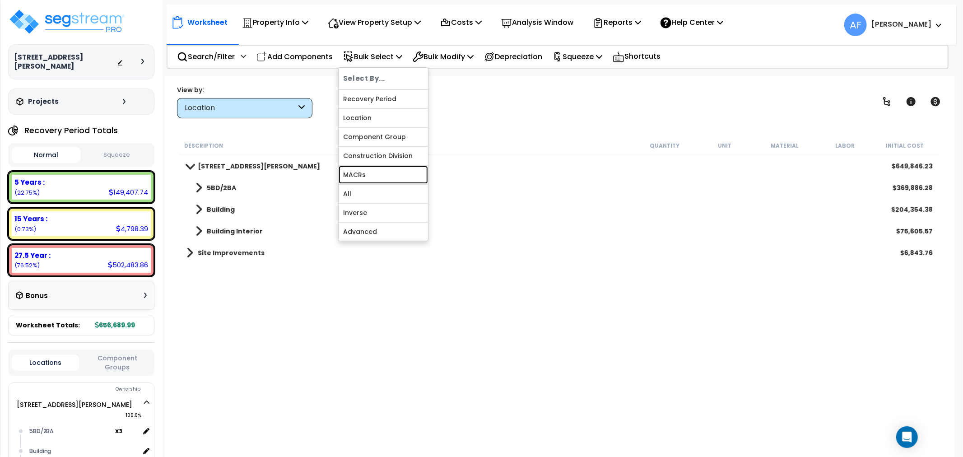
click at [348, 179] on link "MACRs" at bounding box center [383, 175] width 89 height 18
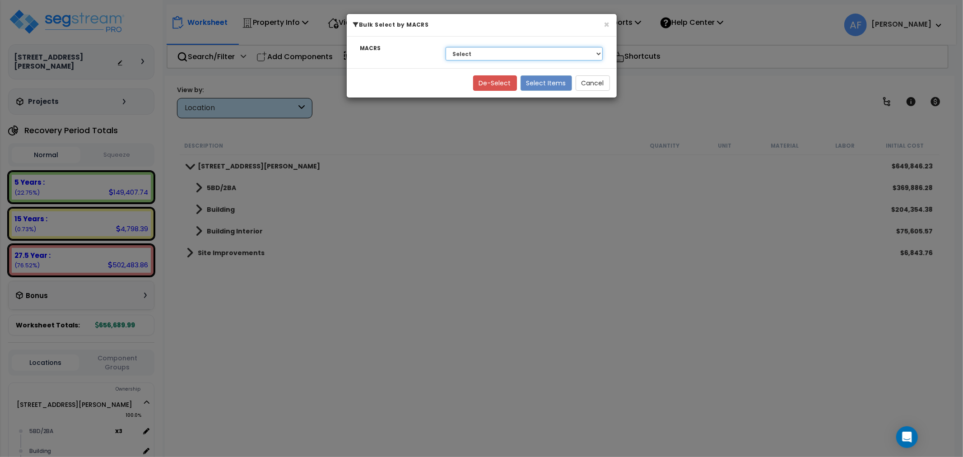
click at [521, 56] on select "Select 27.5 Year - NA - Long-Life Property 5 Years - 00.12 - Information System…" at bounding box center [525, 54] width 158 height 14
select select "3668"
click at [446, 47] on select "Select 27.5 Year - NA - Long-Life Property 5 Years - 00.12 - Information System…" at bounding box center [525, 54] width 158 height 14
click at [554, 84] on button "Select Items" at bounding box center [546, 82] width 51 height 15
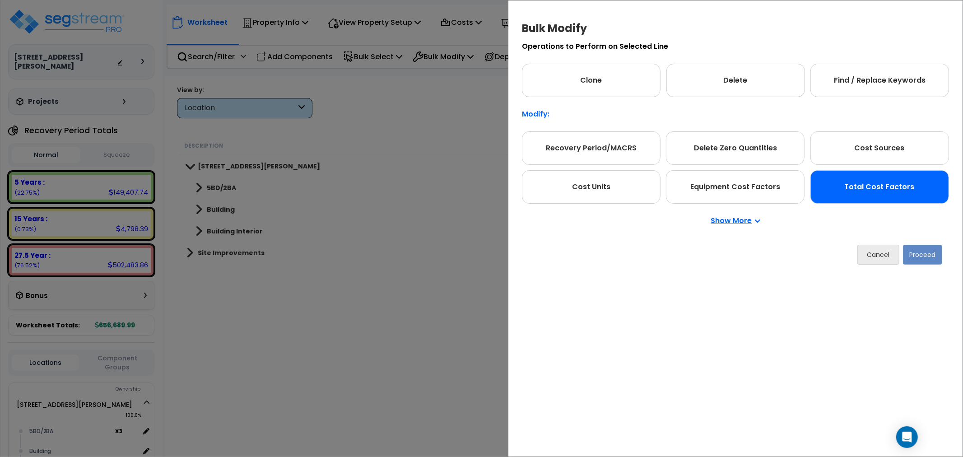
click at [895, 192] on div "Total Cost Factors" at bounding box center [880, 186] width 139 height 33
click at [927, 257] on button "Proceed" at bounding box center [922, 255] width 39 height 20
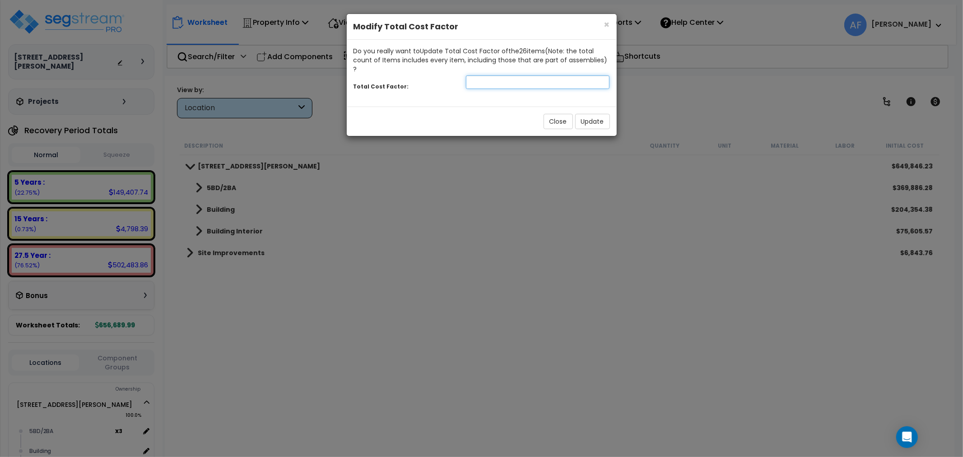
click at [508, 75] on input "number" at bounding box center [538, 82] width 144 height 14
type input "0.95"
click at [607, 107] on div "Close Update" at bounding box center [482, 121] width 270 height 29
click at [601, 114] on button "Update" at bounding box center [592, 121] width 35 height 15
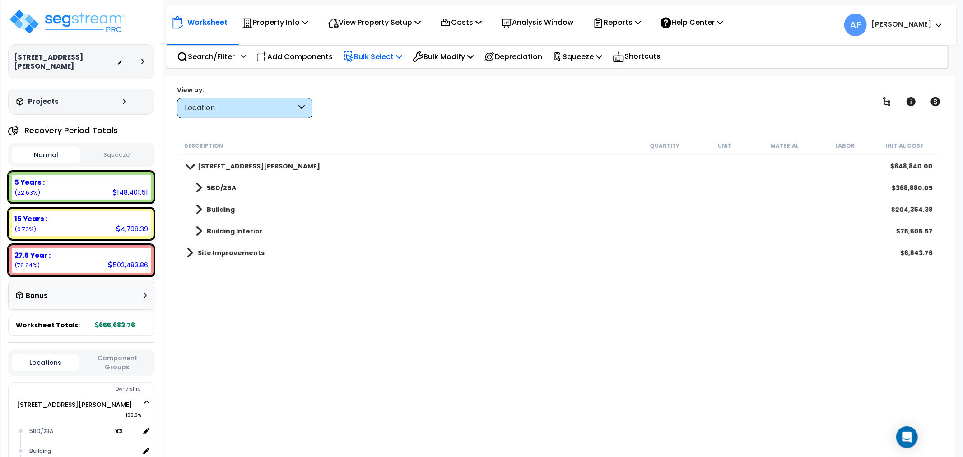
click at [407, 61] on div "Bulk Select Select By... Recovery Period Location Component Group Construction …" at bounding box center [372, 56] width 69 height 21
click at [382, 55] on p "Bulk Select" at bounding box center [372, 57] width 59 height 12
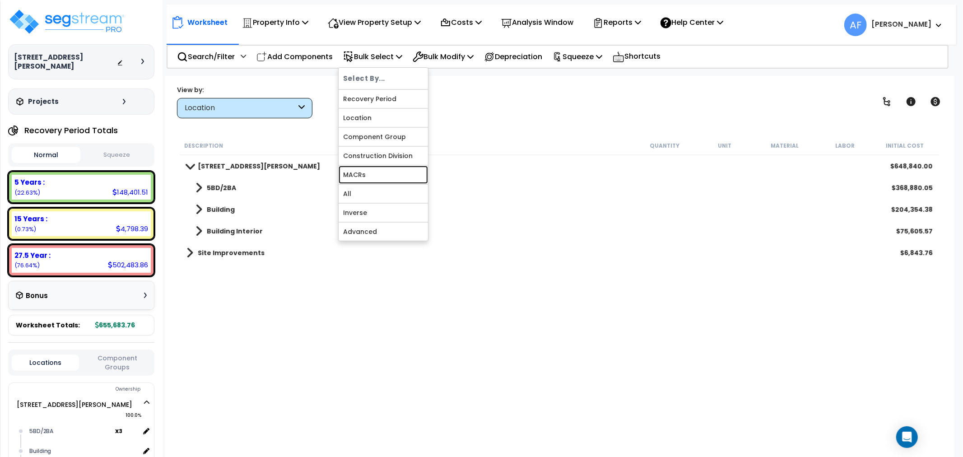
drag, startPoint x: 378, startPoint y: 169, endPoint x: 390, endPoint y: 129, distance: 41.9
click at [378, 169] on link "MACRs" at bounding box center [383, 175] width 89 height 18
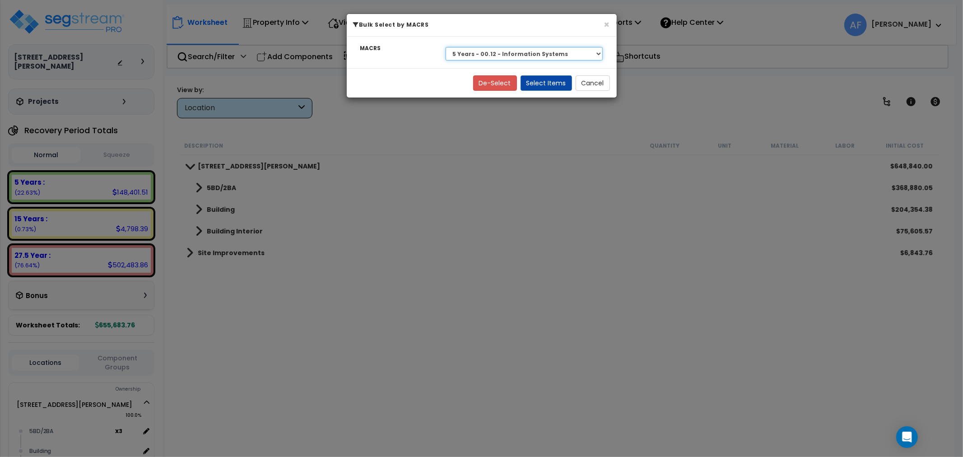
click at [484, 52] on select "Select 27.5 Year - NA - Long-Life Property 5 Years - 00.12 - Information System…" at bounding box center [525, 54] width 158 height 14
click at [446, 47] on select "Select 27.5 Year - NA - Long-Life Property 5 Years - 00.12 - Information System…" at bounding box center [525, 54] width 158 height 14
click at [540, 83] on button "Select Items" at bounding box center [546, 82] width 51 height 15
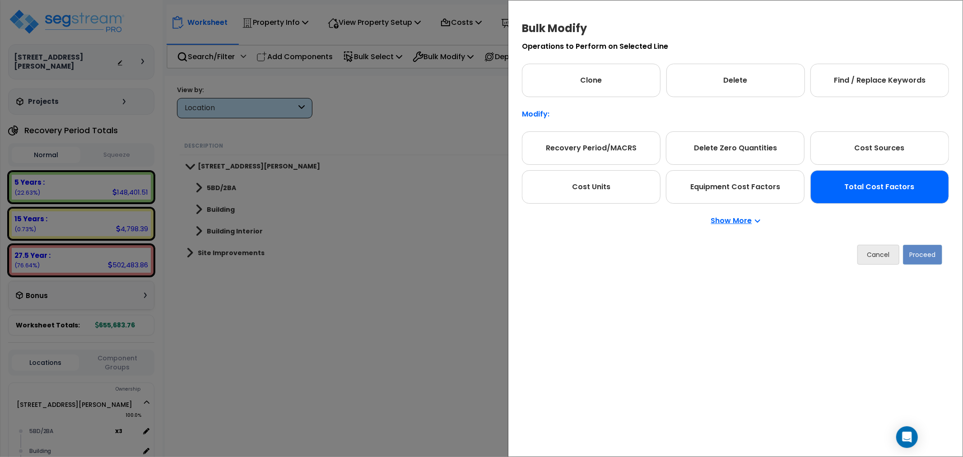
click at [903, 197] on div "Total Cost Factors" at bounding box center [880, 186] width 139 height 33
click at [914, 253] on button "Proceed" at bounding box center [922, 255] width 39 height 20
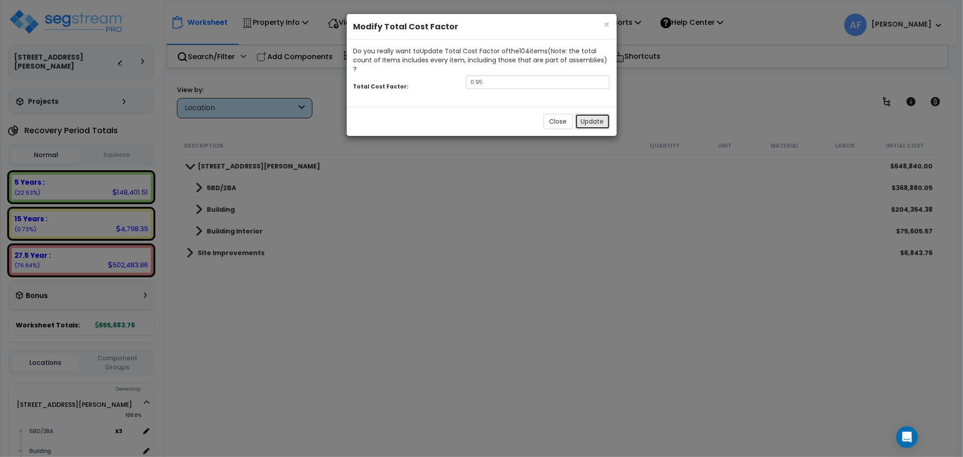
click at [594, 116] on button "Update" at bounding box center [592, 121] width 35 height 15
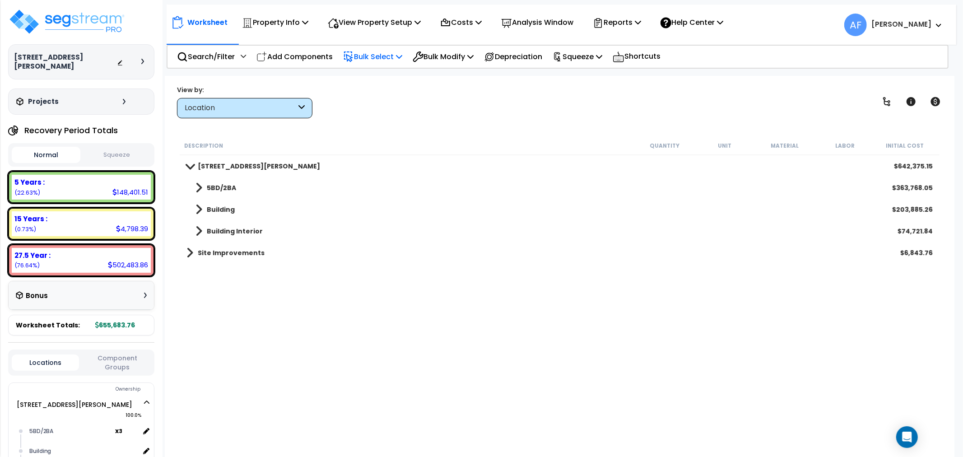
click at [378, 51] on p "Bulk Select" at bounding box center [372, 57] width 59 height 12
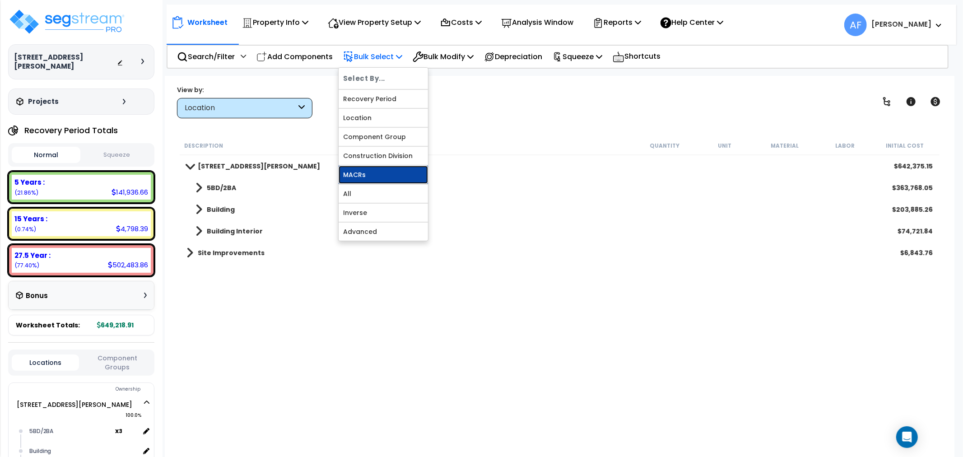
click at [371, 181] on link "MACRs" at bounding box center [383, 175] width 89 height 18
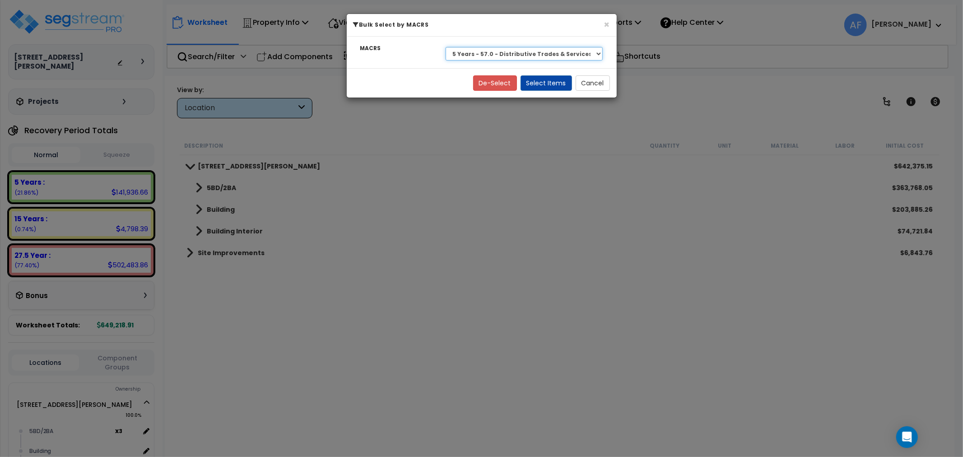
click at [527, 51] on select "Select 27.5 Year - NA - Long-Life Property 5 Years - 00.12 - Information System…" at bounding box center [525, 54] width 158 height 14
select select "3666"
click at [446, 47] on select "Select 27.5 Year - NA - Long-Life Property 5 Years - 00.12 - Information System…" at bounding box center [525, 54] width 158 height 14
click at [558, 85] on button "Select Items" at bounding box center [546, 82] width 51 height 15
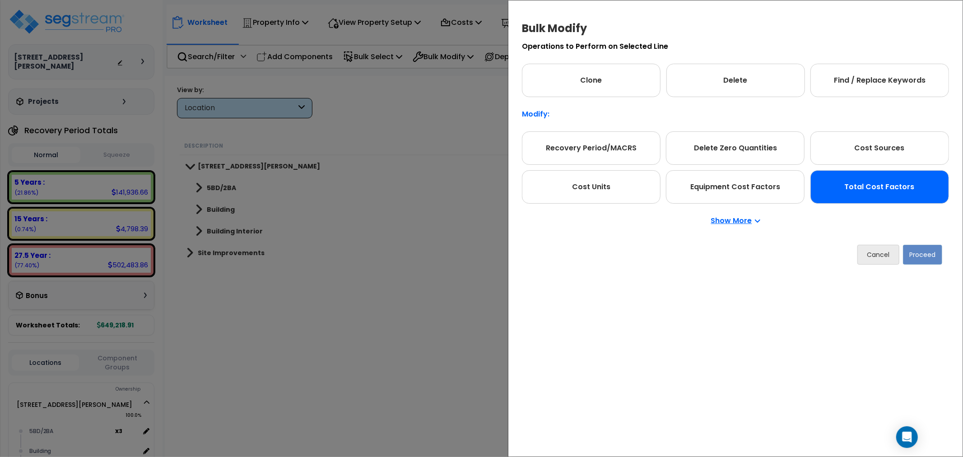
click at [887, 195] on div "Total Cost Factors" at bounding box center [880, 186] width 139 height 33
click at [910, 258] on button "Proceed" at bounding box center [922, 255] width 39 height 20
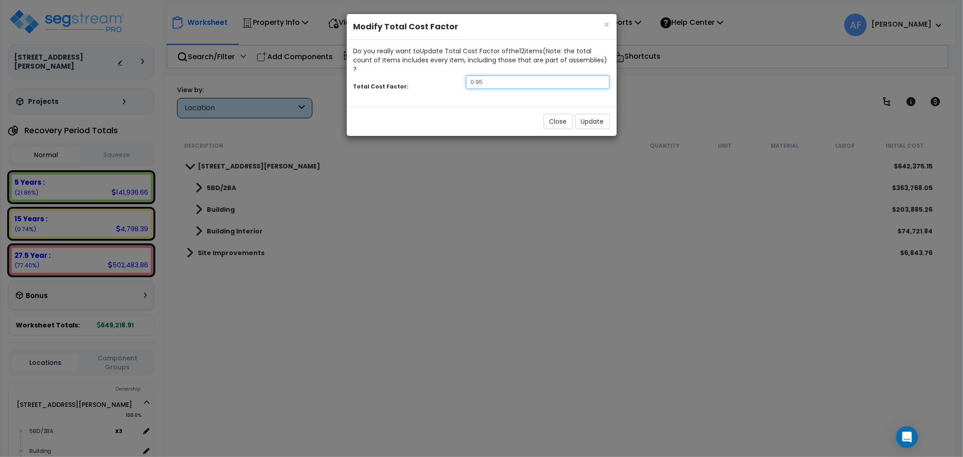
click at [493, 75] on input "0.95" at bounding box center [538, 82] width 144 height 14
type input "0.9"
click at [596, 117] on button "Update" at bounding box center [592, 121] width 35 height 15
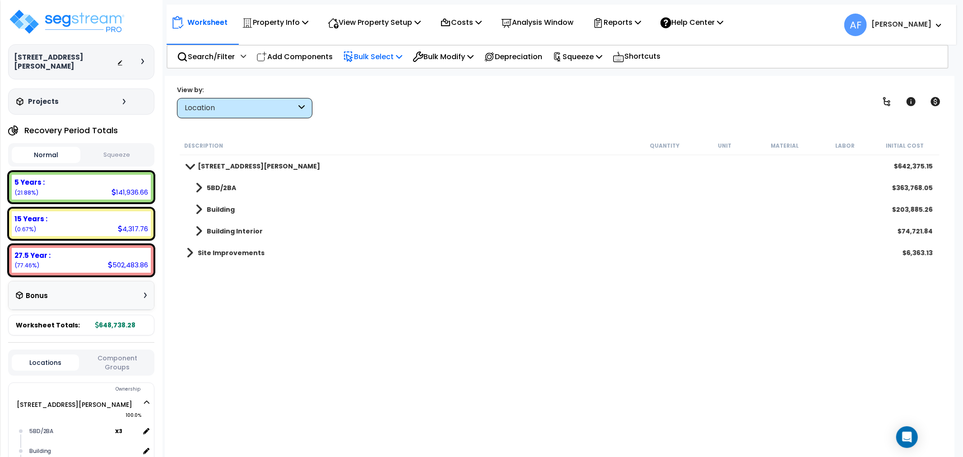
click at [378, 59] on p "Bulk Select" at bounding box center [372, 57] width 59 height 12
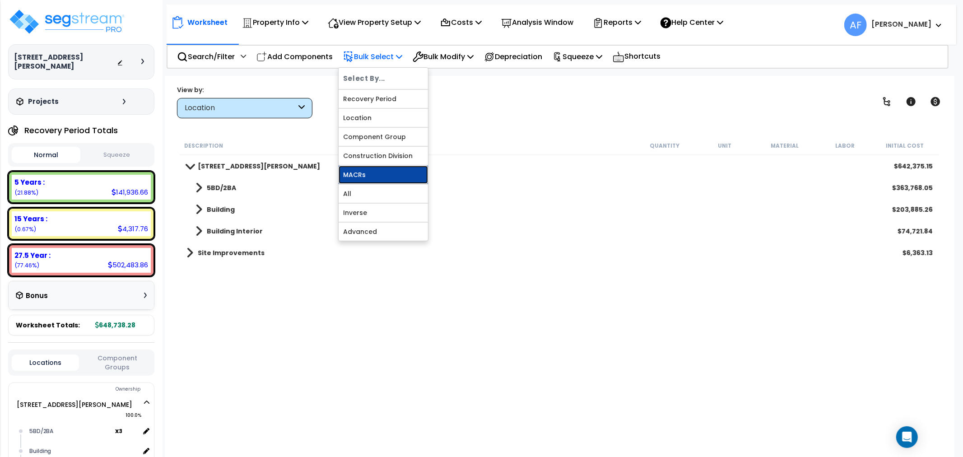
click at [361, 178] on link "MACRs" at bounding box center [383, 175] width 89 height 18
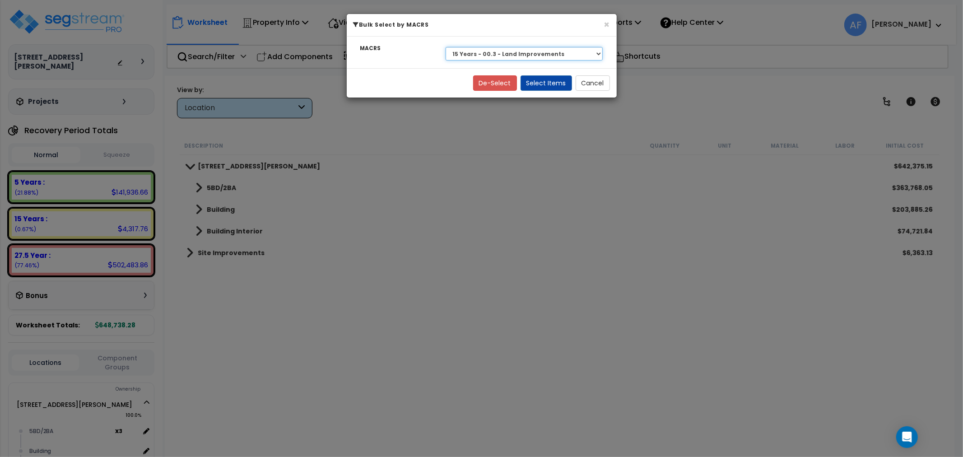
click at [505, 48] on select "Select 27.5 Year - NA - Long-Life Property 5 Years - 00.12 - Information System…" at bounding box center [525, 54] width 158 height 14
select select "3669"
click at [446, 47] on select "Select 27.5 Year - NA - Long-Life Property 5 Years - 00.12 - Information System…" at bounding box center [525, 54] width 158 height 14
click at [542, 84] on button "Select Items" at bounding box center [546, 82] width 51 height 15
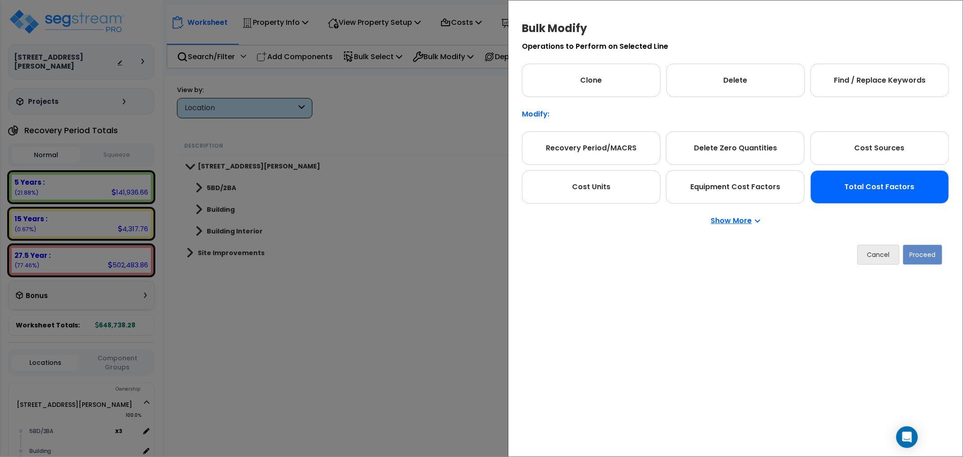
click at [857, 184] on div "Total Cost Factors" at bounding box center [880, 186] width 139 height 33
click at [917, 258] on button "Proceed" at bounding box center [922, 255] width 39 height 20
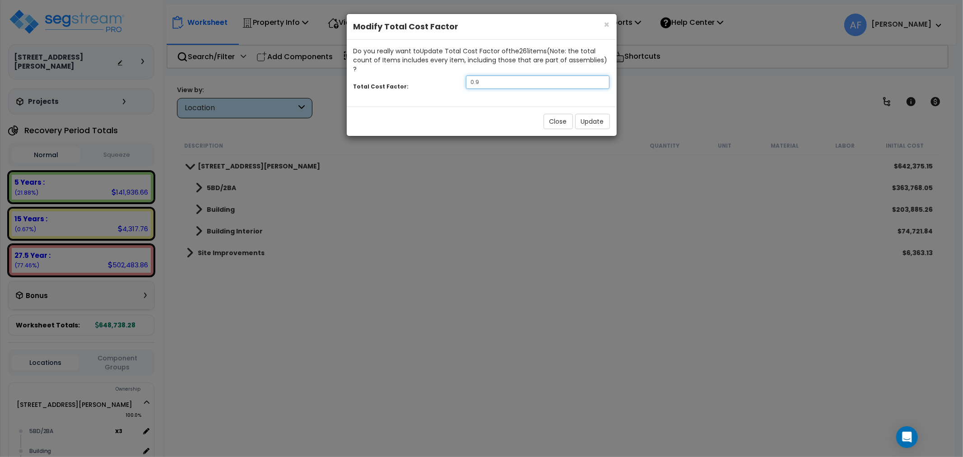
click at [499, 75] on input "0.9" at bounding box center [538, 82] width 144 height 14
type input "0.7"
click at [590, 114] on button "Update" at bounding box center [592, 121] width 35 height 15
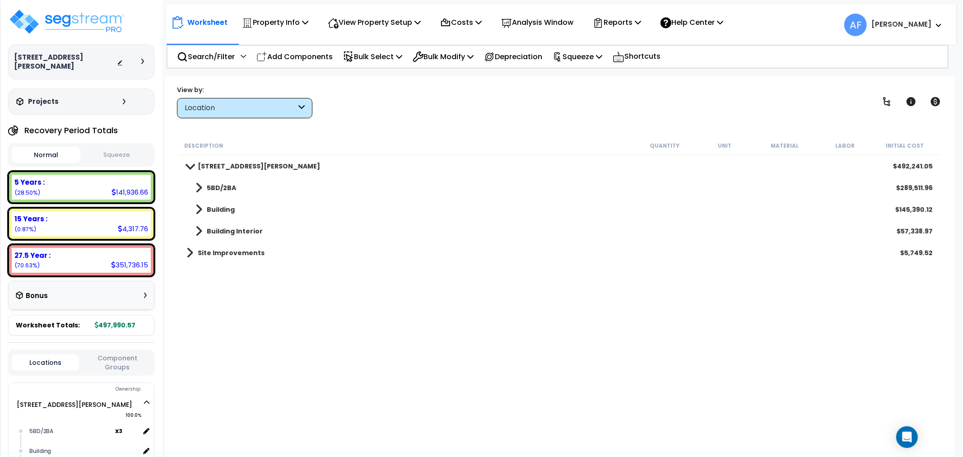
click at [420, 313] on div "Description Quantity Unit Material Labor Initial Cost [STREET_ADDRESS][PERSON_N…" at bounding box center [559, 289] width 763 height 306
drag, startPoint x: 909, startPoint y: 24, endPoint x: 911, endPoint y: 32, distance: 7.8
click at [909, 24] on b "[PERSON_NAME]" at bounding box center [902, 23] width 60 height 9
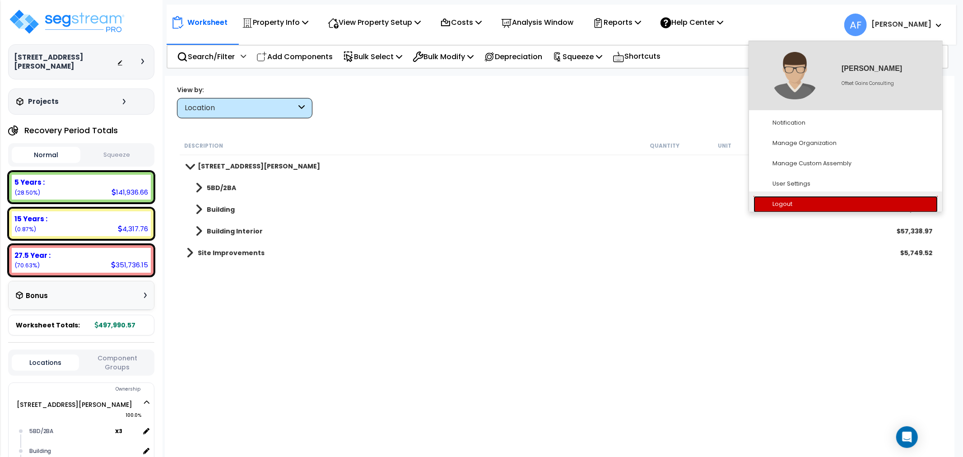
click at [788, 201] on link "Logout" at bounding box center [846, 204] width 184 height 17
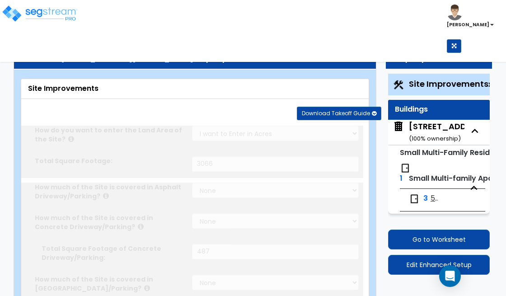
select select "2"
type input "3066"
select select "2"
type input "487"
radio input "true"
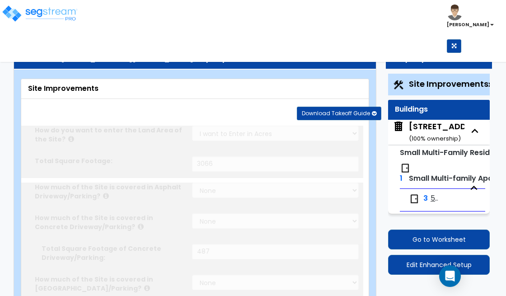
select select "3"
type input "5"
radio input "true"
select select "2"
radio input "true"
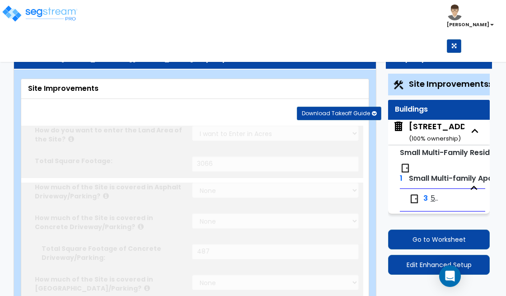
radio input "true"
select select "2"
type input "1279"
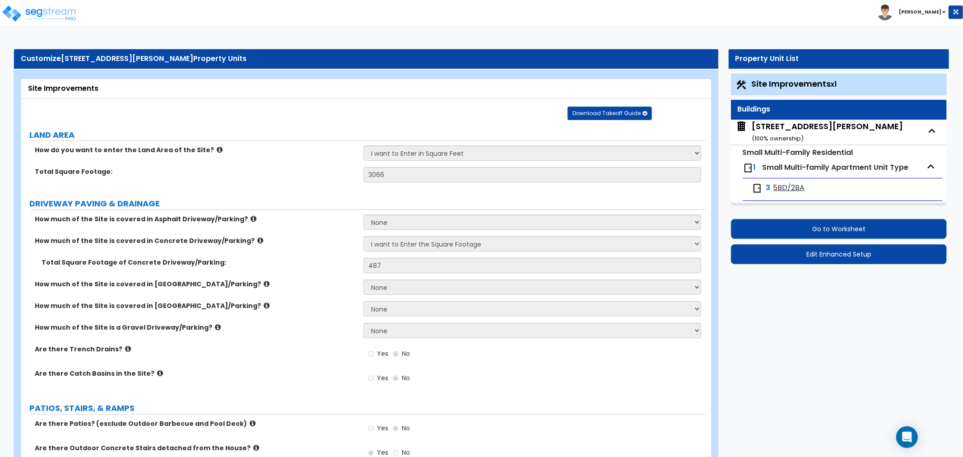
click at [813, 128] on div "[STREET_ADDRESS][PERSON_NAME] ( 100 % ownership)" at bounding box center [827, 132] width 151 height 23
select select "3"
select select "7"
select select "2"
select select "1"
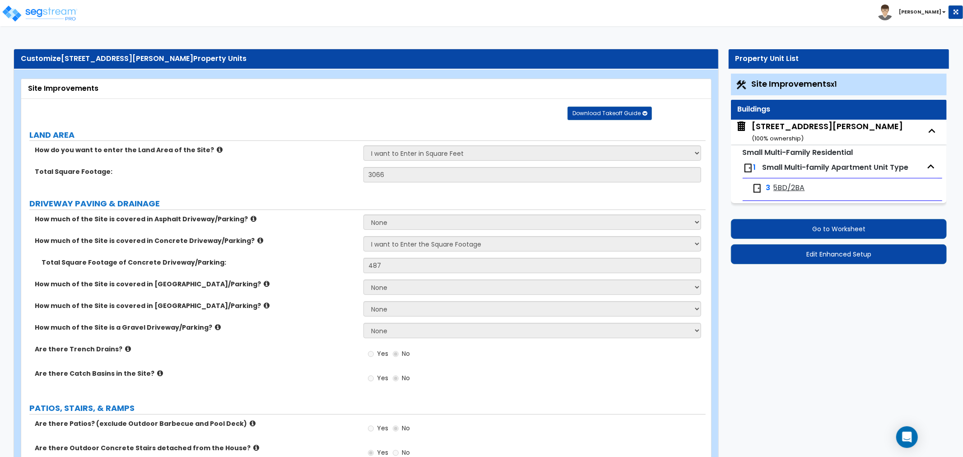
select select "1"
select select "4"
select select "2"
select select "1"
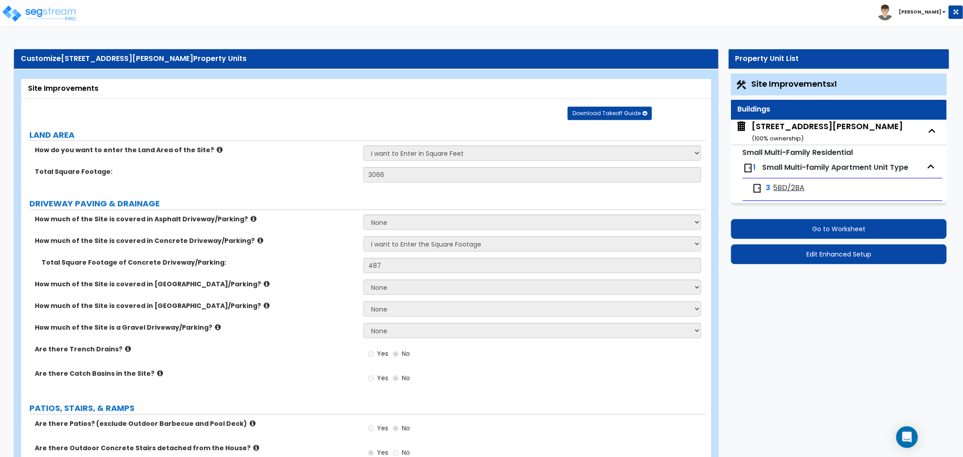
select select "1"
select select "7"
select select "2"
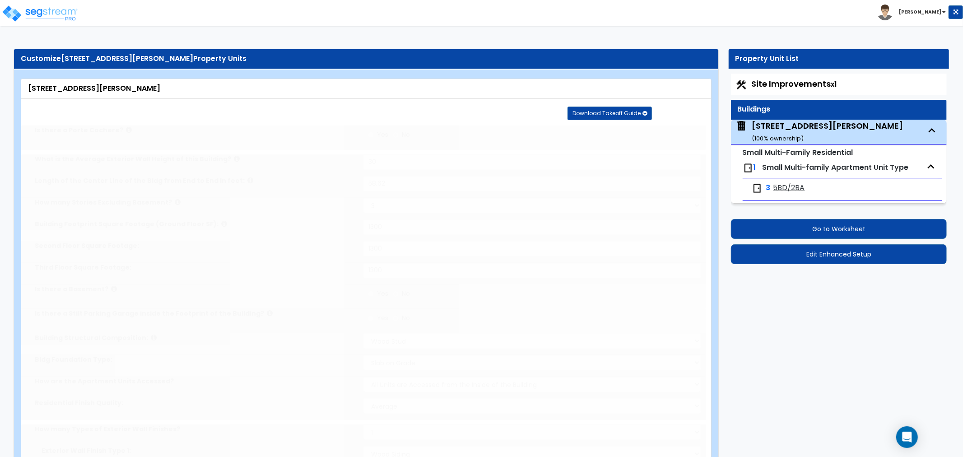
type input "1"
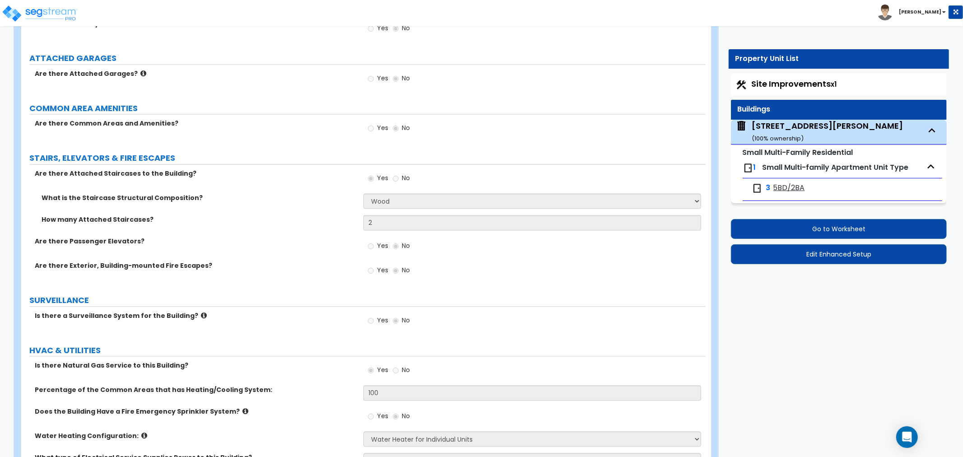
scroll to position [1525, 0]
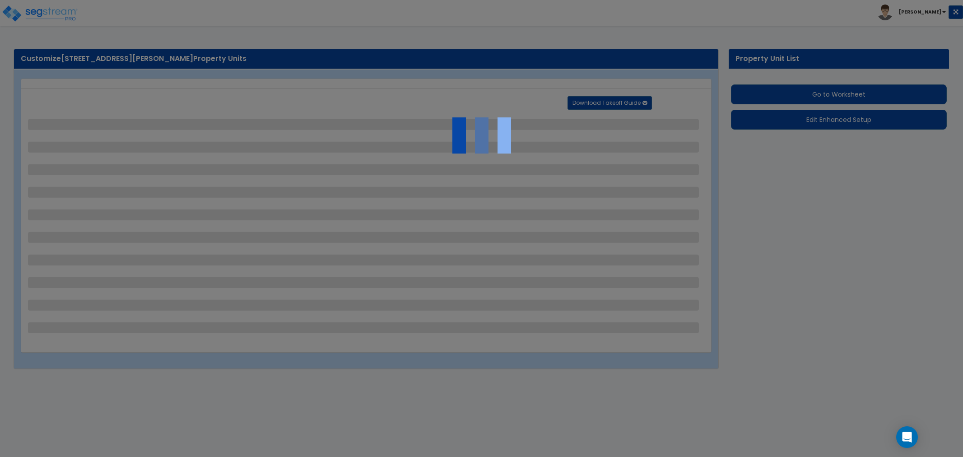
select select "2"
select select "1"
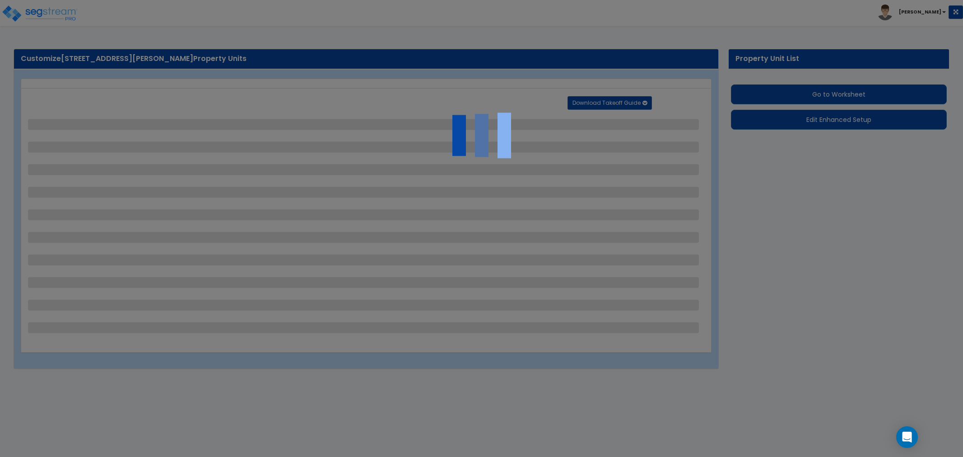
select select "6"
select select "1"
select select "2"
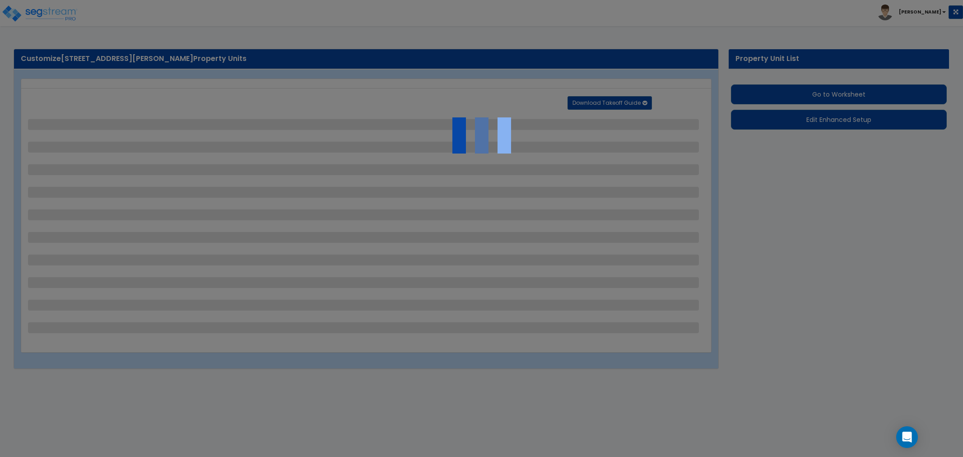
select select "4"
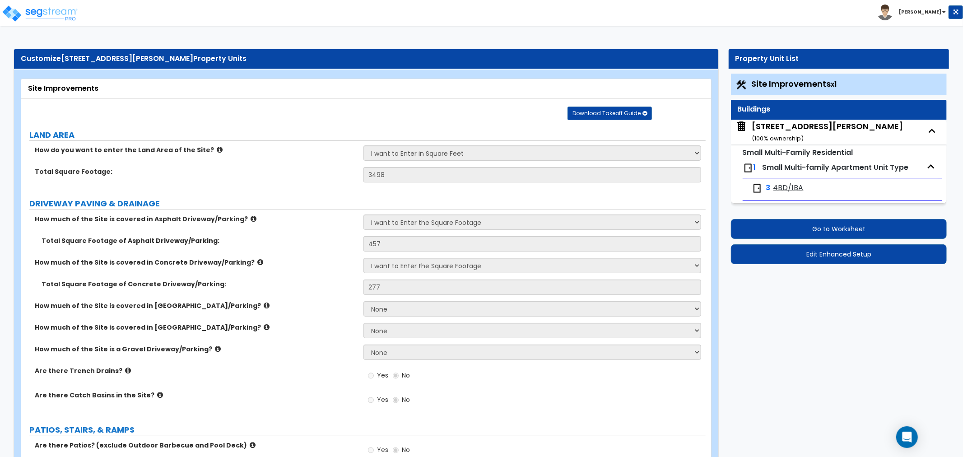
click at [800, 132] on div "[STREET_ADDRESS][PERSON_NAME] ( 100 % ownership)" at bounding box center [827, 132] width 151 height 23
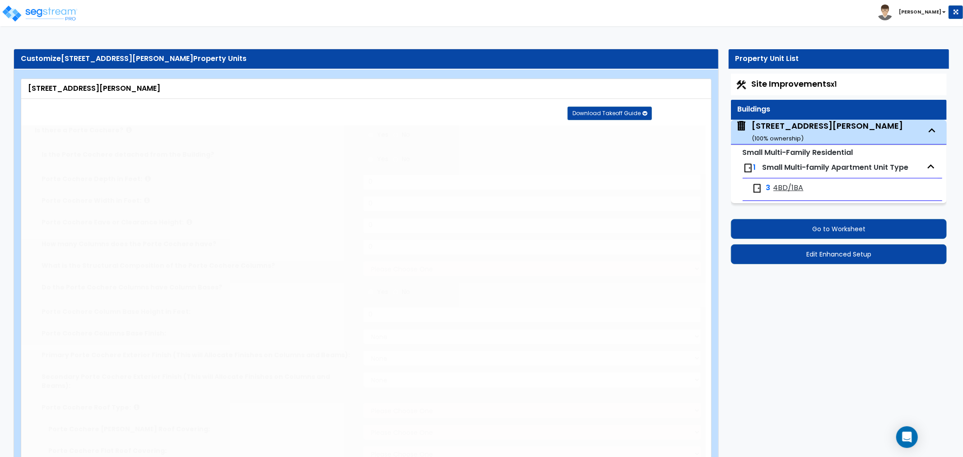
type input "30"
type input "51"
select select "3"
type input "1400"
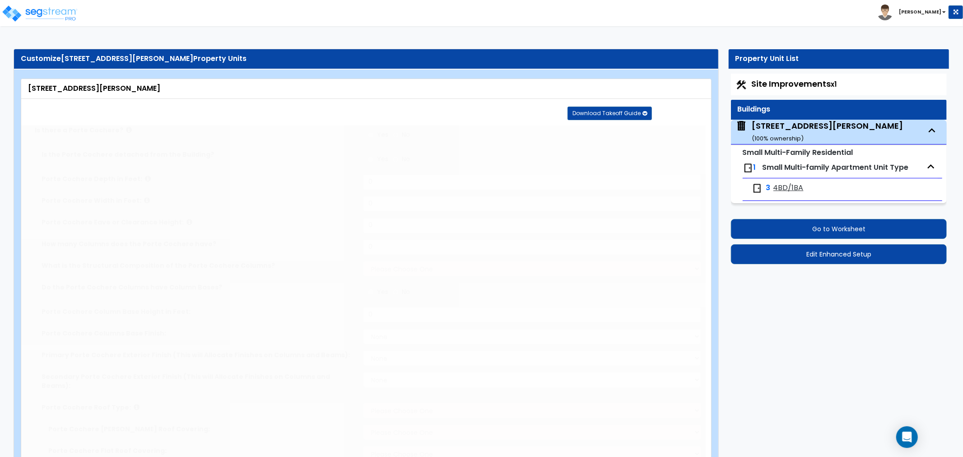
type input "1400"
radio input "true"
type input "1400"
select select "7"
select select "2"
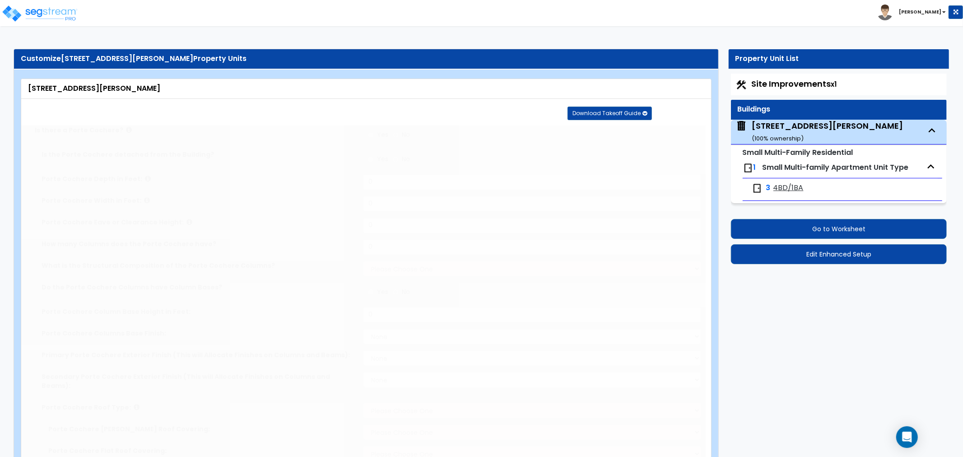
select select "1"
select select "2"
select select "4"
type input "80"
select select "2"
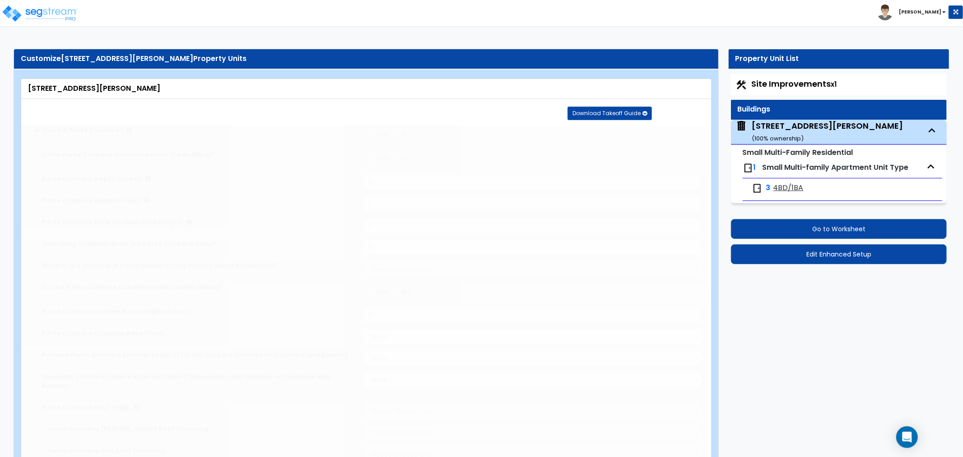
select select "2"
select select "3"
radio input "true"
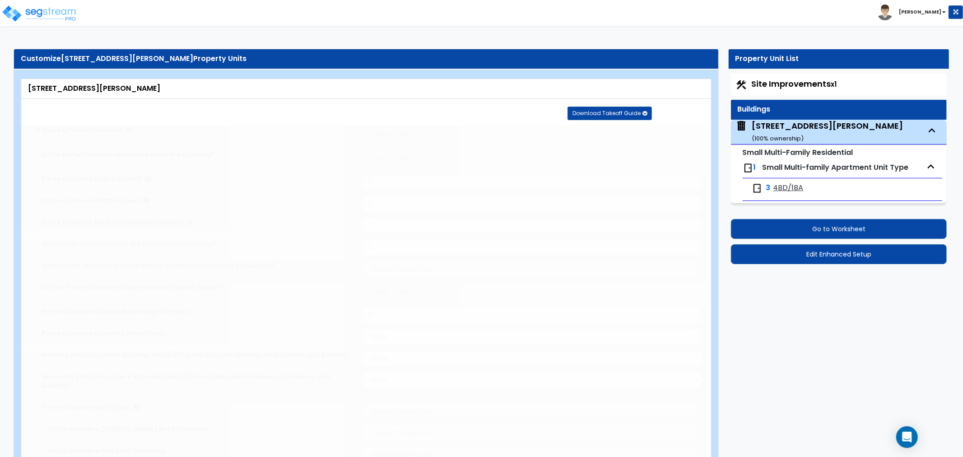
type input "1"
radio input "true"
type input "7"
radio input "true"
type input "1"
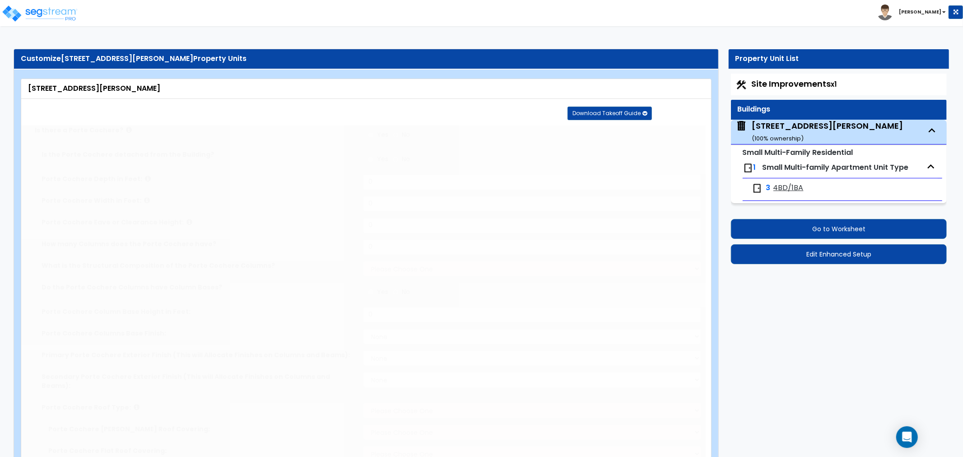
select select "1"
radio input "true"
type input "26"
radio input "true"
select select "7"
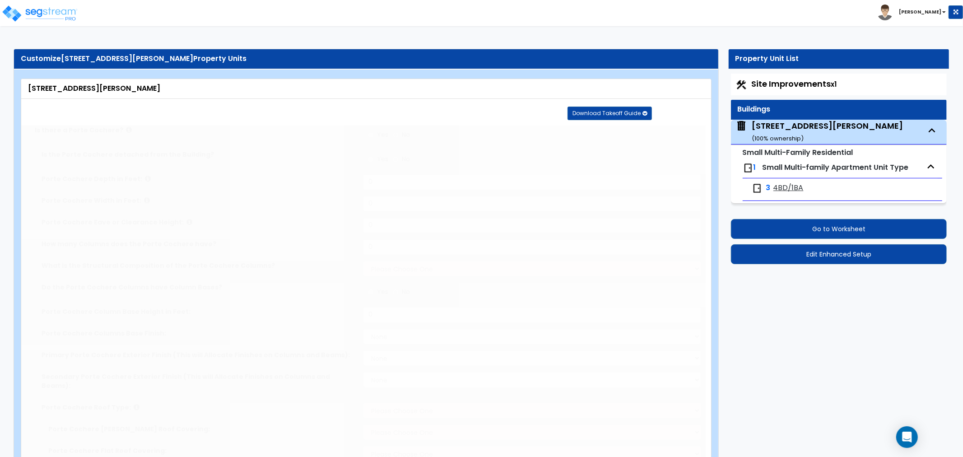
type input "2"
radio input "true"
type input "100"
select select "2"
select select "1"
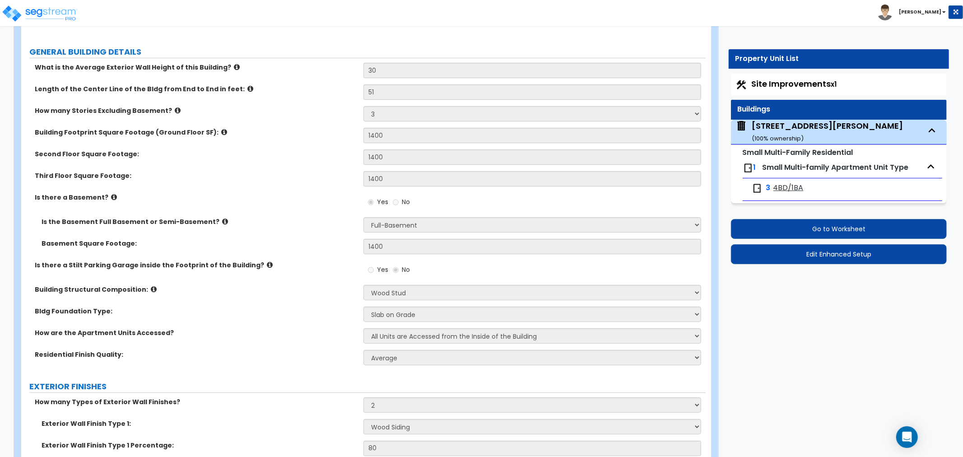
scroll to position [150, 0]
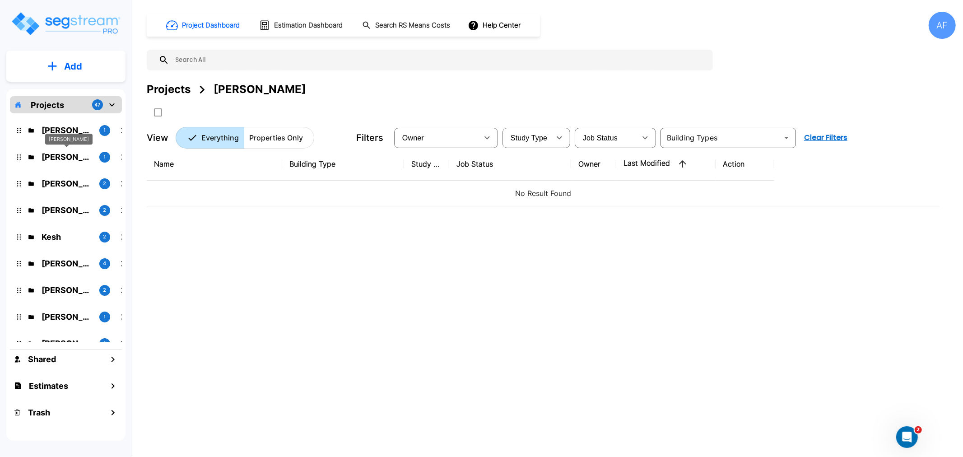
click at [60, 160] on p "Jay Hershowitz" at bounding box center [67, 157] width 51 height 12
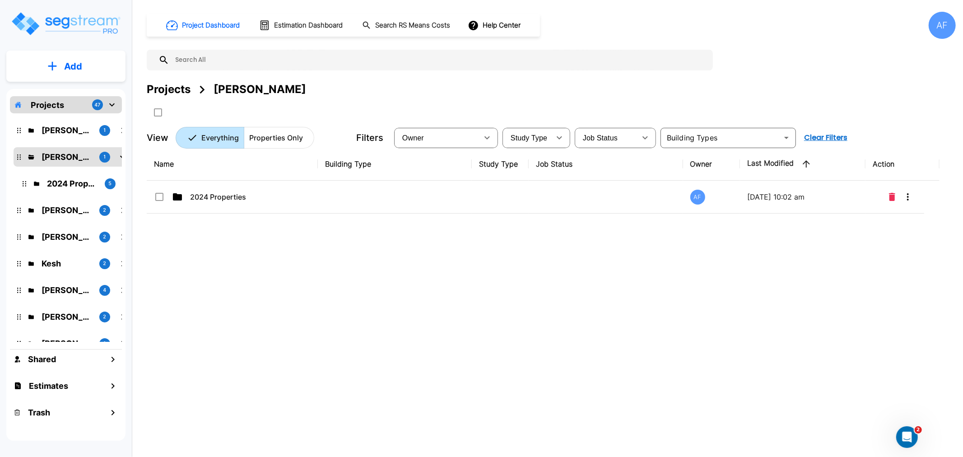
click at [67, 134] on p "Isaak Markovitz" at bounding box center [67, 130] width 51 height 12
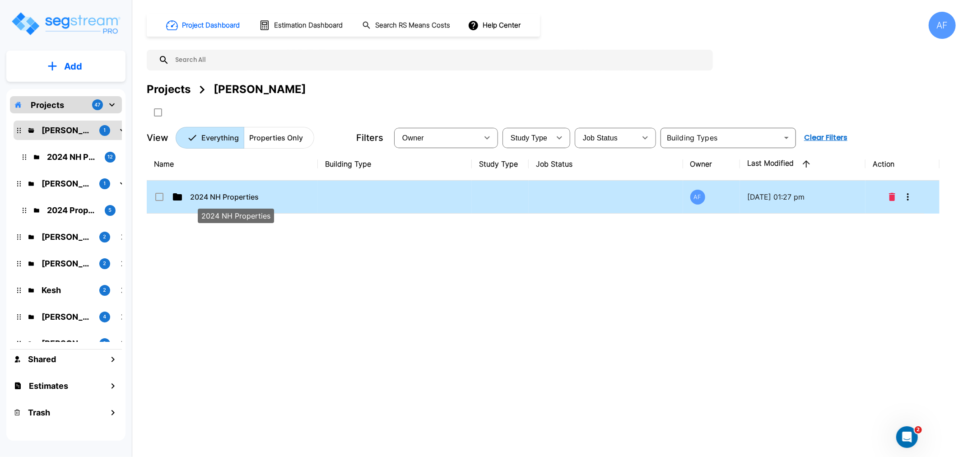
click at [212, 192] on p "2024 NH Properties" at bounding box center [235, 196] width 90 height 11
click at [210, 193] on p "2024 NH Properties" at bounding box center [235, 196] width 90 height 11
checkbox input "true"
click at [210, 193] on p "2024 NH Properties" at bounding box center [235, 196] width 90 height 11
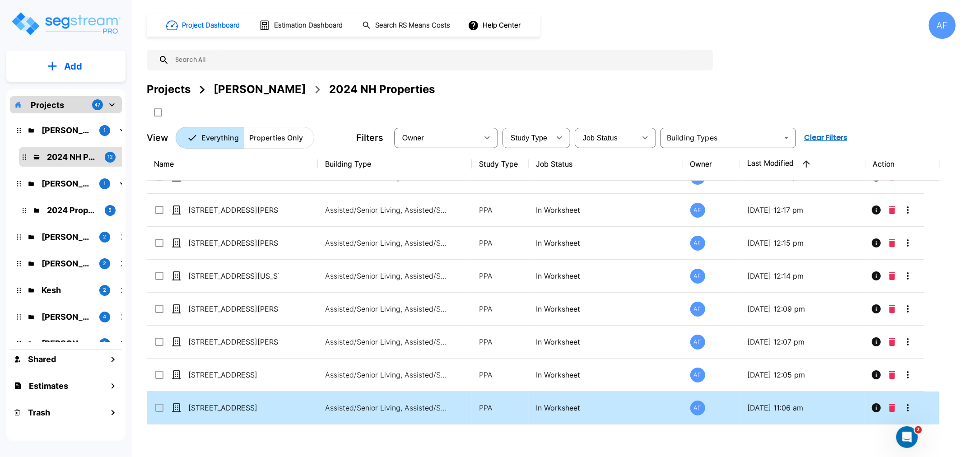
scroll to position [145, 0]
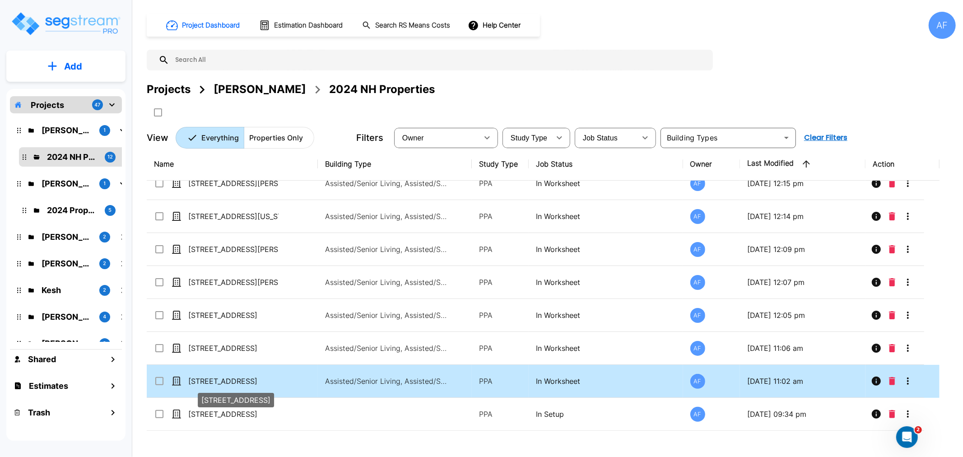
click at [220, 387] on div "2815 County Hwy I" at bounding box center [236, 398] width 78 height 22
click at [219, 380] on p "2815 County Hwy I" at bounding box center [233, 381] width 90 height 11
checkbox input "false"
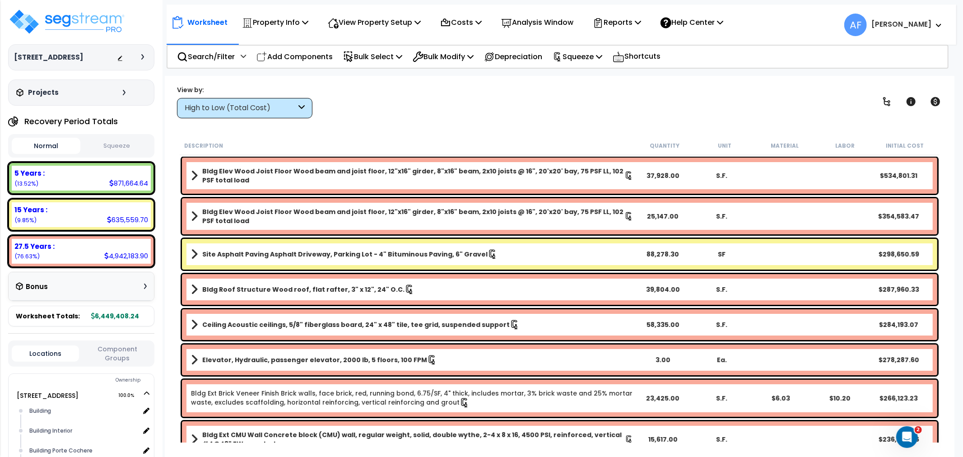
click at [275, 102] on div "High to Low (Total Cost)" at bounding box center [244, 108] width 135 height 20
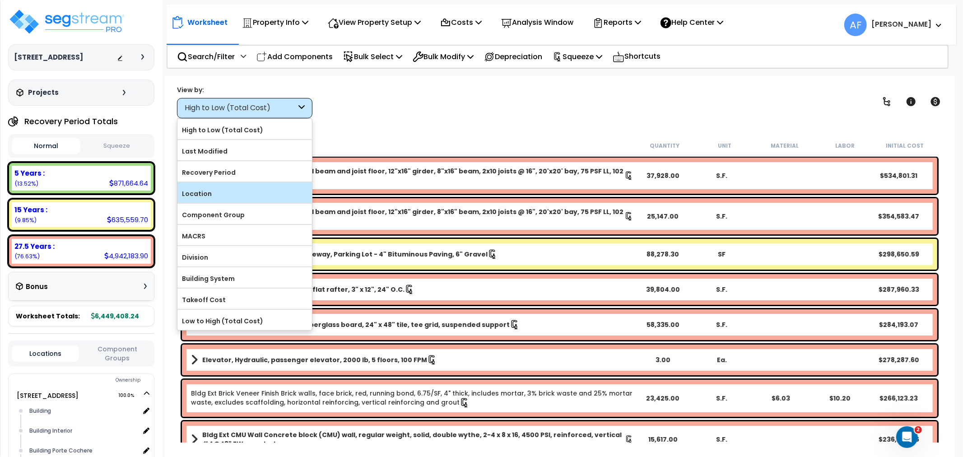
click at [219, 199] on label "Location" at bounding box center [244, 194] width 135 height 14
click at [0, 0] on input "Location" at bounding box center [0, 0] width 0 height 0
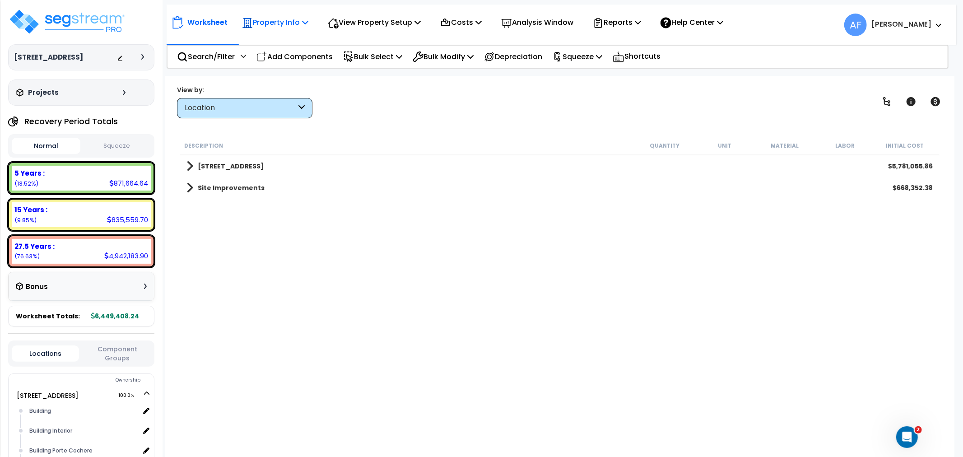
click at [303, 21] on p "Property Info" at bounding box center [275, 22] width 66 height 12
click at [290, 48] on link "Property Setup" at bounding box center [282, 43] width 89 height 18
click at [375, 23] on p "View Property Setup" at bounding box center [374, 22] width 93 height 12
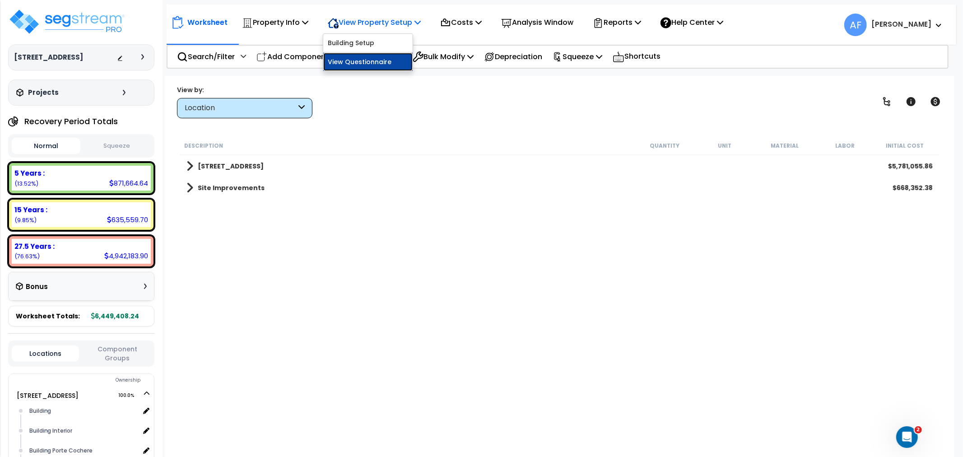
click at [369, 61] on link "View Questionnaire" at bounding box center [367, 62] width 89 height 18
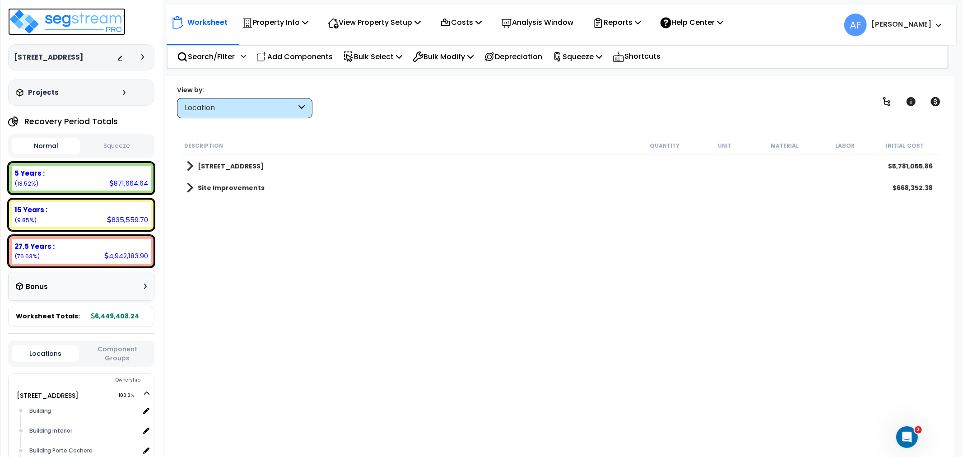
click at [93, 20] on img at bounding box center [66, 21] width 117 height 27
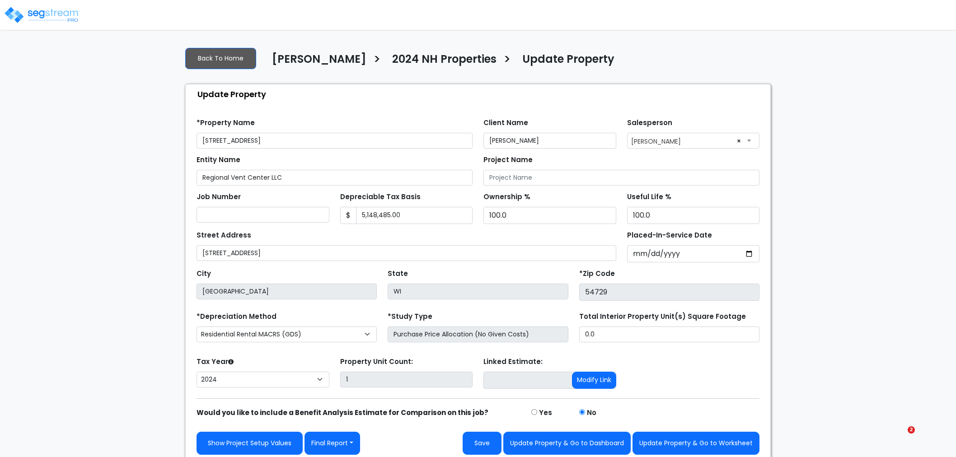
select select "2024"
drag, startPoint x: 576, startPoint y: 335, endPoint x: 545, endPoint y: 335, distance: 31.2
click at [545, 335] on div "*Depreciation Method Commercial MACRS (GDS) Residential Rental MACRS (GDS) Comm…" at bounding box center [478, 328] width 574 height 36
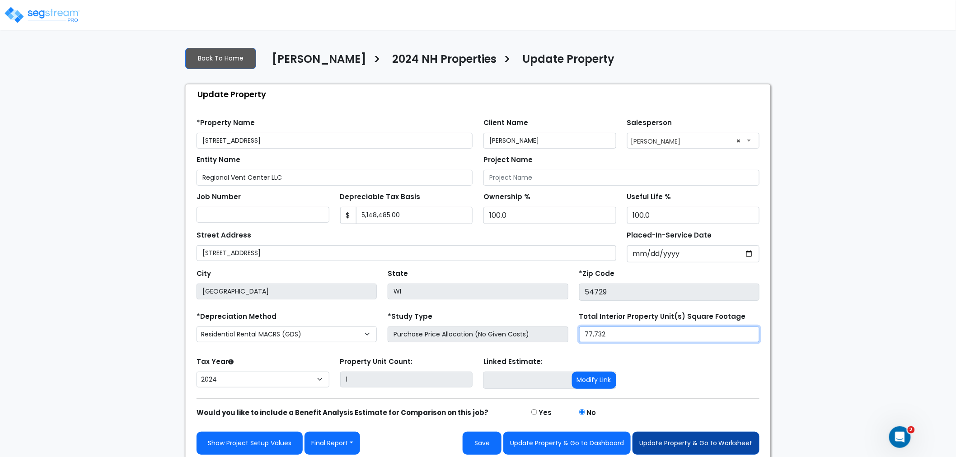
type input "77,732"
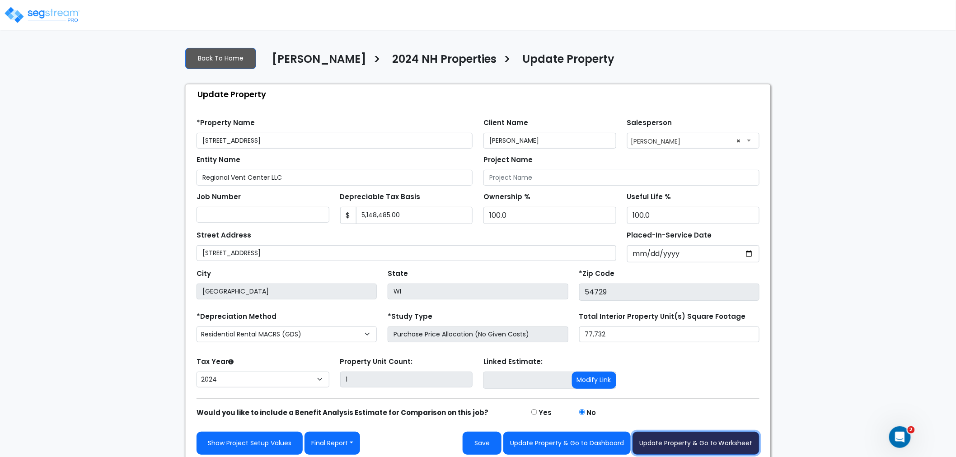
click at [695, 448] on button "Update Property & Go to Worksheet" at bounding box center [695, 443] width 127 height 23
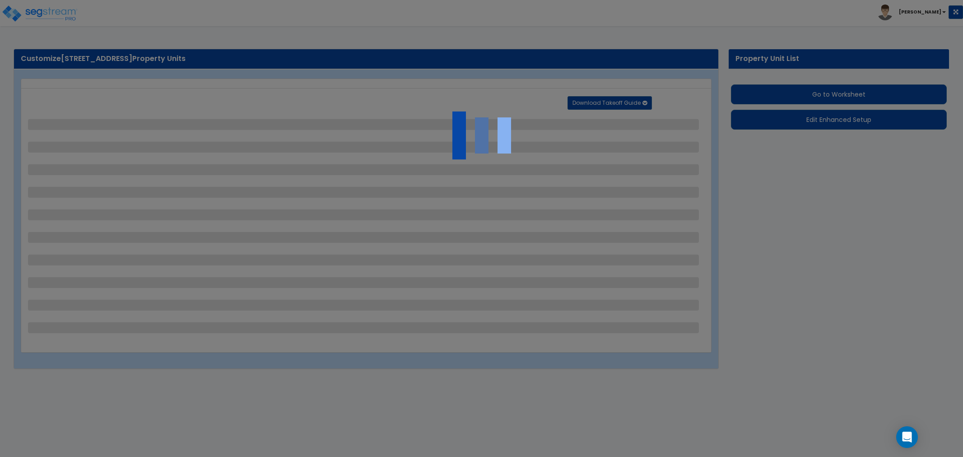
select select "2"
select select "1"
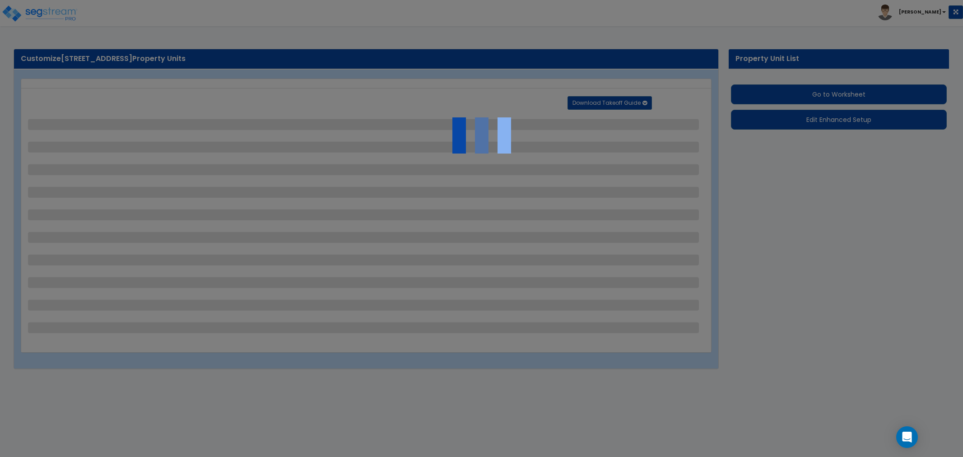
select select "1"
select select "2"
select select "1"
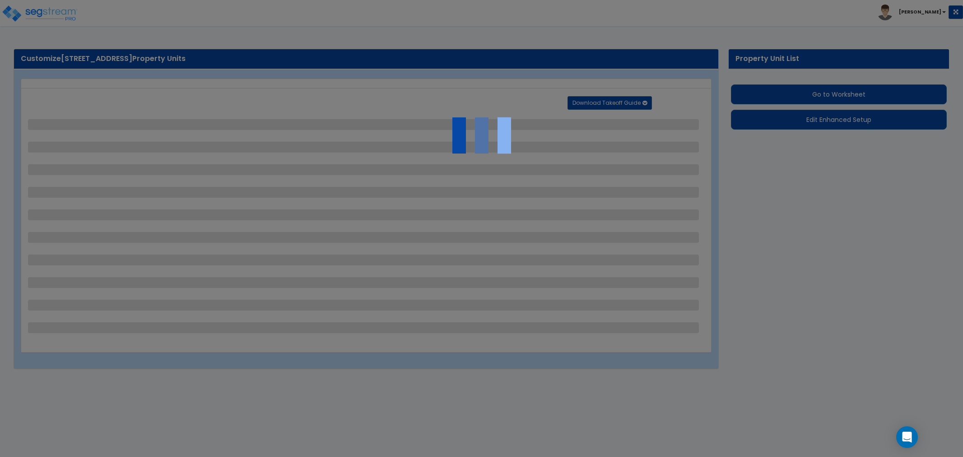
select select "4"
select select "1"
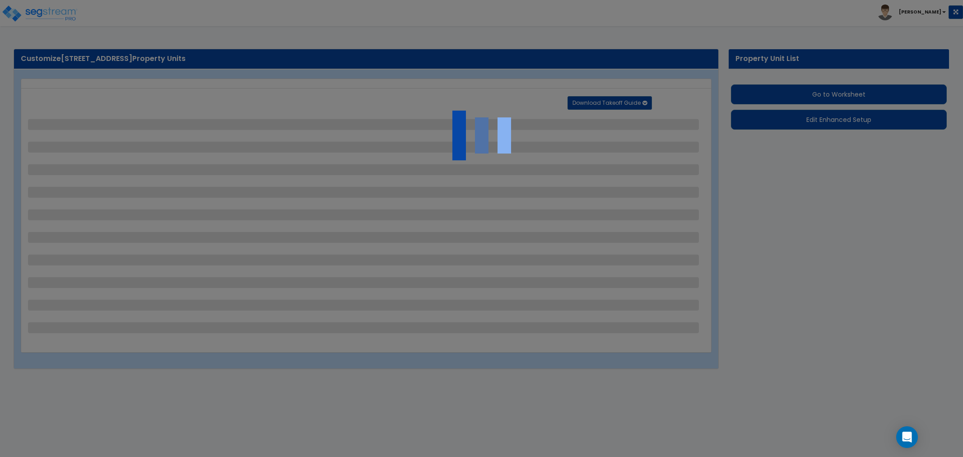
select select "3"
select select "1"
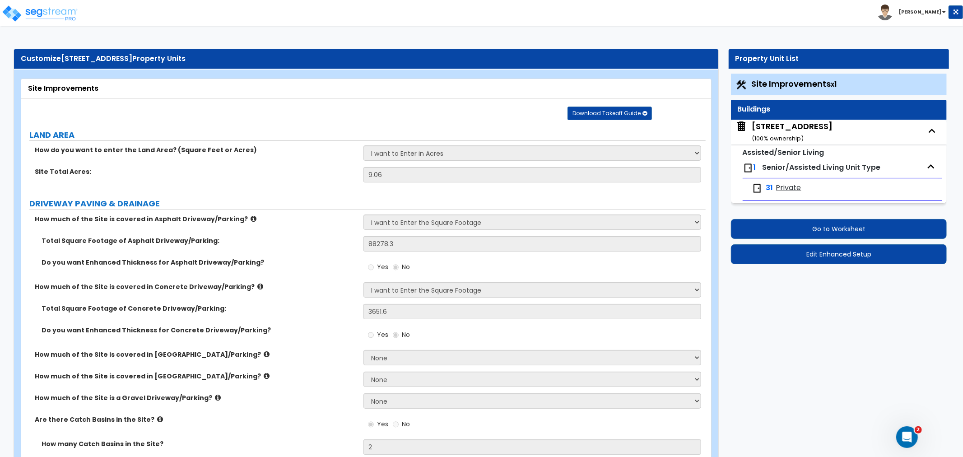
click at [783, 127] on div "2815 County Hwy I ( 100 % ownership)" at bounding box center [792, 132] width 81 height 23
select select "3"
select select "2"
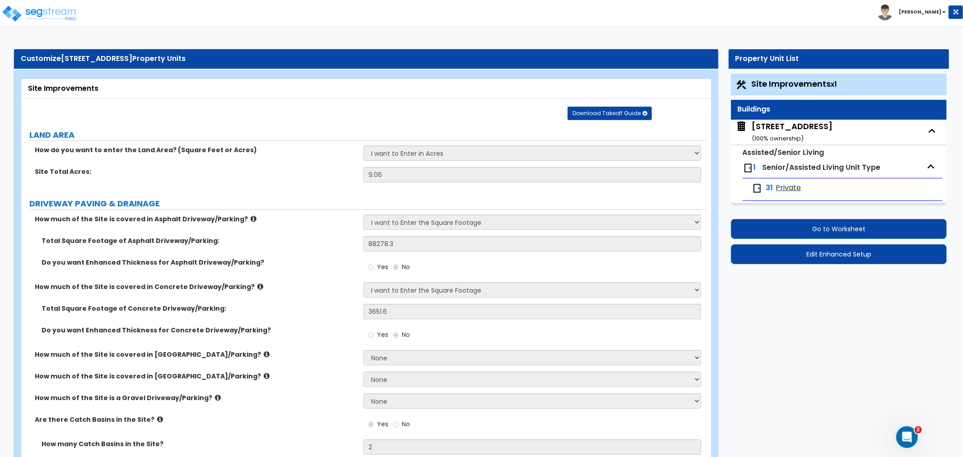
select select "1"
select select "3"
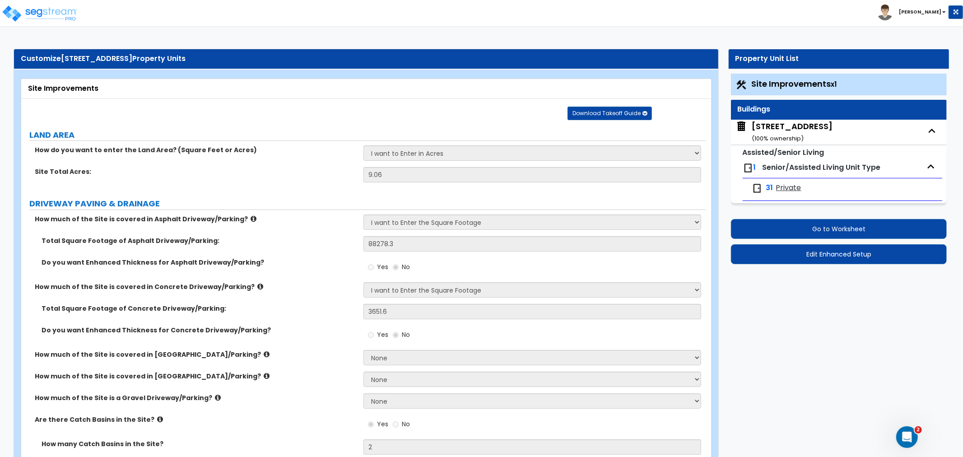
select select "6"
select select "2"
select select "7"
select select "2"
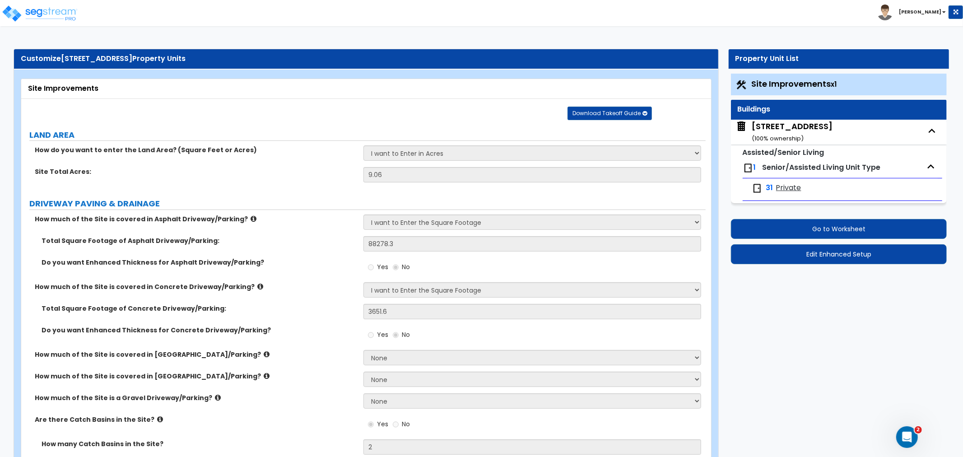
select select "2"
select select "4"
select select "1"
select select "5"
select select "1"
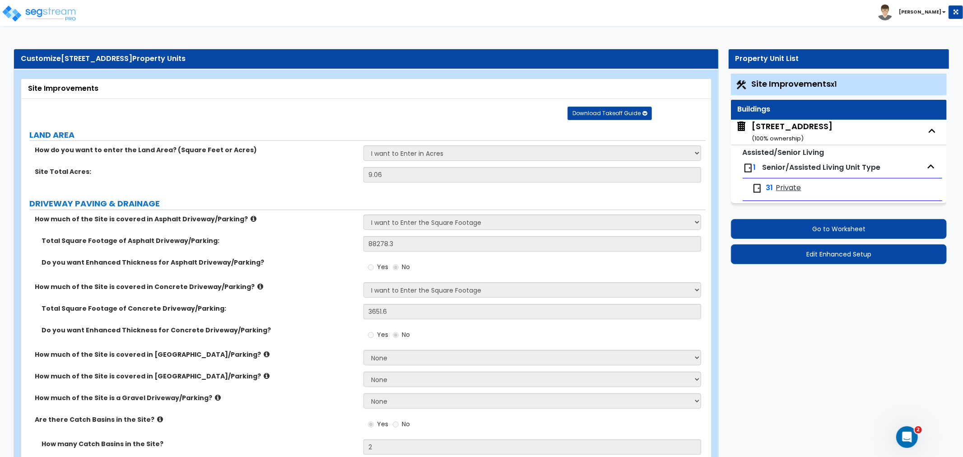
select select "2"
select select "3"
select select "1"
select select "3"
select select "1"
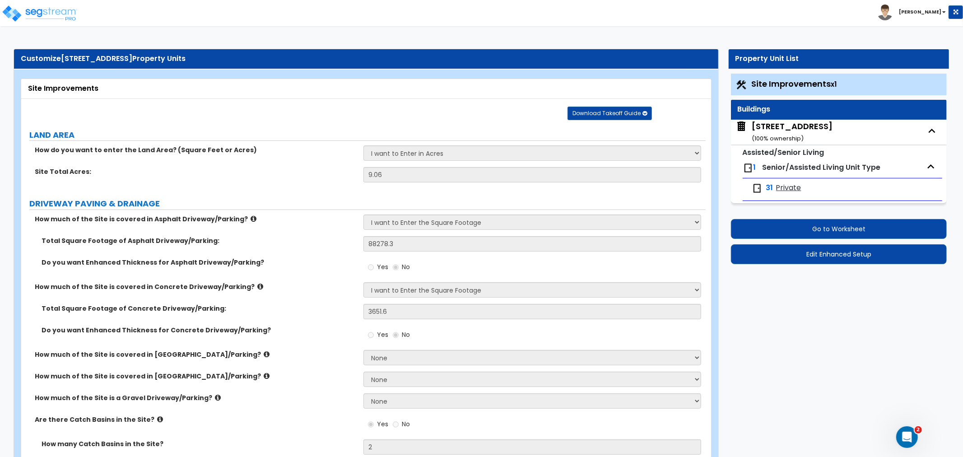
select select "1"
select select "4"
select select "3"
select select "1"
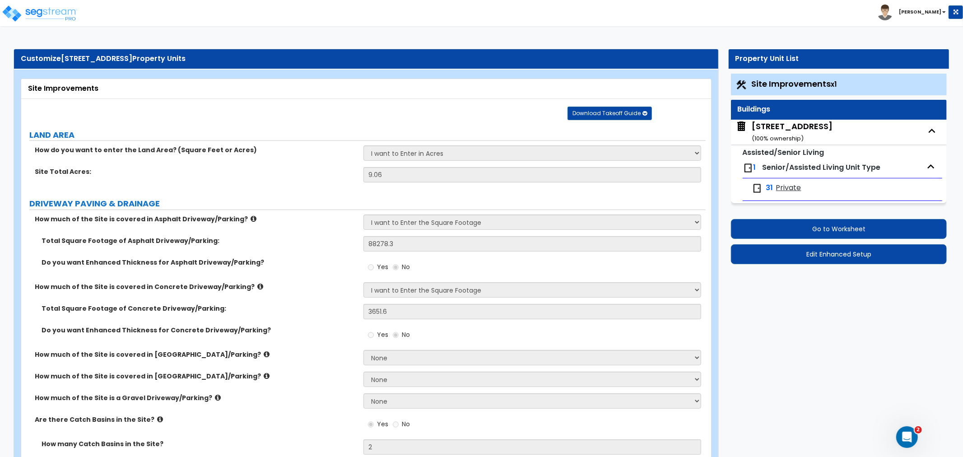
select select "1"
select select "2"
select select "1"
select select "2"
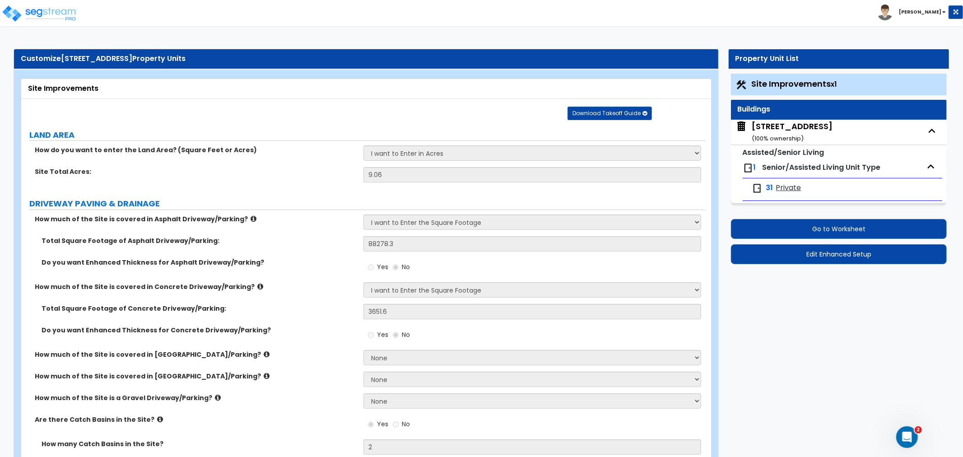
select select "1"
select select "2"
select select "3"
select select "4"
select select "3"
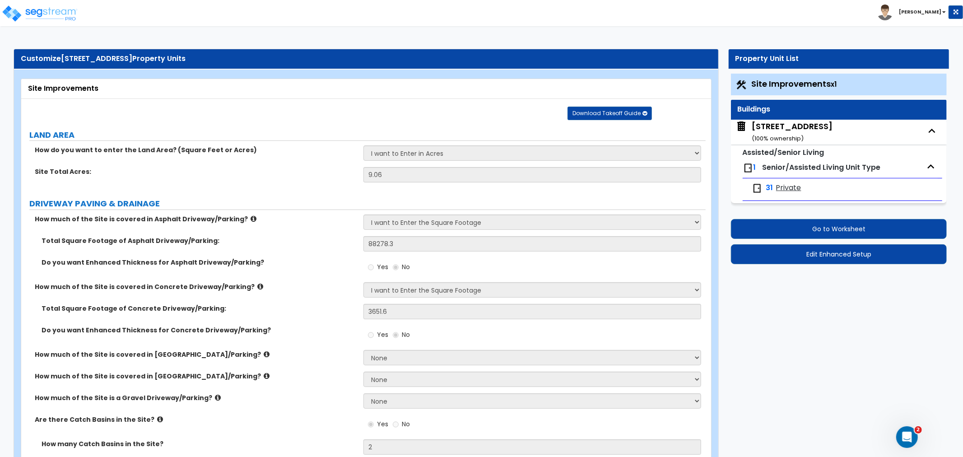
select select "1"
select select "2"
select select "1"
select select "2"
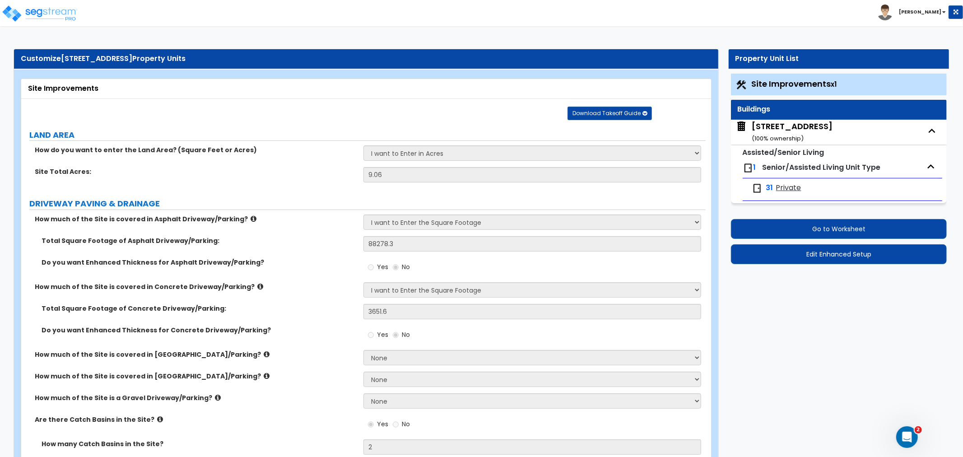
select select "3"
select select "2"
select select "1"
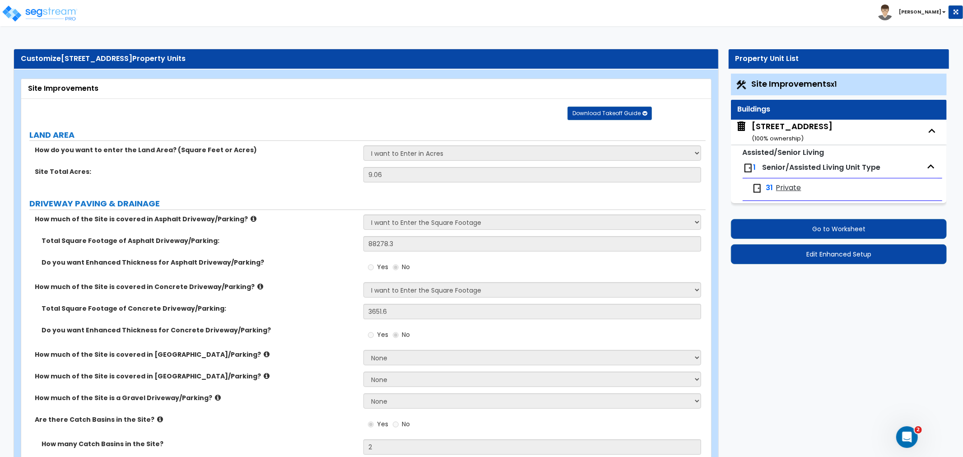
select select "1"
select select "2"
select select "1"
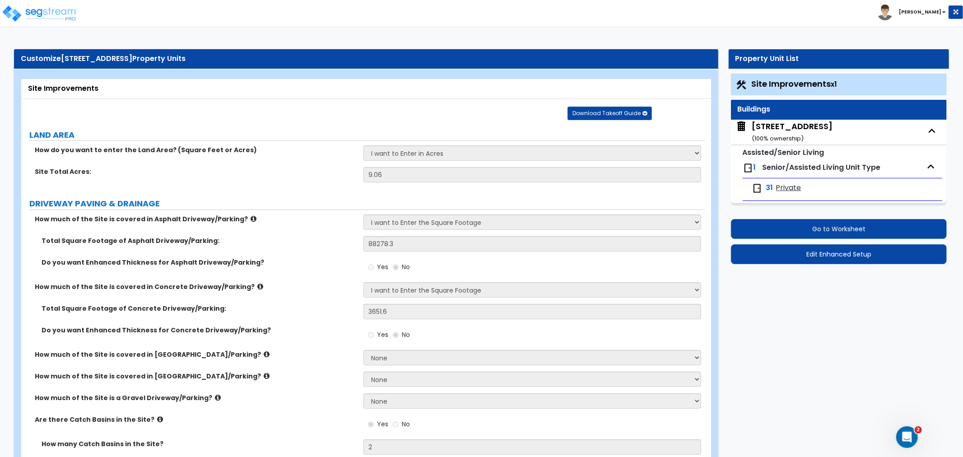
select select "3"
select select "1"
select select "2"
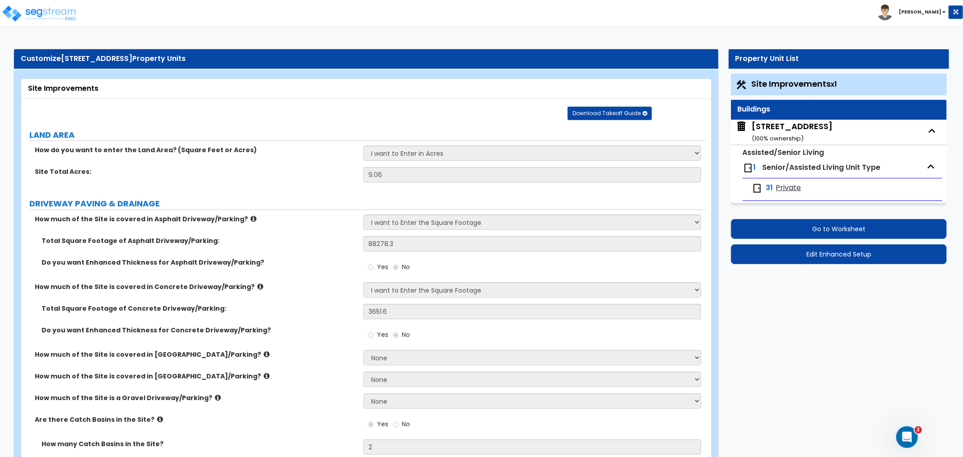
select select "1"
select select "2"
select select "1"
select select "4"
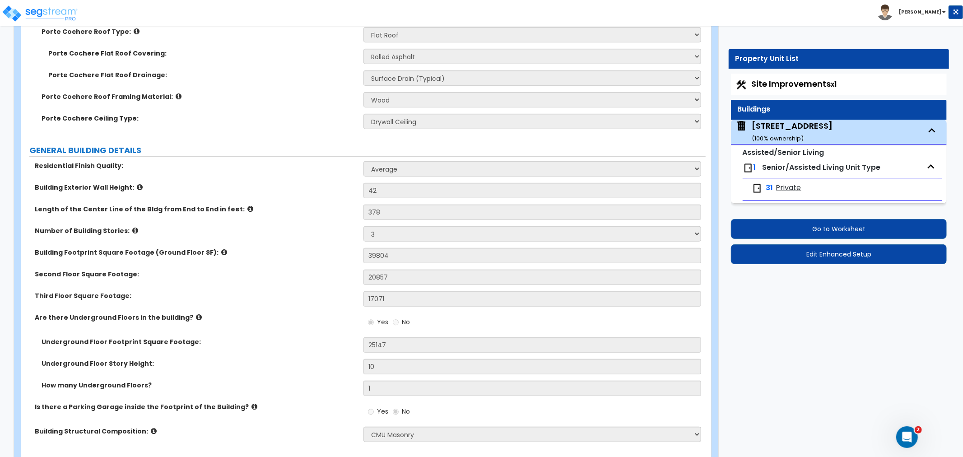
scroll to position [401, 0]
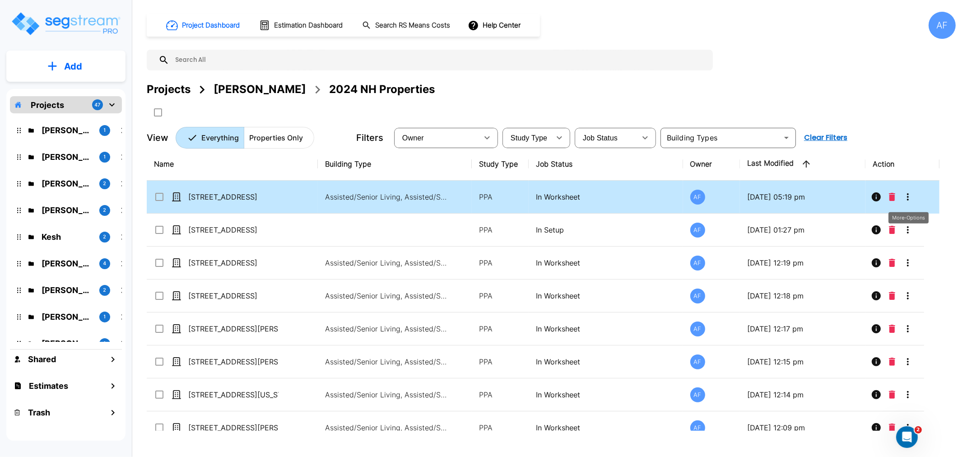
click at [906, 193] on icon "More-Options" at bounding box center [908, 196] width 11 height 11
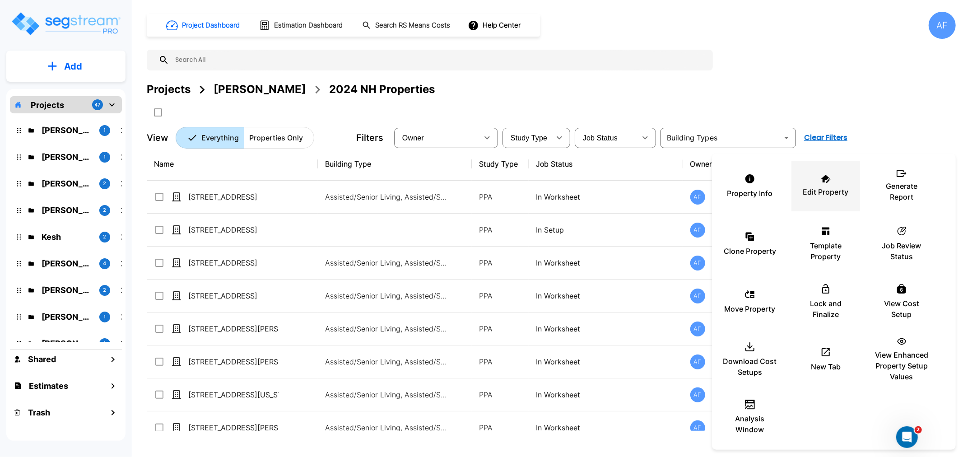
click at [809, 193] on p "Edit Property" at bounding box center [826, 192] width 46 height 11
click at [875, 96] on div at bounding box center [481, 228] width 963 height 457
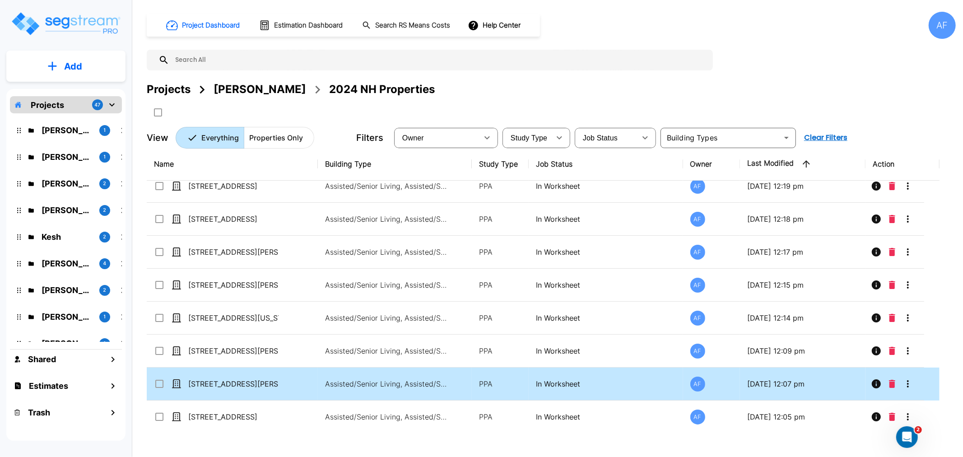
scroll to position [145, 0]
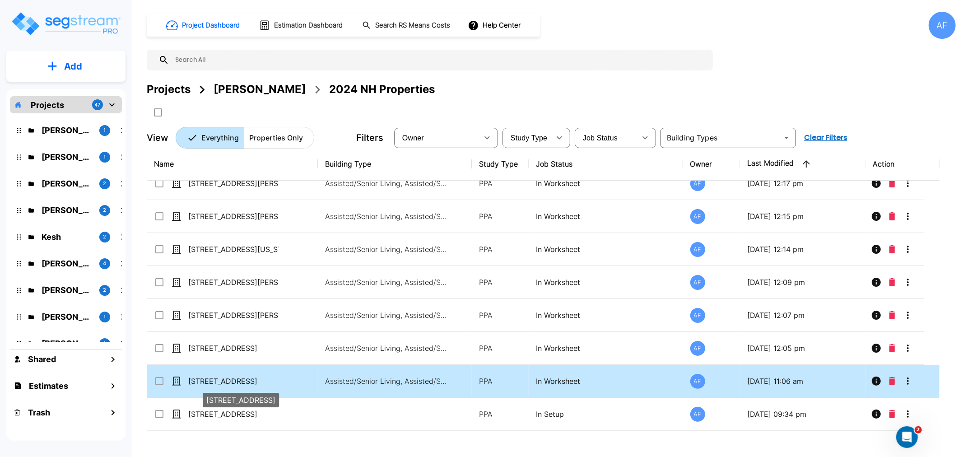
click at [220, 378] on p "[STREET_ADDRESS]" at bounding box center [233, 381] width 90 height 11
checkbox input "true"
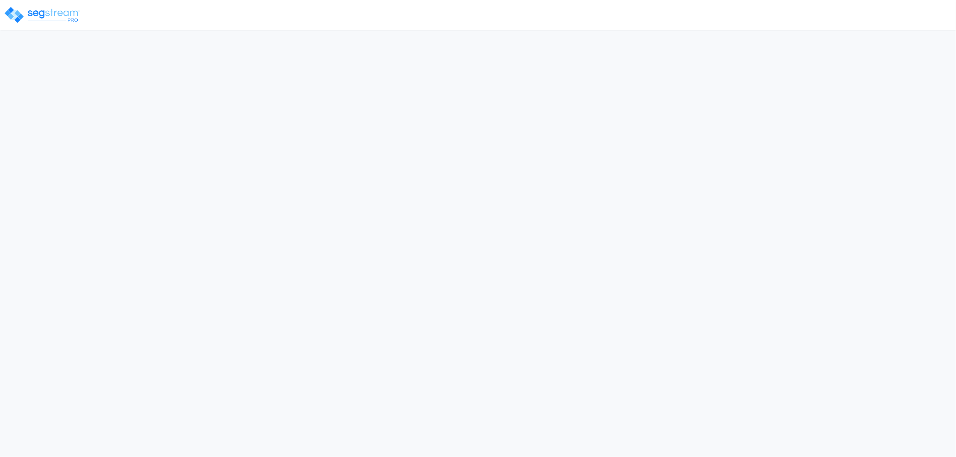
select select "2024"
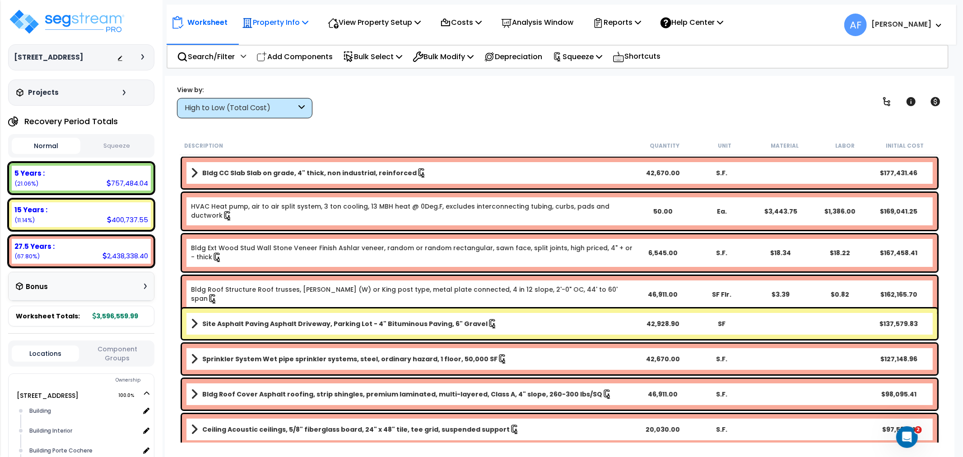
click at [288, 20] on p "Property Info" at bounding box center [275, 22] width 66 height 12
click at [278, 46] on link "Property Setup" at bounding box center [282, 43] width 89 height 18
click at [386, 23] on p "View Property Setup" at bounding box center [374, 22] width 93 height 12
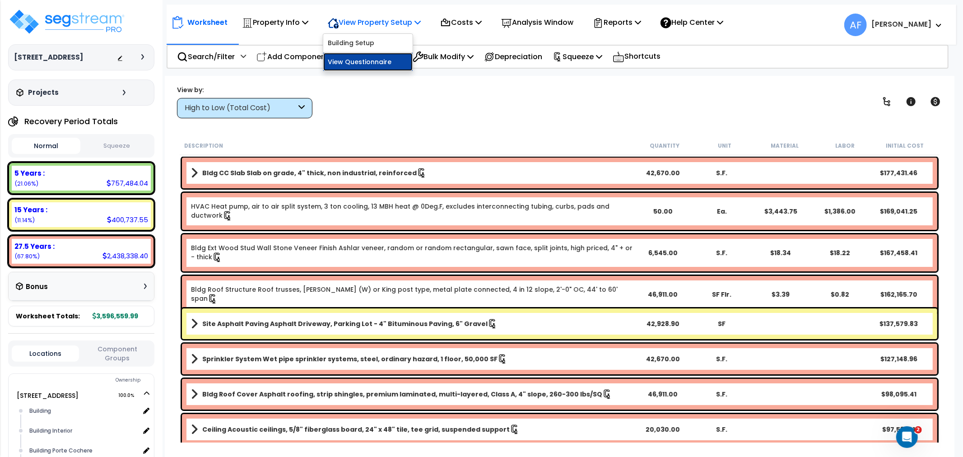
click at [370, 58] on link "View Questionnaire" at bounding box center [367, 62] width 89 height 18
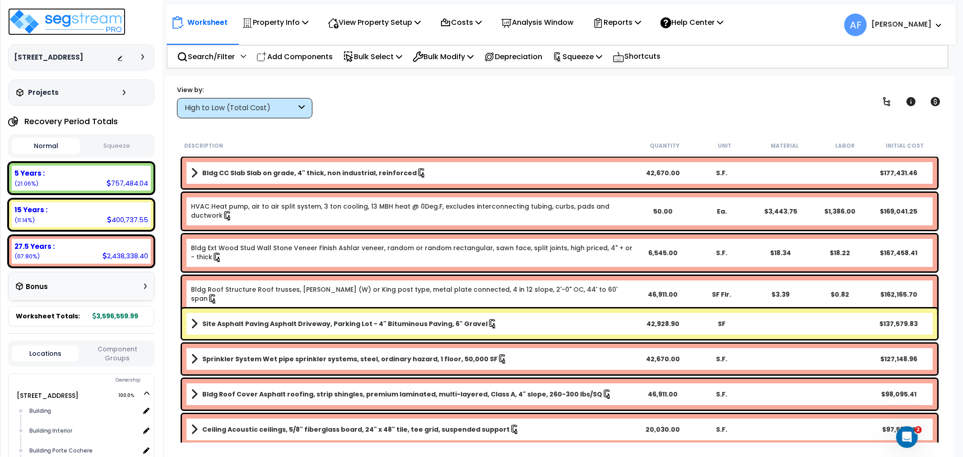
click at [58, 14] on img at bounding box center [66, 21] width 117 height 27
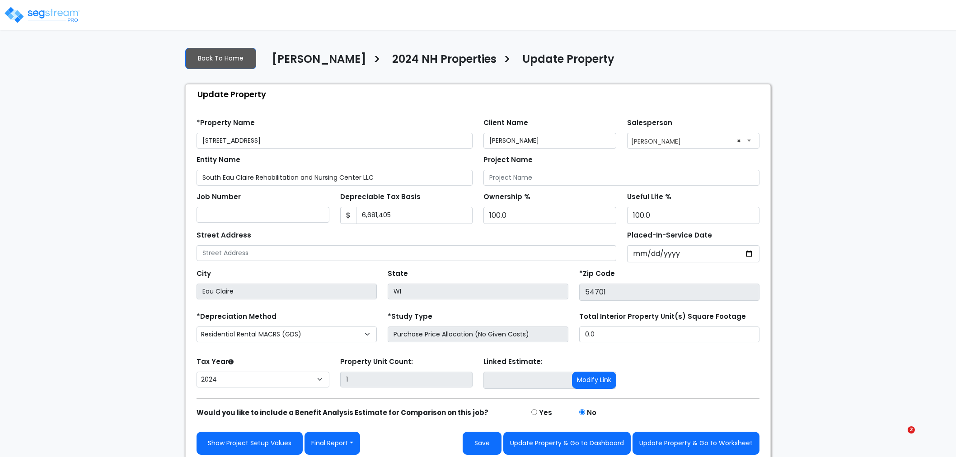
select select "2024"
drag, startPoint x: 601, startPoint y: 338, endPoint x: 529, endPoint y: 341, distance: 71.4
click at [529, 341] on div "*Depreciation Method Commercial MACRS (GDS) Residential Rental MACRS (GDS) Comm…" at bounding box center [478, 328] width 574 height 36
type input "42,670"
click at [695, 444] on button "Update Property & Go to Worksheet" at bounding box center [695, 443] width 127 height 23
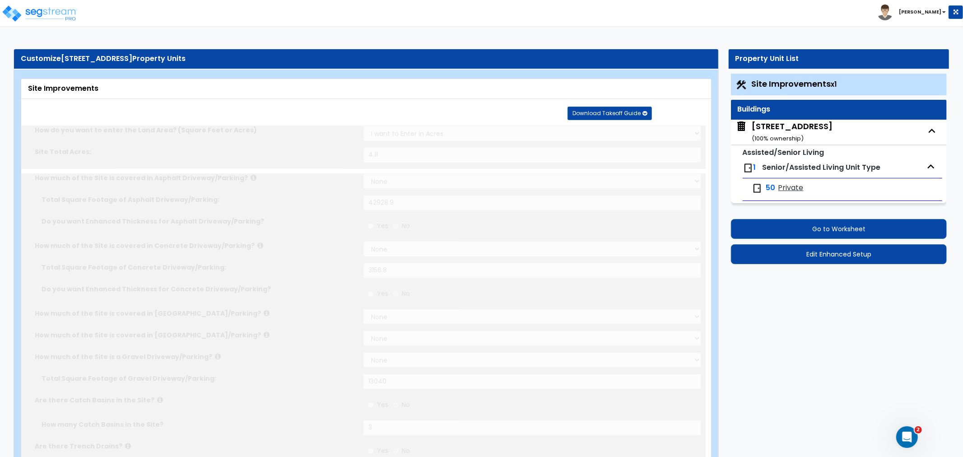
type input "4.11"
select select "2"
type input "42928.9"
select select "2"
type input "3156.8"
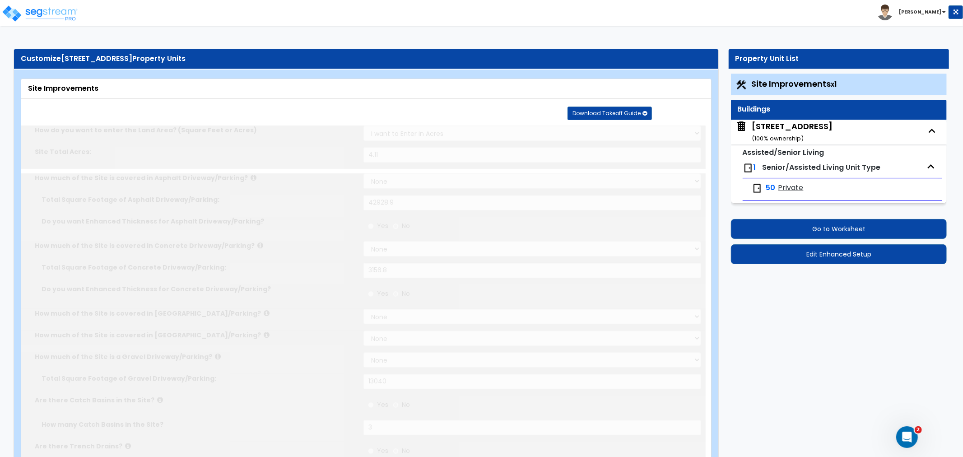
select select "2"
type input "13040"
radio input "true"
type input "3"
radio input "true"
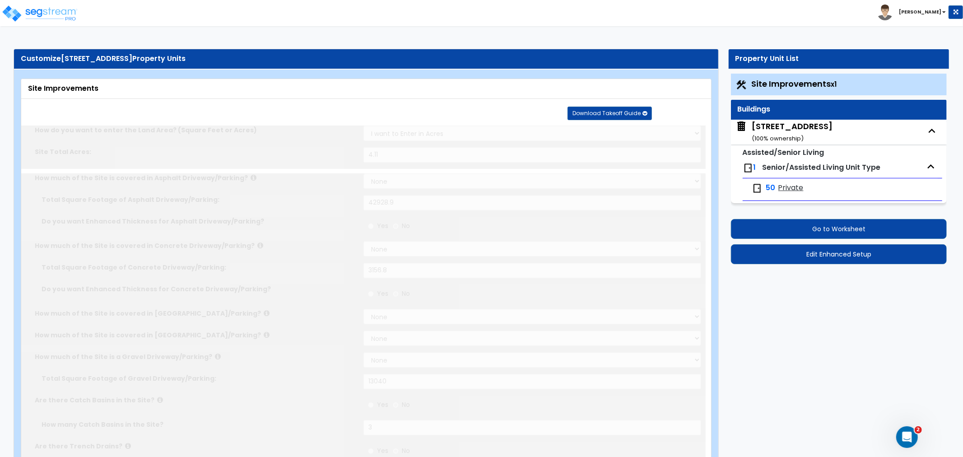
type input "2"
radio input "true"
select select "1"
type input "1470.9"
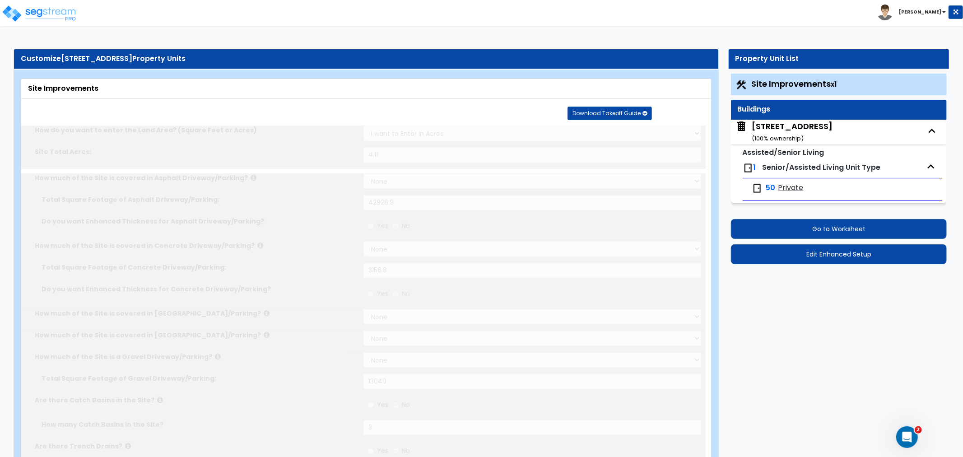
radio input "true"
select select "1"
type input "8"
radio input "true"
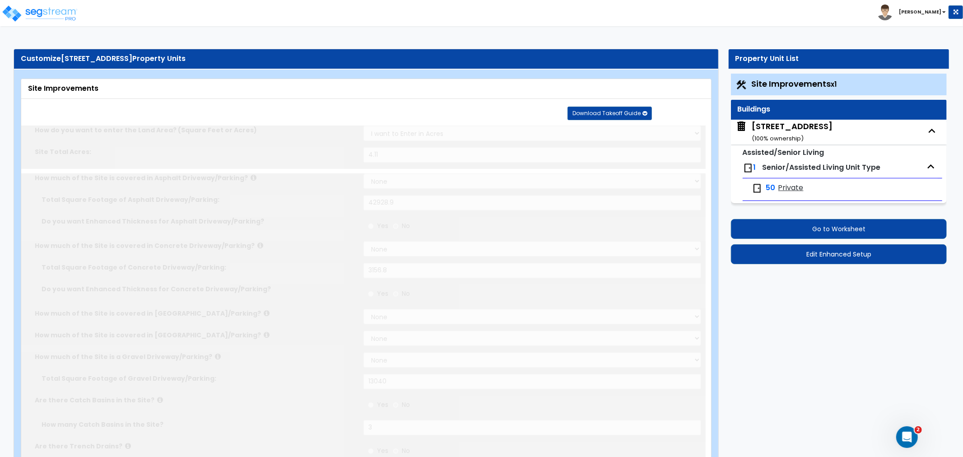
type input "2"
radio input "true"
type input "103.5"
radio input "true"
select select "1"
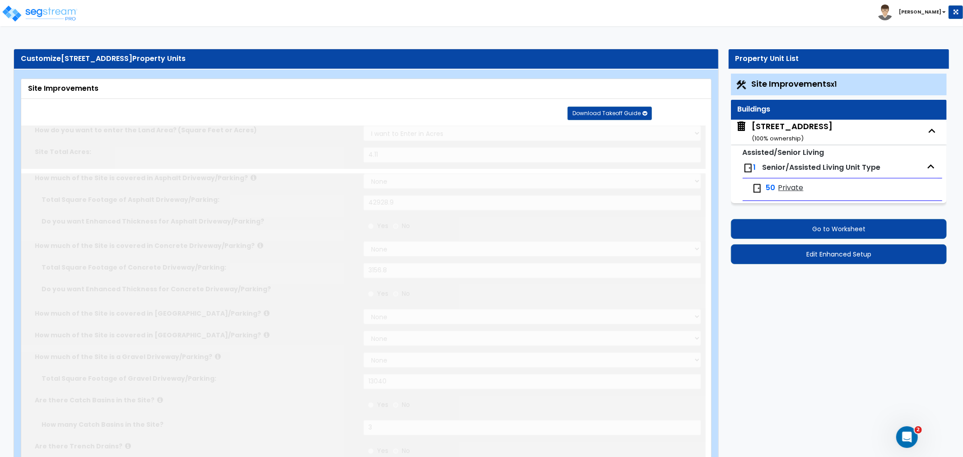
type input "99"
radio input "true"
select select "2"
type input "1689"
select select "1"
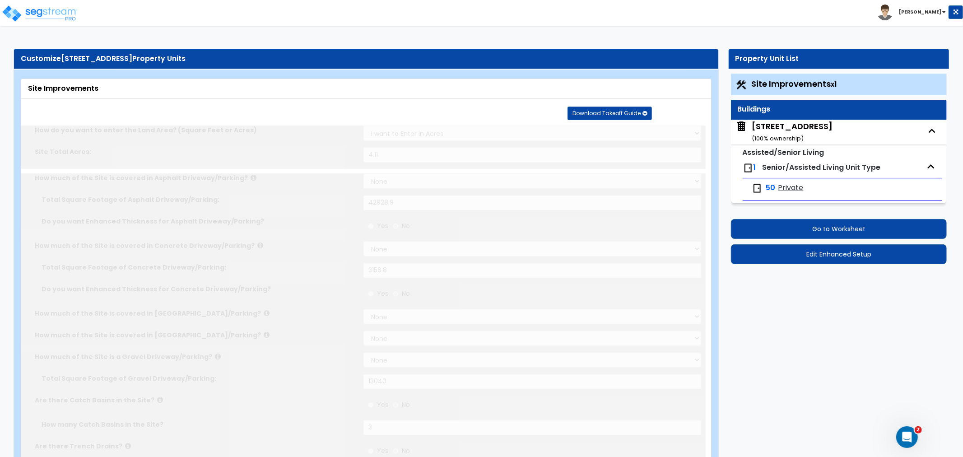
select select "1"
radio input "true"
select select "4"
type input "435.7"
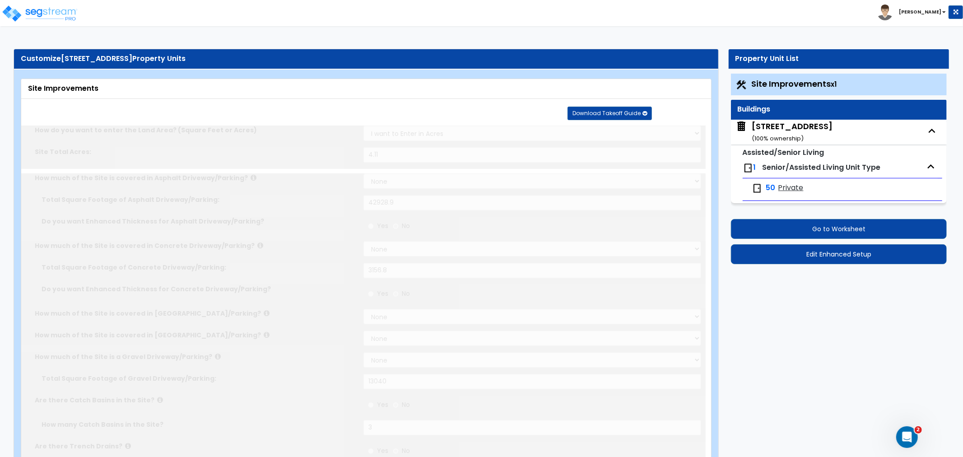
radio input "true"
type input "220.8"
radio input "true"
type input "128"
radio input "true"
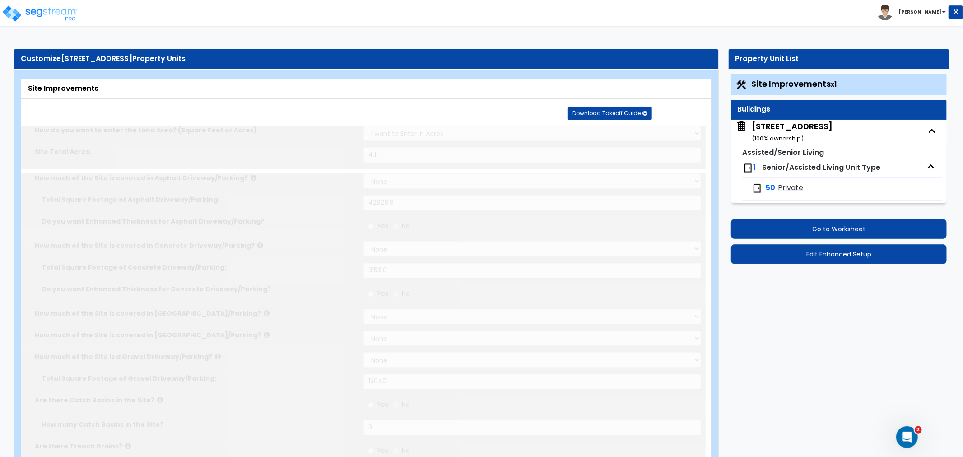
radio input "true"
type input "5"
type input "141"
radio input "true"
type input "3"
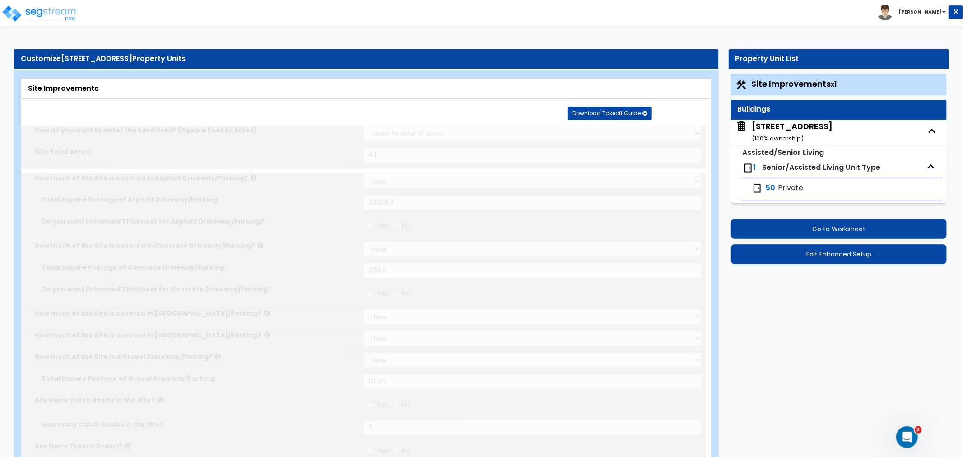
type input "24"
radio input "true"
select select "1"
type input "50"
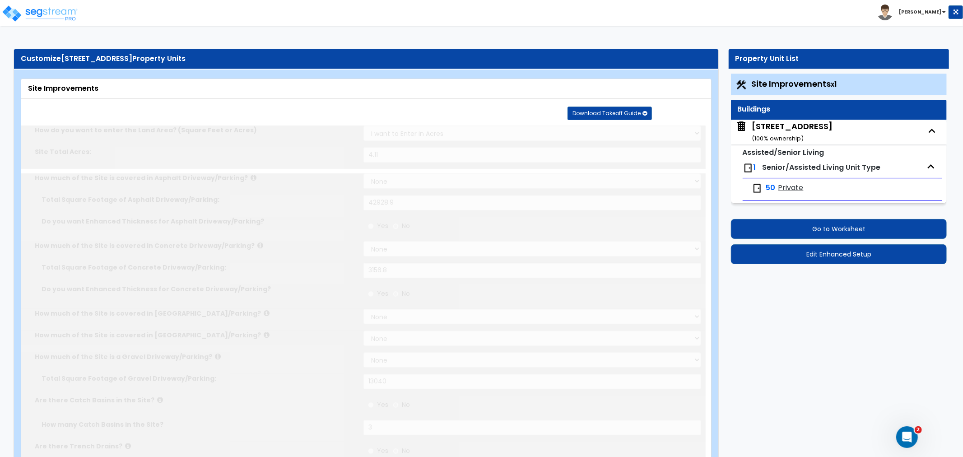
radio input "true"
select select "1"
radio input "true"
type input "2"
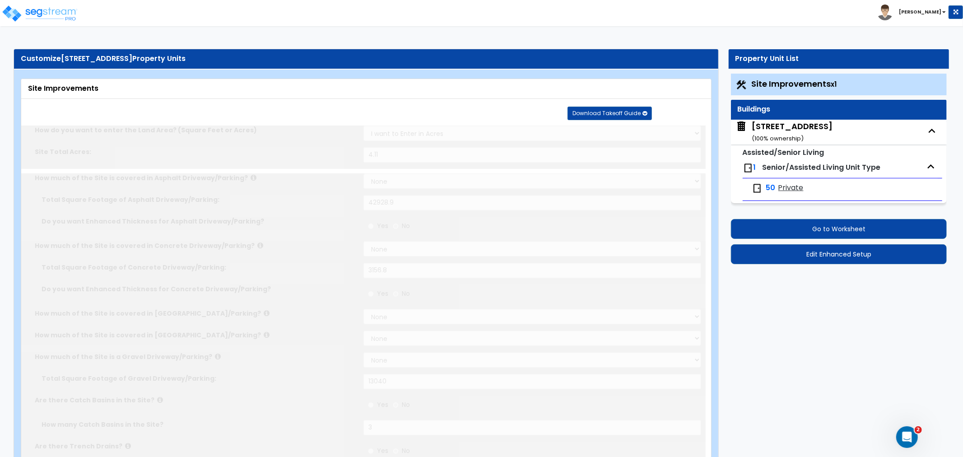
type input "709.8"
type input "8"
select select "1"
select select "3"
radio input "true"
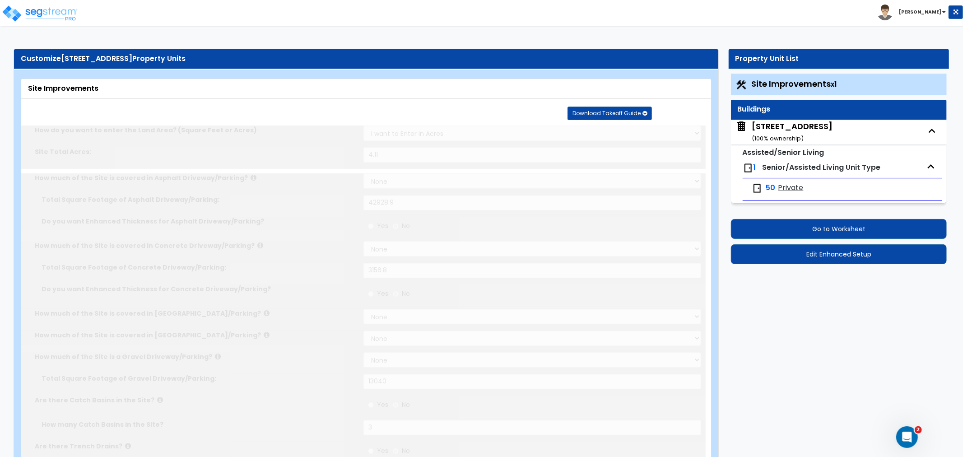
select select "1"
type input "8"
select select "1"
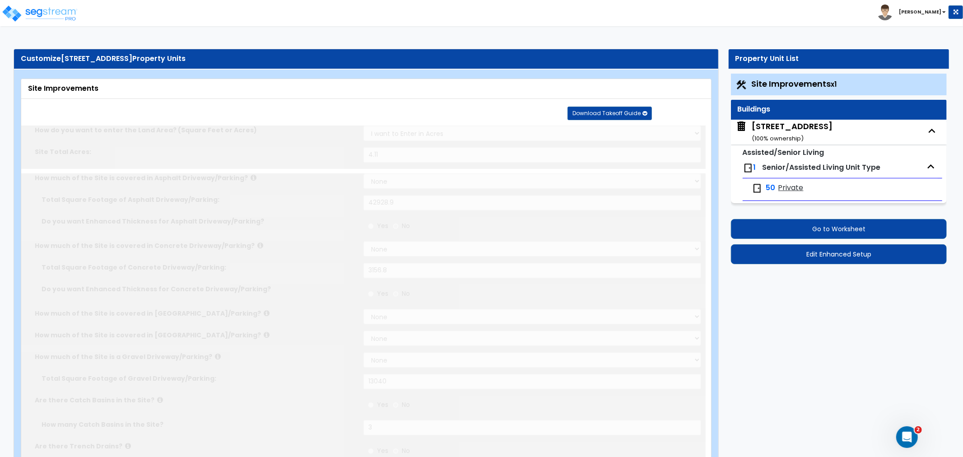
select select "3"
radio input "true"
select select "1"
type input "1"
type input "597"
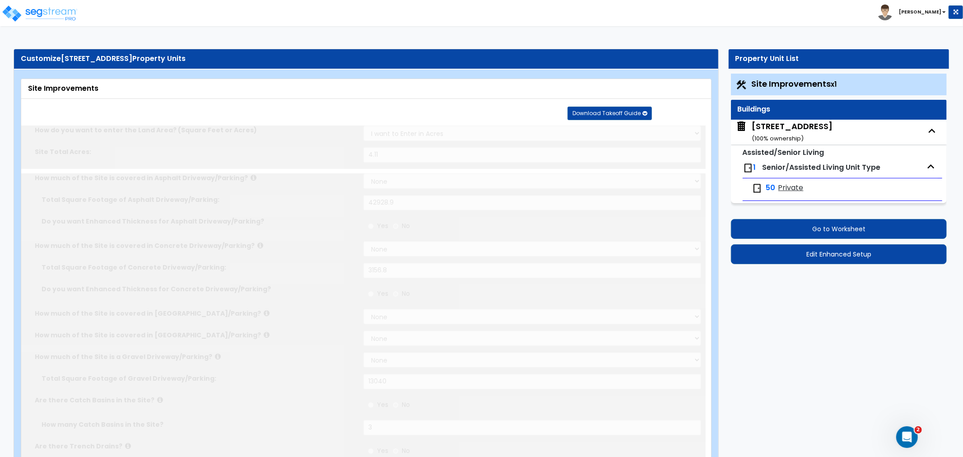
type input "6"
select select "4"
select select "1"
radio input "true"
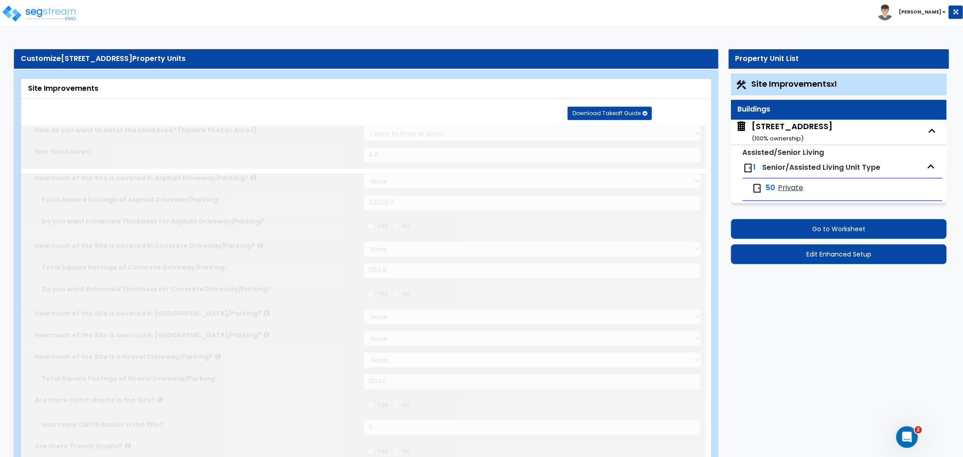
type input "2"
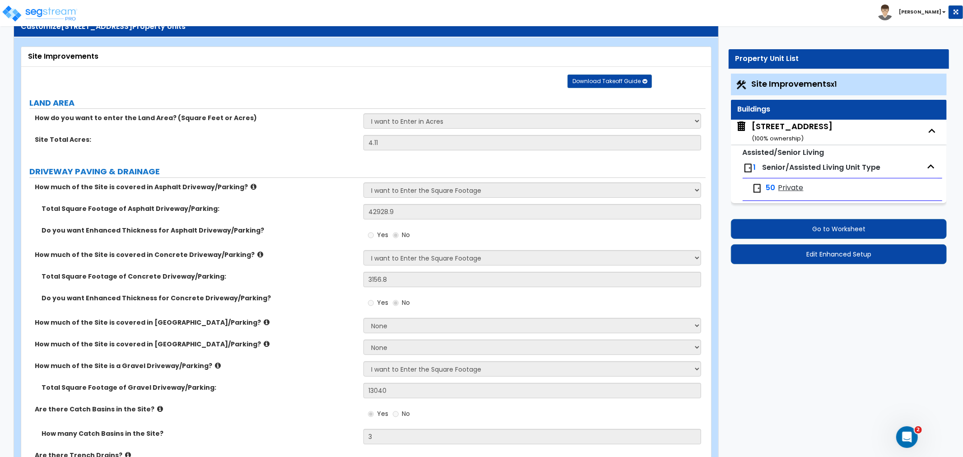
scroll to position [50, 0]
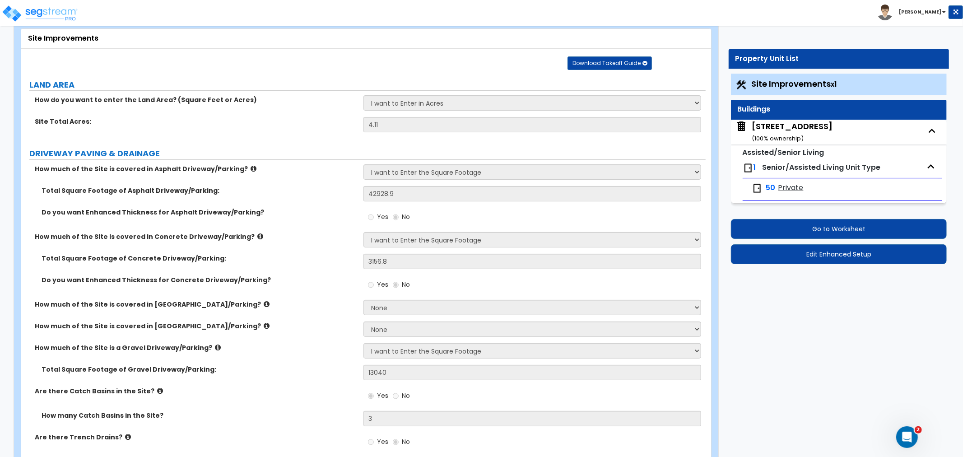
click at [783, 135] on small "( 100 % ownership)" at bounding box center [778, 138] width 52 height 9
select select "3"
select select "5"
select select "2"
select select "1"
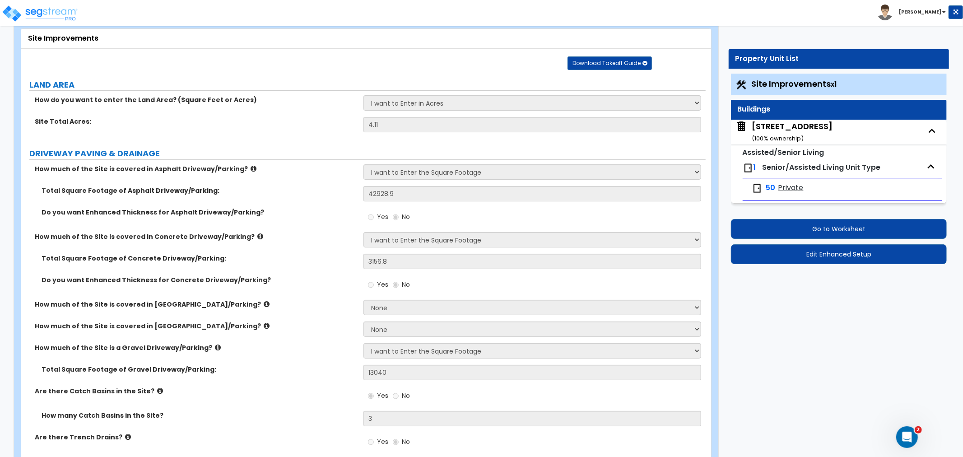
select select "1"
select select "7"
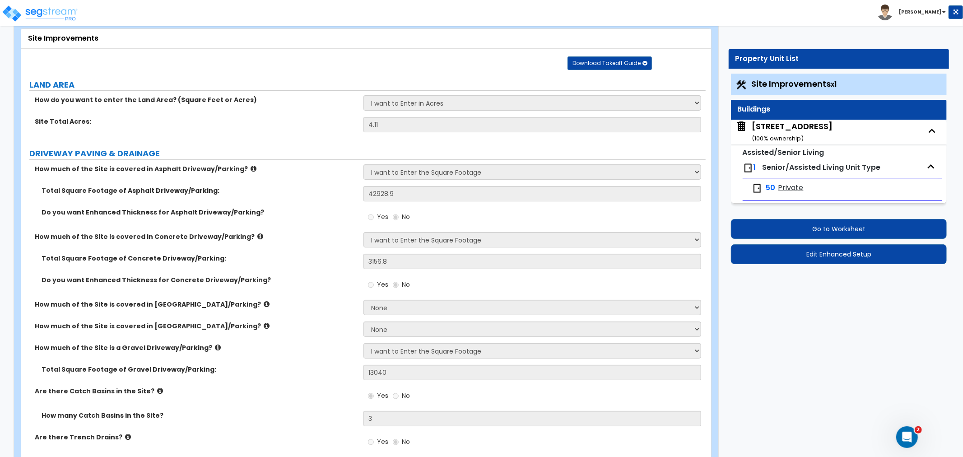
select select "2"
select select "4"
select select "3"
select select "1"
select select "2"
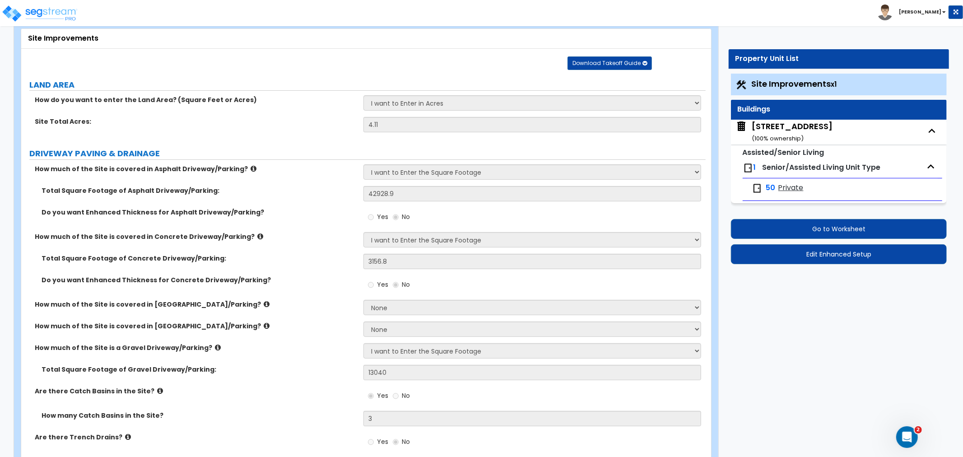
select select "1"
select select "2"
select select "1"
select select "2"
select select "1"
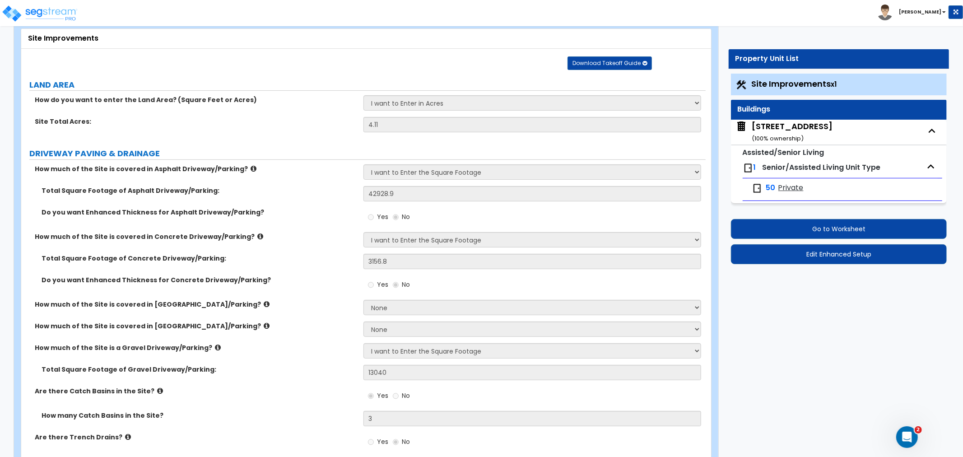
select select "5"
select select "1"
select select "4"
select select "1"
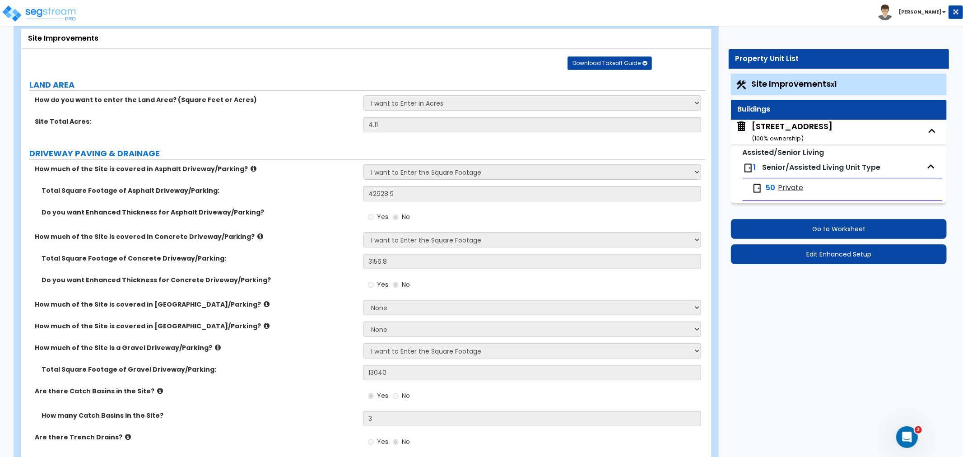
select select "5"
select select "1"
select select "3"
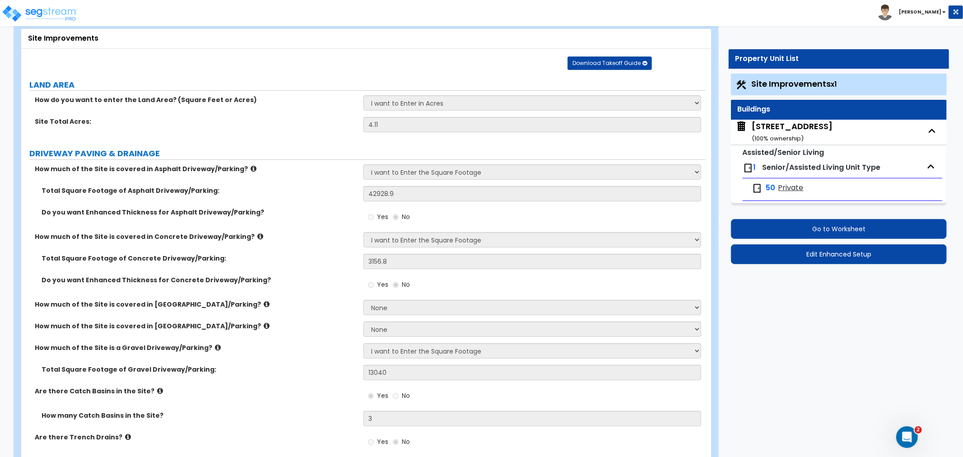
select select "1"
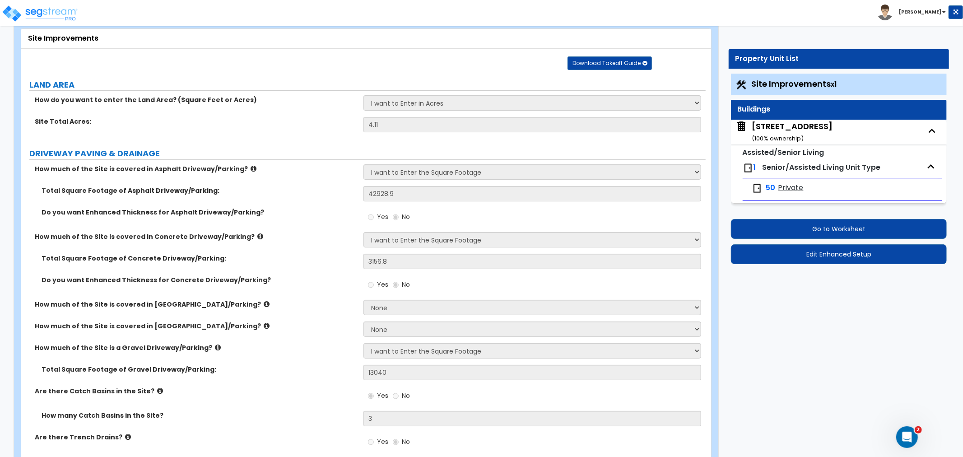
select select "1"
select select "3"
select select "2"
select select "1"
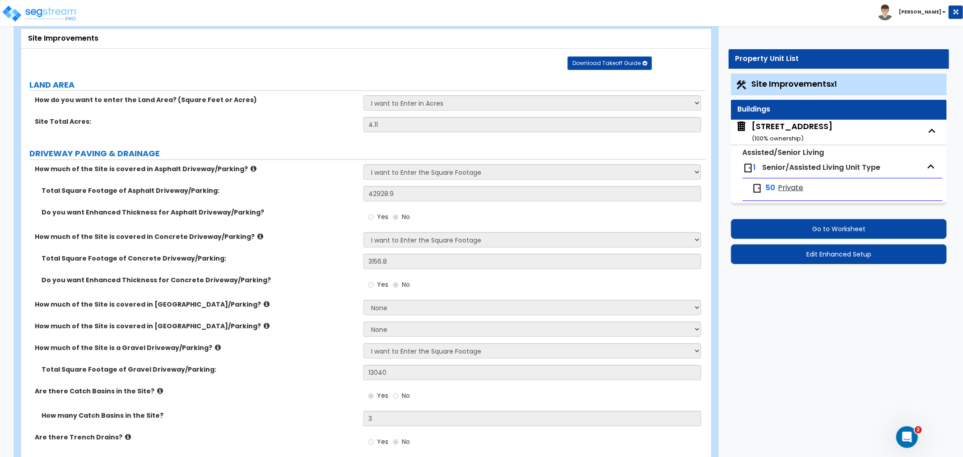
select select "2"
select select "3"
select select "4"
select select "5"
select select "3"
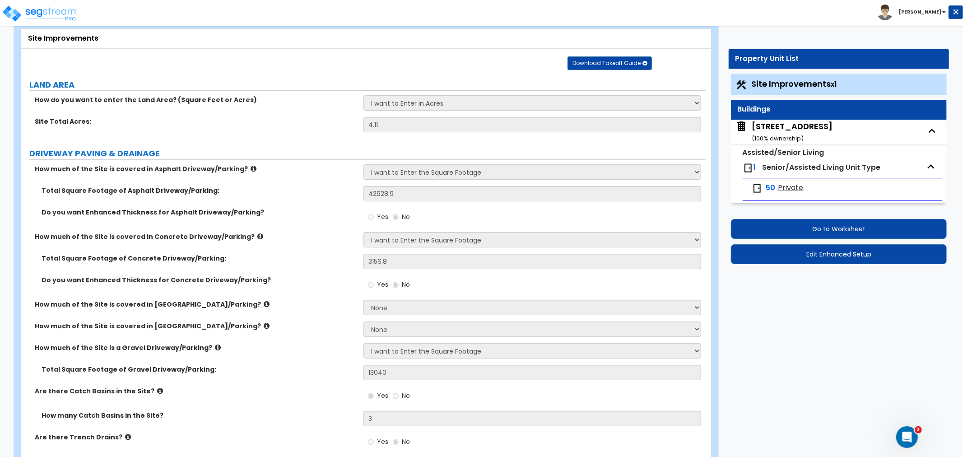
select select "6"
select select "1"
select select "2"
select select "3"
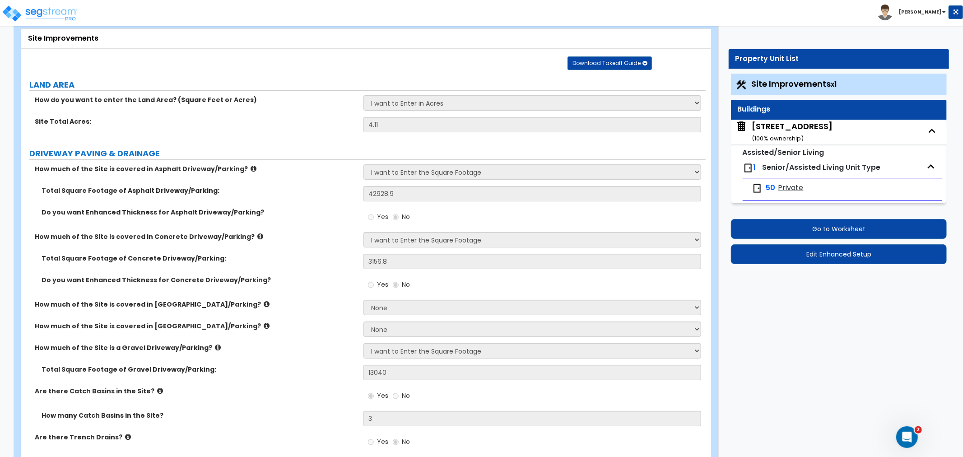
select select "2"
select select "1"
select select "2"
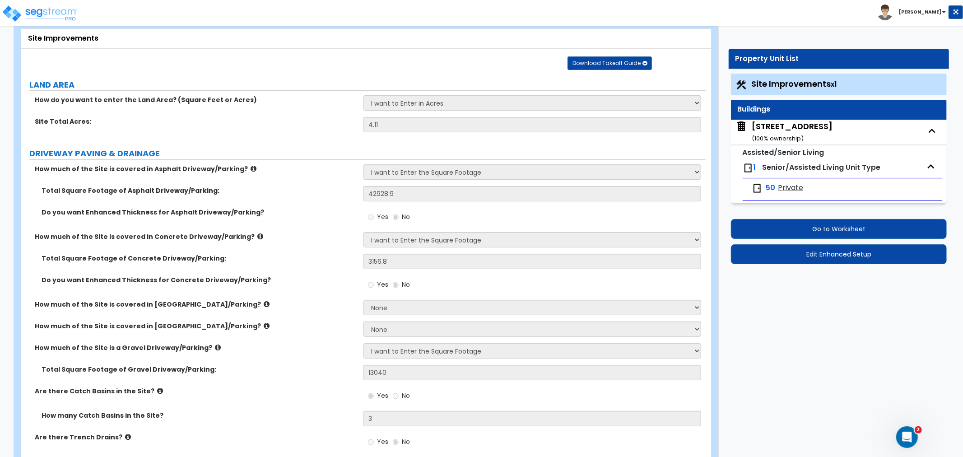
select select "1"
select select "3"
select select "1"
select select "2"
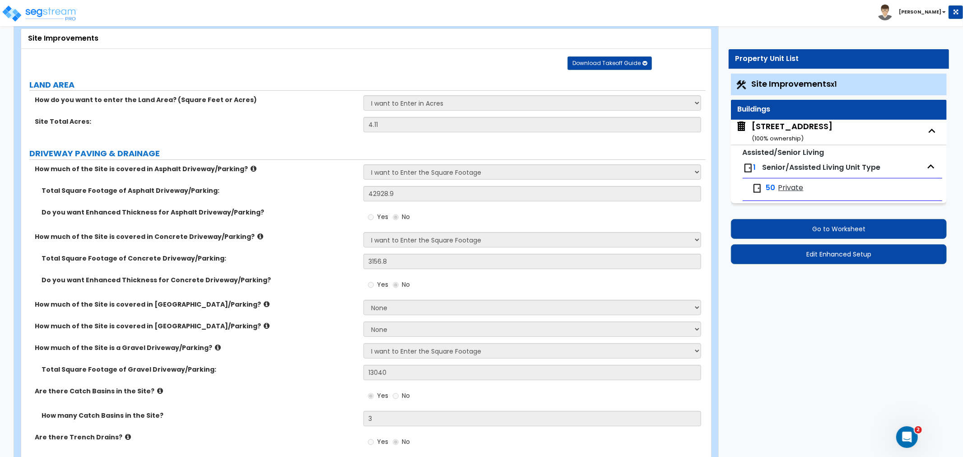
select select "2"
select select "1"
select select "4"
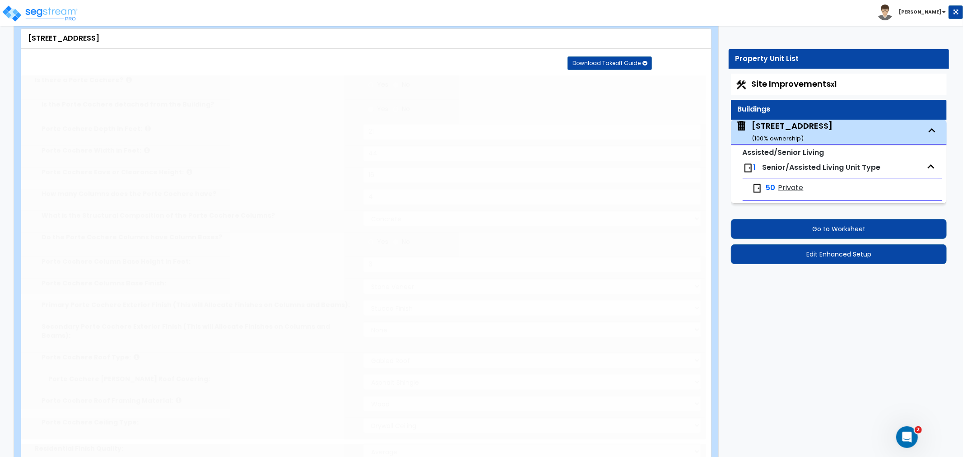
type input "2"
radio input "true"
select select "1"
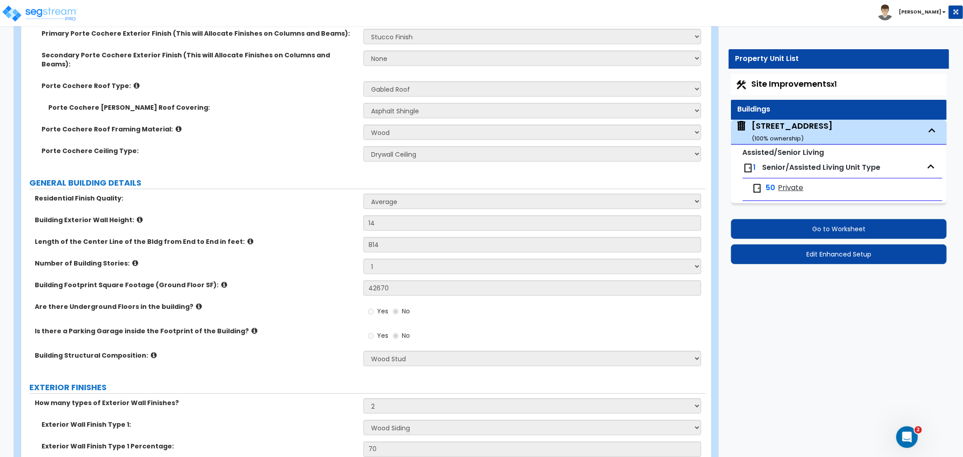
scroll to position [351, 0]
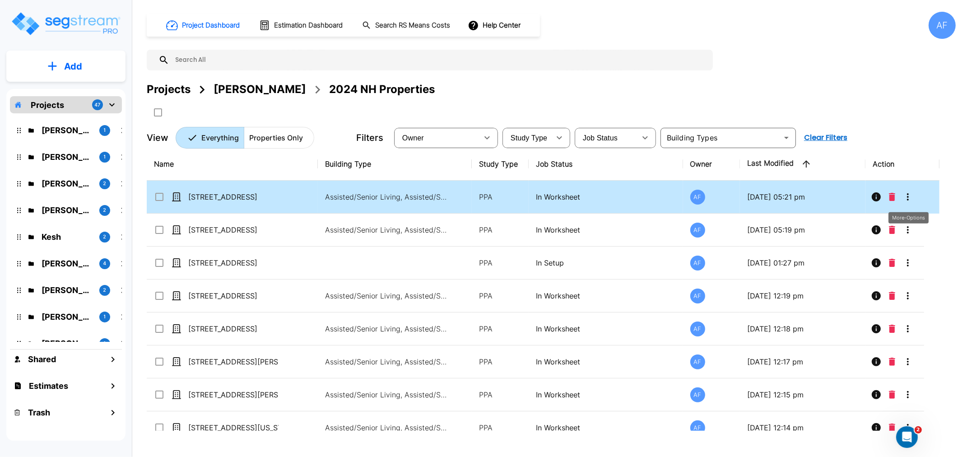
click at [906, 195] on icon "More-Options" at bounding box center [908, 196] width 11 height 11
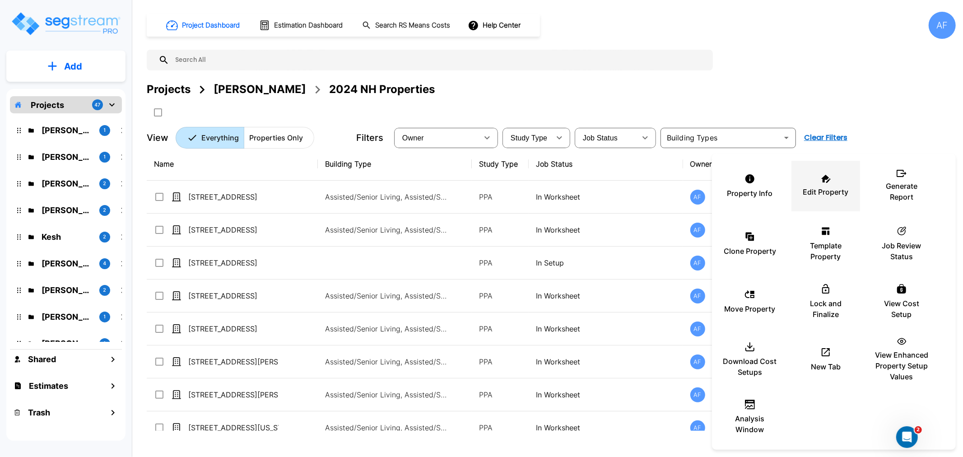
click at [818, 186] on div "Edit Property" at bounding box center [826, 185] width 54 height 45
click at [81, 19] on div at bounding box center [481, 228] width 963 height 457
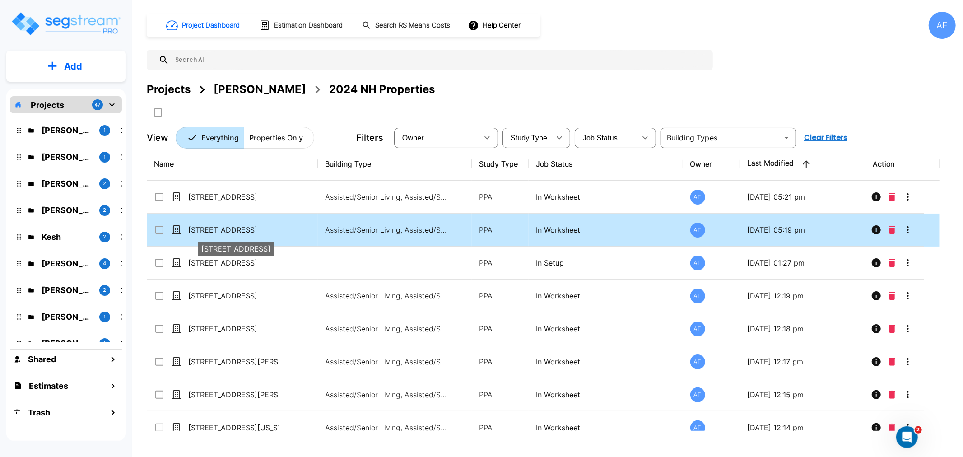
click at [201, 227] on p "[STREET_ADDRESS]" at bounding box center [233, 229] width 90 height 11
checkbox input "true"
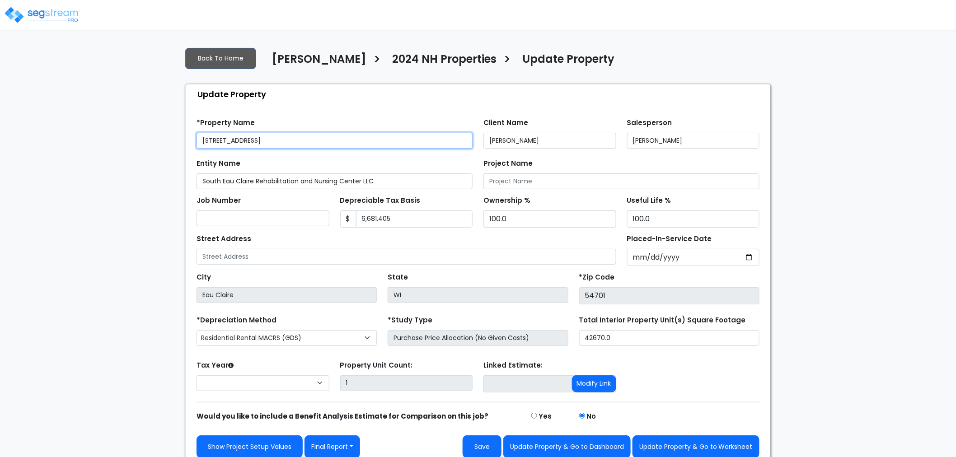
select select "2024"
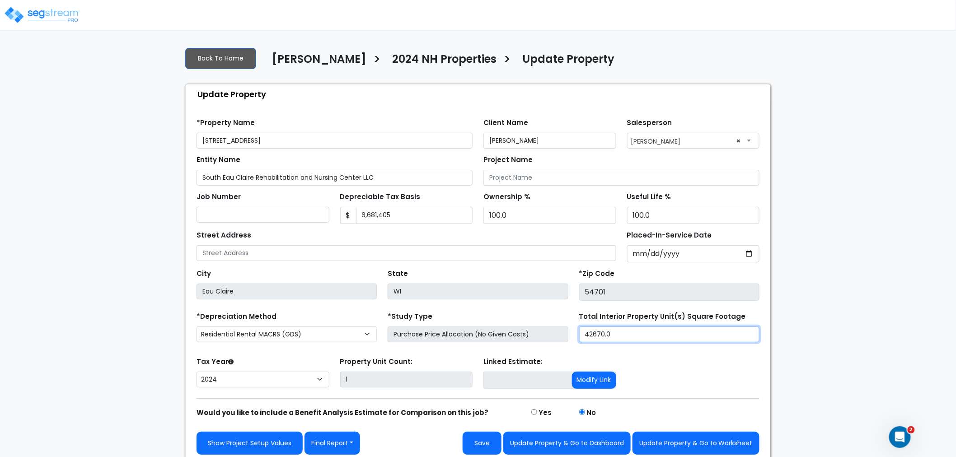
drag, startPoint x: 586, startPoint y: 339, endPoint x: 625, endPoint y: 335, distance: 39.5
click at [625, 335] on input "42670.0" at bounding box center [669, 334] width 180 height 16
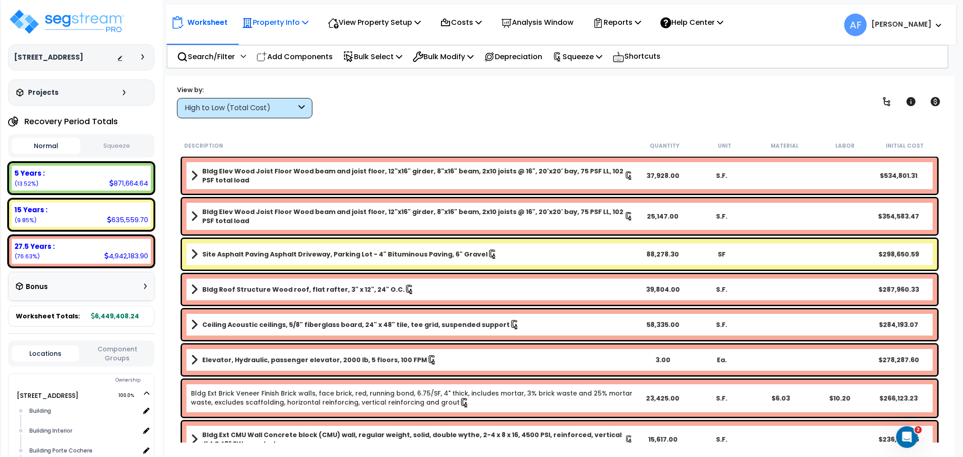
click at [277, 19] on p "Property Info" at bounding box center [275, 22] width 66 height 12
click at [273, 44] on link "Property Setup" at bounding box center [282, 43] width 89 height 18
click at [379, 19] on p "View Property Setup" at bounding box center [374, 22] width 93 height 12
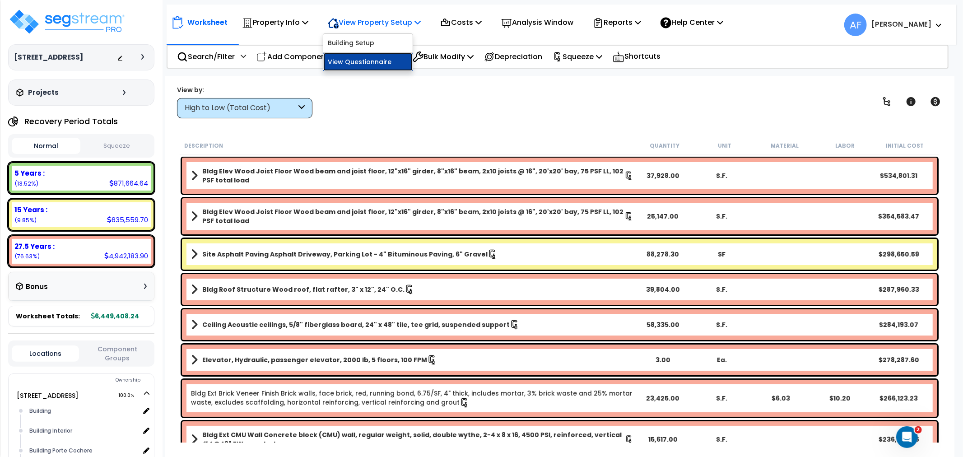
click at [365, 56] on link "View Questionnaire" at bounding box center [367, 62] width 89 height 18
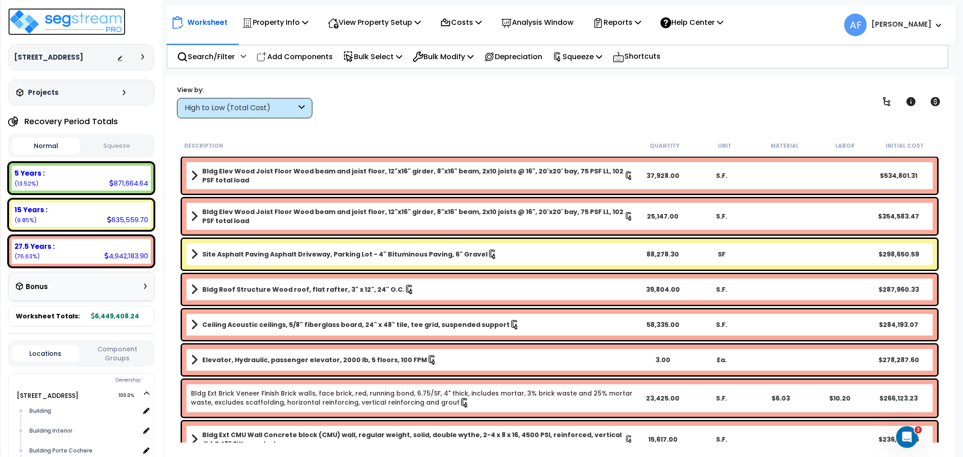
click at [98, 19] on img at bounding box center [66, 21] width 117 height 27
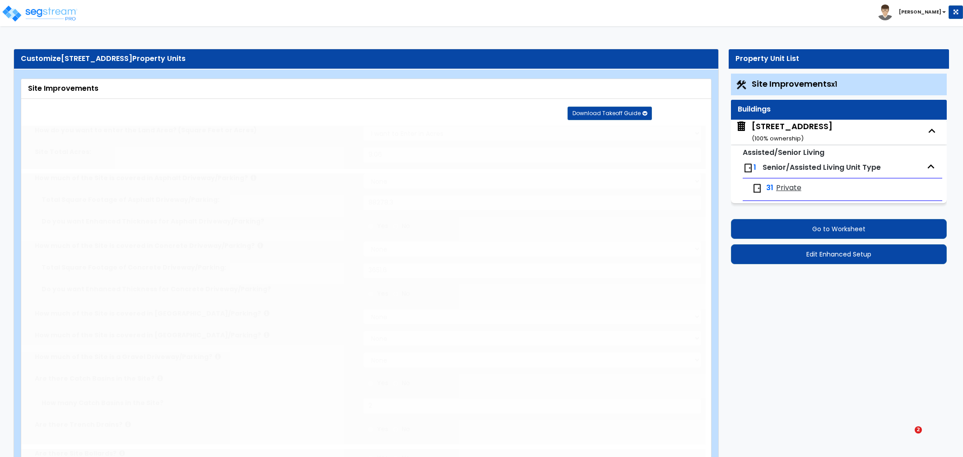
type input "9.06"
select select "2"
type input "88278.3"
select select "2"
type input "3651.6"
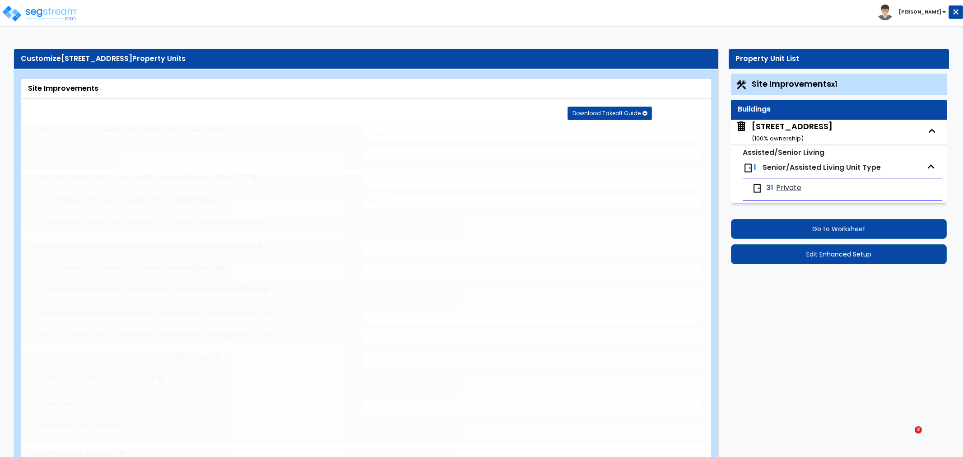
radio input "true"
type input "2"
radio input "true"
type input "16"
radio input "true"
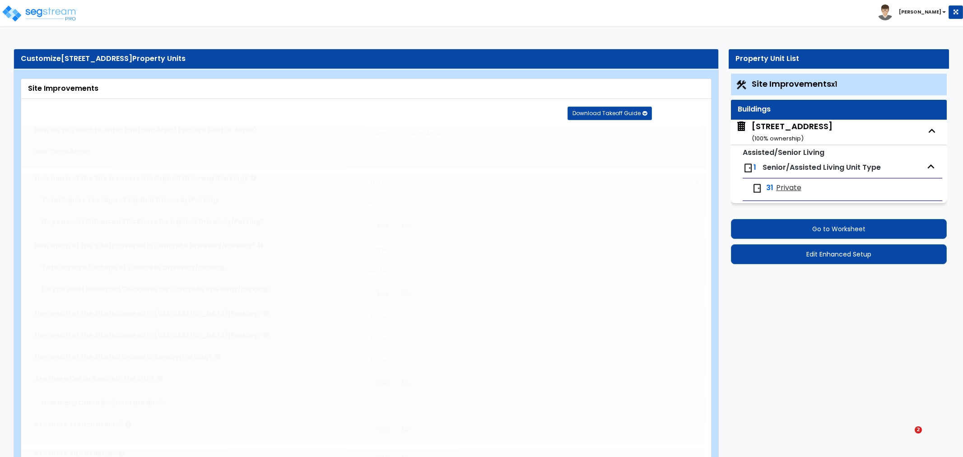
select select "1"
type input "559"
radio input "true"
select select "1"
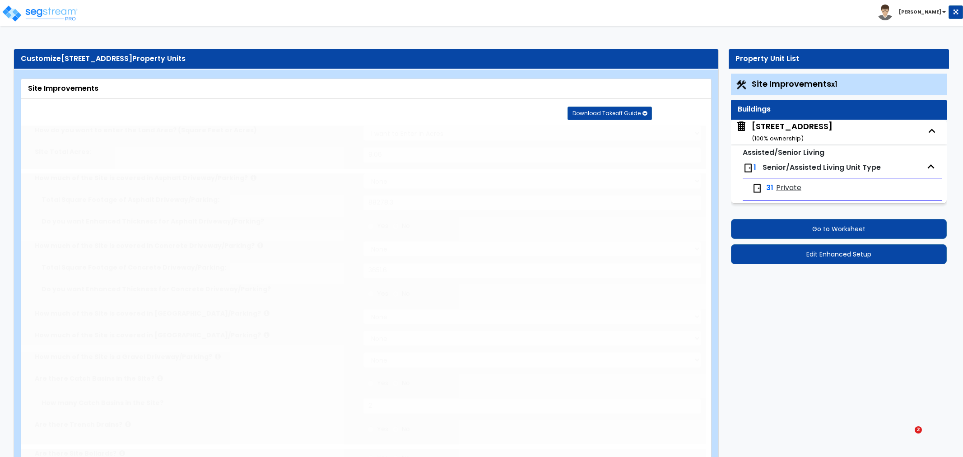
select select "1"
type input "19"
radio input "true"
type input "3"
radio input "true"
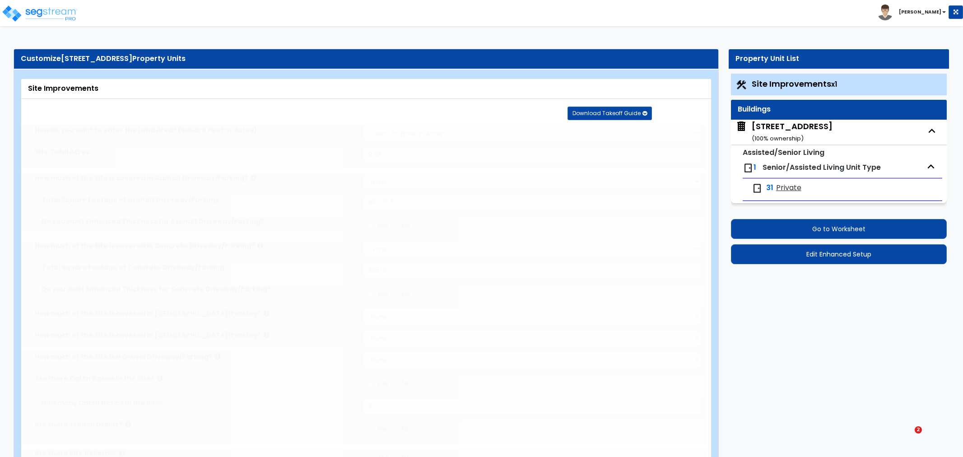
select select "1"
type input "156"
radio input "true"
select select "2"
type input "1330"
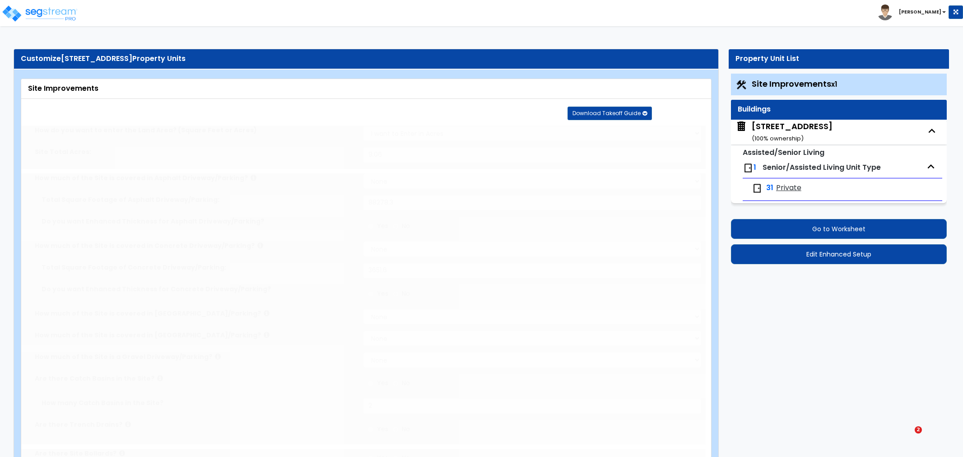
select select "1"
radio input "true"
type input "16"
radio input "true"
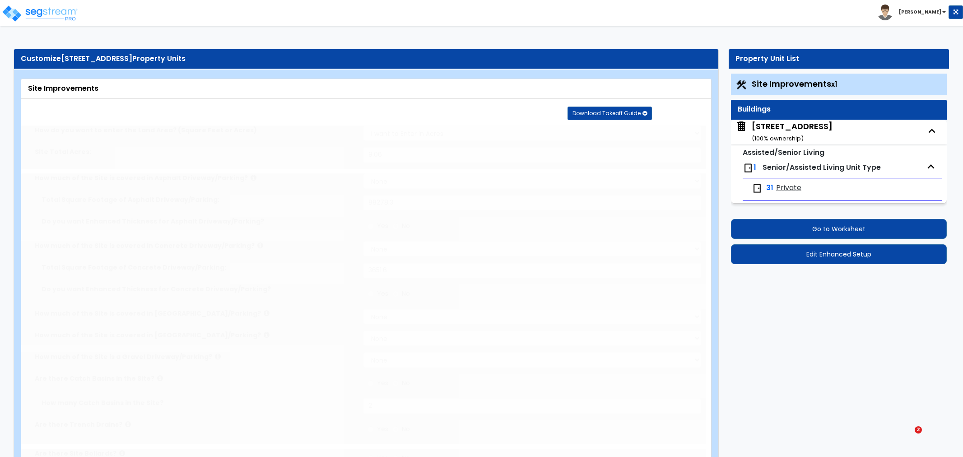
type input "1818"
radio input "true"
select select "4"
type input "16"
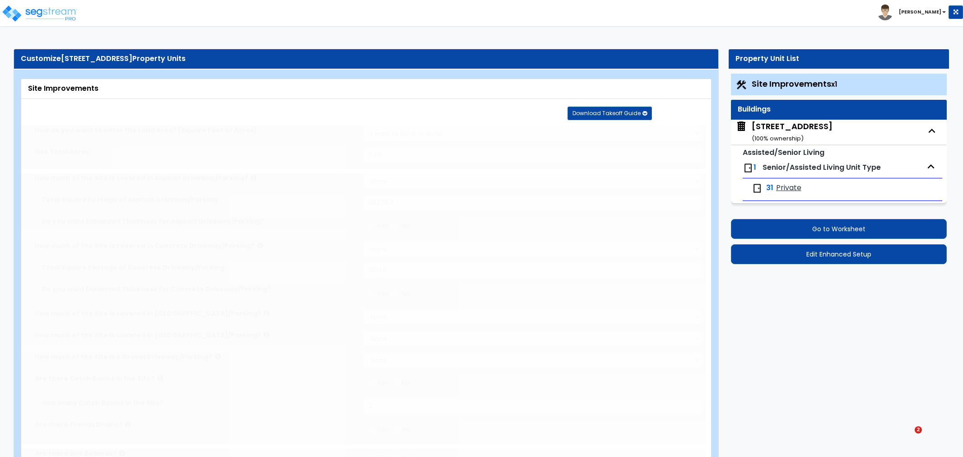
radio input "true"
type input "113.8"
radio input "true"
type input "3"
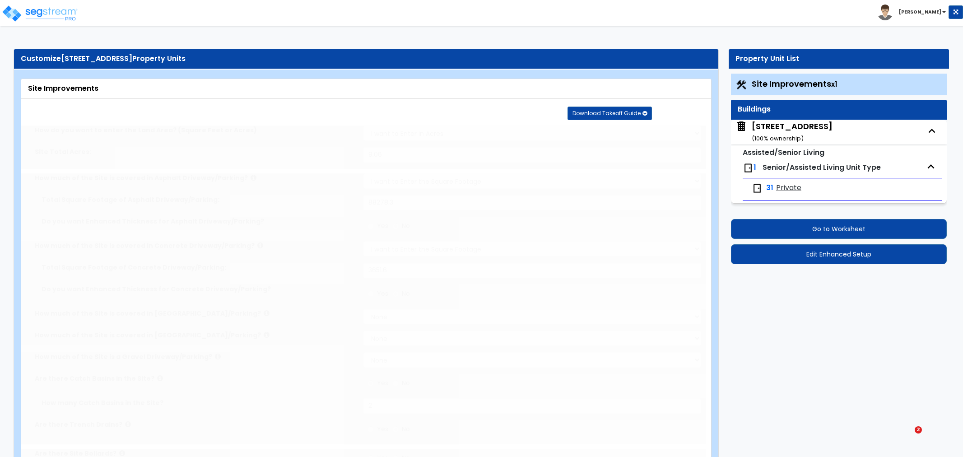
type input "24"
radio input "true"
select select "1"
type input "50"
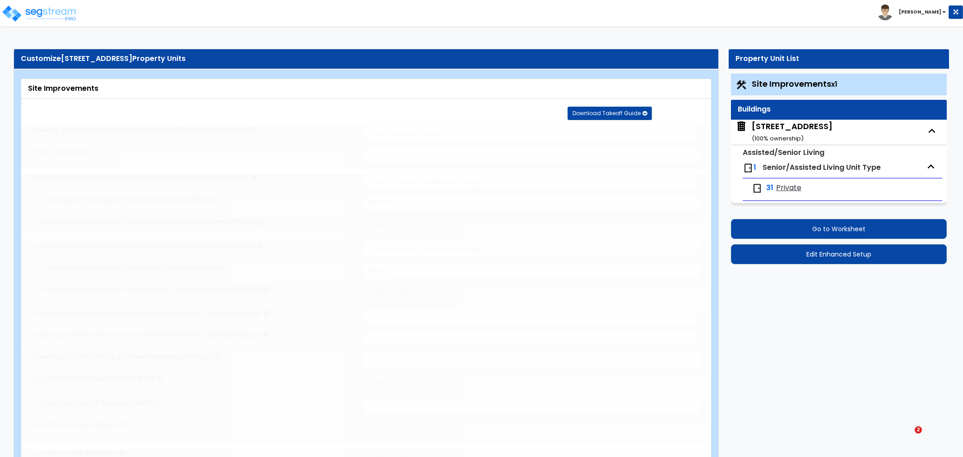
radio input "true"
select select "1"
radio input "true"
type input "1"
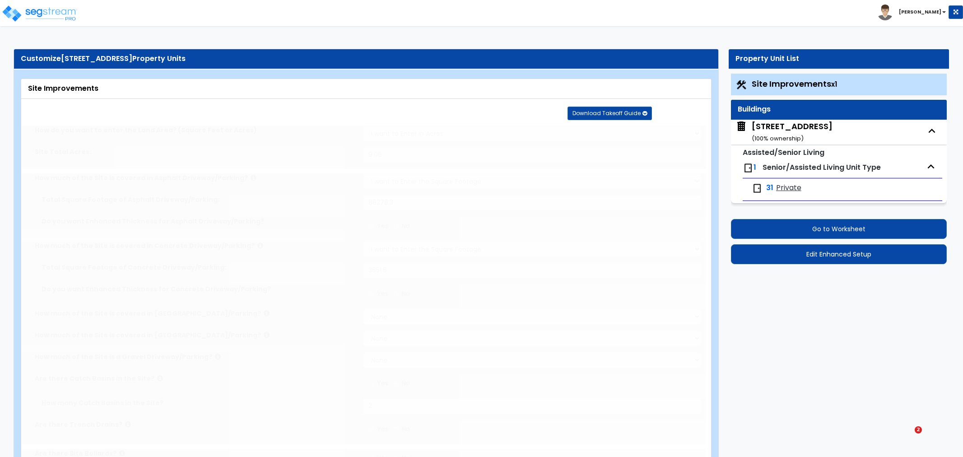
type input "235.8"
type input "8"
select select "1"
select select "3"
radio input "true"
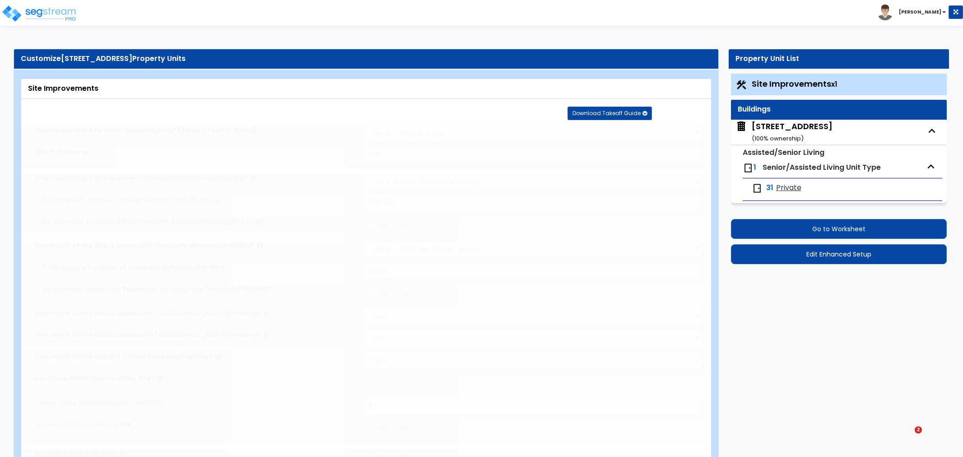
select select "1"
type input "5"
type input "4"
select select "1"
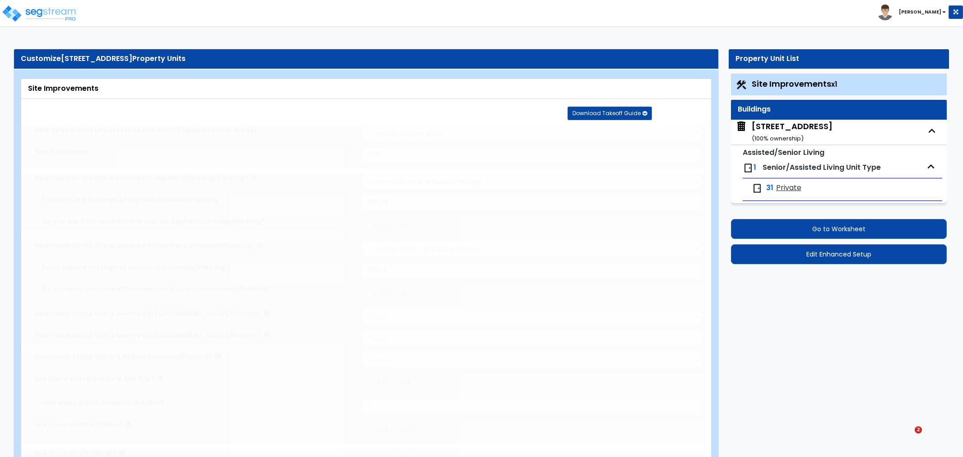
radio input "true"
type input "2"
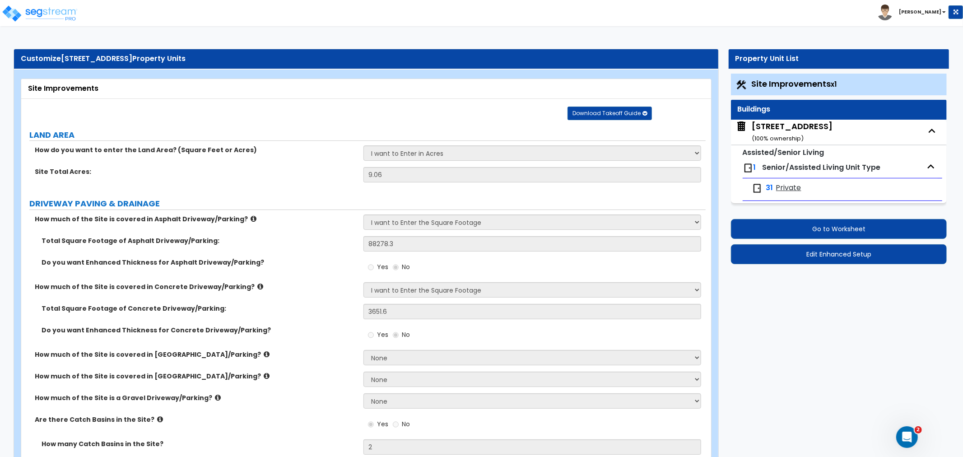
click at [783, 127] on div "2815 County Hwy I ( 100 % ownership)" at bounding box center [792, 132] width 81 height 23
select select "3"
select select "2"
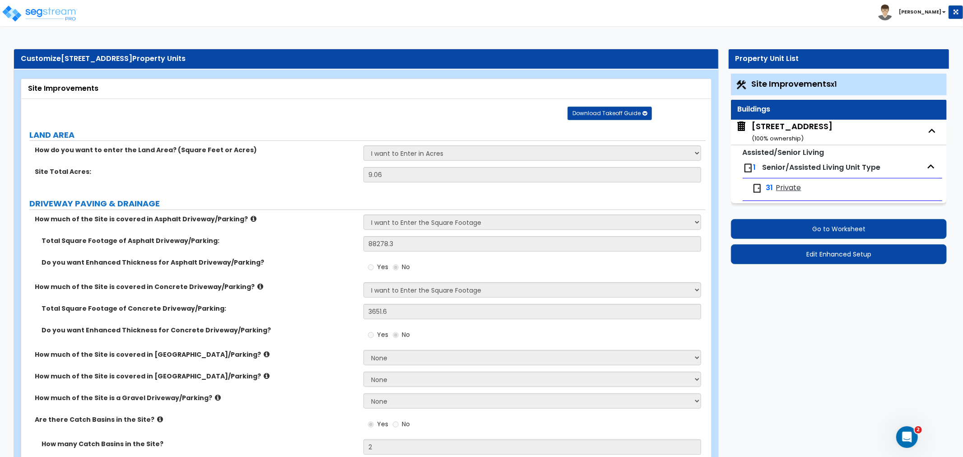
select select "1"
select select "3"
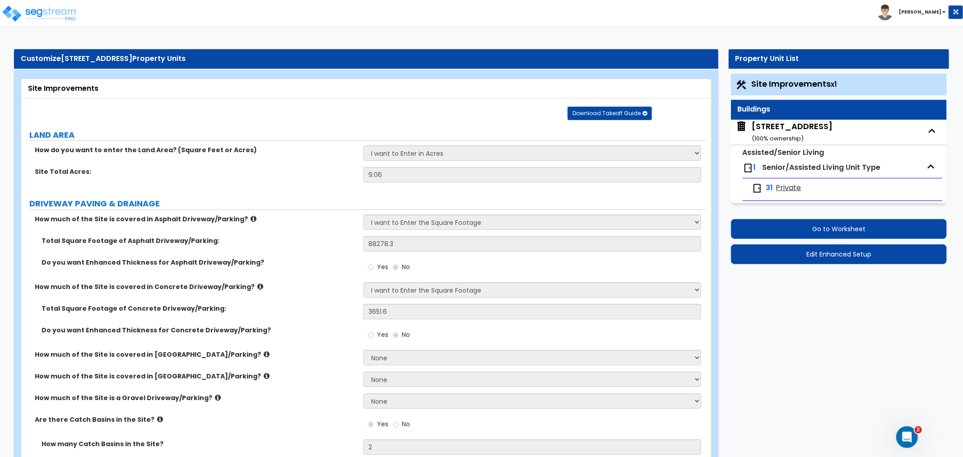
select select "6"
select select "2"
select select "7"
select select "2"
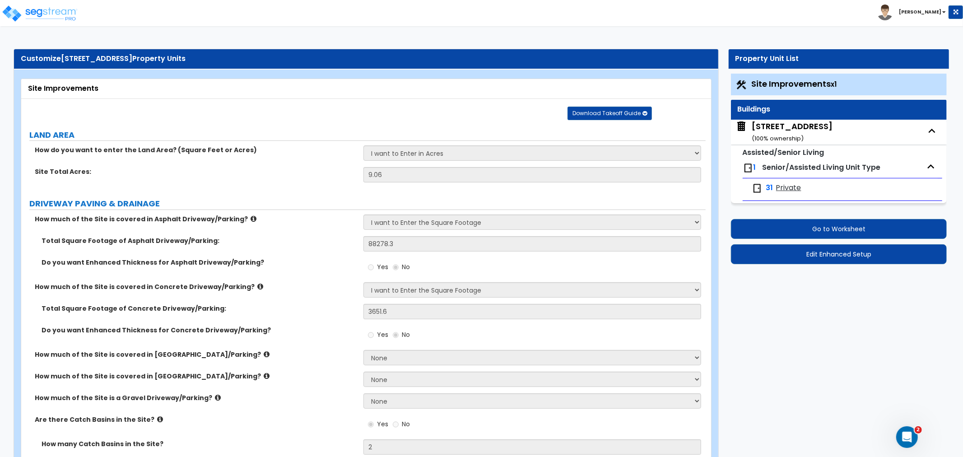
select select "2"
select select "4"
select select "1"
select select "5"
select select "1"
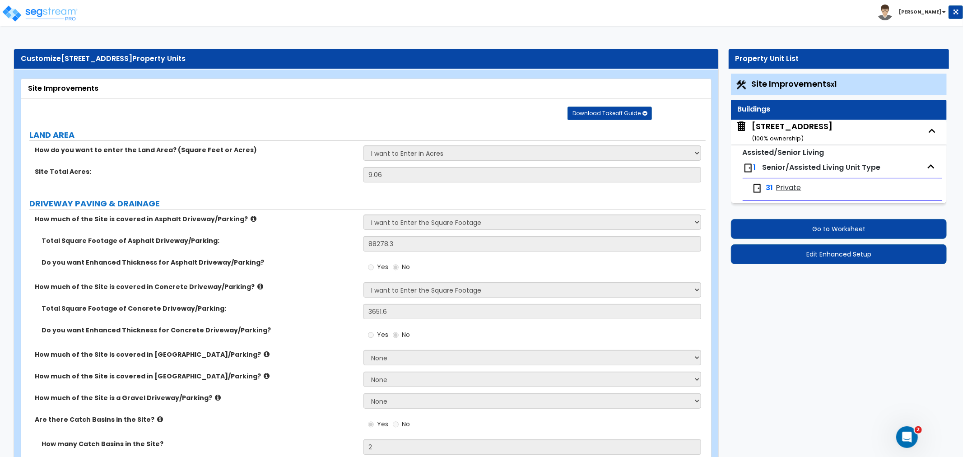
select select "2"
select select "3"
select select "1"
select select "3"
select select "1"
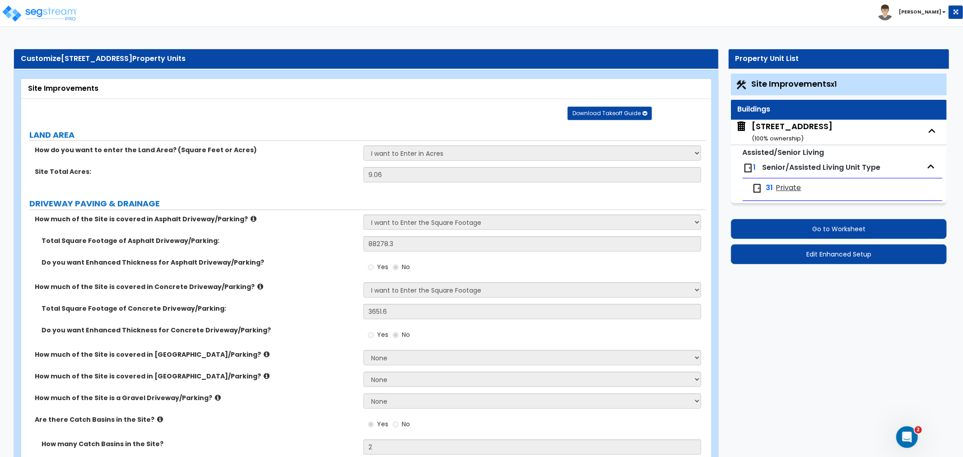
select select "1"
select select "4"
select select "3"
select select "1"
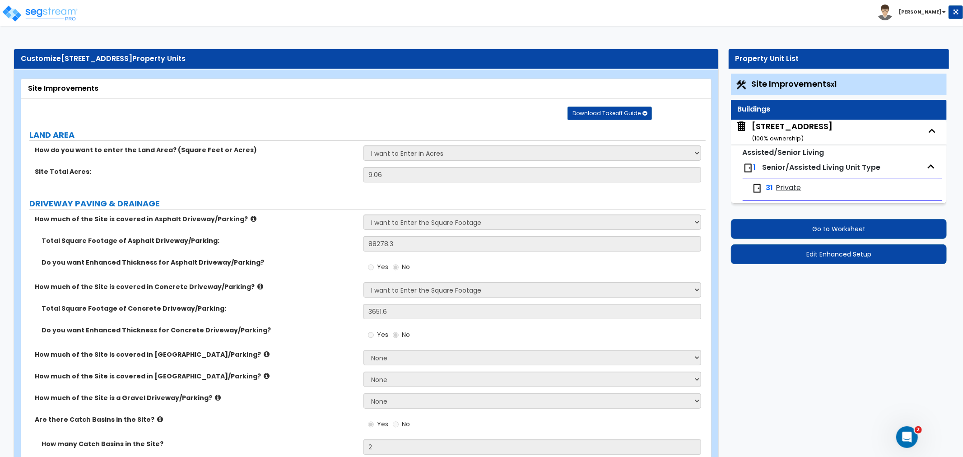
select select "1"
select select "2"
select select "1"
select select "2"
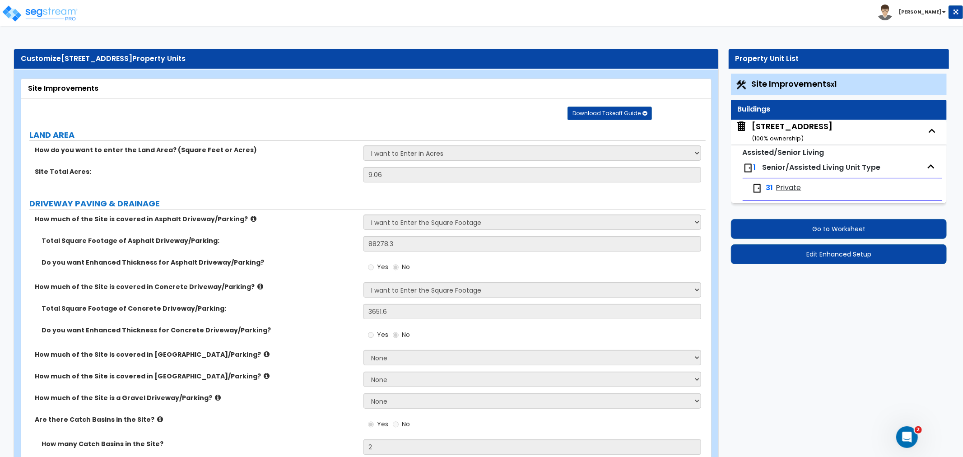
select select "1"
select select "2"
select select "3"
select select "4"
select select "3"
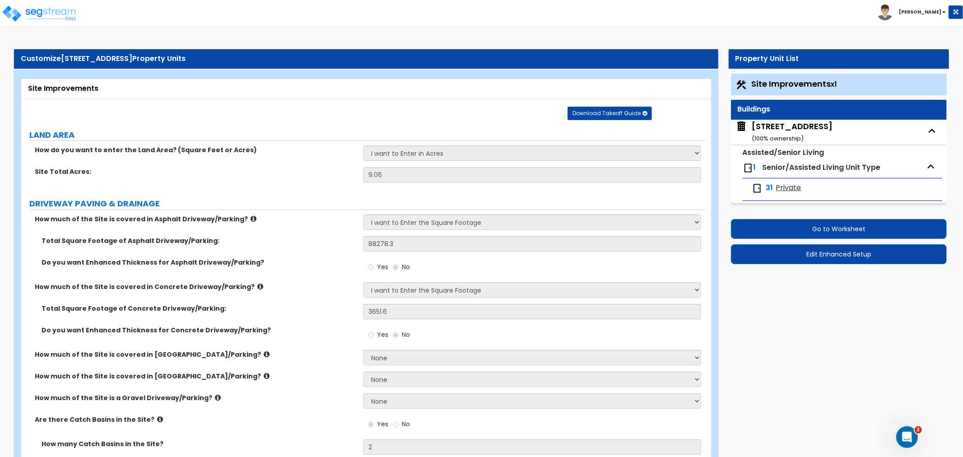
select select "1"
select select "2"
select select "1"
select select "2"
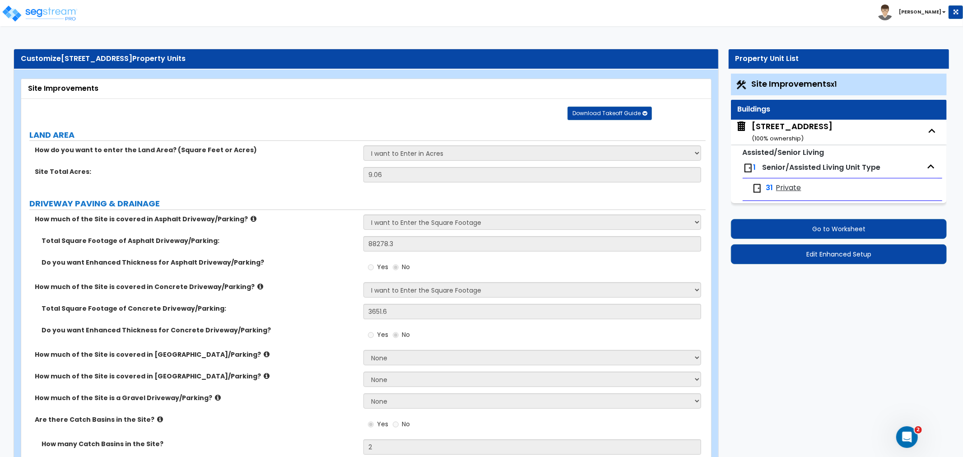
select select "3"
select select "2"
select select "1"
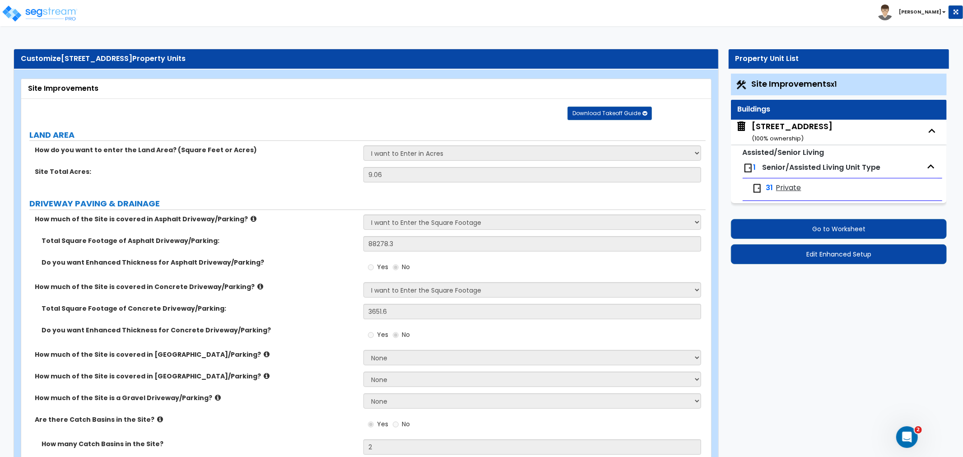
select select "1"
select select "2"
select select "1"
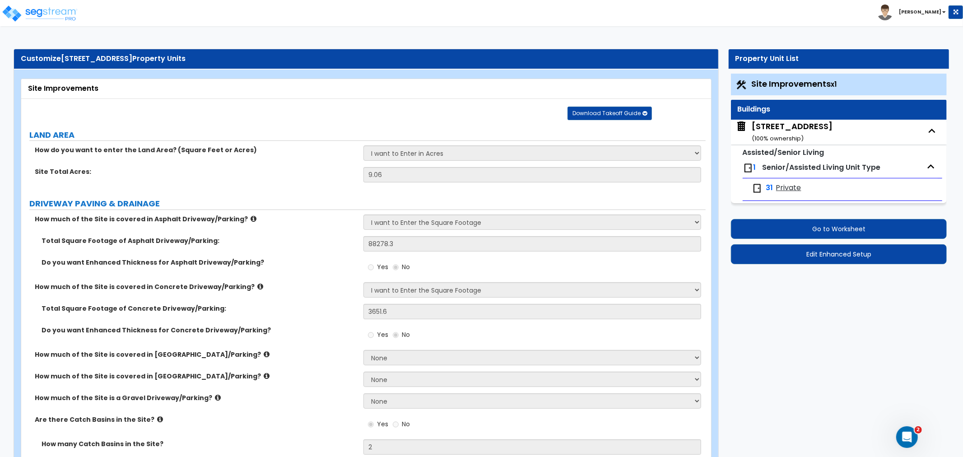
select select "3"
select select "1"
select select "2"
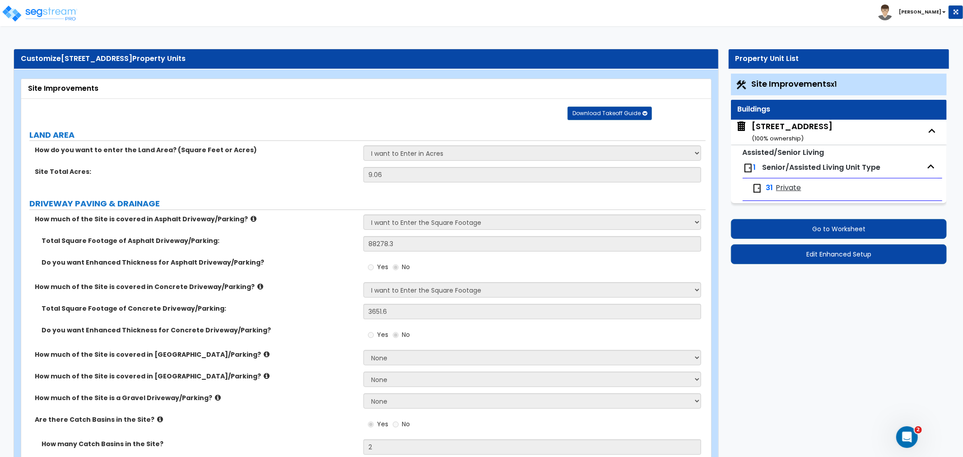
select select "1"
select select "2"
select select "1"
select select "4"
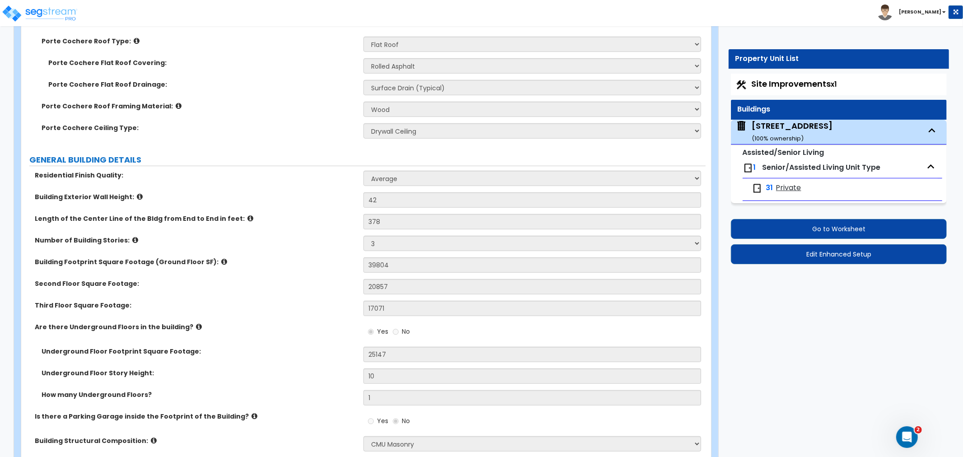
scroll to position [401, 0]
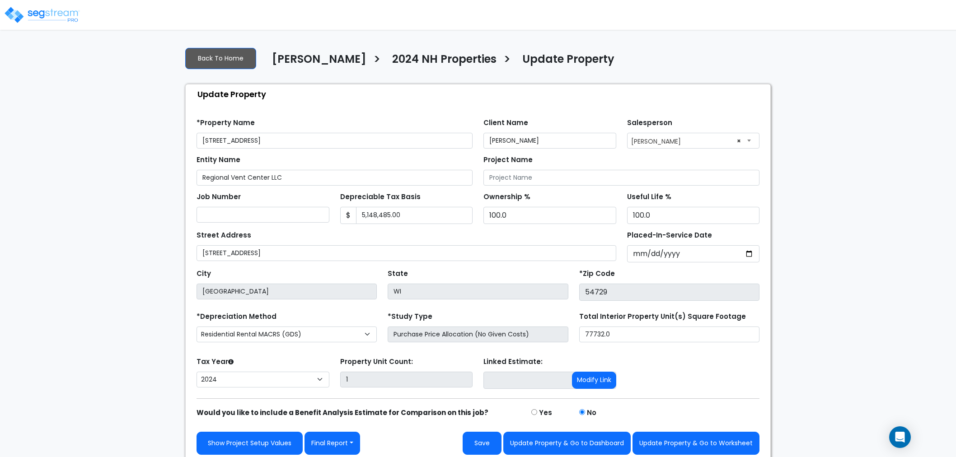
select select "2024"
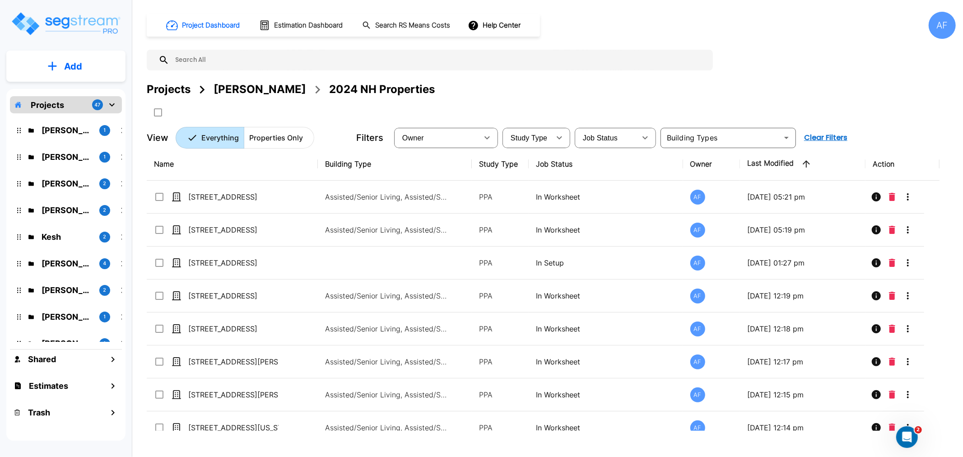
click at [941, 27] on div "AF" at bounding box center [942, 25] width 27 height 27
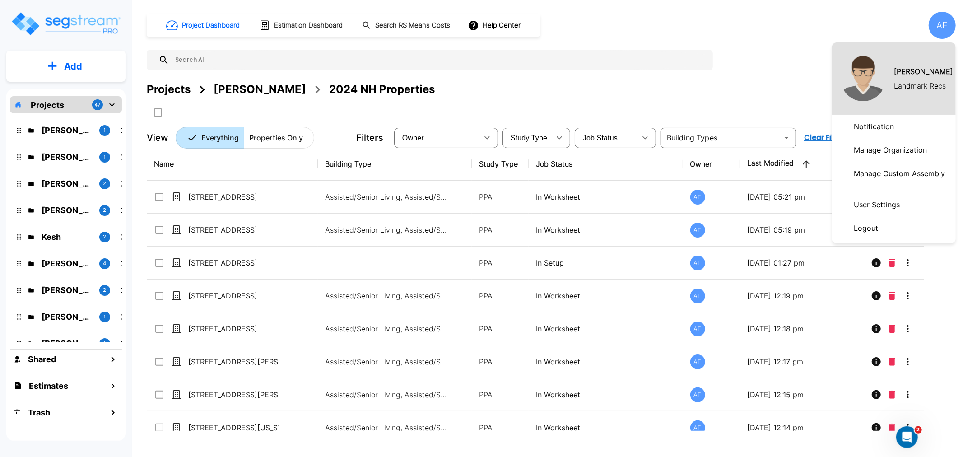
click at [765, 90] on div at bounding box center [481, 228] width 963 height 457
